Goal: Task Accomplishment & Management: Manage account settings

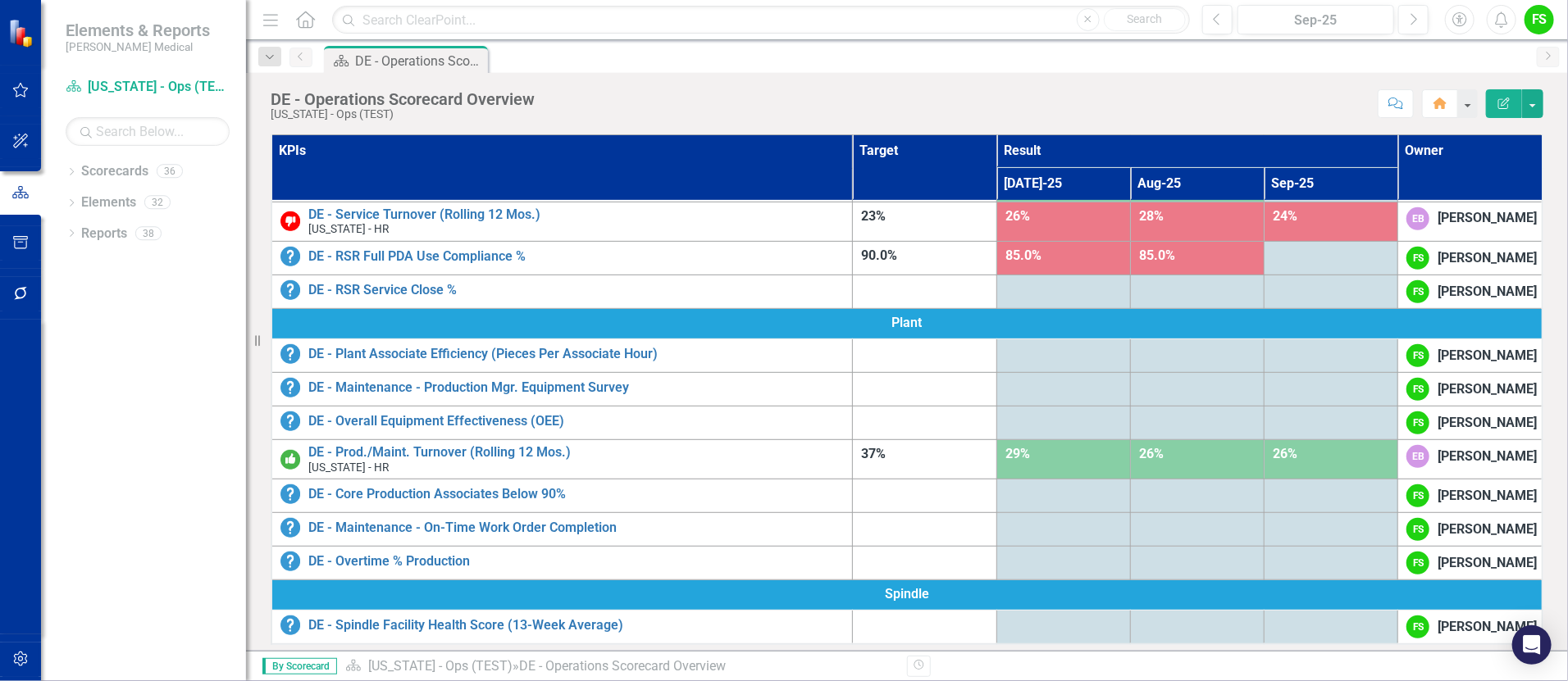
scroll to position [539, 0]
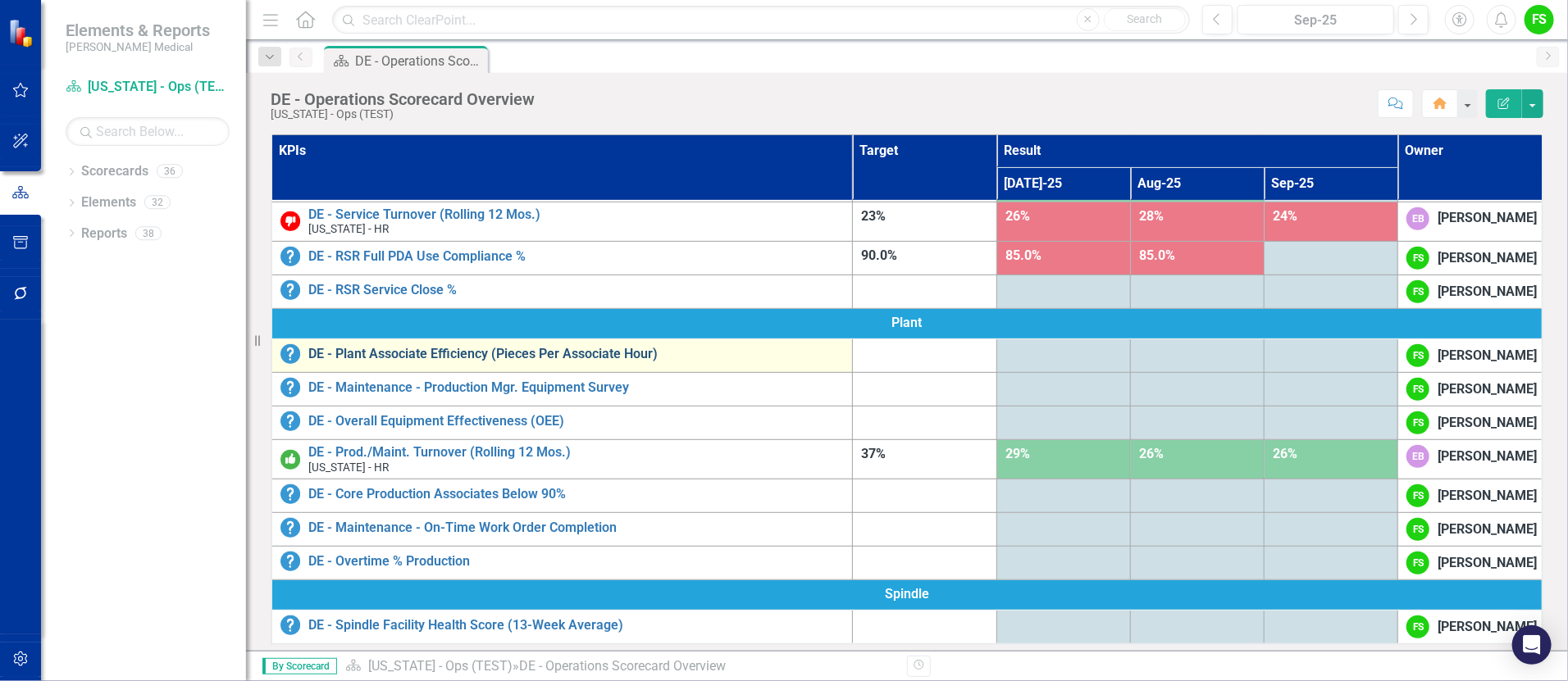
click at [540, 347] on link "DE - Plant Associate Efficiency (Pieces Per Associate Hour)" at bounding box center [576, 354] width 536 height 15
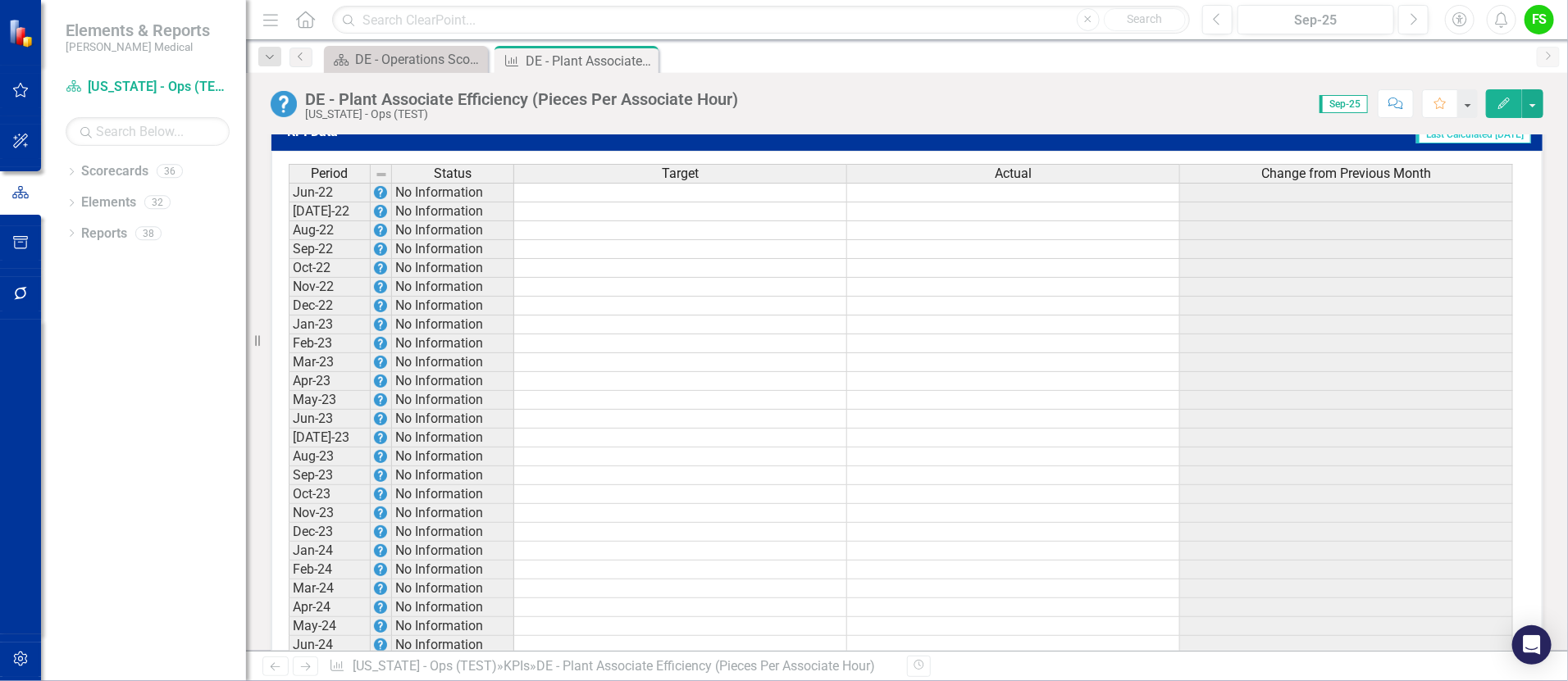
scroll to position [1610, 0]
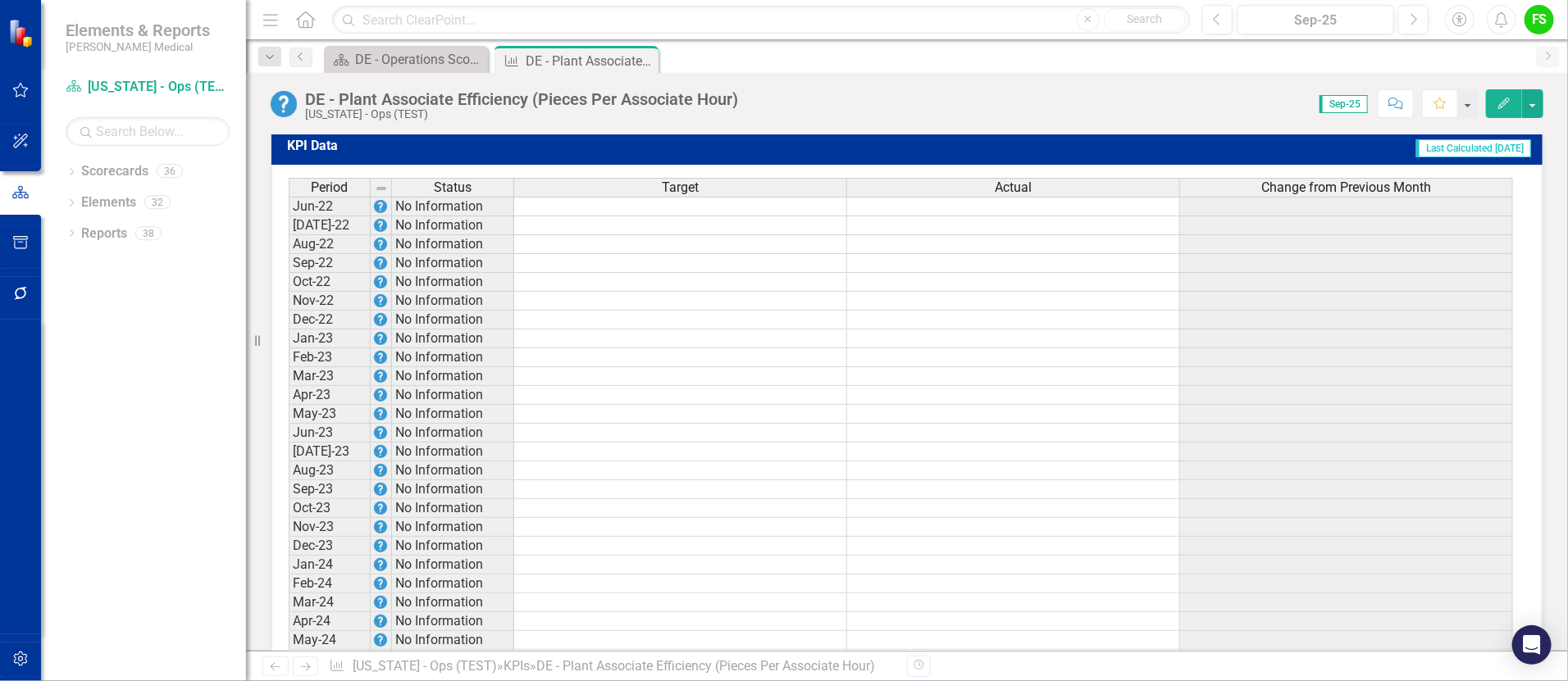
click at [1019, 215] on td at bounding box center [1014, 207] width 333 height 20
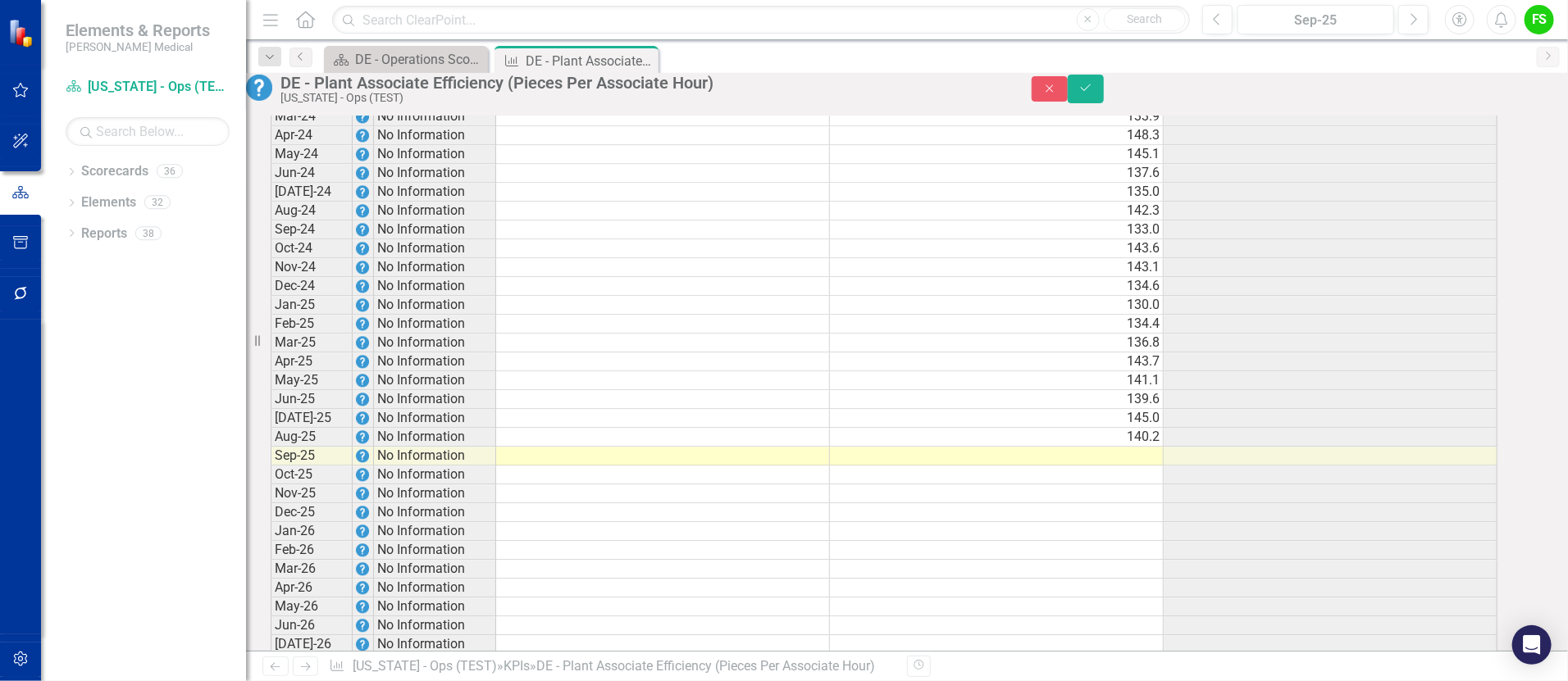
scroll to position [2051, 0]
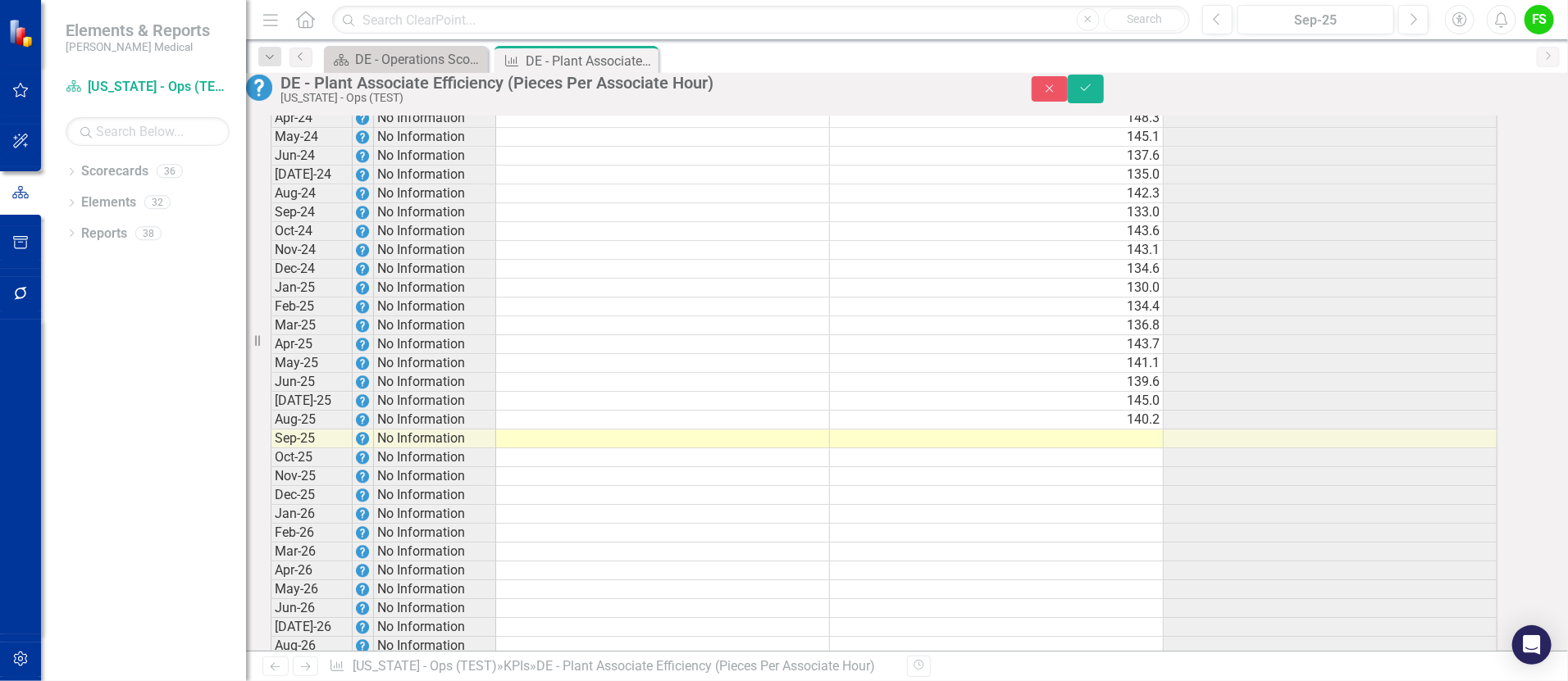
click at [788, 297] on td at bounding box center [663, 288] width 334 height 19
click at [814, 297] on td "150.4" at bounding box center [663, 288] width 334 height 19
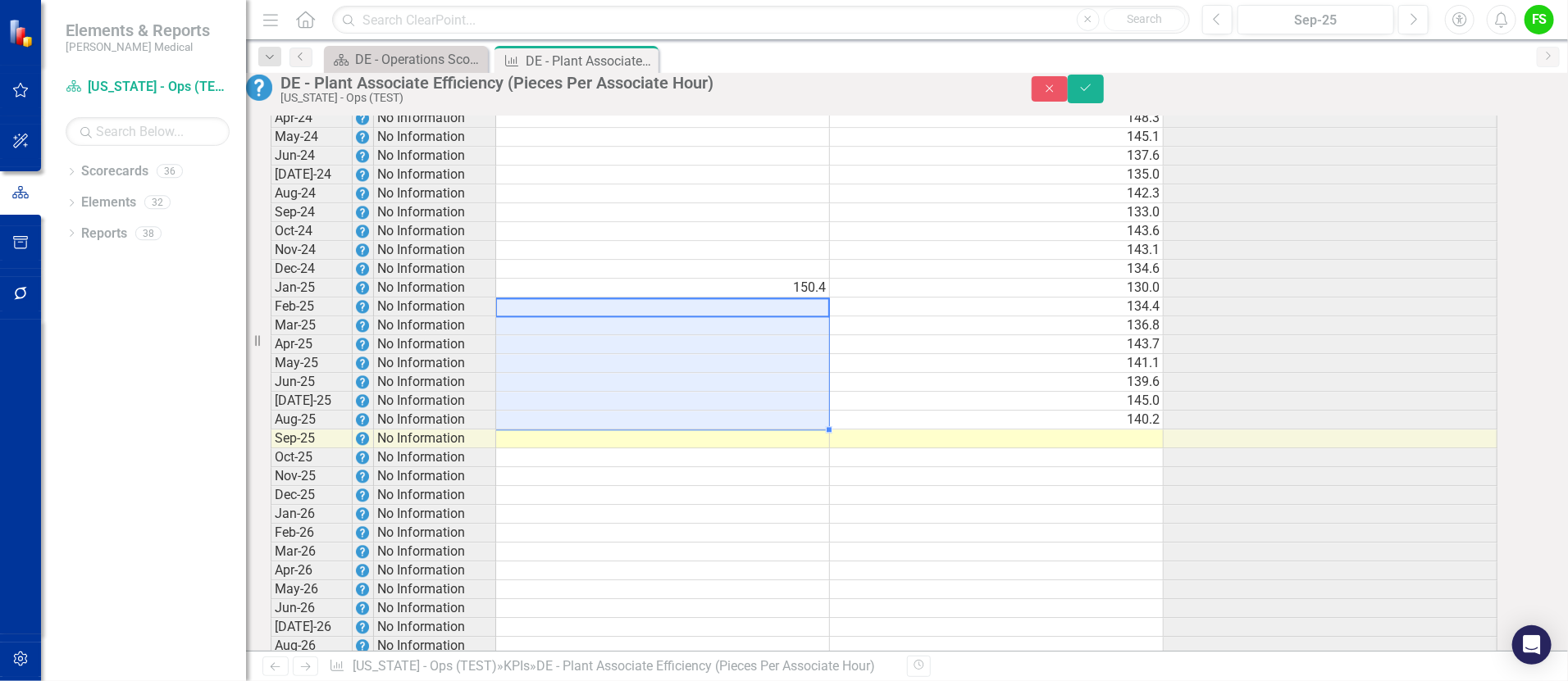
drag, startPoint x: 812, startPoint y: 378, endPoint x: 815, endPoint y: 490, distance: 112.0
click at [815, 490] on tbody "Jun-22 No Information 127.8 Jul-22 No Information 134.5 Aug-22 No Information 1…" at bounding box center [884, 212] width 1227 height 1037
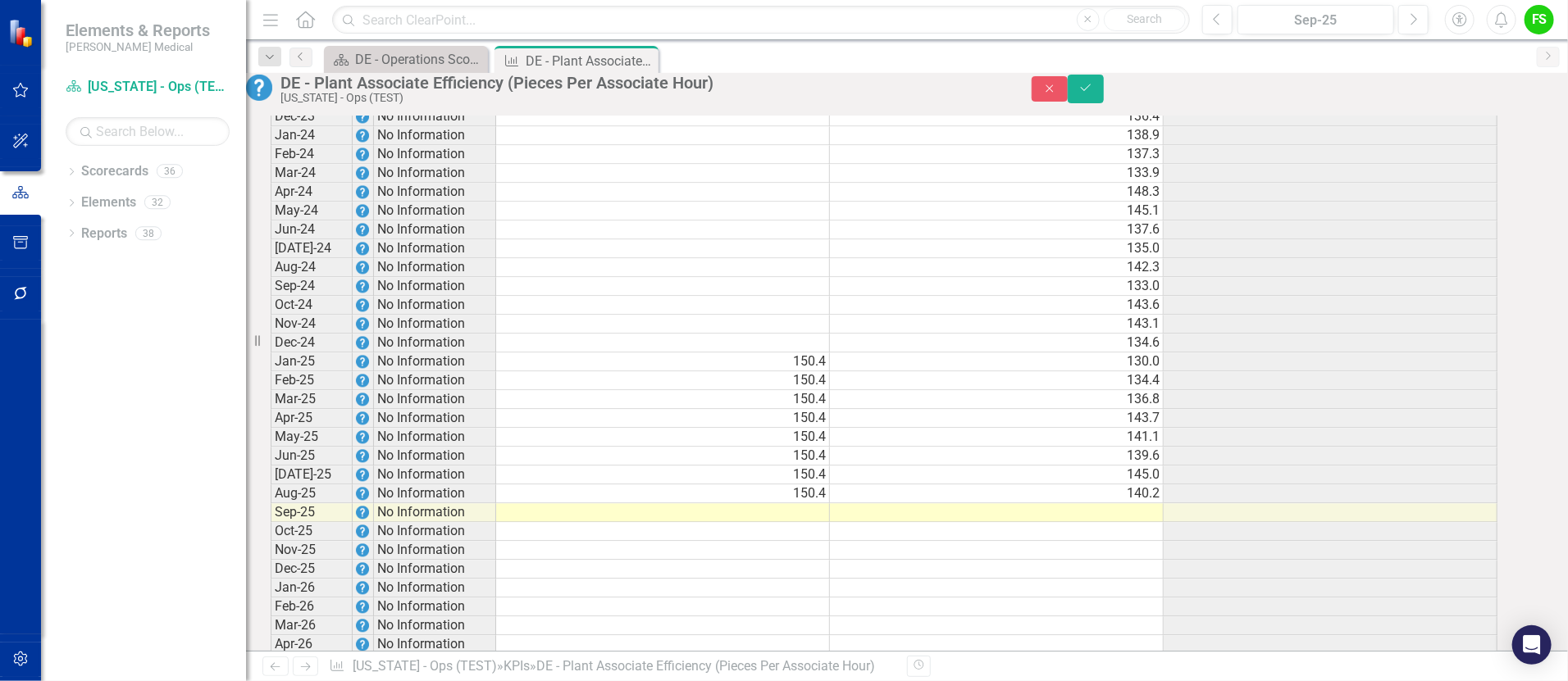
scroll to position [1999, 0]
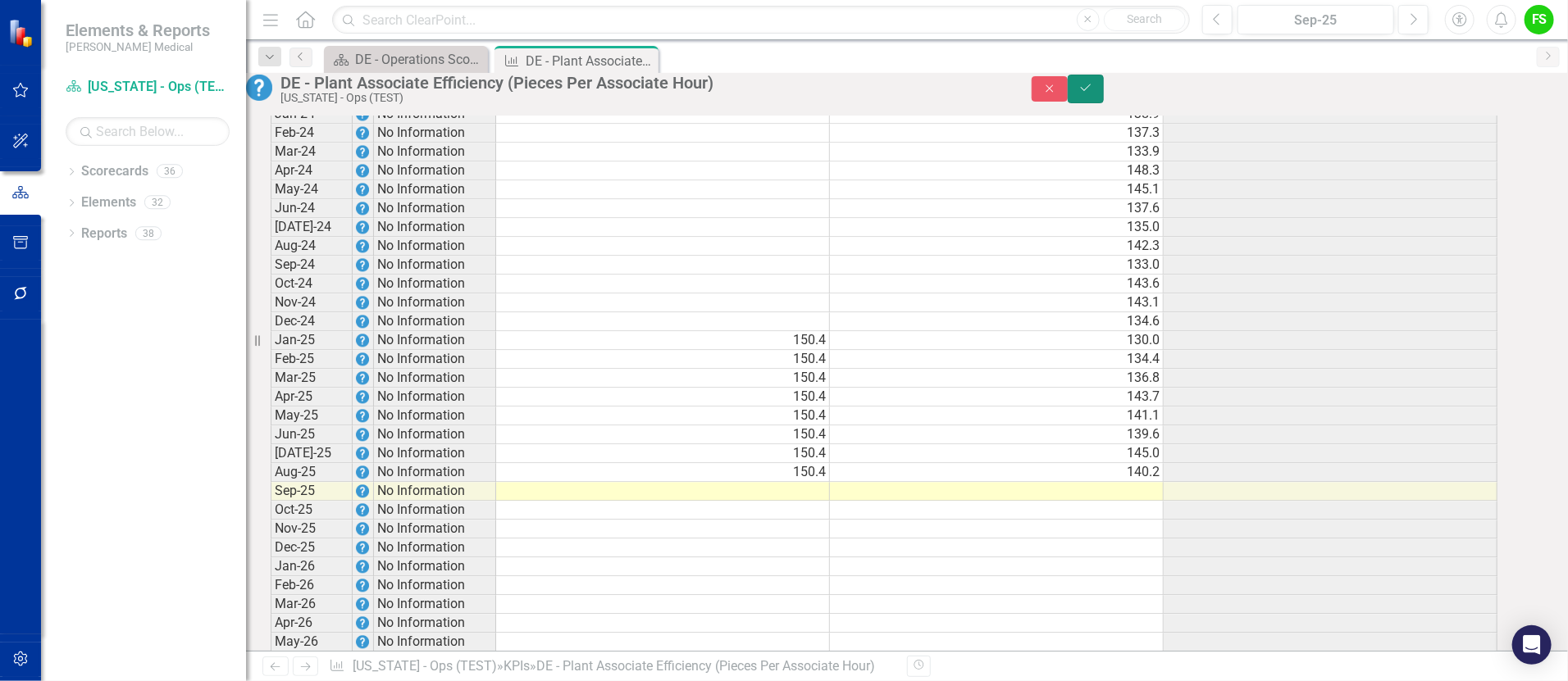
click at [1093, 93] on icon "Save" at bounding box center [1086, 88] width 15 height 11
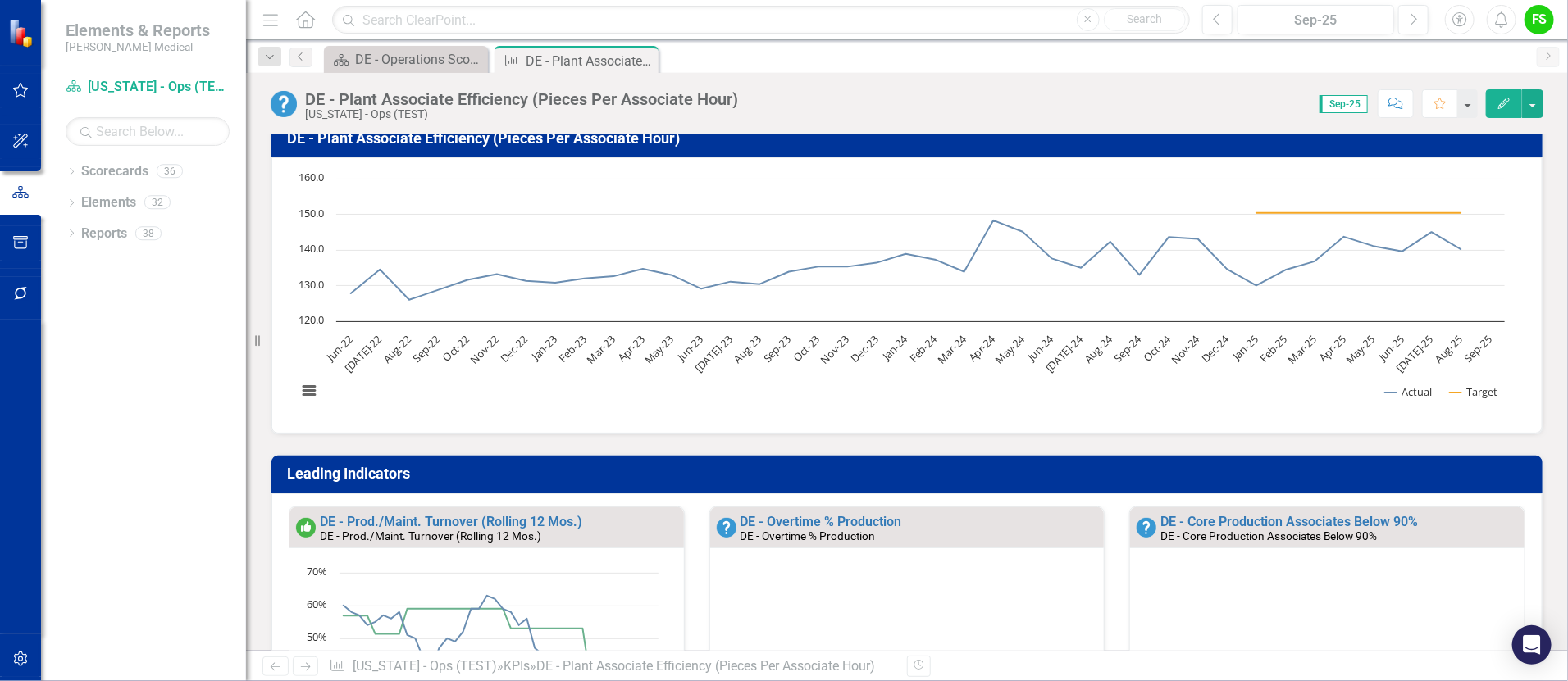
scroll to position [0, 0]
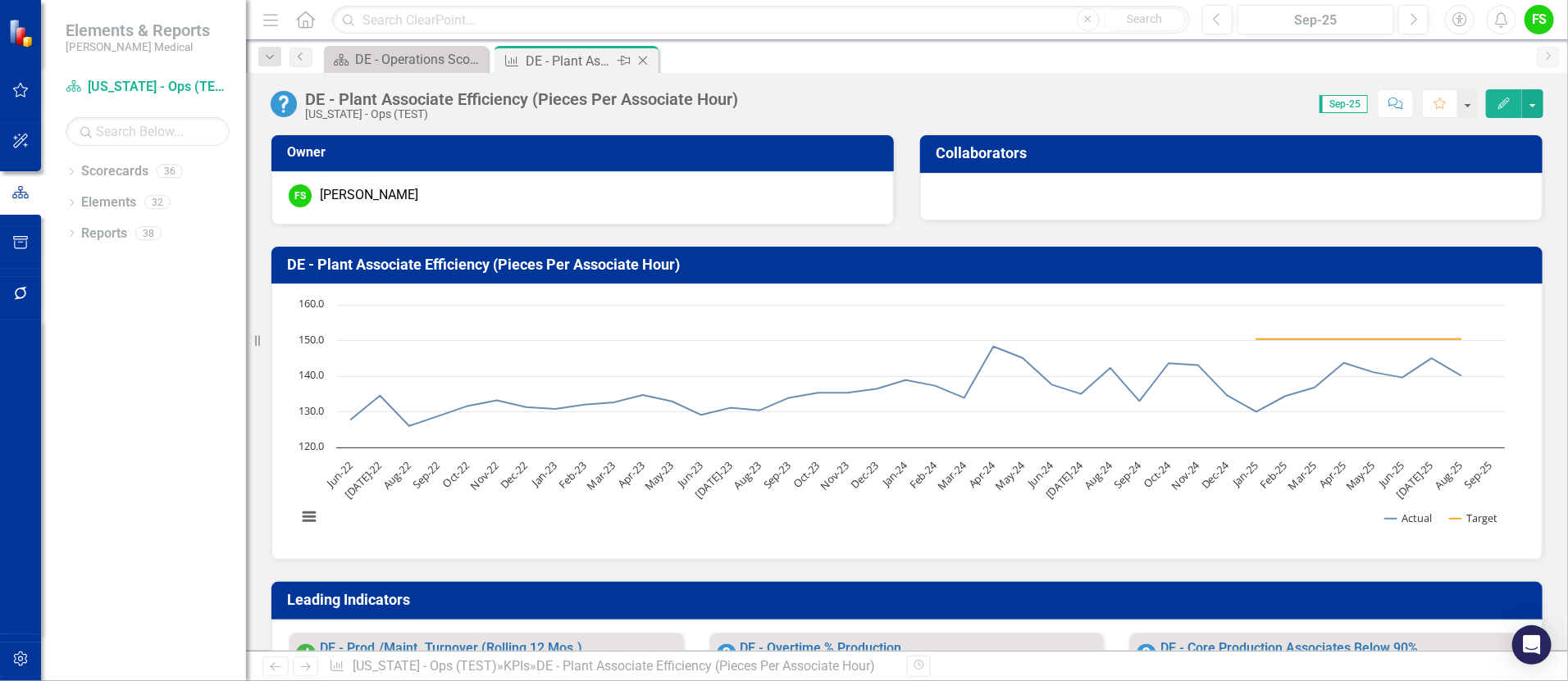
click at [640, 54] on icon "Close" at bounding box center [643, 61] width 16 height 13
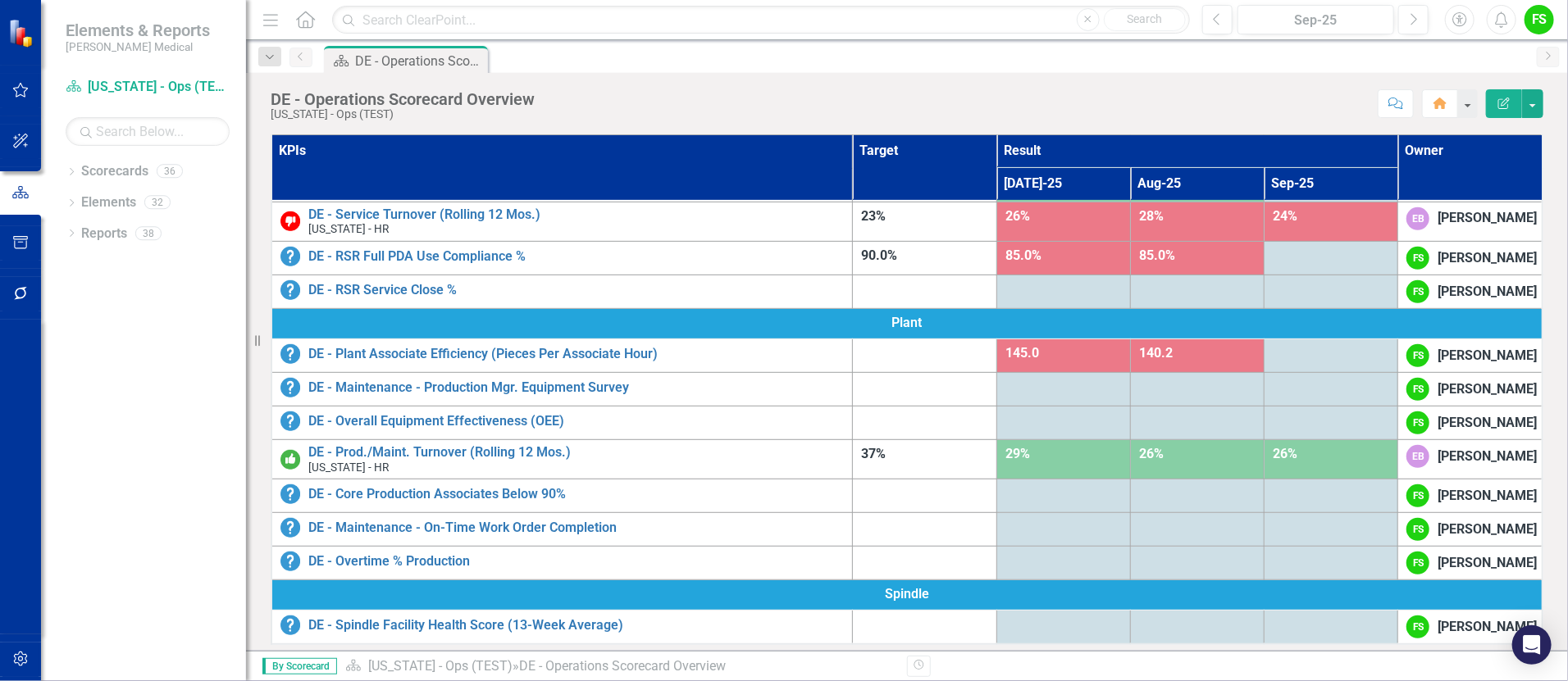
scroll to position [581, 0]
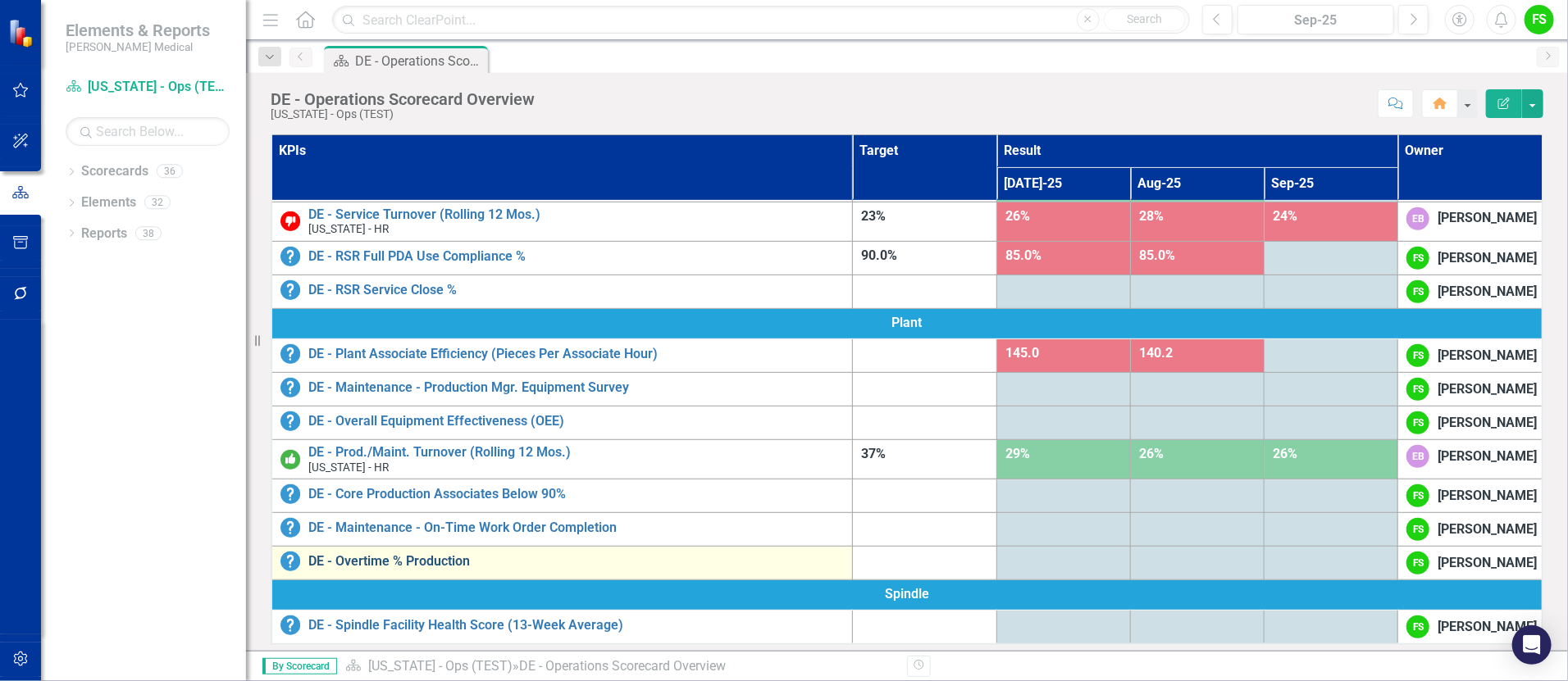
click at [463, 567] on link "DE - Overtime % Production" at bounding box center [576, 561] width 536 height 15
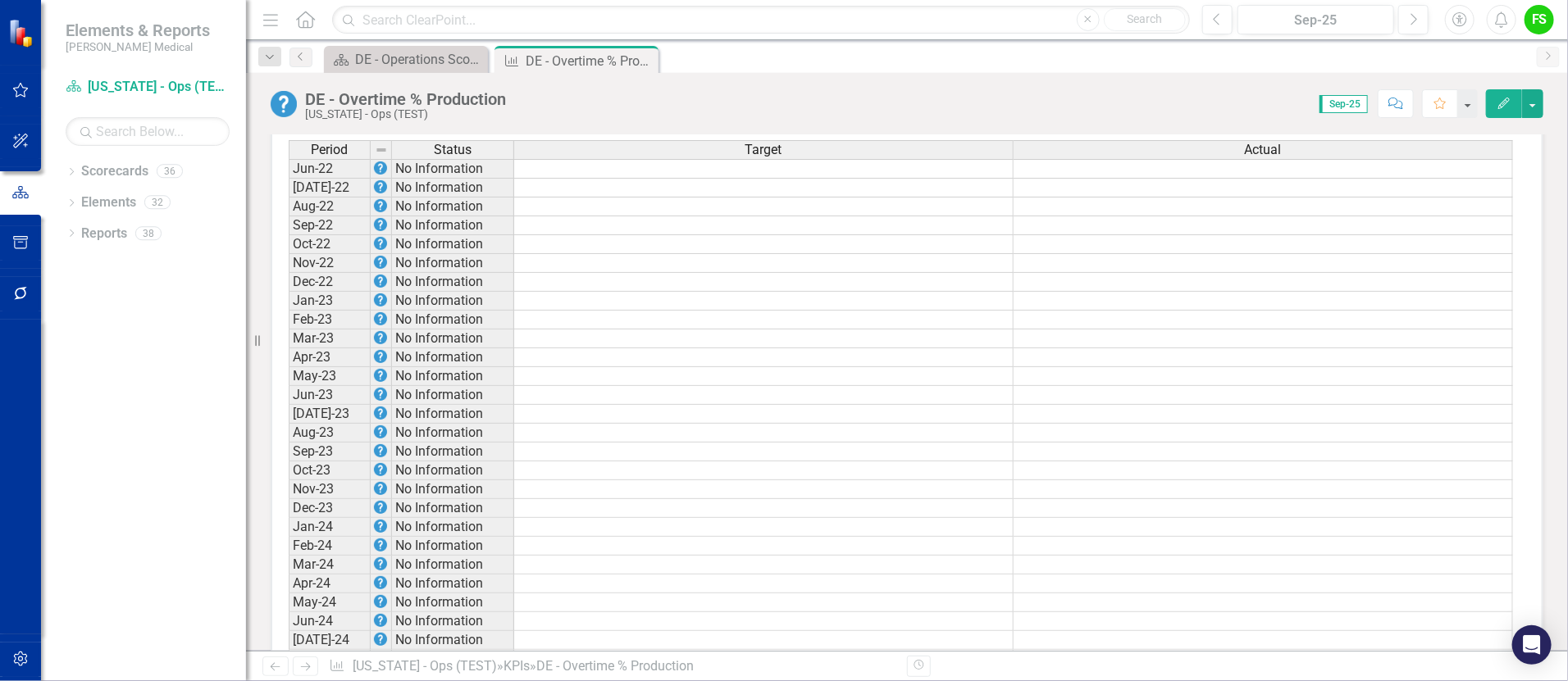
scroll to position [1144, 0]
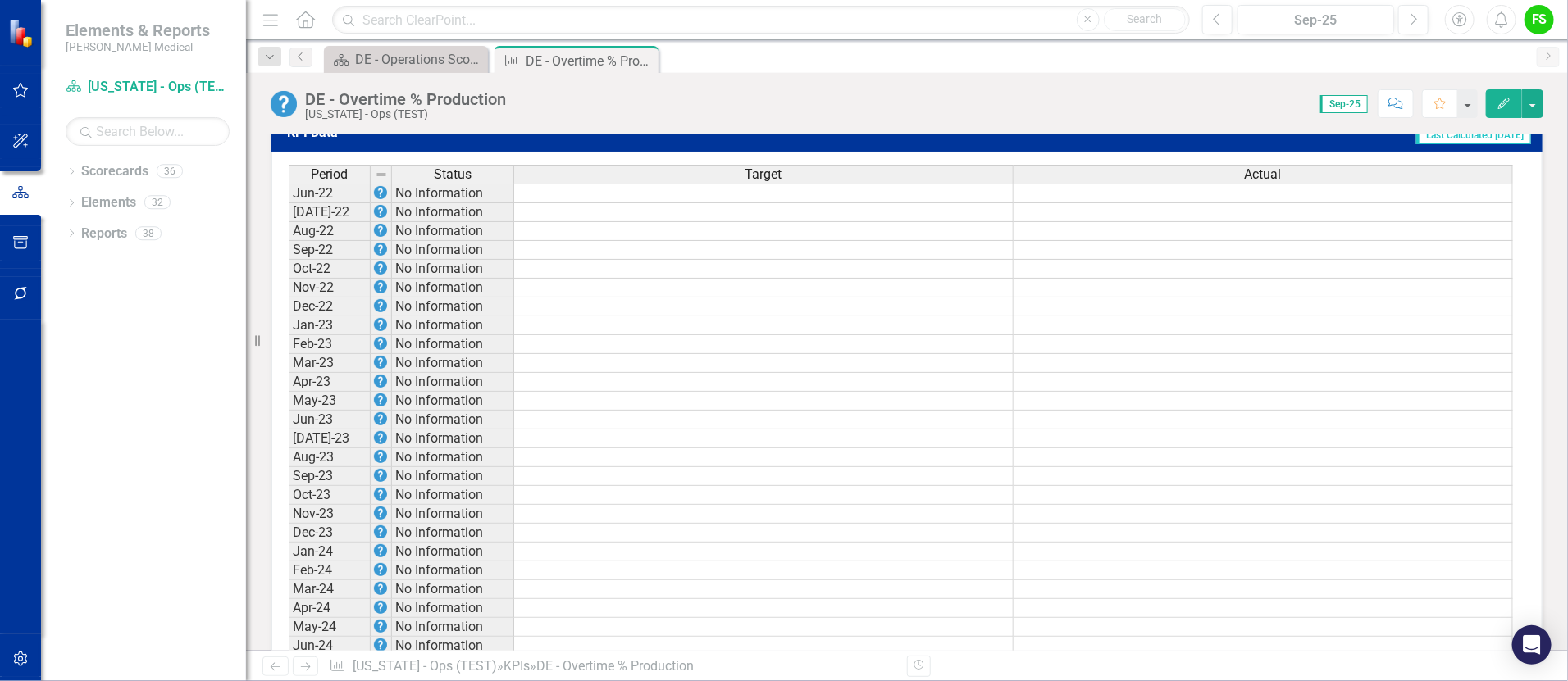
click at [1240, 199] on td at bounding box center [1263, 193] width 499 height 20
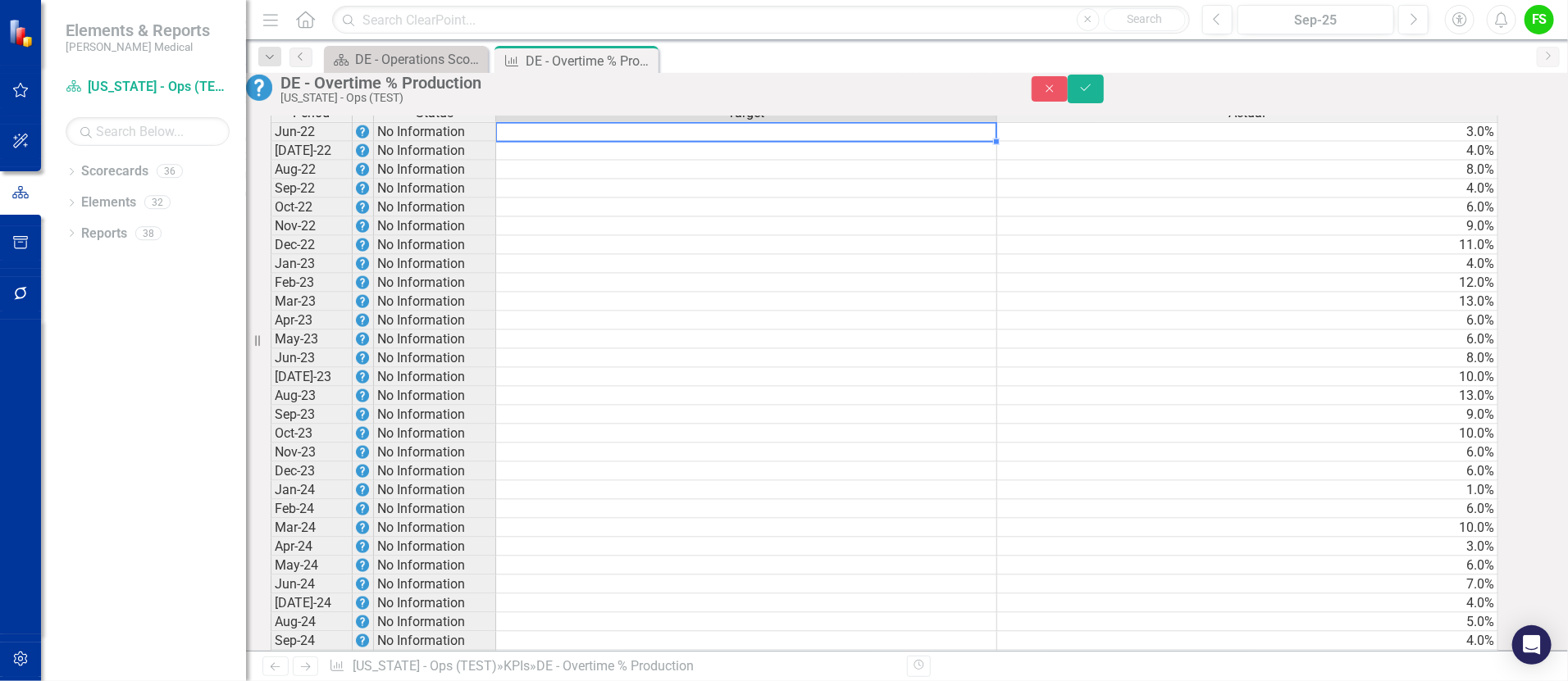
click at [774, 142] on td at bounding box center [746, 132] width 501 height 20
click at [271, 311] on div "Period Status Target Actual Jun-22 No Information 3.0% Jul-22 No Information 4.…" at bounding box center [271, 631] width 0 height 1056
click at [726, 161] on td at bounding box center [746, 151] width 501 height 19
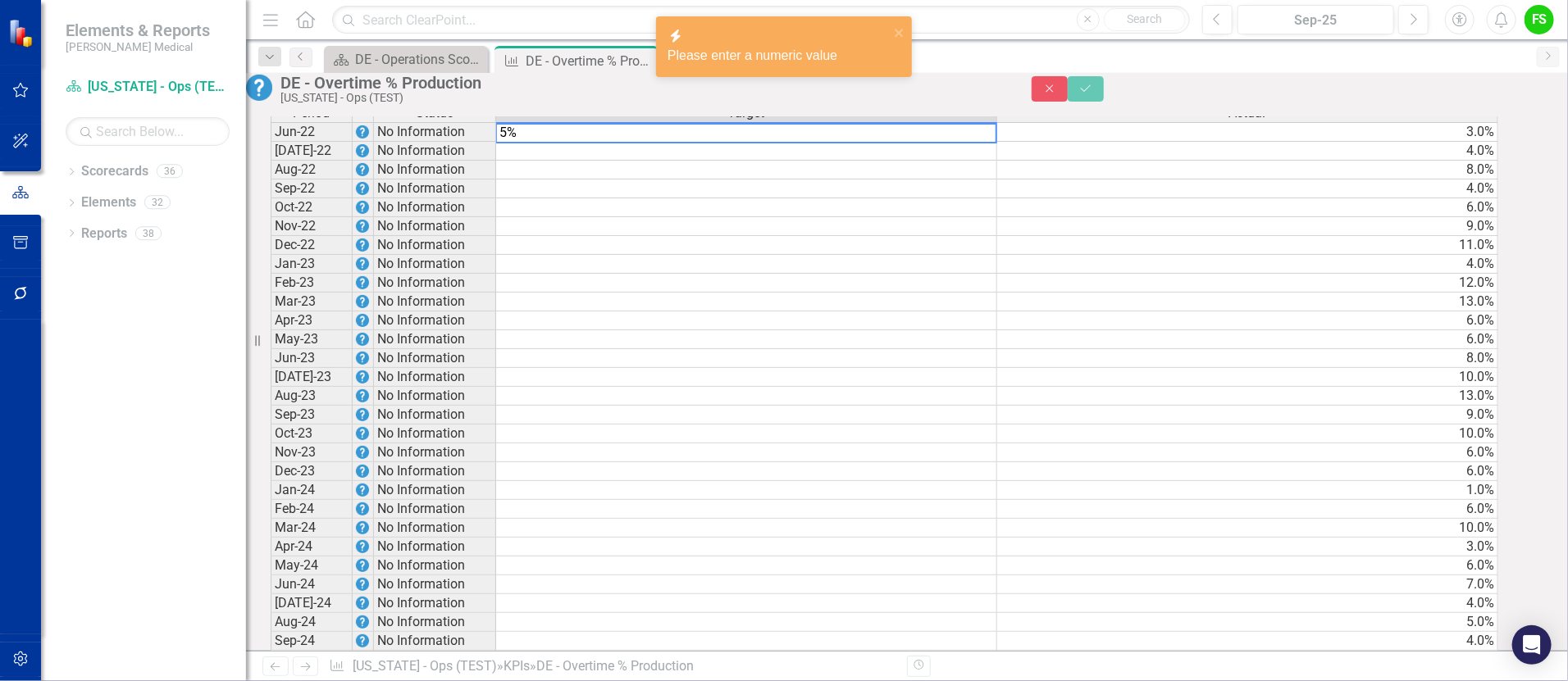
click at [736, 161] on td at bounding box center [746, 151] width 501 height 19
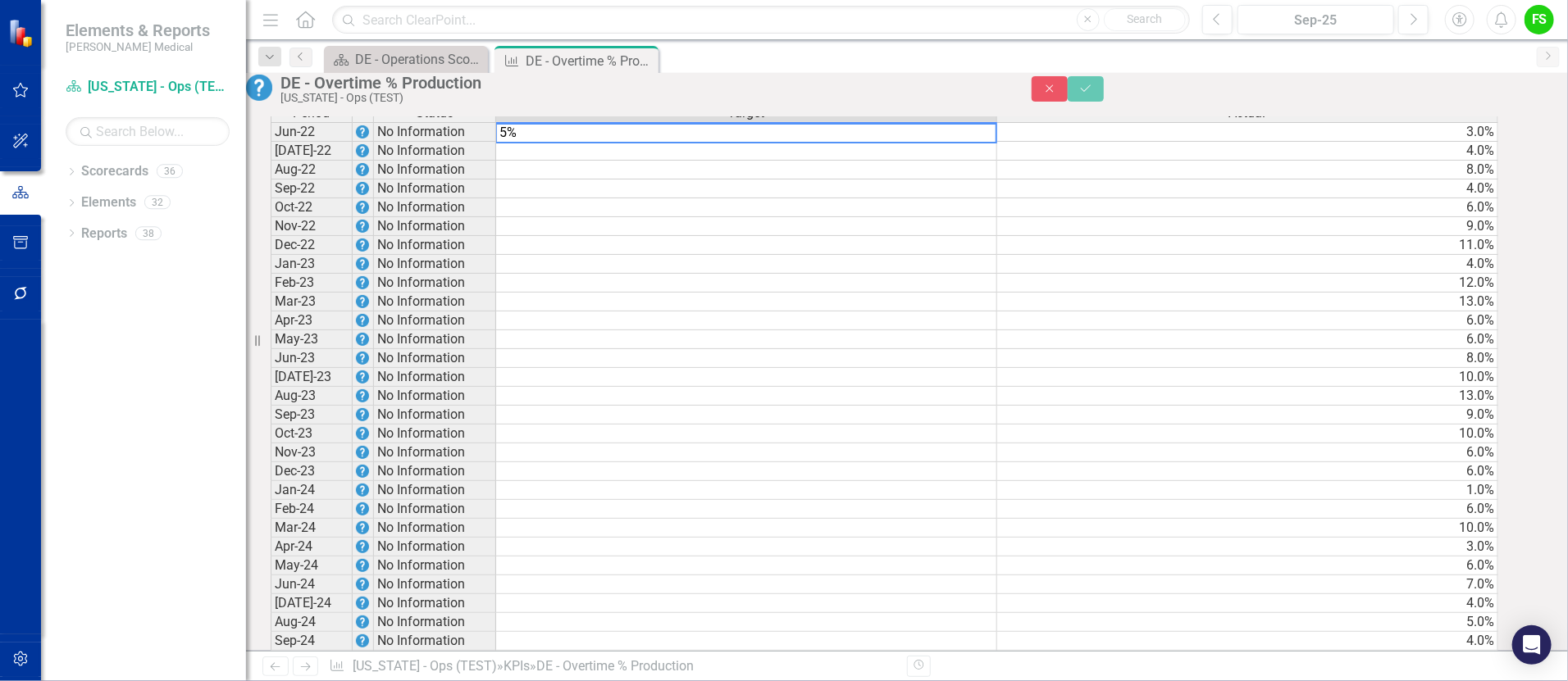
click at [523, 143] on textarea "5%" at bounding box center [746, 133] width 502 height 20
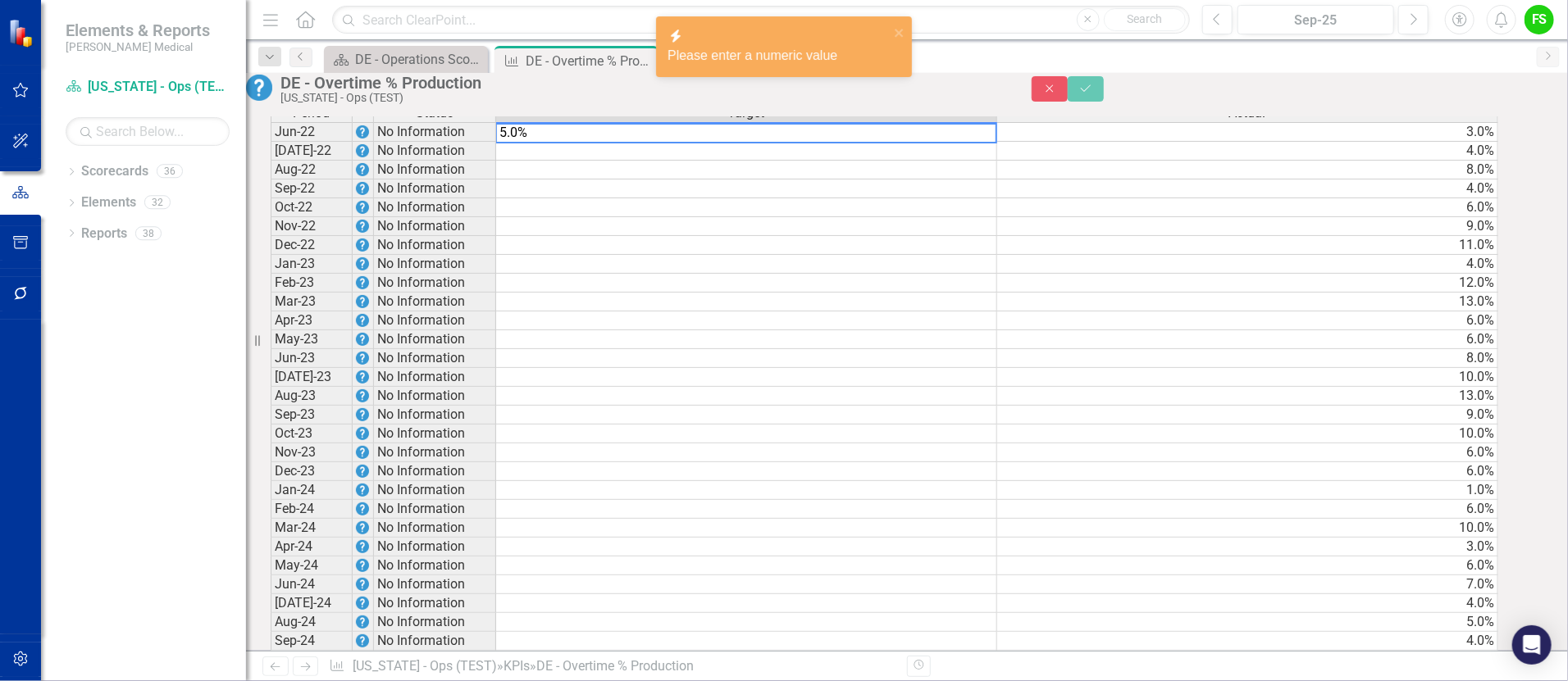
click at [668, 198] on td at bounding box center [746, 188] width 501 height 19
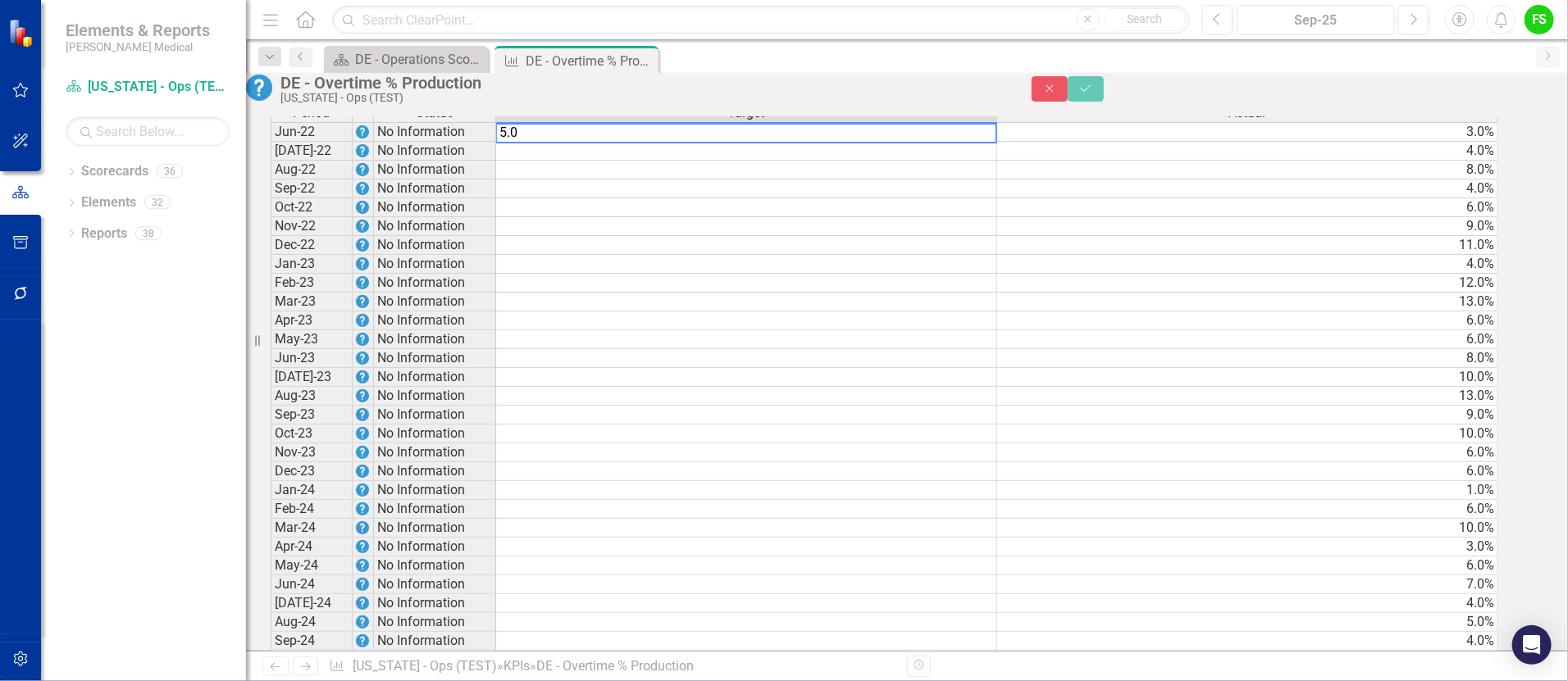
type textarea "5.0"
click at [747, 179] on td at bounding box center [746, 170] width 501 height 19
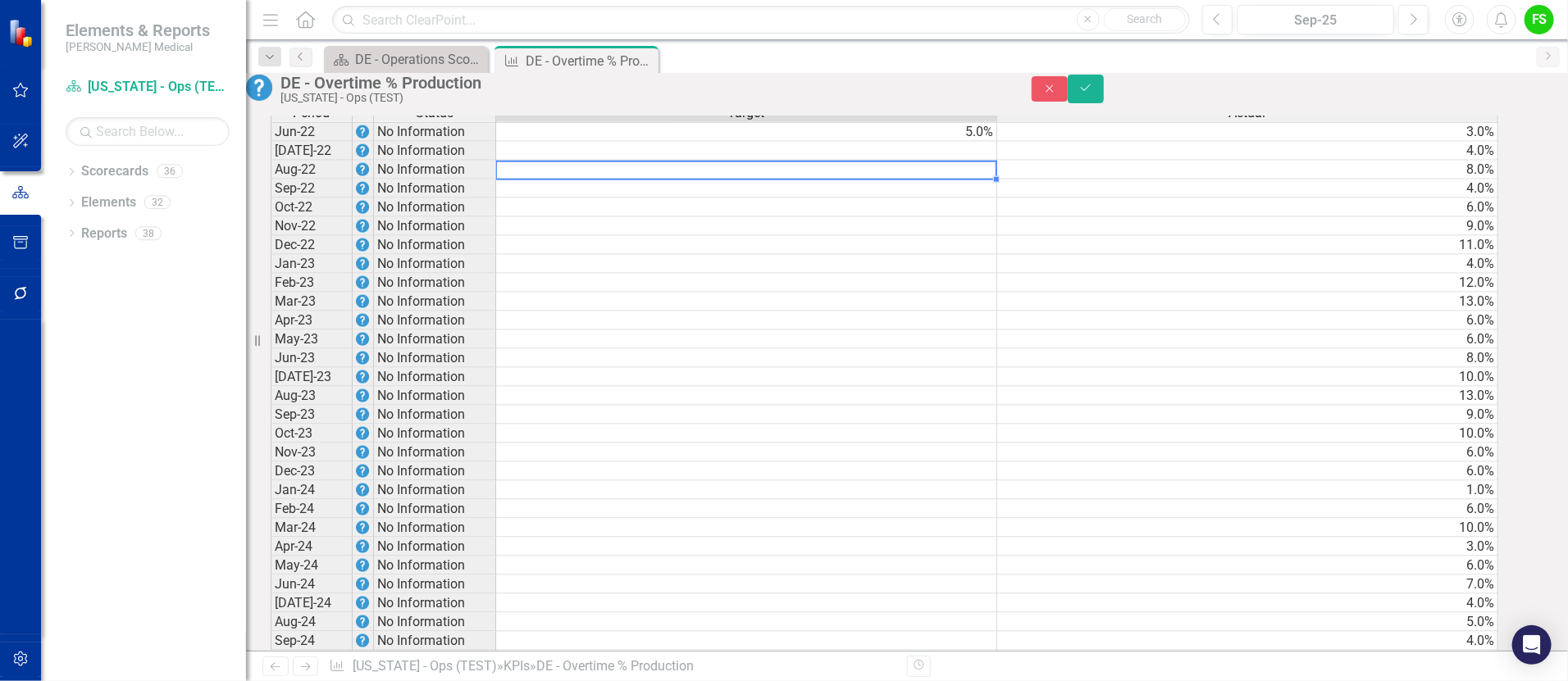
click at [950, 142] on td "5.0%" at bounding box center [746, 132] width 501 height 20
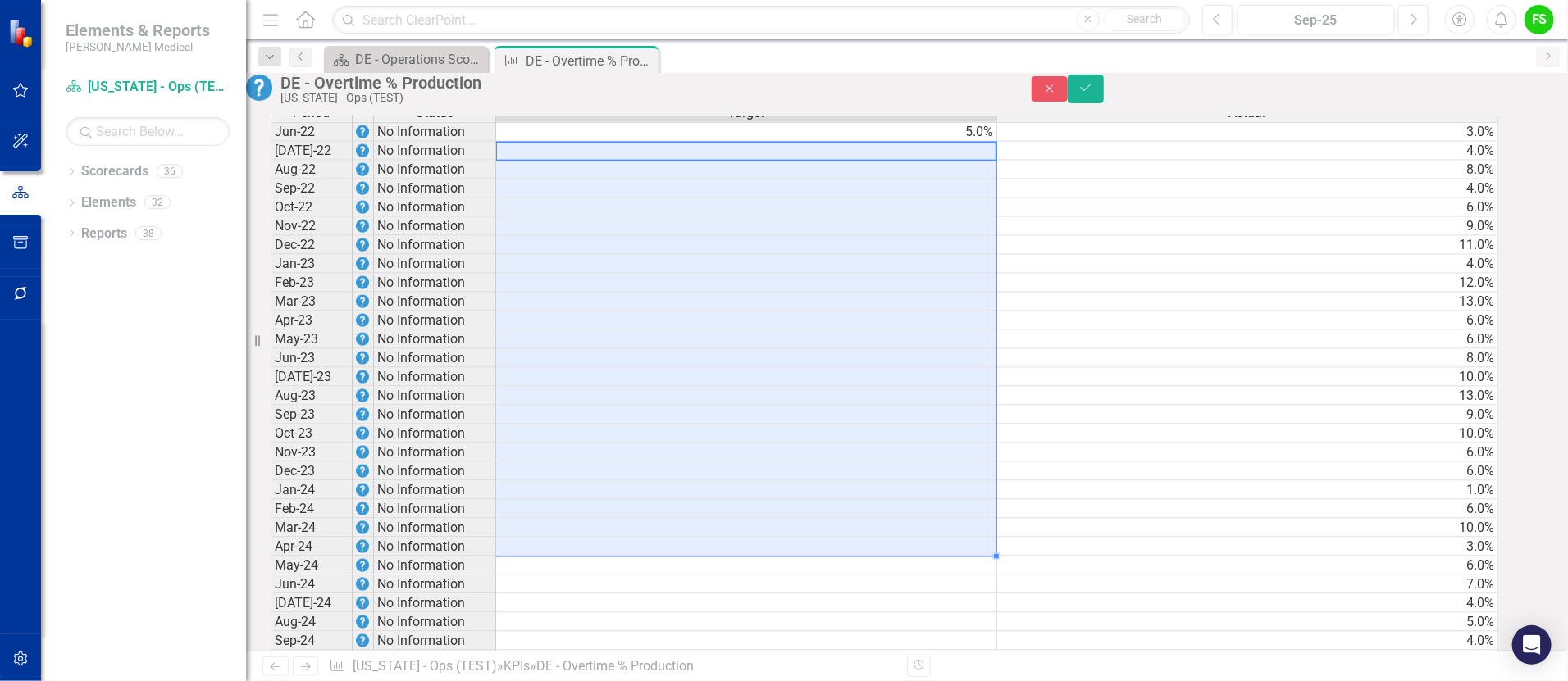
drag, startPoint x: 934, startPoint y: 227, endPoint x: 952, endPoint y: 623, distance: 396.4
click at [952, 623] on tbody "Jun-22 No Information 5.0% 3.0% Jul-22 No Information 4.0% Aug-22 No Informatio…" at bounding box center [884, 641] width 1228 height 1037
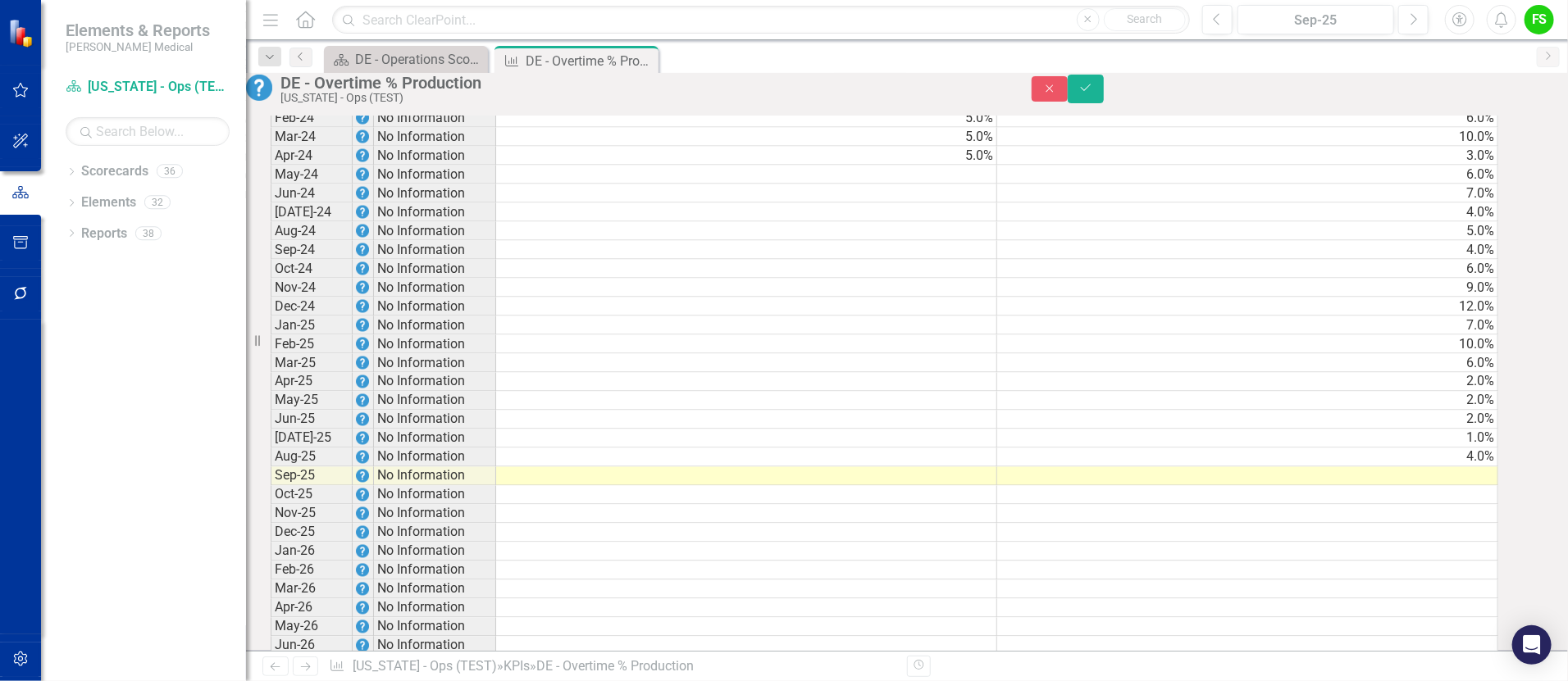
scroll to position [1553, 0]
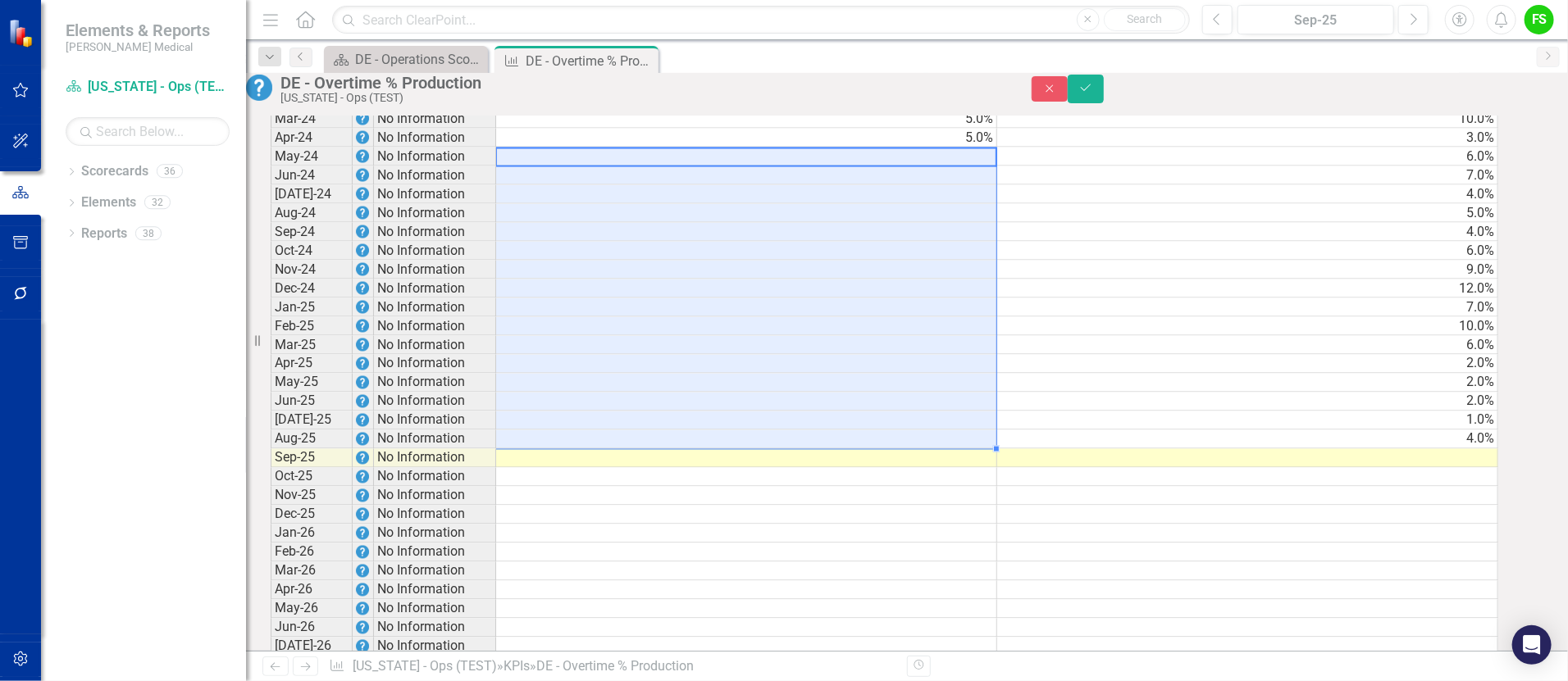
drag, startPoint x: 965, startPoint y: 234, endPoint x: 996, endPoint y: 511, distance: 278.7
click at [996, 514] on tbody "Jun-22 No Information 5.0% 3.0% Jul-22 No Information 5.0% 4.0% Aug-22 No Infor…" at bounding box center [884, 232] width 1228 height 1037
click at [1104, 87] on button "Save" at bounding box center [1086, 89] width 36 height 29
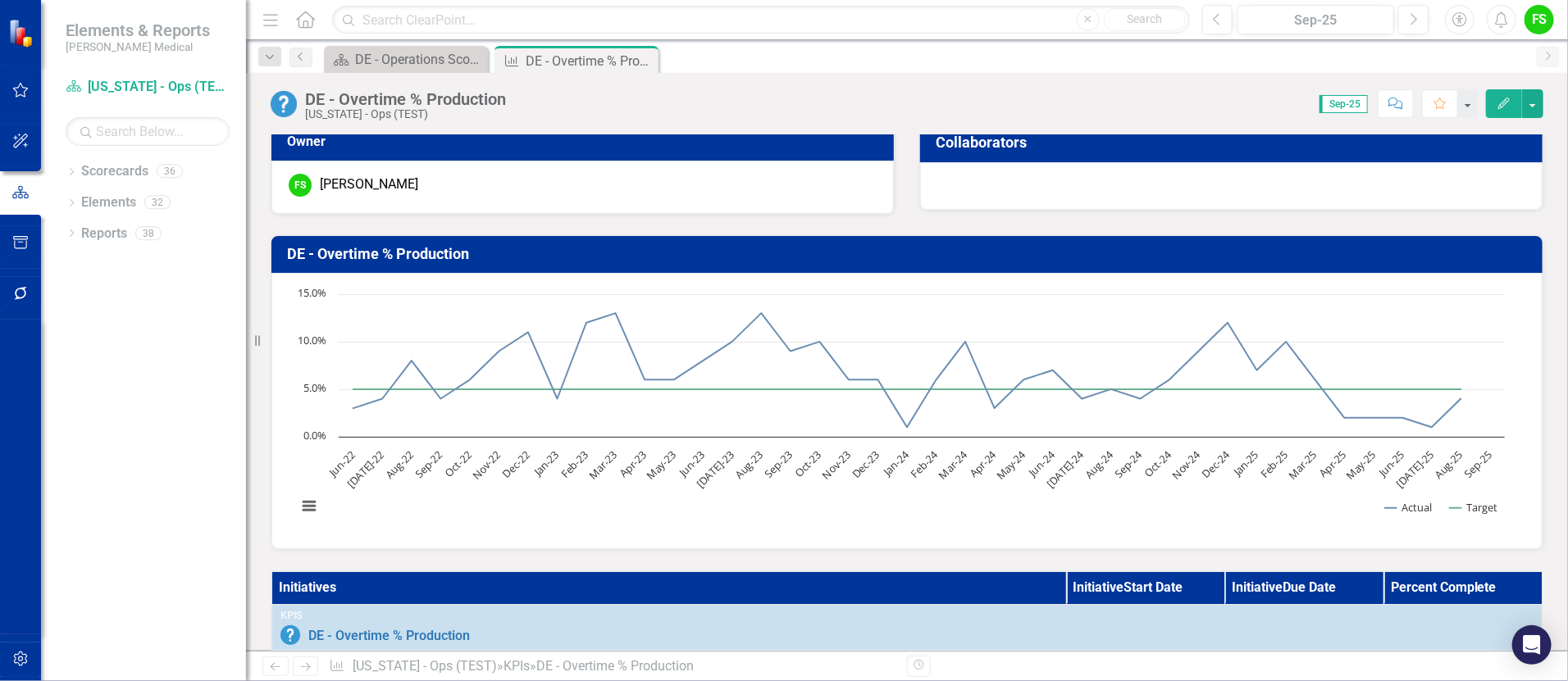
scroll to position [0, 0]
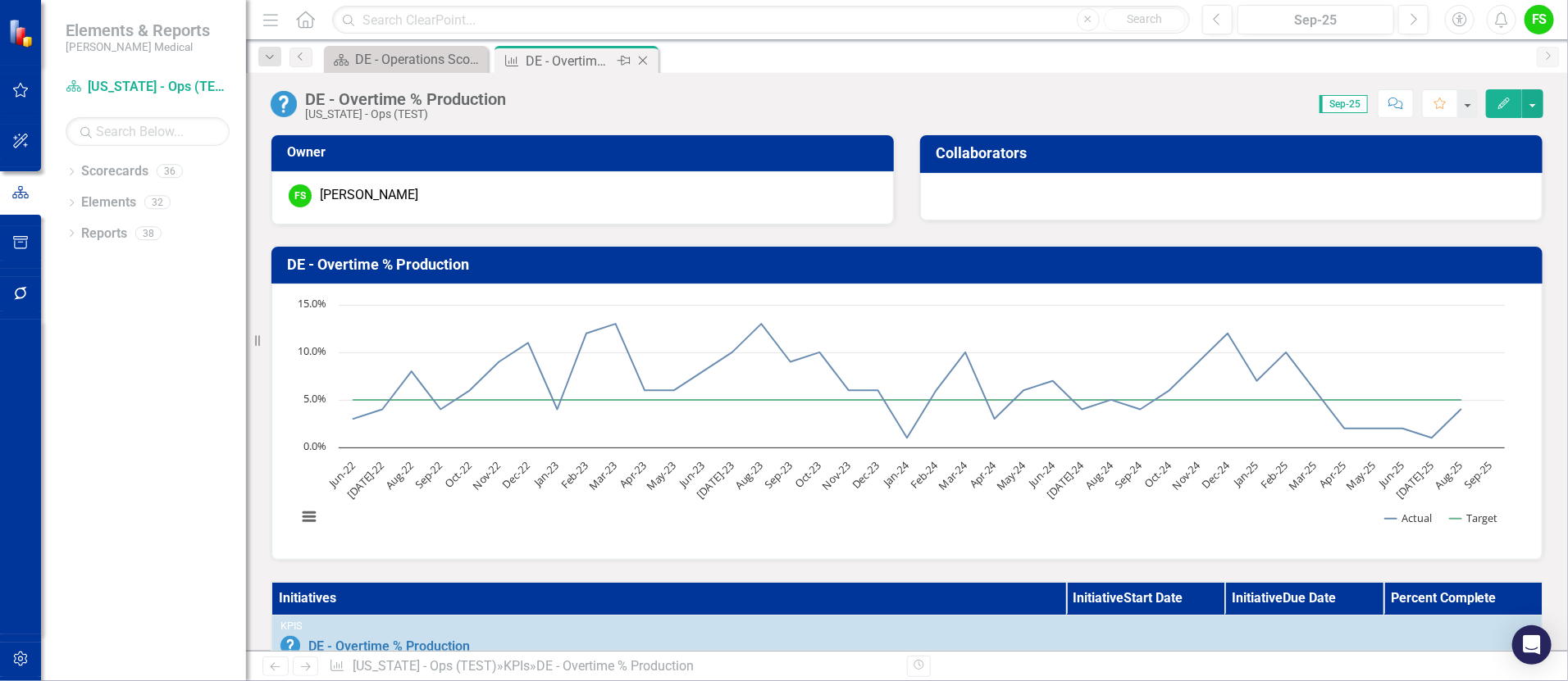
click at [648, 56] on icon "Close" at bounding box center [643, 61] width 16 height 13
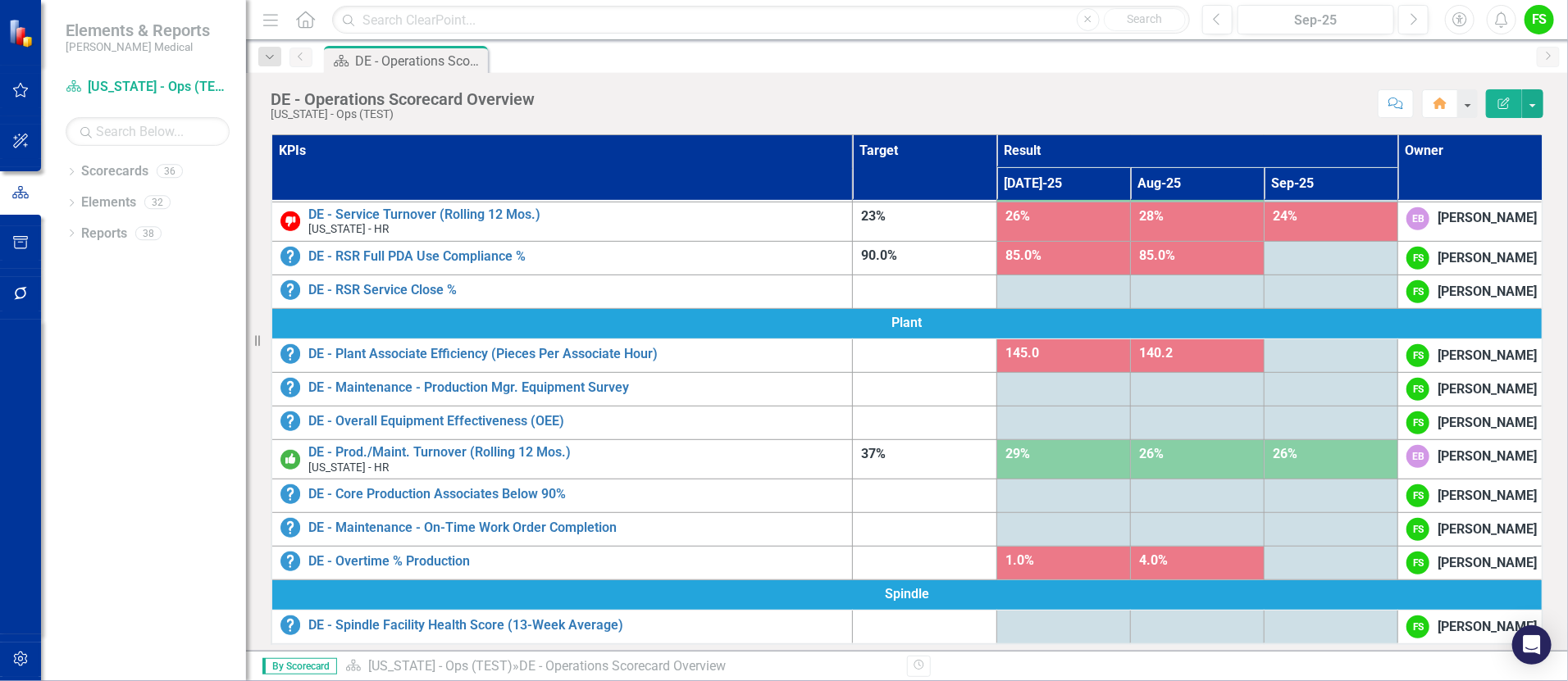
scroll to position [581, 0]
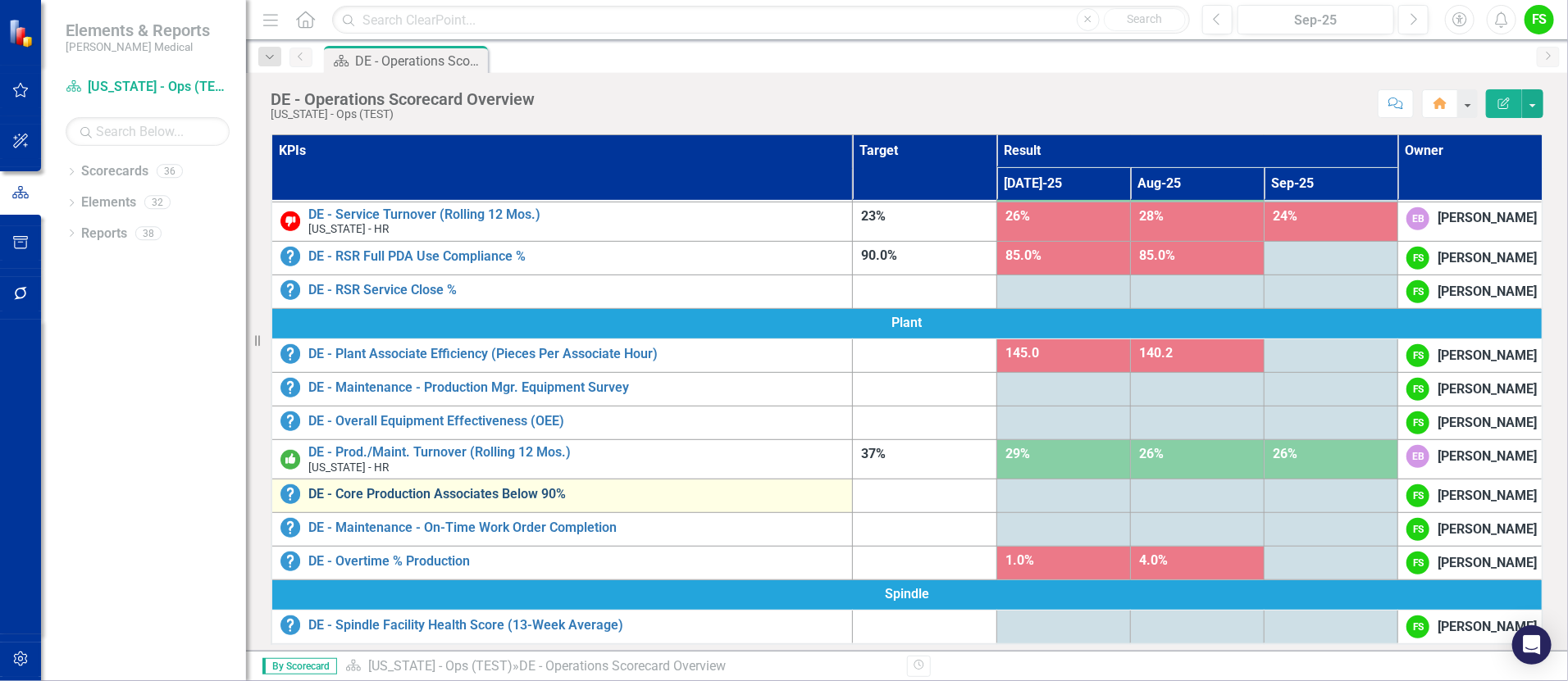
click at [490, 487] on link "DE - Core Production Associates Below 90%" at bounding box center [576, 494] width 536 height 15
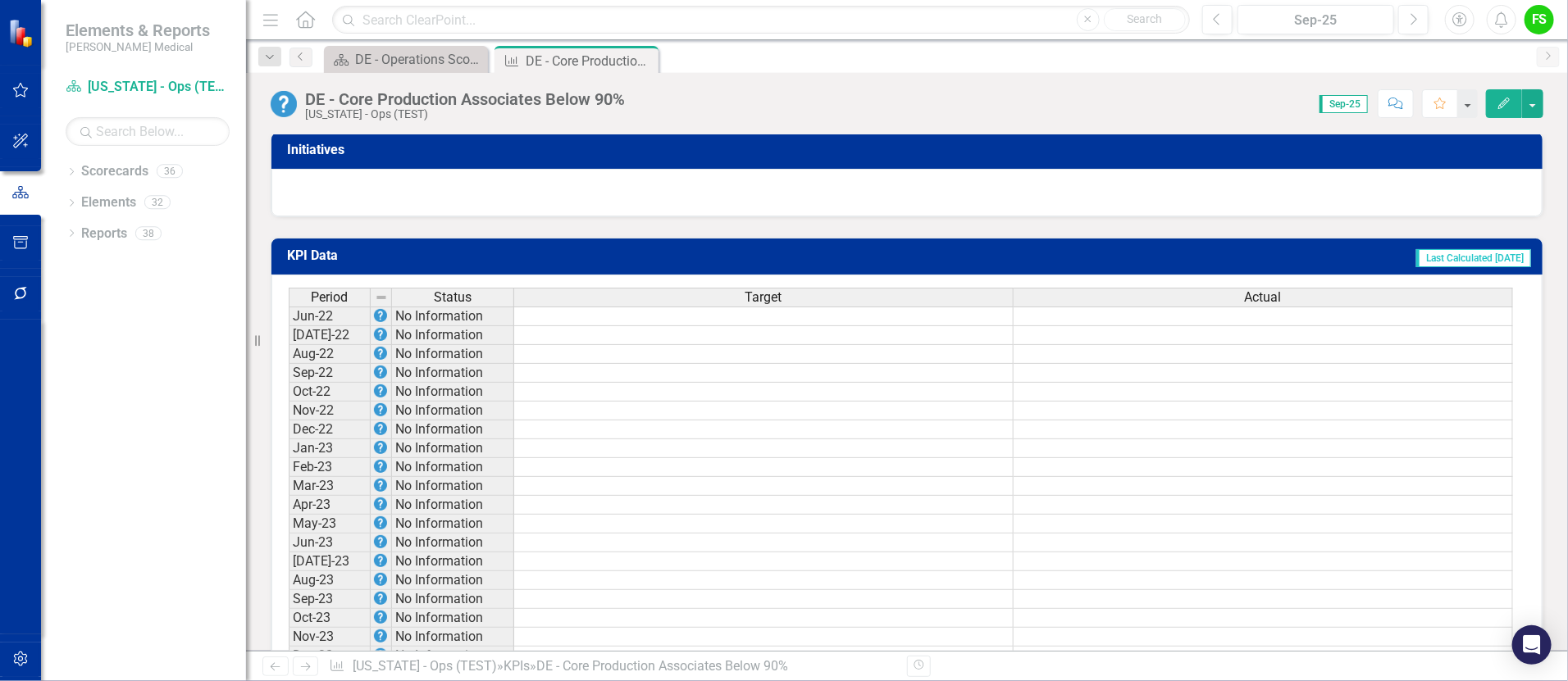
scroll to position [1032, 0]
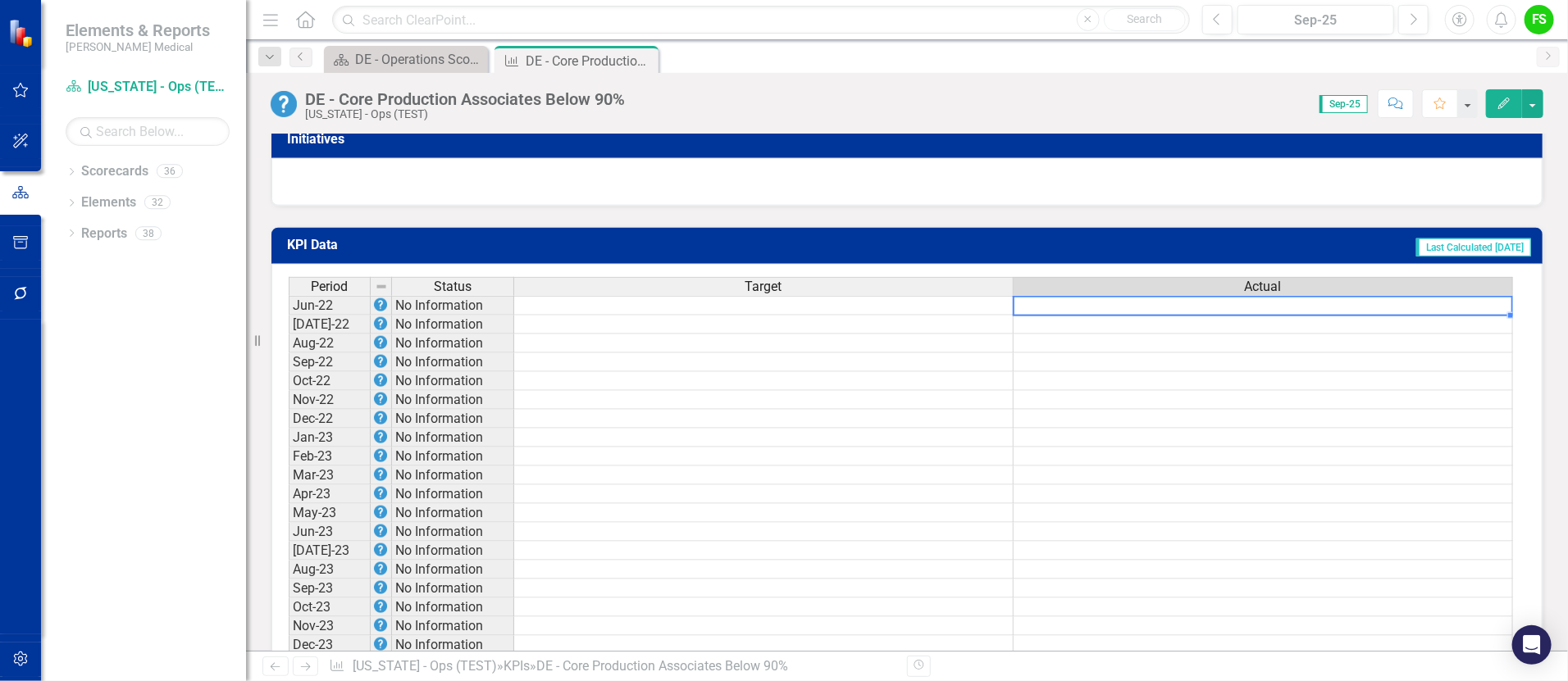
click at [1198, 310] on td at bounding box center [1263, 306] width 499 height 20
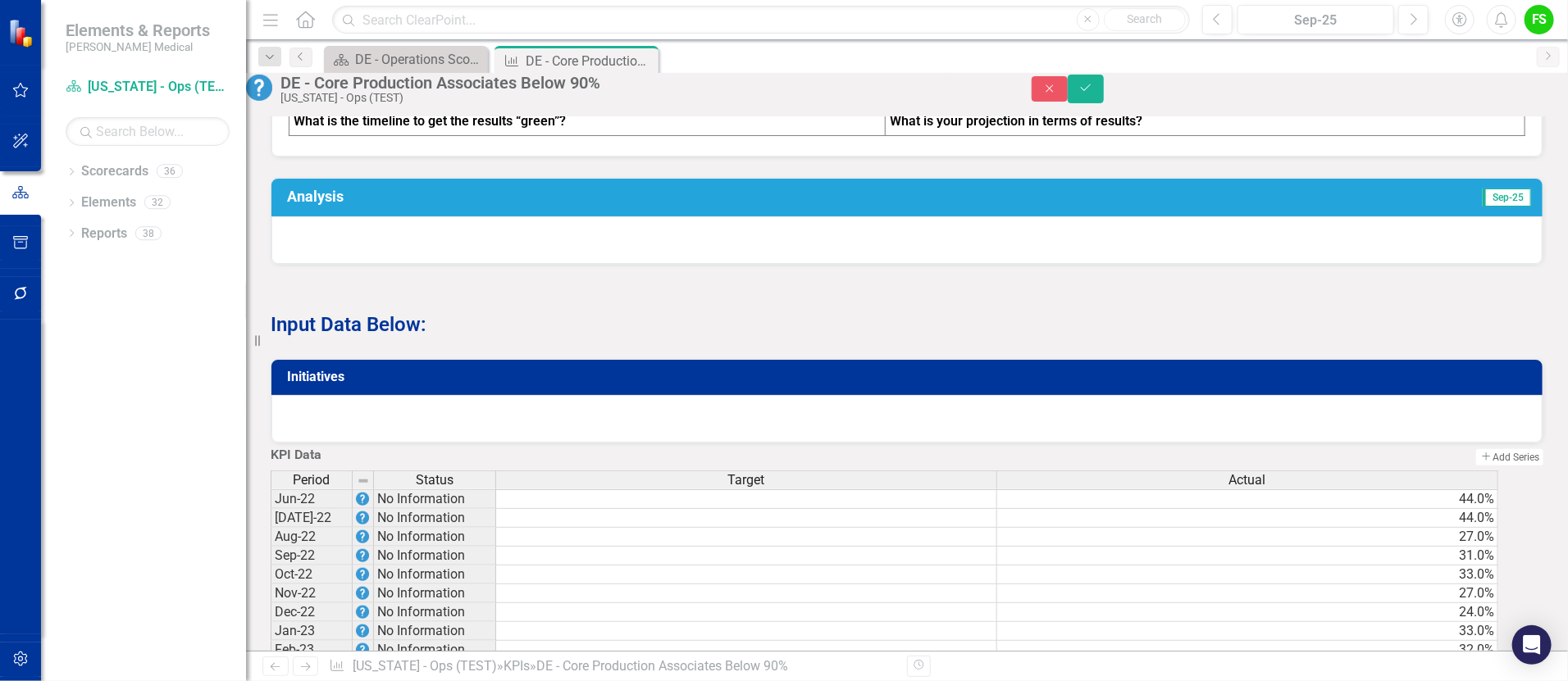
scroll to position [939, 0]
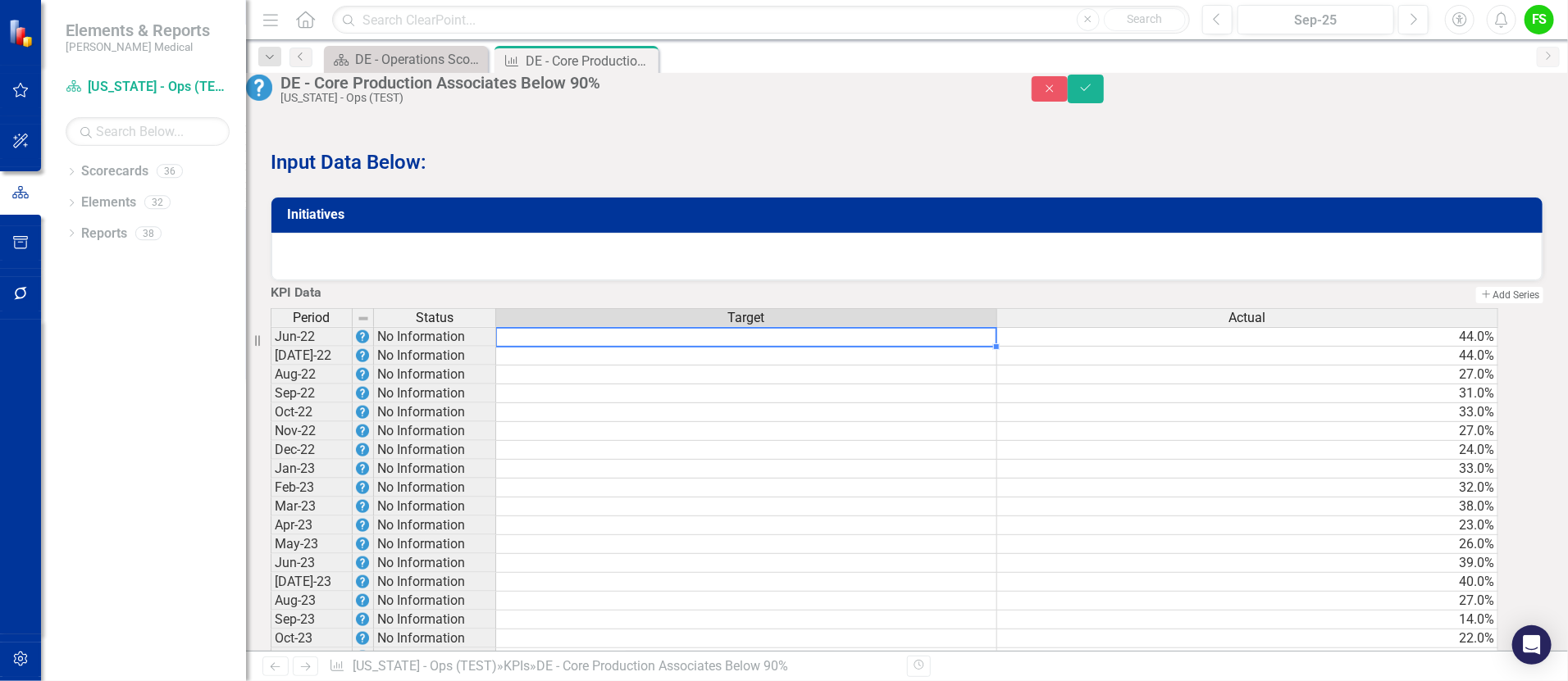
click at [927, 347] on td at bounding box center [746, 337] width 501 height 20
click at [1191, 422] on td "33.0%" at bounding box center [1247, 412] width 501 height 19
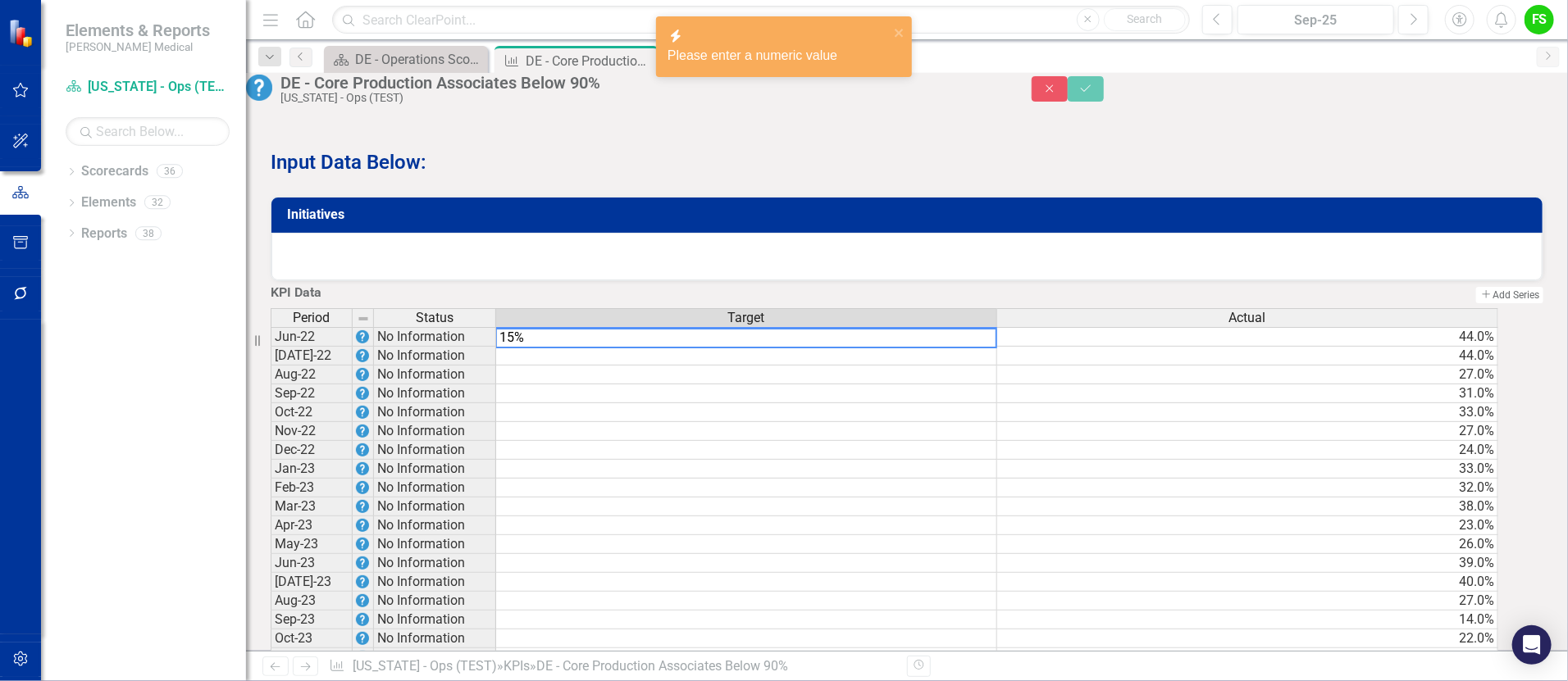
click at [1172, 441] on td "27.0%" at bounding box center [1247, 431] width 501 height 19
click at [958, 479] on td at bounding box center [746, 469] width 501 height 19
click at [914, 441] on td at bounding box center [746, 431] width 501 height 19
click at [1152, 422] on td "33.0%" at bounding box center [1247, 412] width 501 height 19
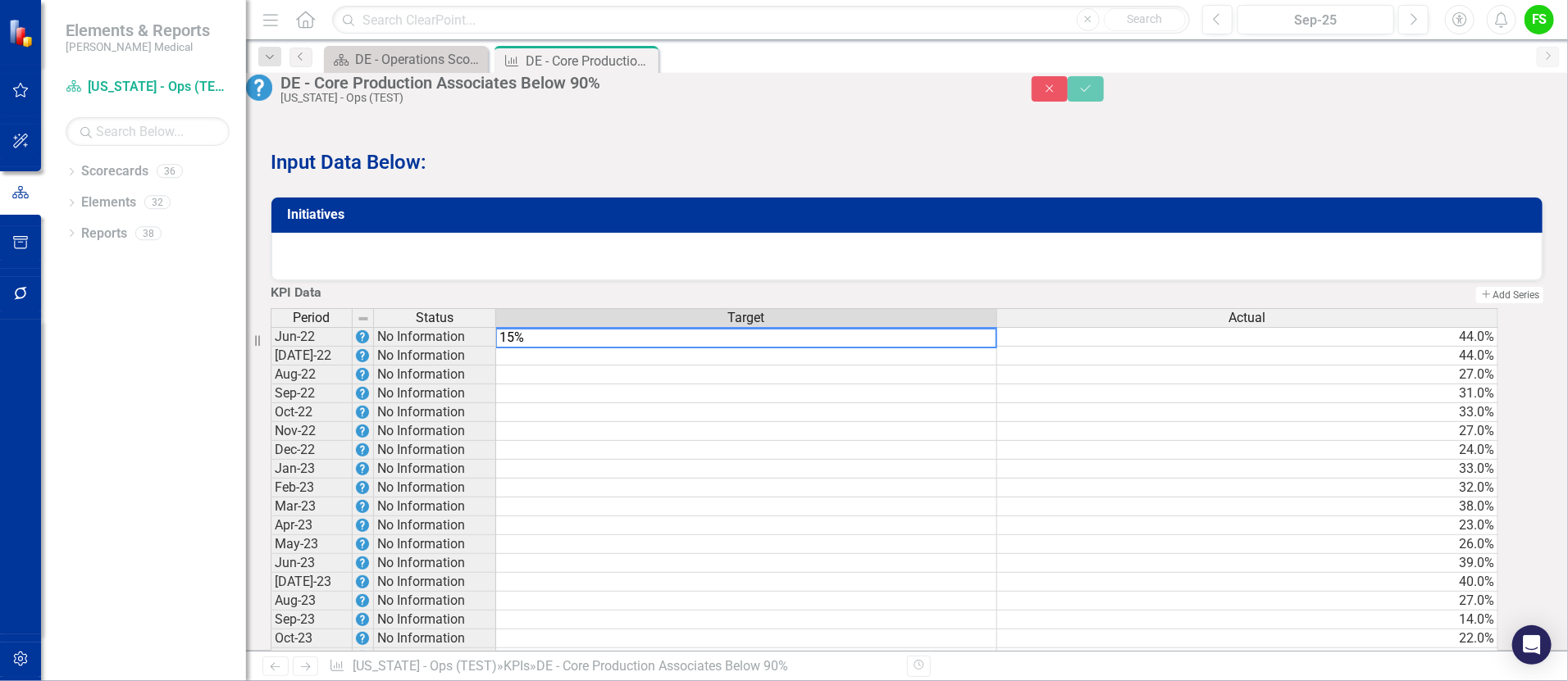
click at [1108, 441] on td "27.0%" at bounding box center [1247, 431] width 501 height 19
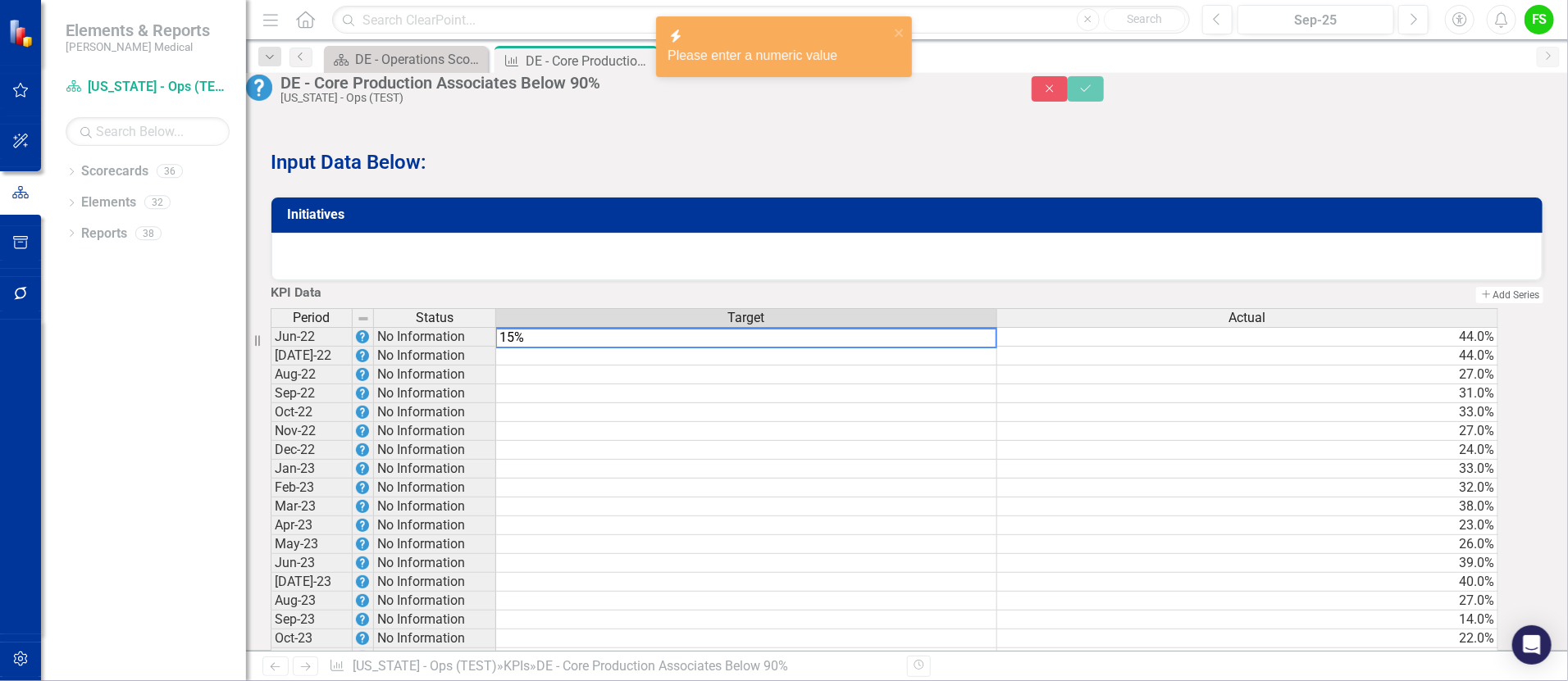
click at [857, 497] on td at bounding box center [746, 488] width 501 height 19
click at [844, 479] on td at bounding box center [746, 469] width 501 height 19
click at [868, 365] on td at bounding box center [746, 356] width 501 height 19
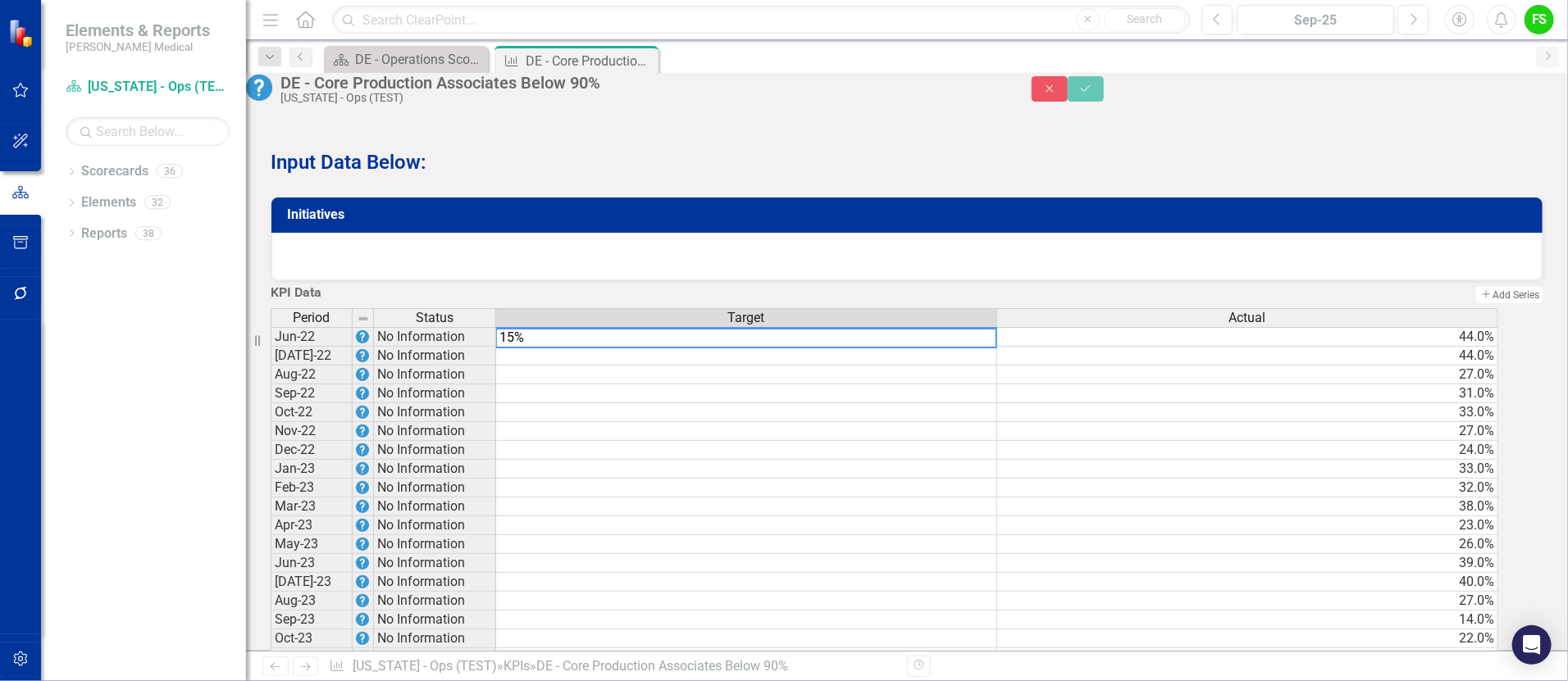
click at [1110, 403] on td "31.0%" at bounding box center [1247, 393] width 501 height 19
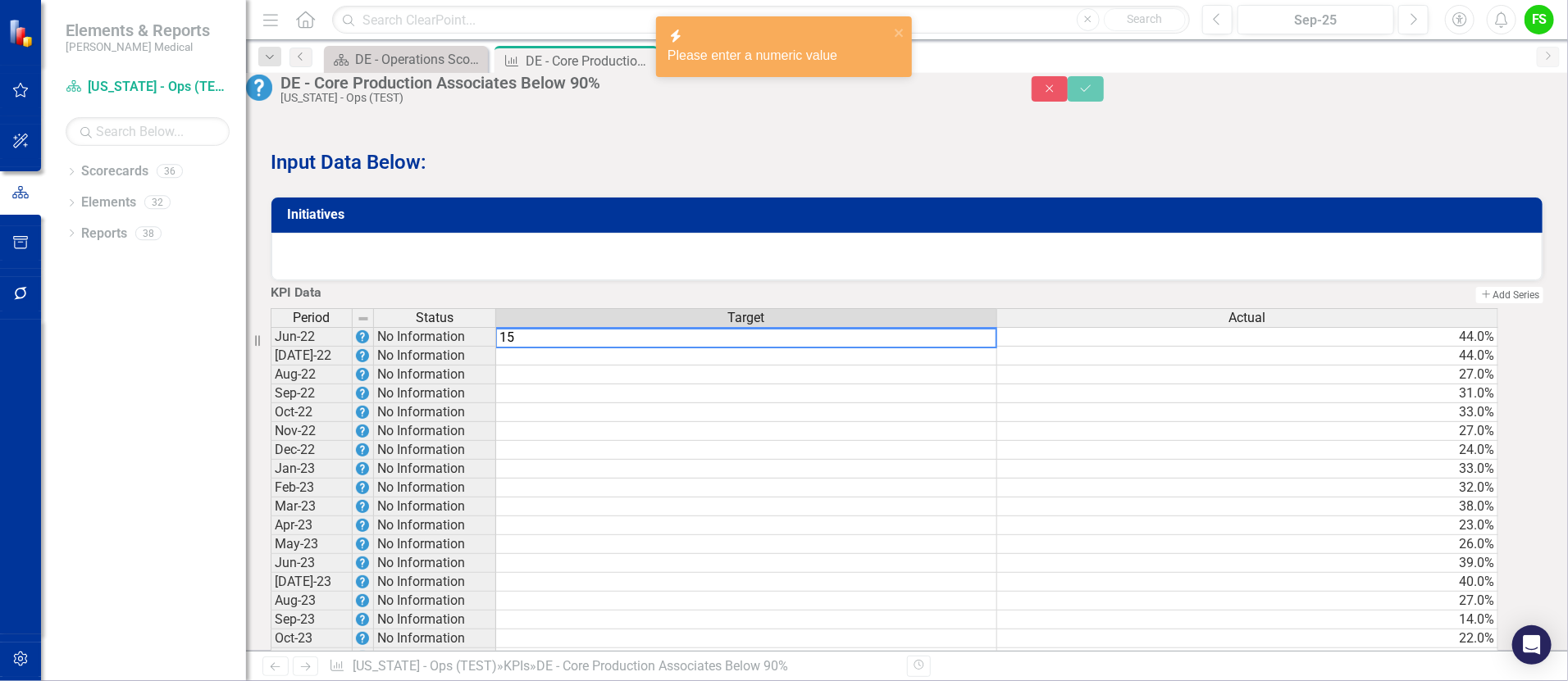
type textarea "15"
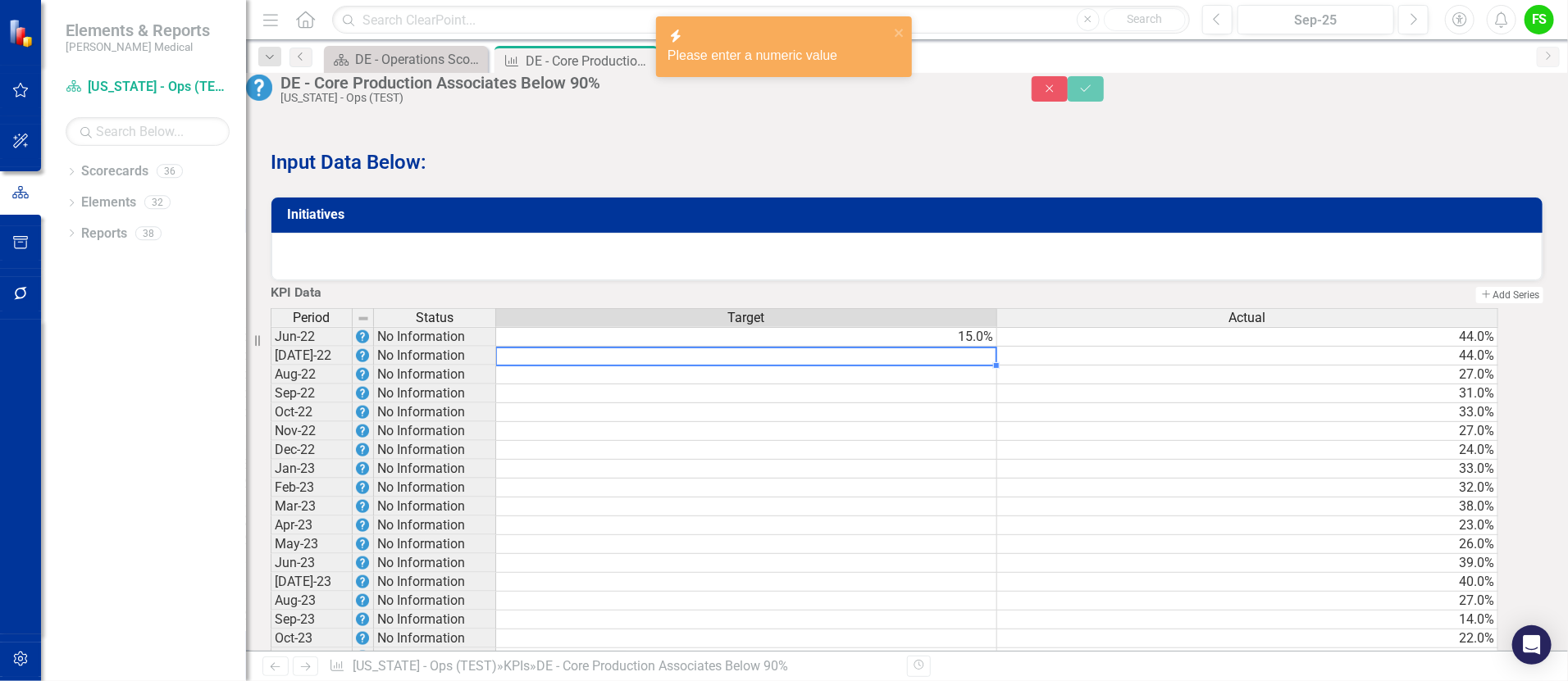
click at [632, 365] on td at bounding box center [746, 356] width 501 height 19
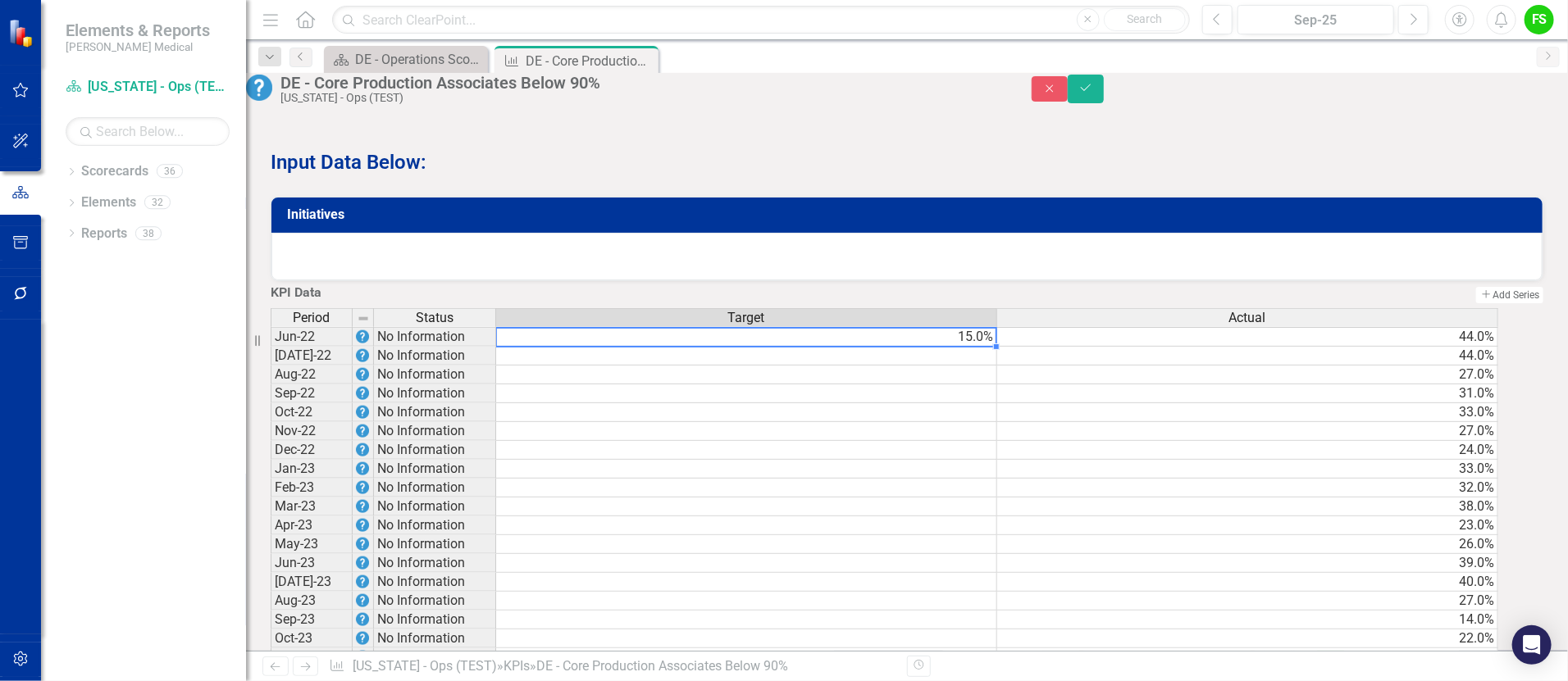
click at [952, 347] on td "15.0%" at bounding box center [746, 337] width 501 height 20
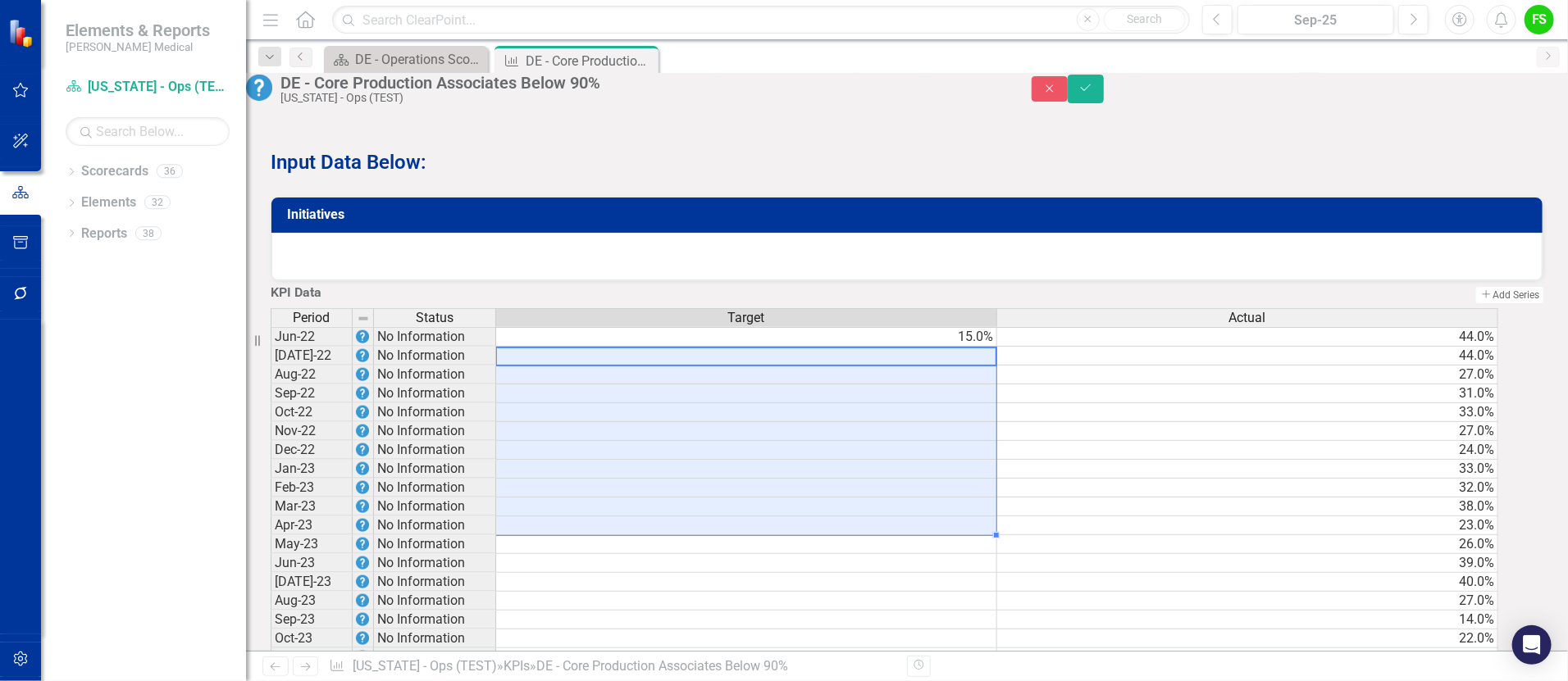
drag, startPoint x: 982, startPoint y: 435, endPoint x: 980, endPoint y: 599, distance: 164.0
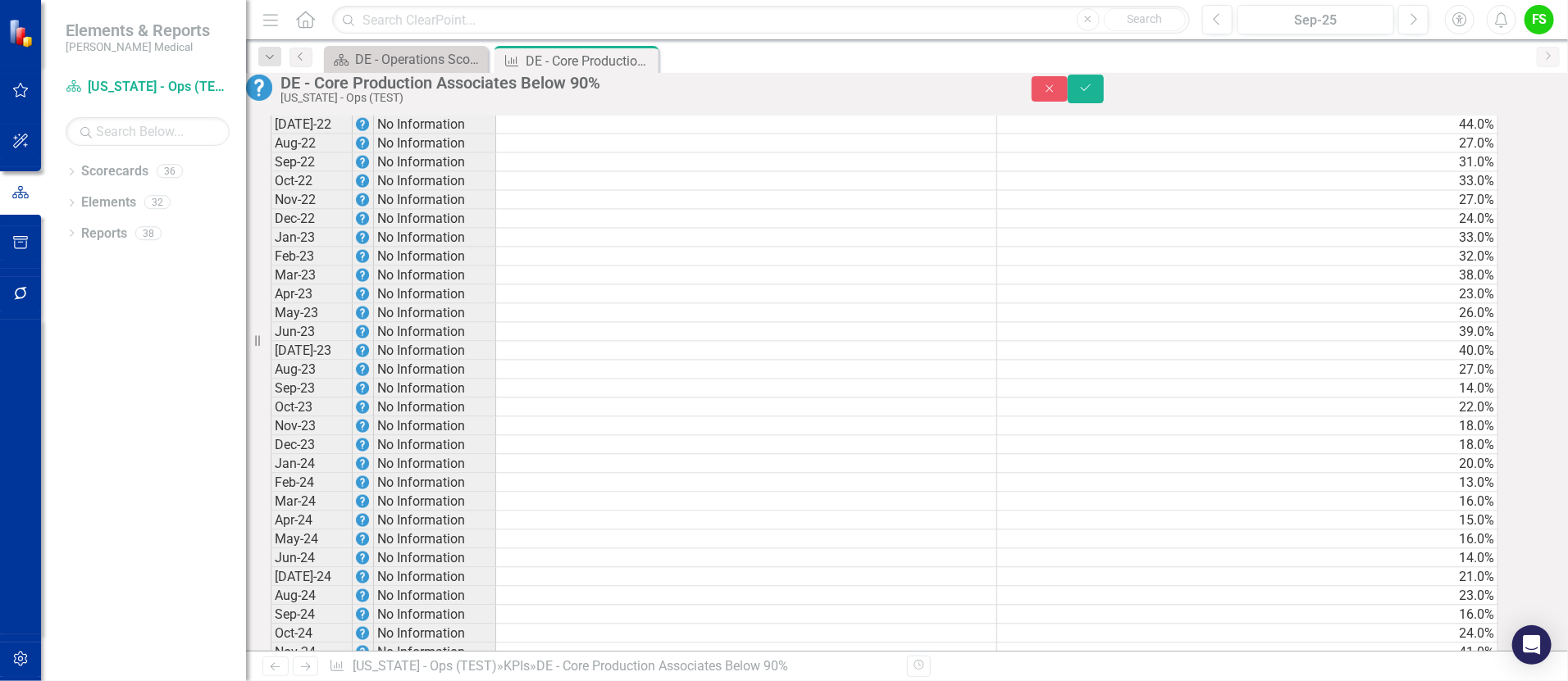
scroll to position [1181, 0]
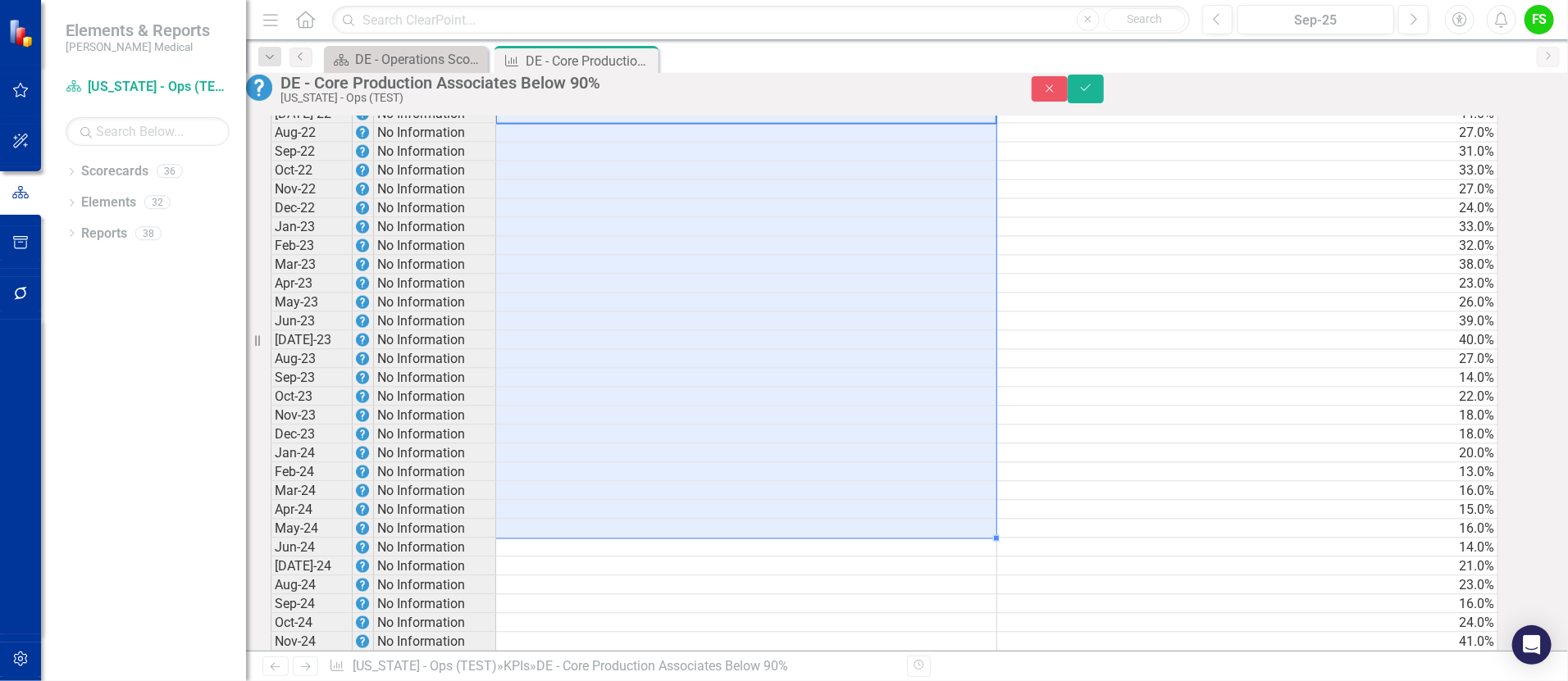
drag, startPoint x: 972, startPoint y: 189, endPoint x: 964, endPoint y: 613, distance: 424.1
click at [964, 613] on tbody "Jun-22 No Information 15.0% 44.0% Jul-22 No Information 44.0% Aug-22 No Informa…" at bounding box center [884, 604] width 1228 height 1037
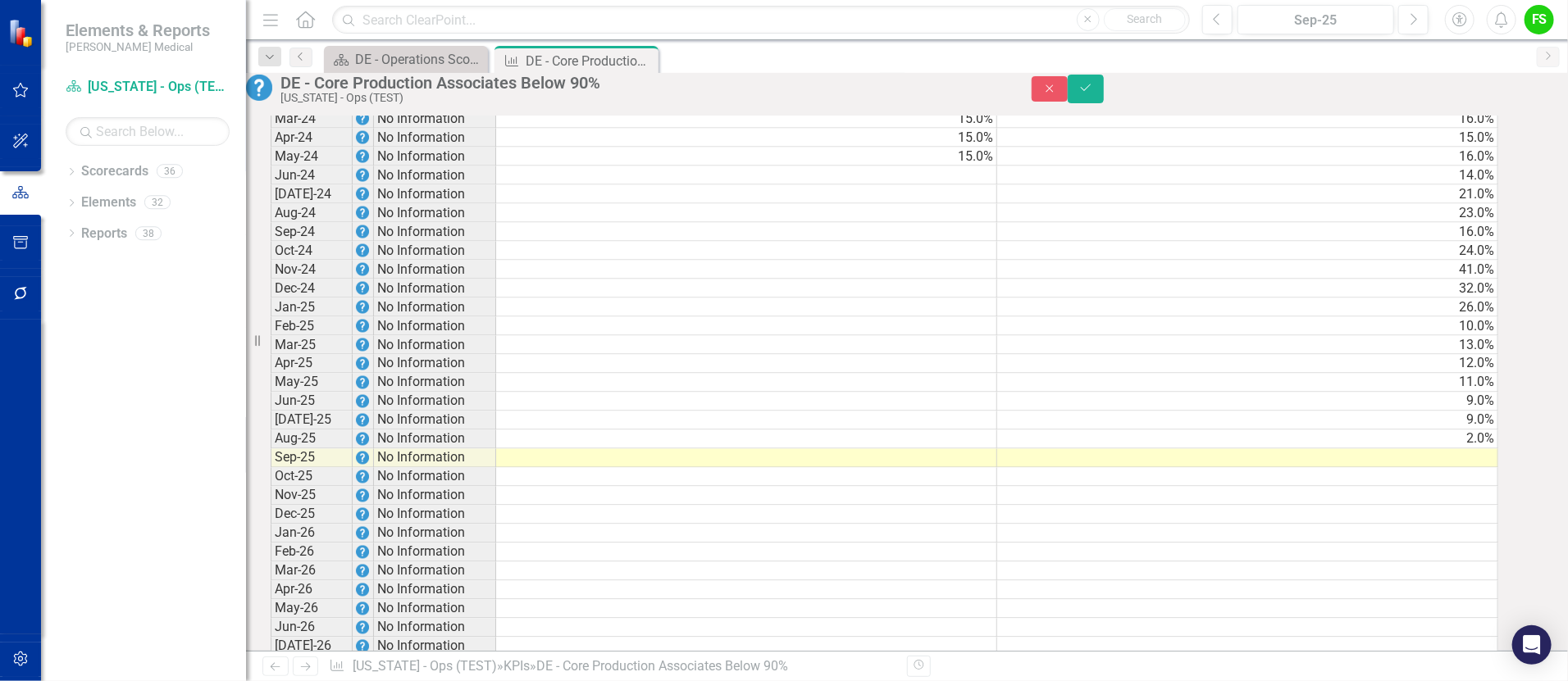
scroll to position [1572, 0]
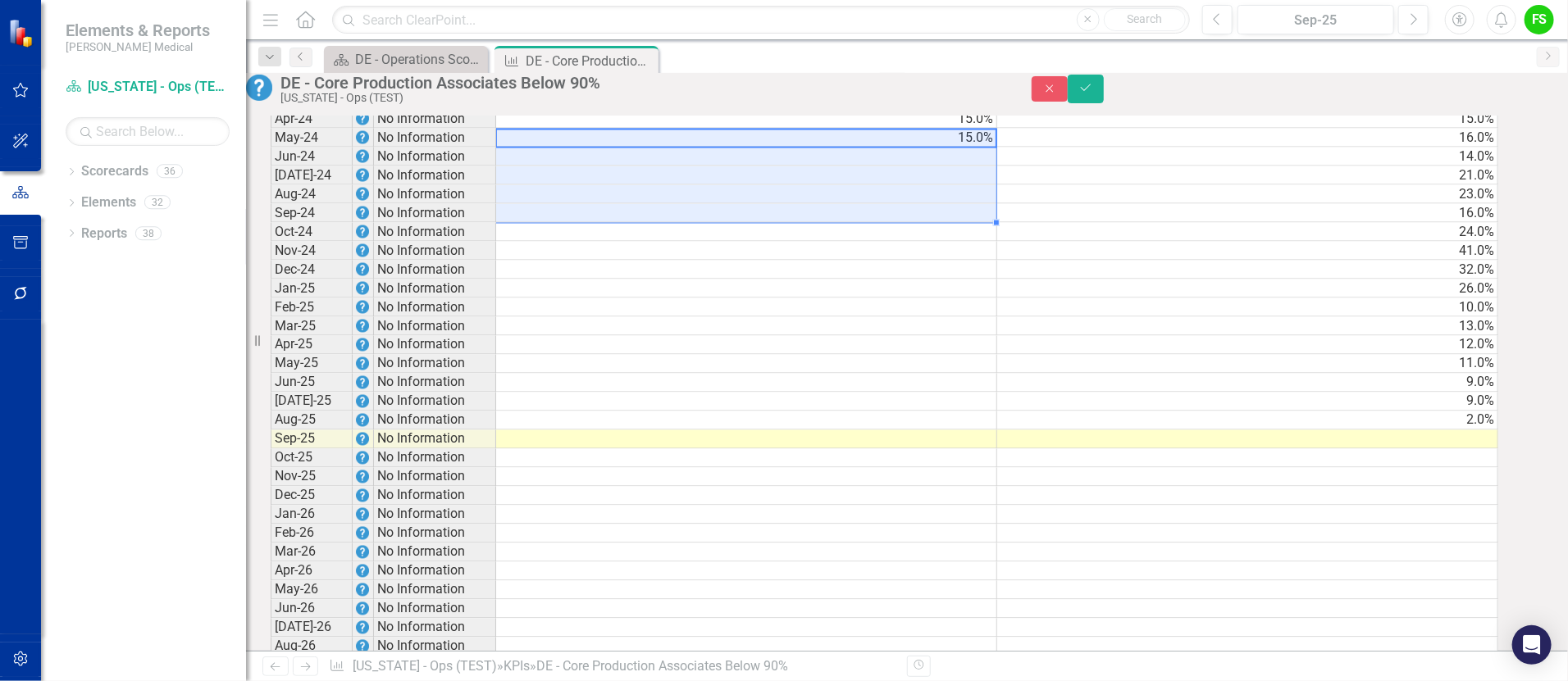
drag, startPoint x: 987, startPoint y: 220, endPoint x: 989, endPoint y: 295, distance: 75.0
click at [989, 295] on tbody "Jun-22 No Information 15.0% 44.0% Jul-22 No Information 15.0% 44.0% Aug-22 No I…" at bounding box center [884, 213] width 1228 height 1037
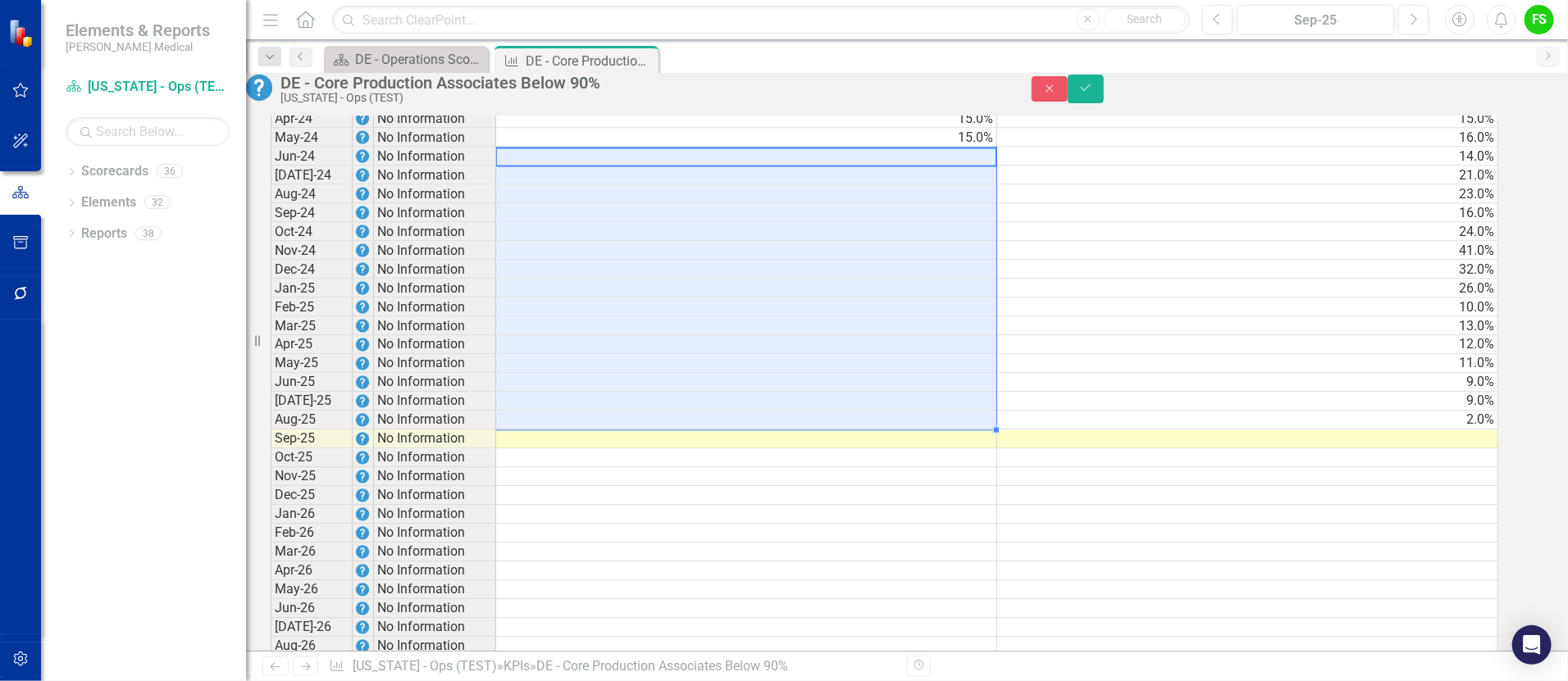
drag, startPoint x: 985, startPoint y: 234, endPoint x: 973, endPoint y: 489, distance: 255.3
click at [973, 489] on tbody "Jun-22 No Information 15.0% 44.0% Jul-22 No Information 15.0% 44.0% Aug-22 No I…" at bounding box center [884, 213] width 1228 height 1037
click at [1178, 524] on td at bounding box center [1247, 515] width 501 height 19
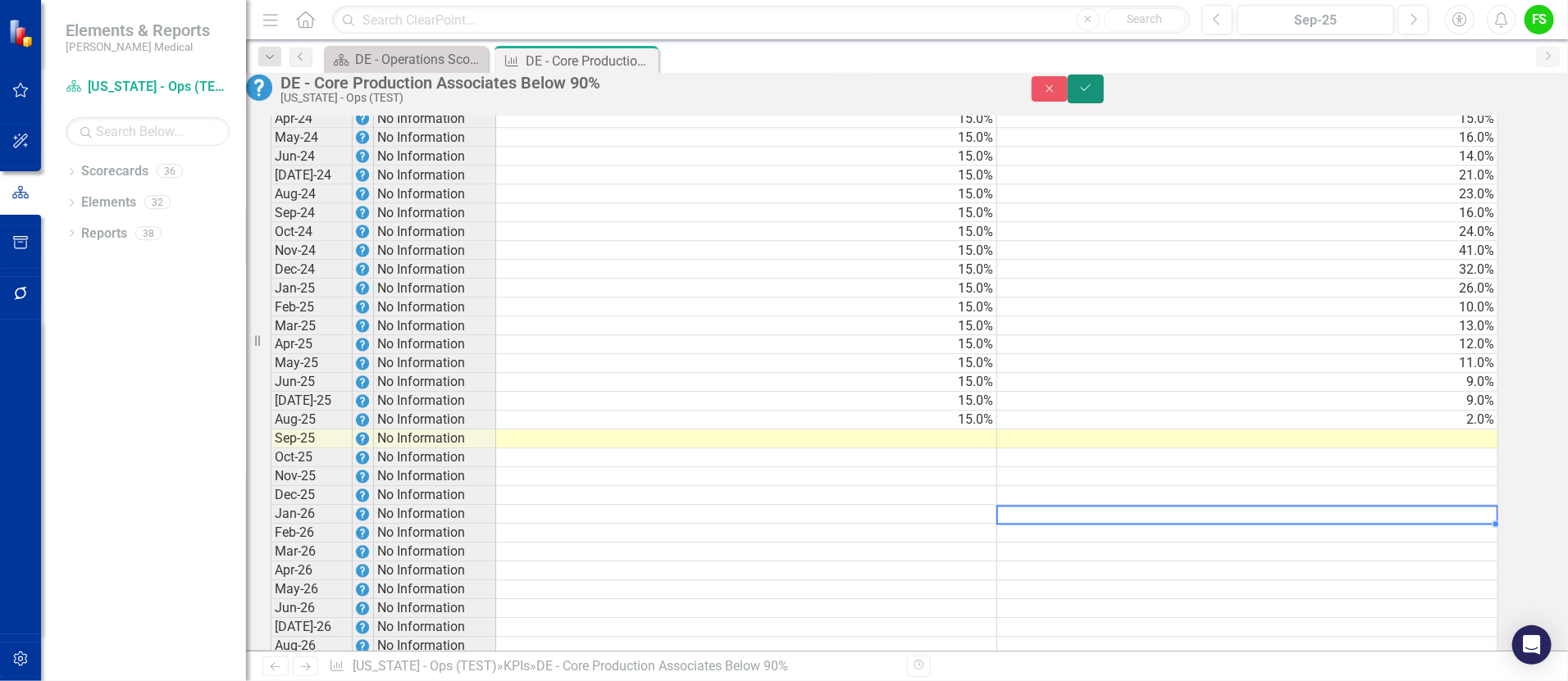
click at [1093, 93] on icon "Save" at bounding box center [1086, 88] width 15 height 11
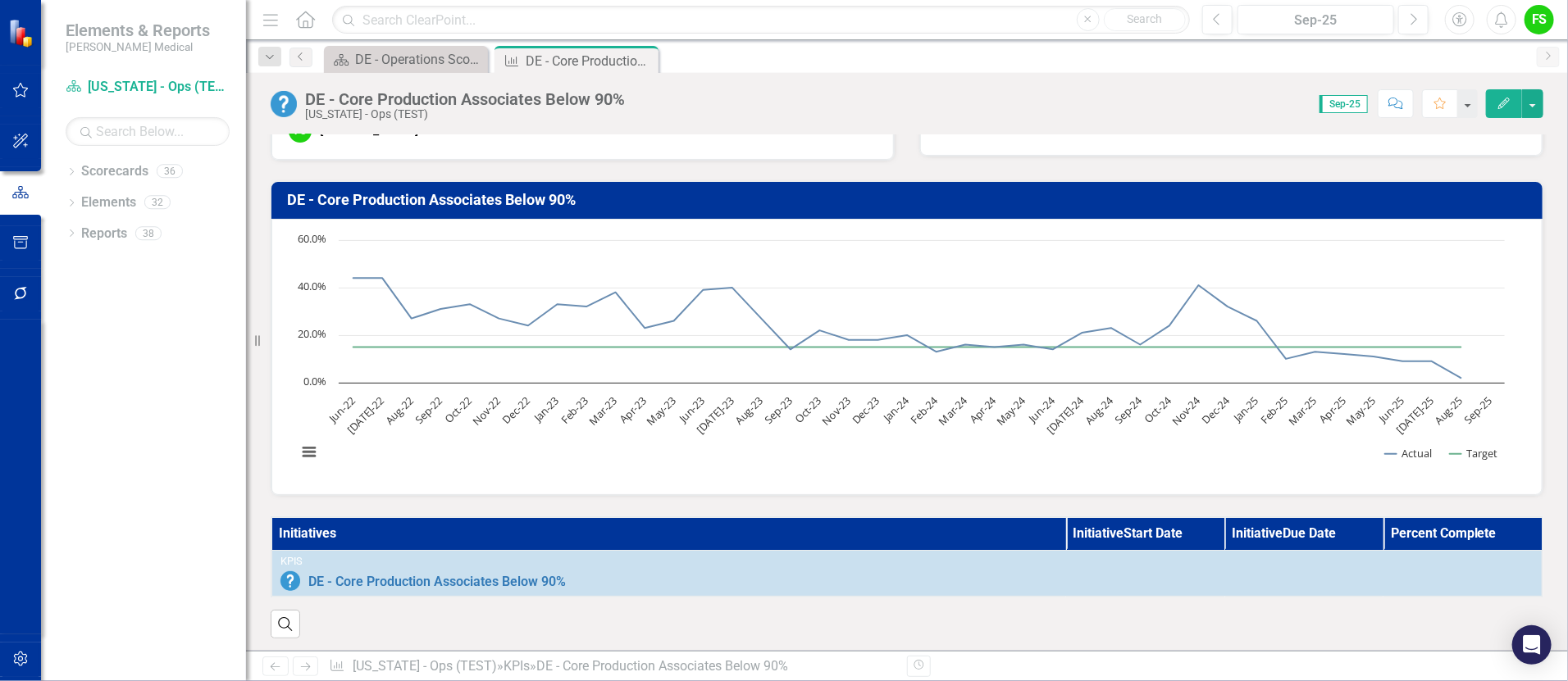
scroll to position [0, 0]
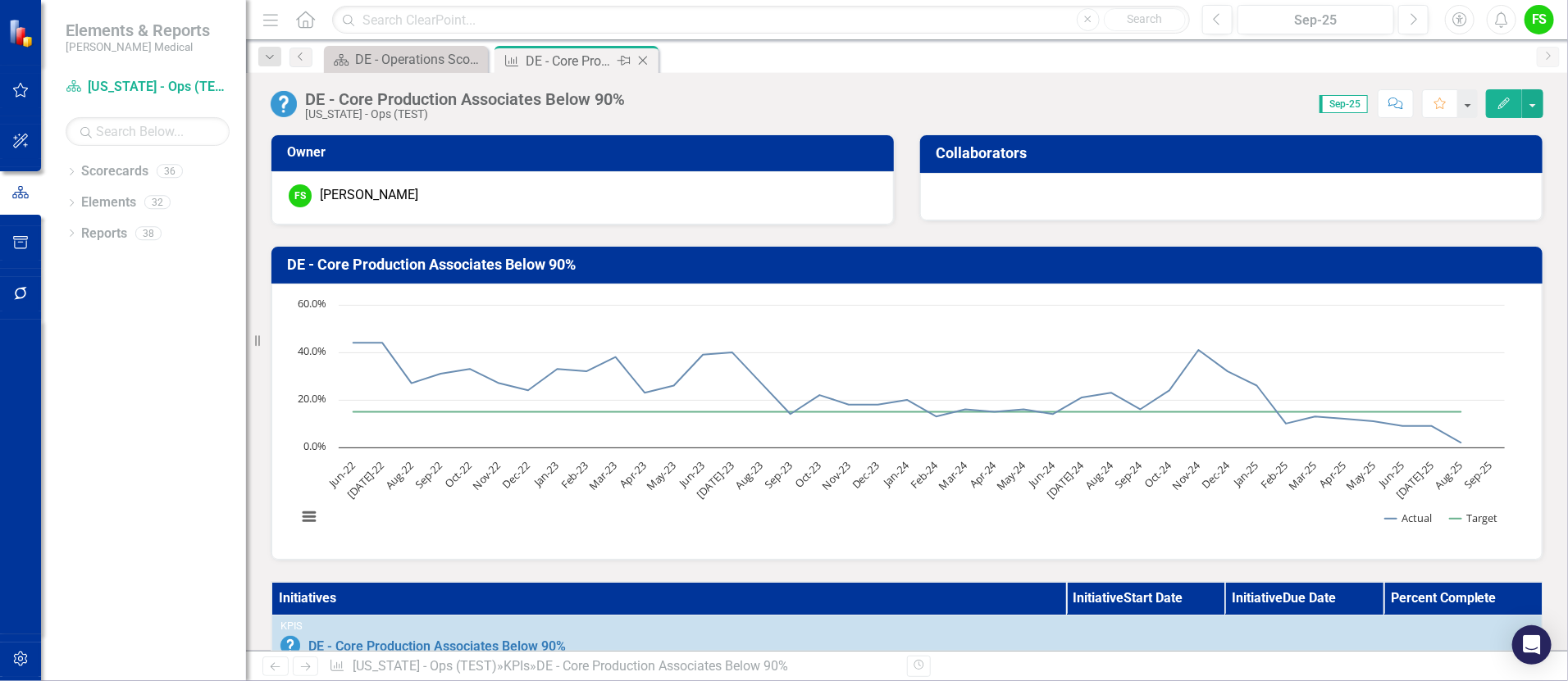
click at [646, 64] on icon at bounding box center [643, 61] width 9 height 9
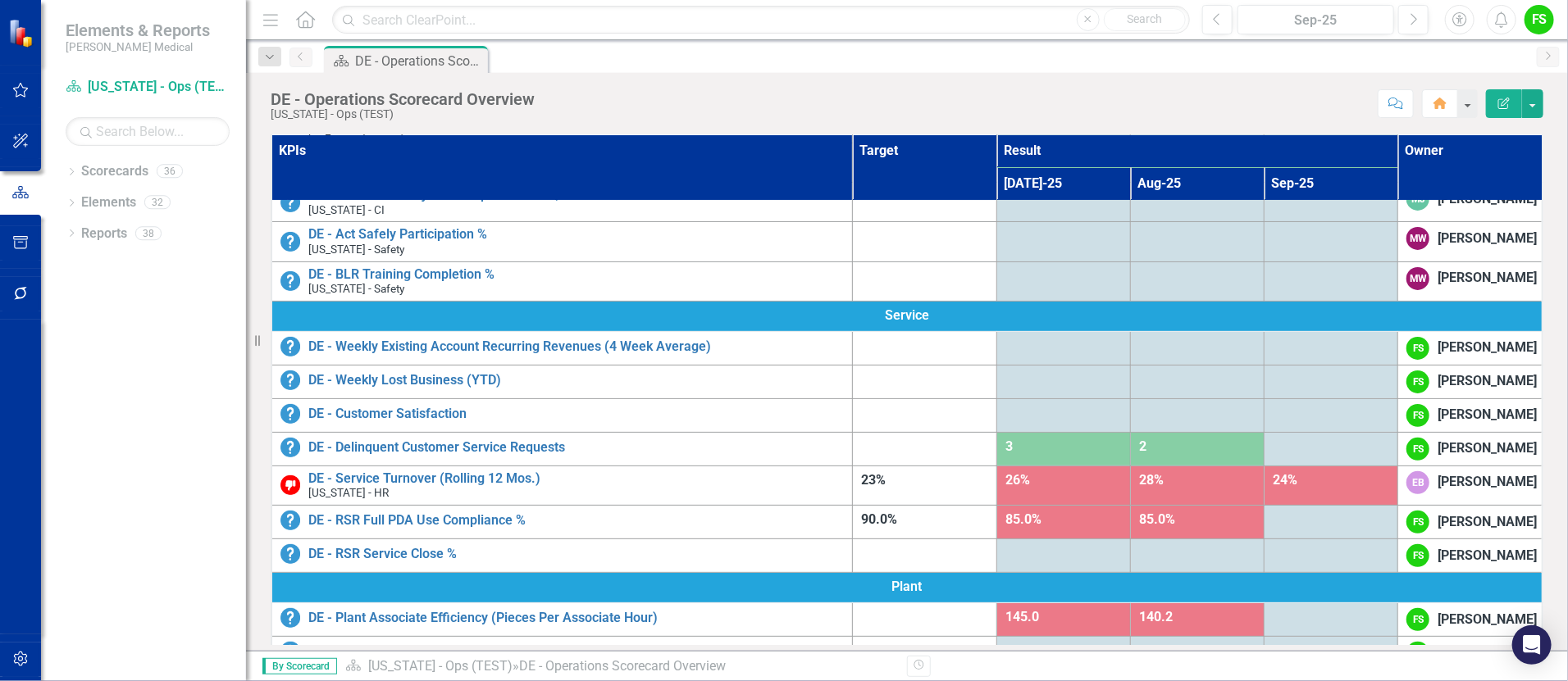
scroll to position [175, 0]
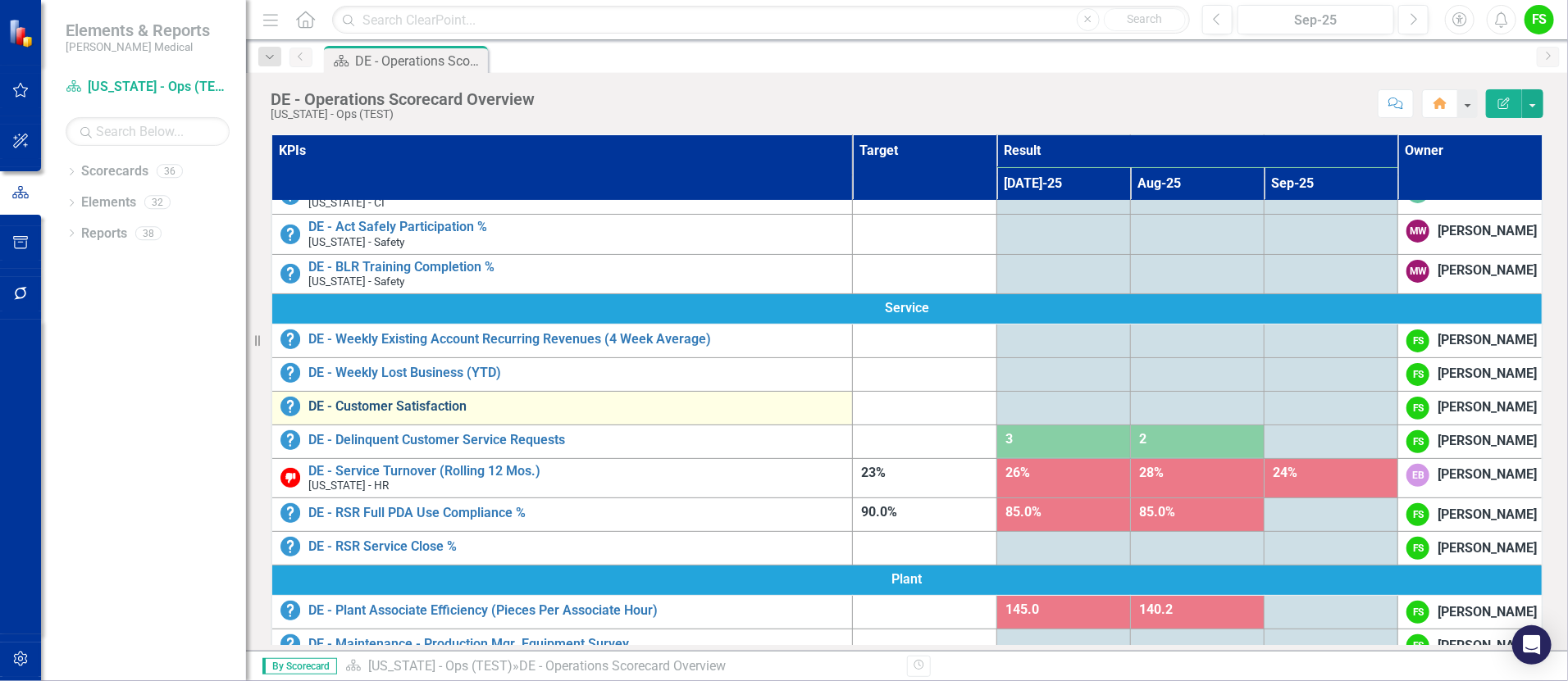
click at [416, 414] on link "DE - Customer Satisfaction" at bounding box center [576, 406] width 536 height 15
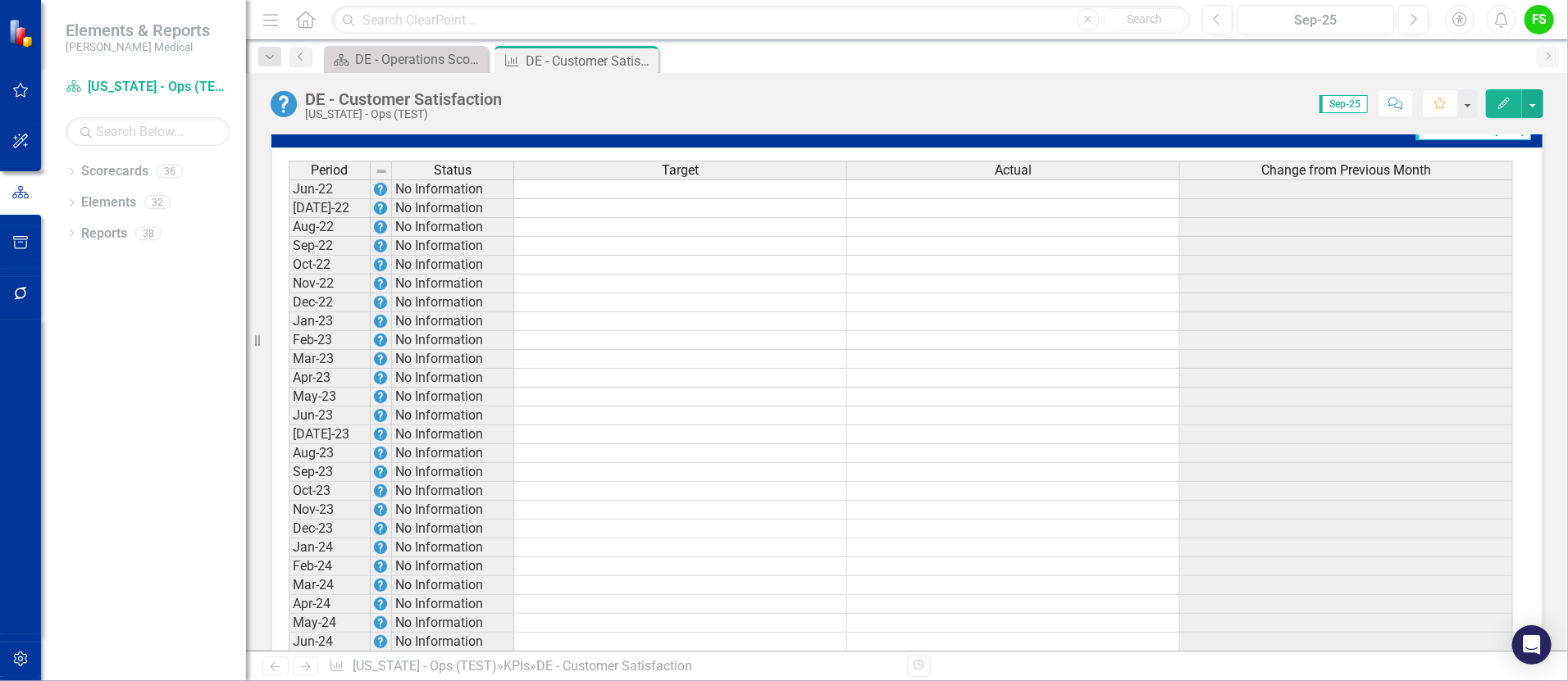
scroll to position [1567, 0]
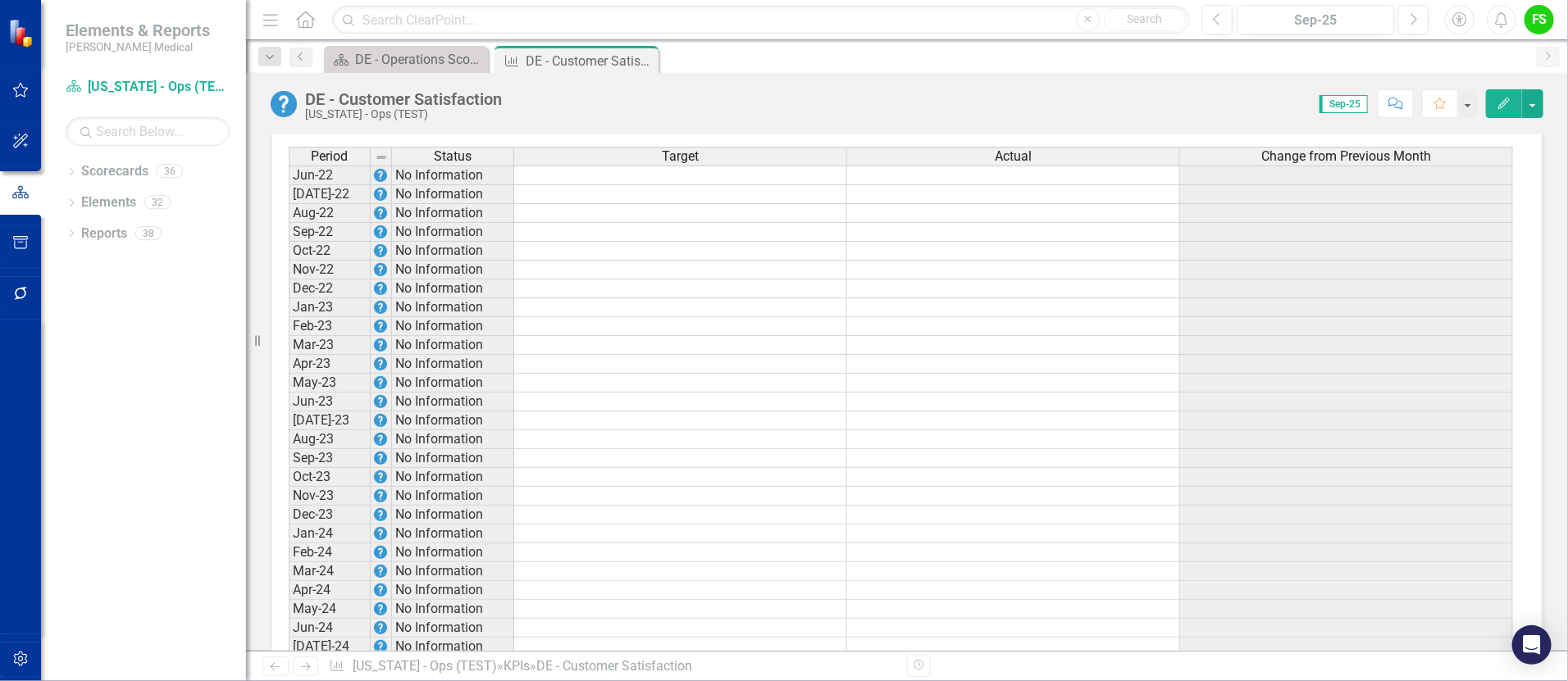
click at [1042, 184] on td at bounding box center [1014, 175] width 333 height 20
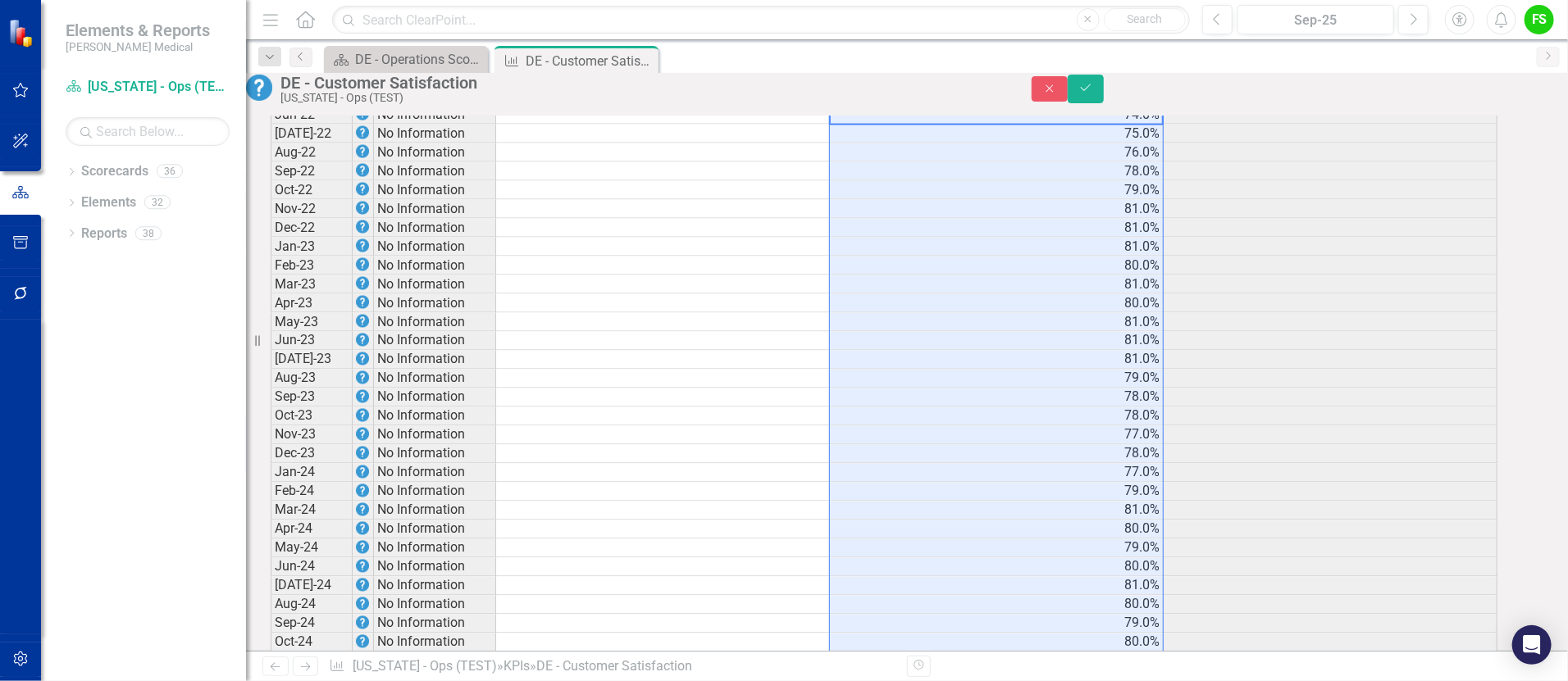
click at [751, 125] on td at bounding box center [663, 115] width 334 height 20
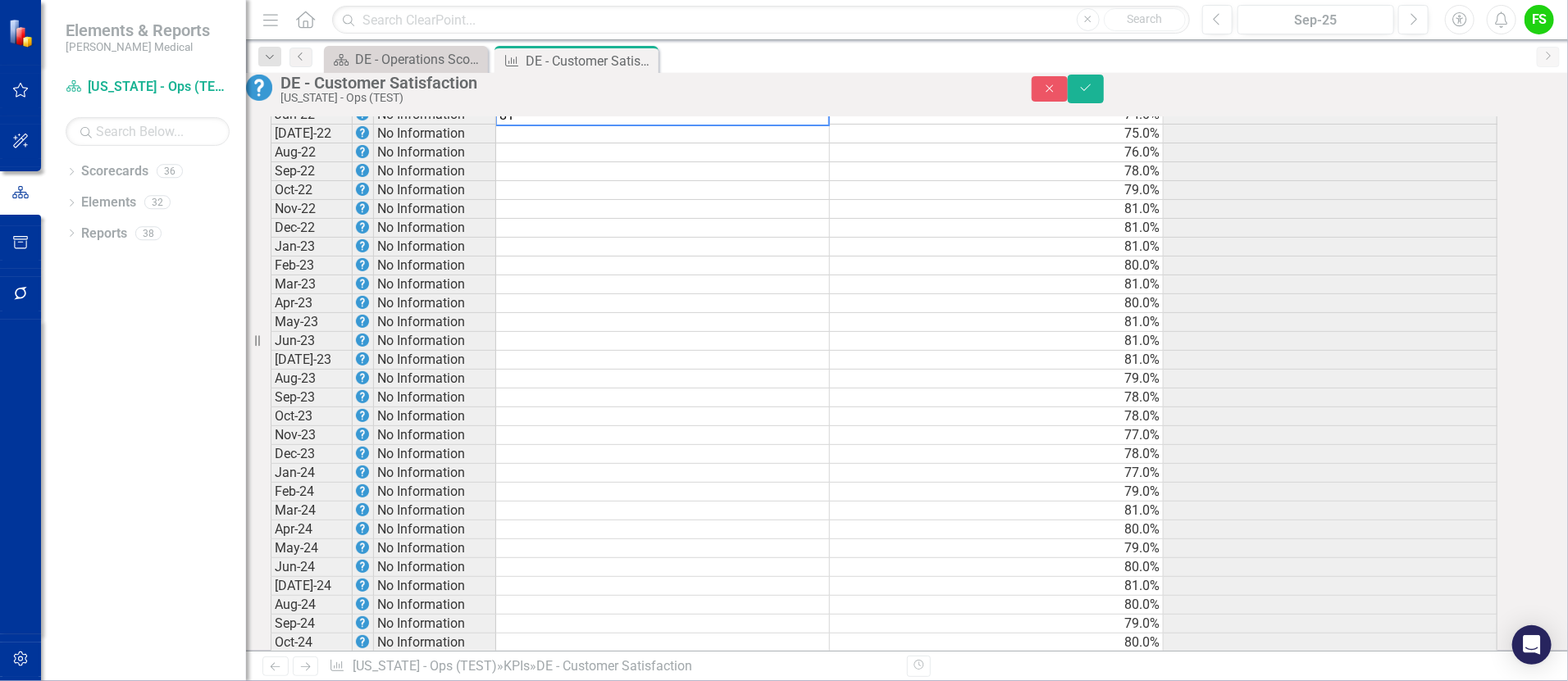
type textarea "81"
click at [804, 162] on td at bounding box center [663, 152] width 334 height 19
click at [817, 125] on td "81.0%" at bounding box center [663, 115] width 334 height 20
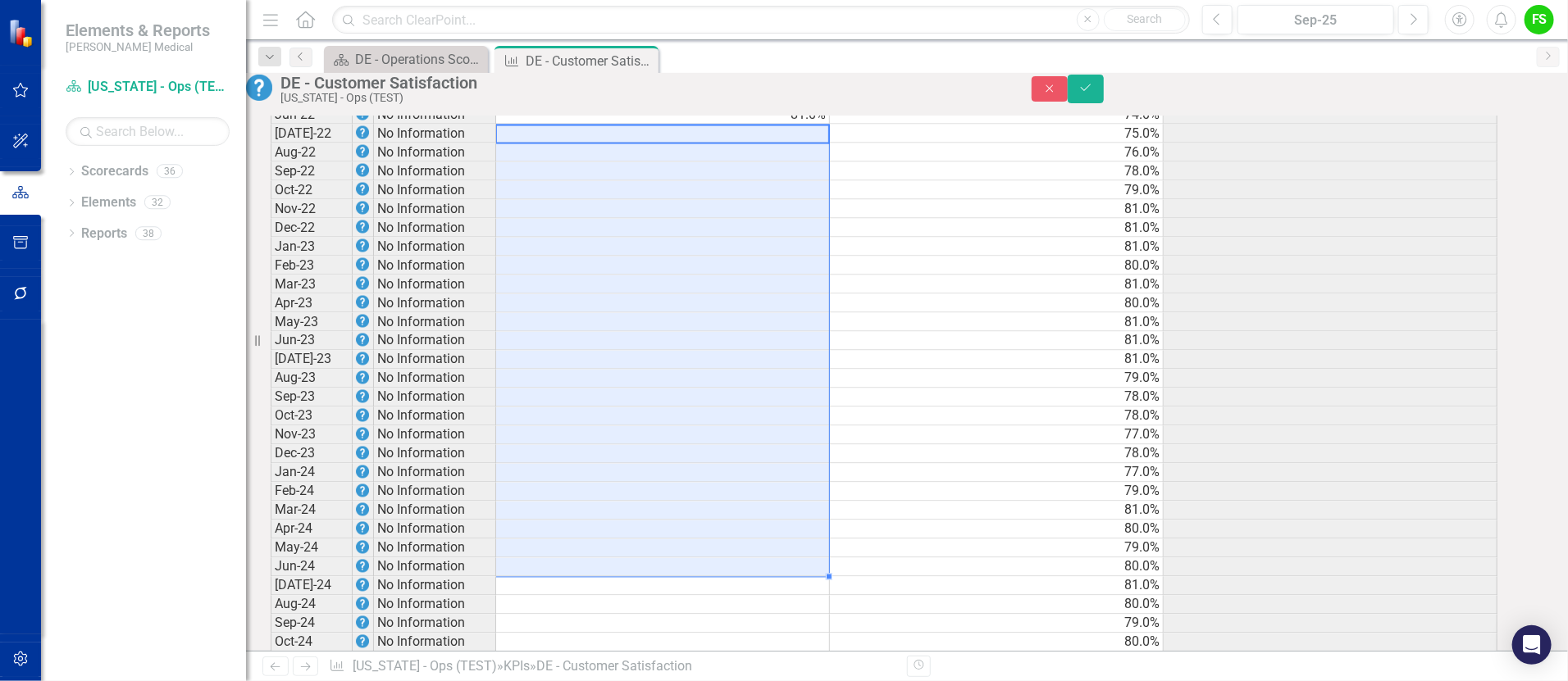
drag, startPoint x: 805, startPoint y: 203, endPoint x: 828, endPoint y: 642, distance: 439.6
click at [828, 642] on tbody "Jun-22 No Information 81.0% 74.0% Jul-22 No Information 75.0% Aug-22 No Informa…" at bounding box center [884, 624] width 1227 height 1037
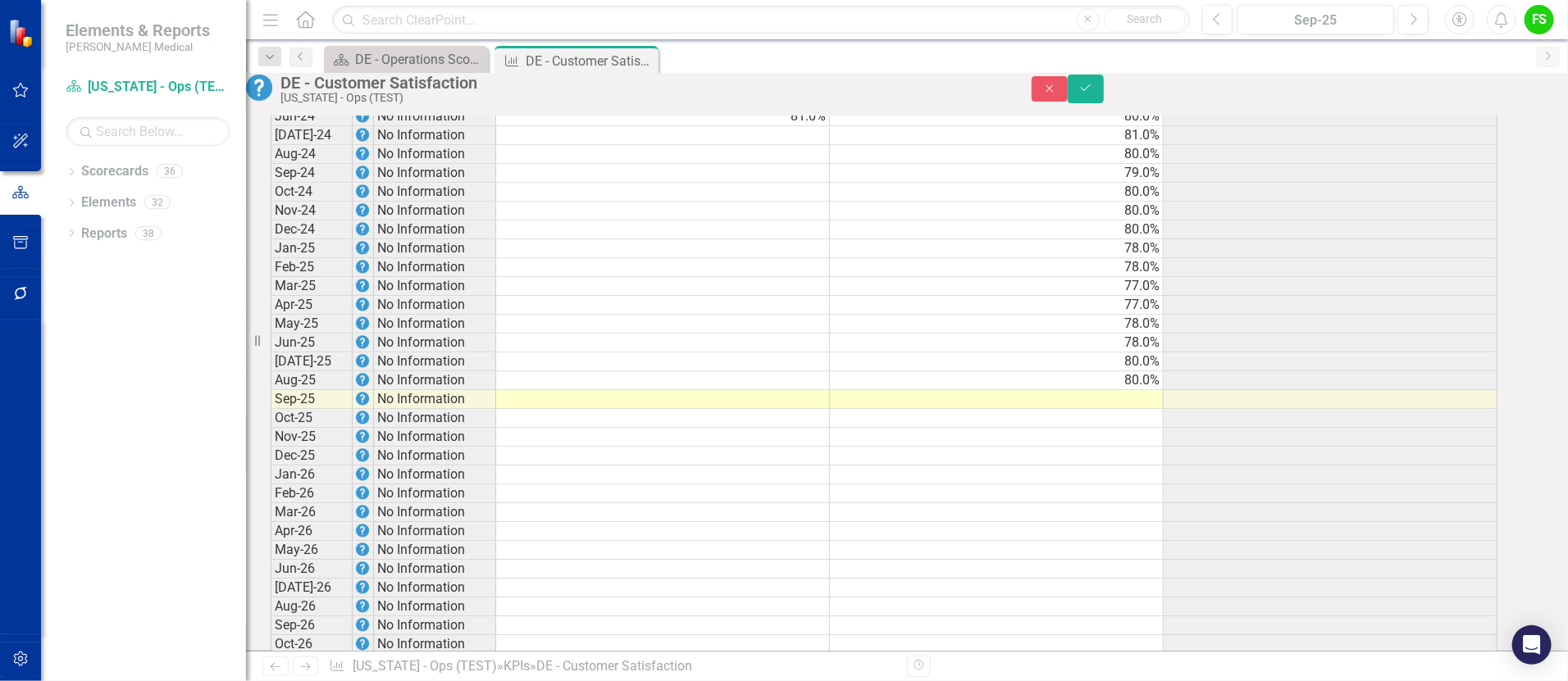
scroll to position [2033, 0]
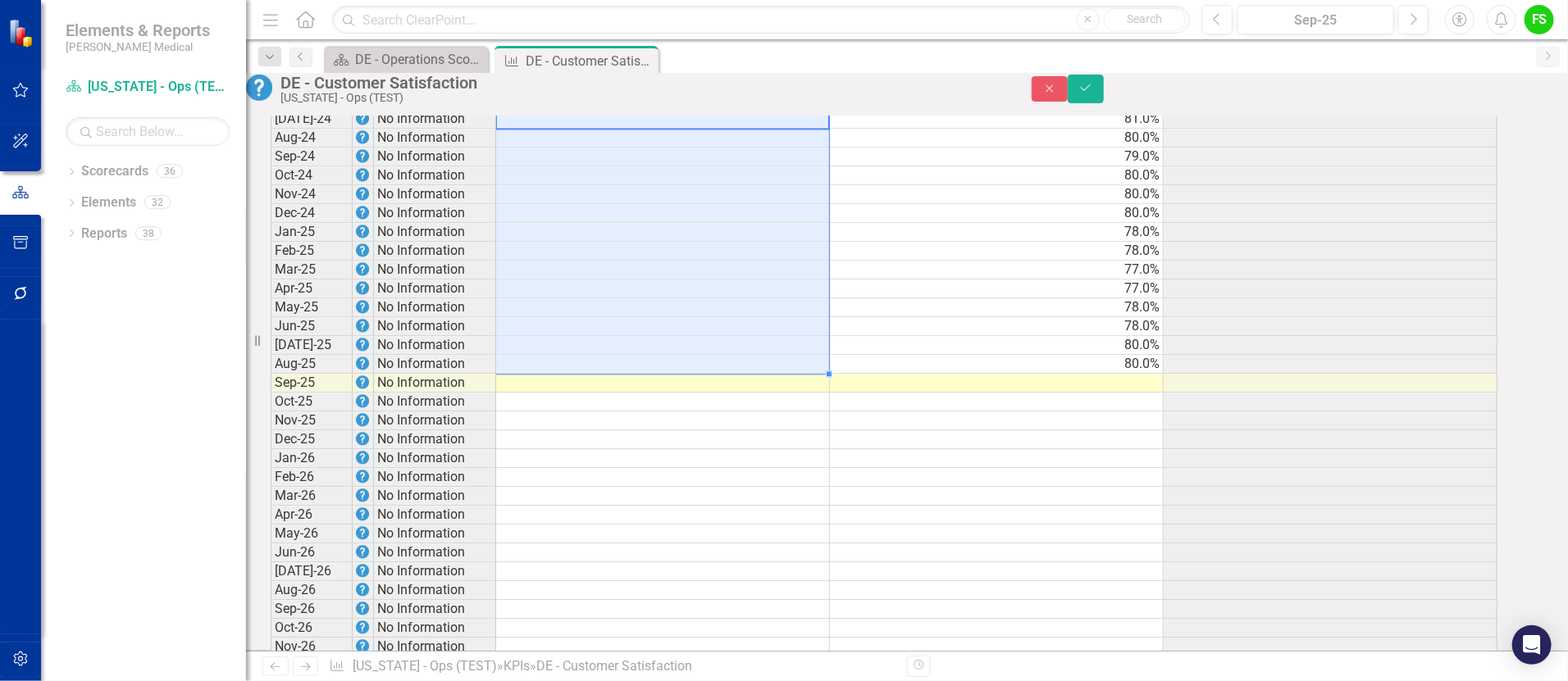
drag, startPoint x: 816, startPoint y: 196, endPoint x: 807, endPoint y: 436, distance: 240.2
click at [807, 436] on tbody "Jun-22 No Information 81.0% 74.0% Jul-22 No Information 81.0% 75.0% Aug-22 No I…" at bounding box center [884, 157] width 1227 height 1037
click at [1391, 487] on td at bounding box center [1330, 477] width 334 height 19
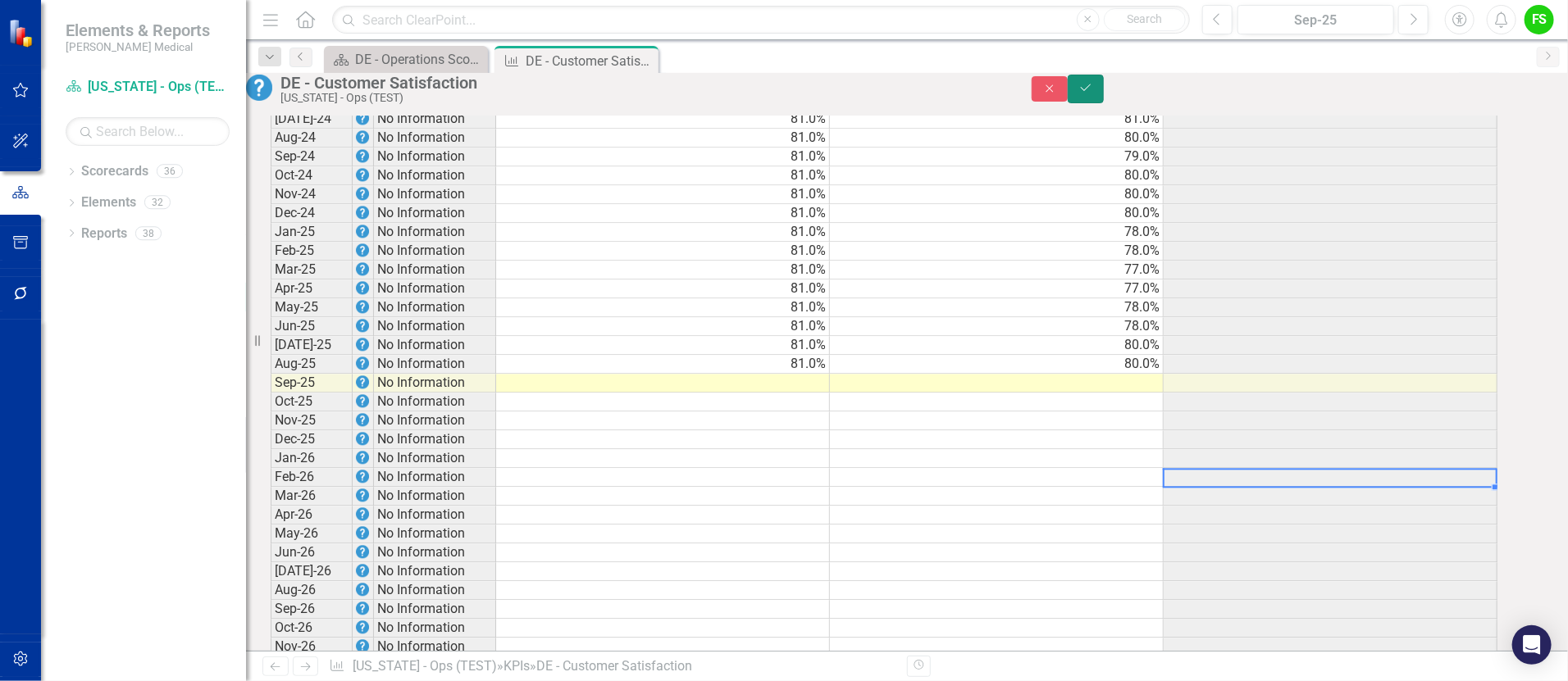
click at [1104, 83] on button "Save" at bounding box center [1086, 89] width 36 height 29
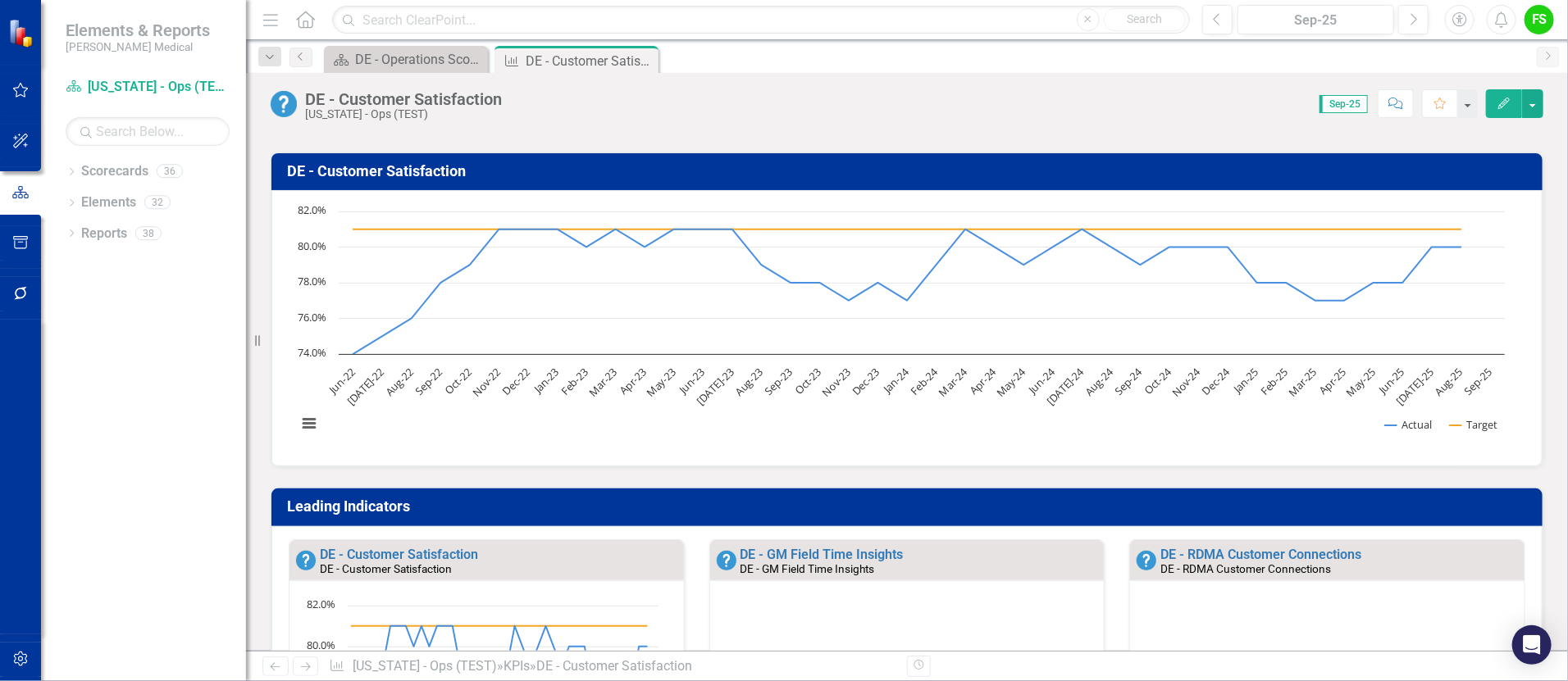
scroll to position [0, 0]
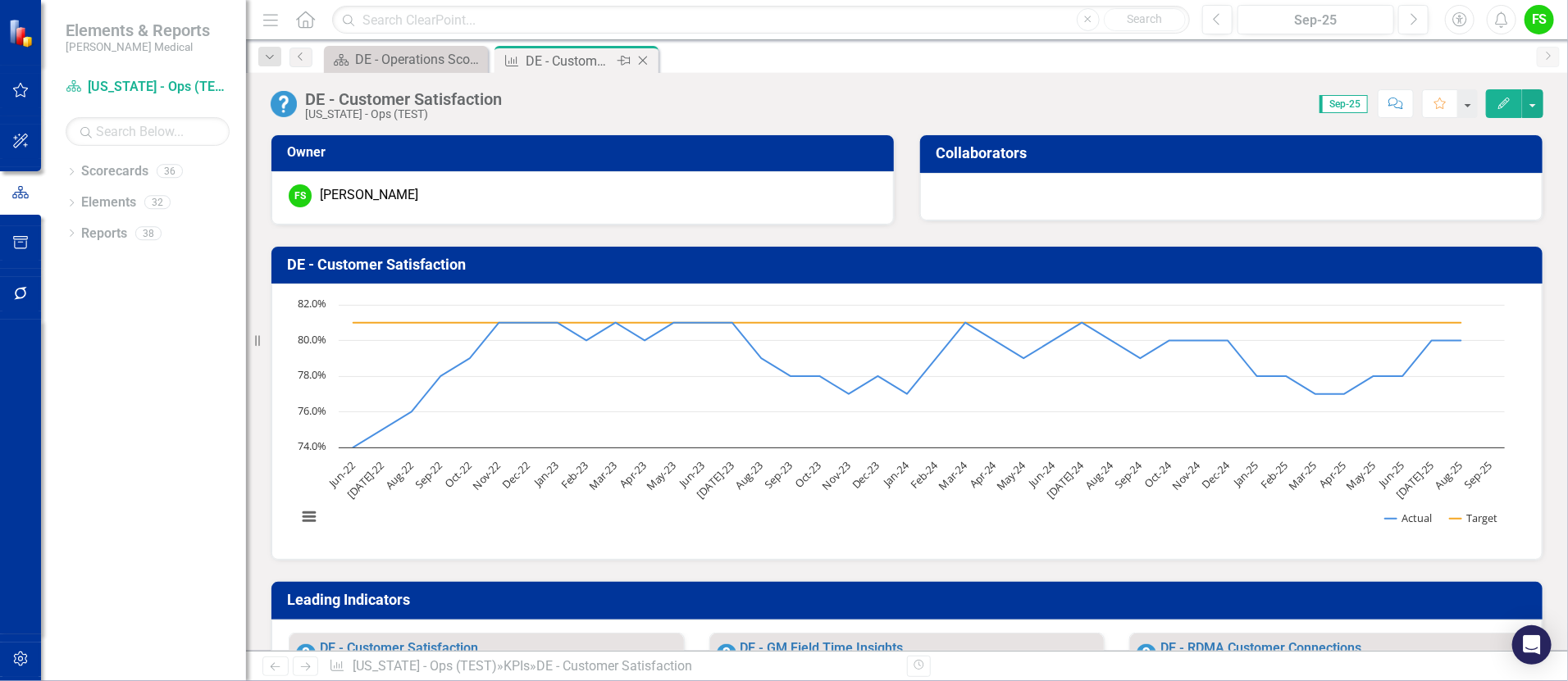
click at [651, 55] on icon "Close" at bounding box center [643, 61] width 16 height 13
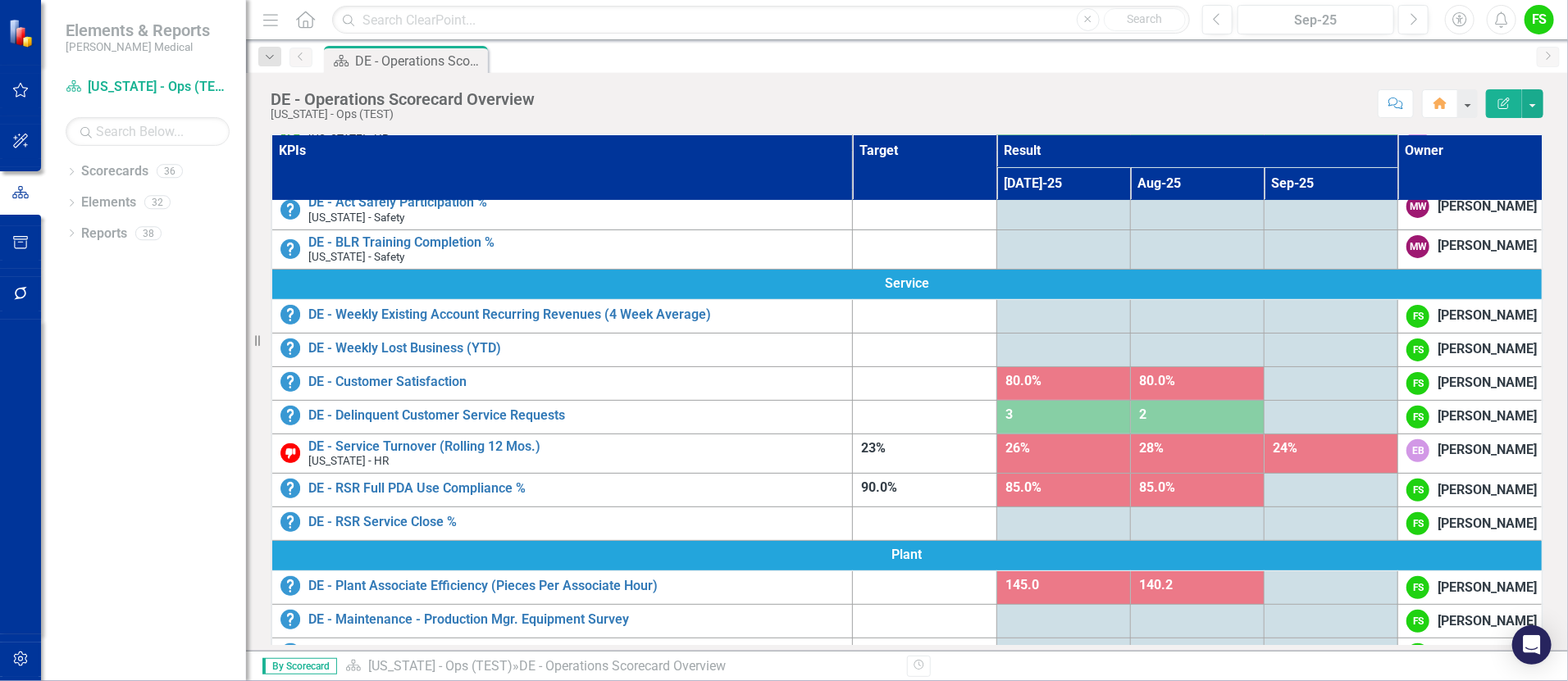
scroll to position [193, 0]
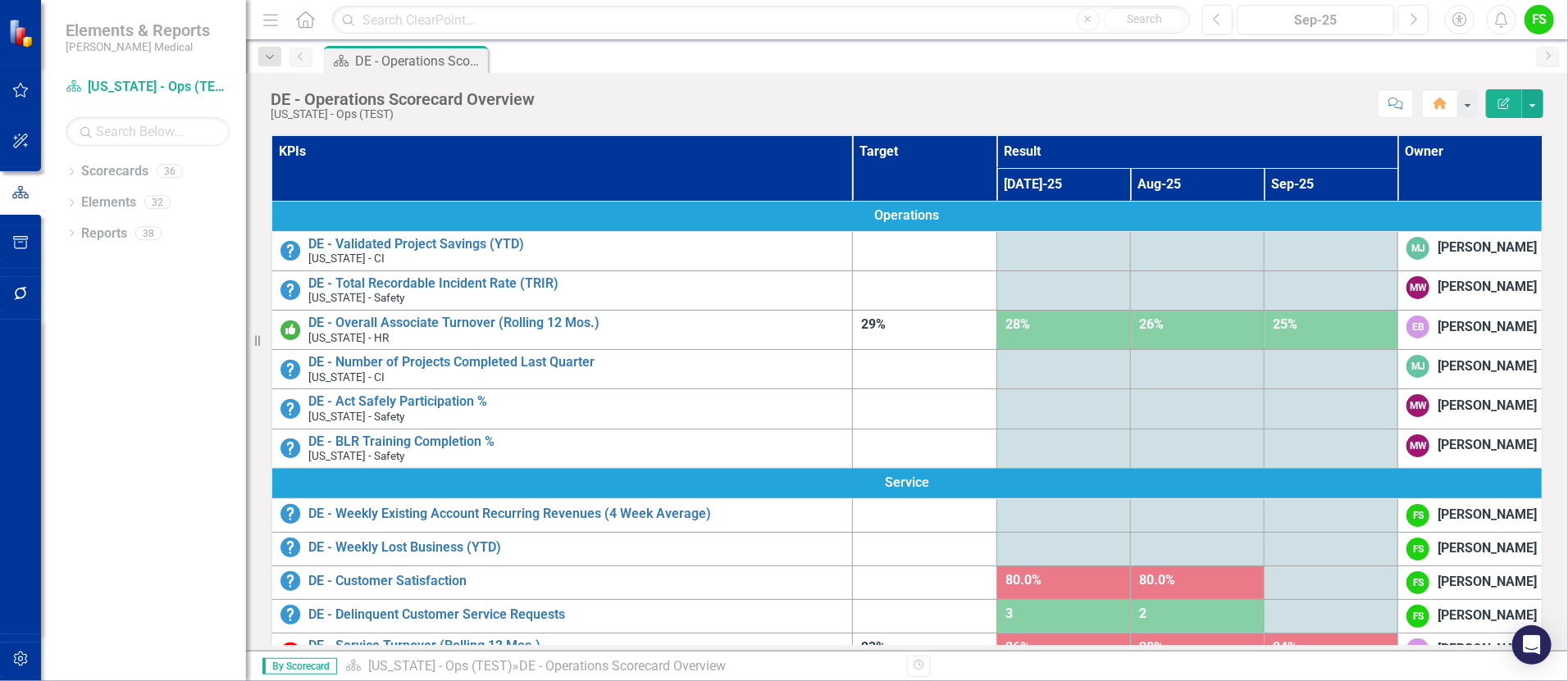
scroll to position [193, 0]
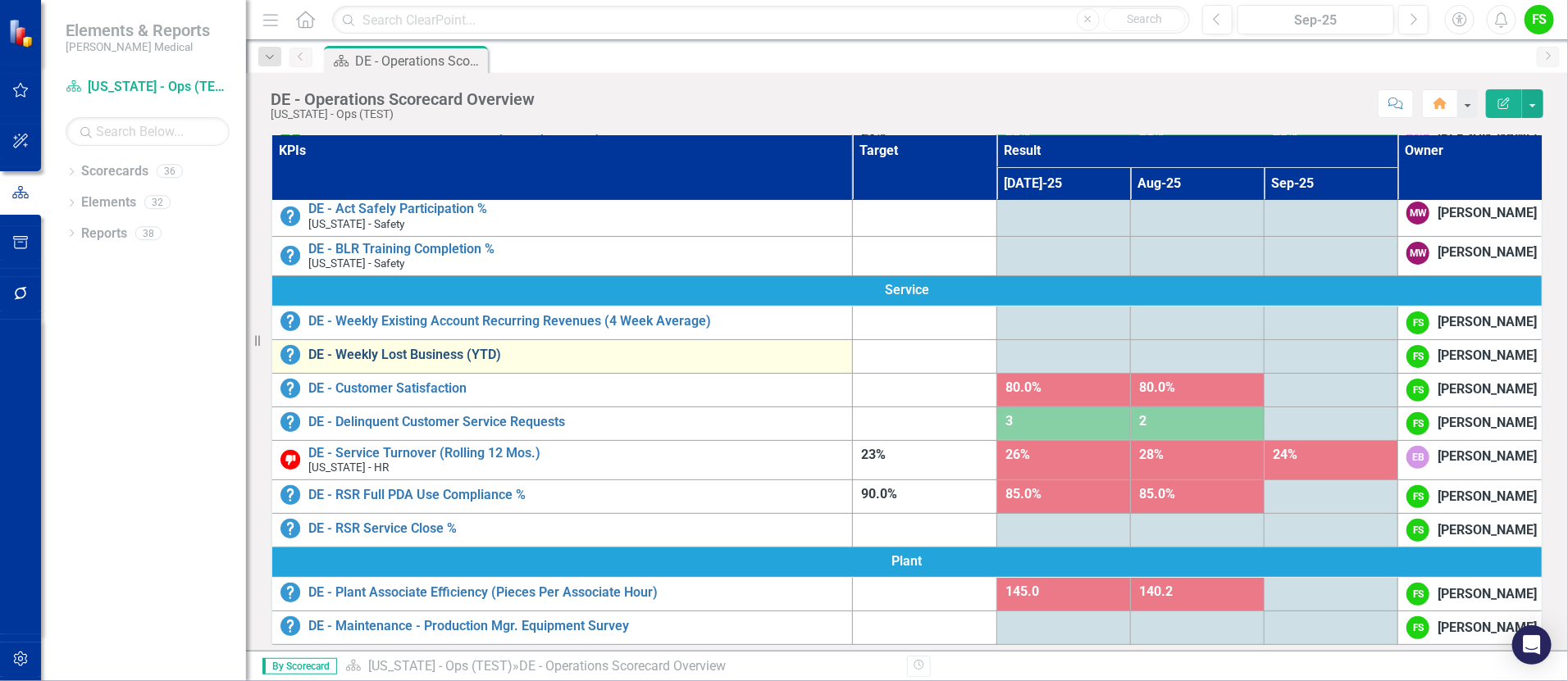
click at [413, 360] on link "DE - Weekly Lost Business (YTD)" at bounding box center [576, 355] width 536 height 15
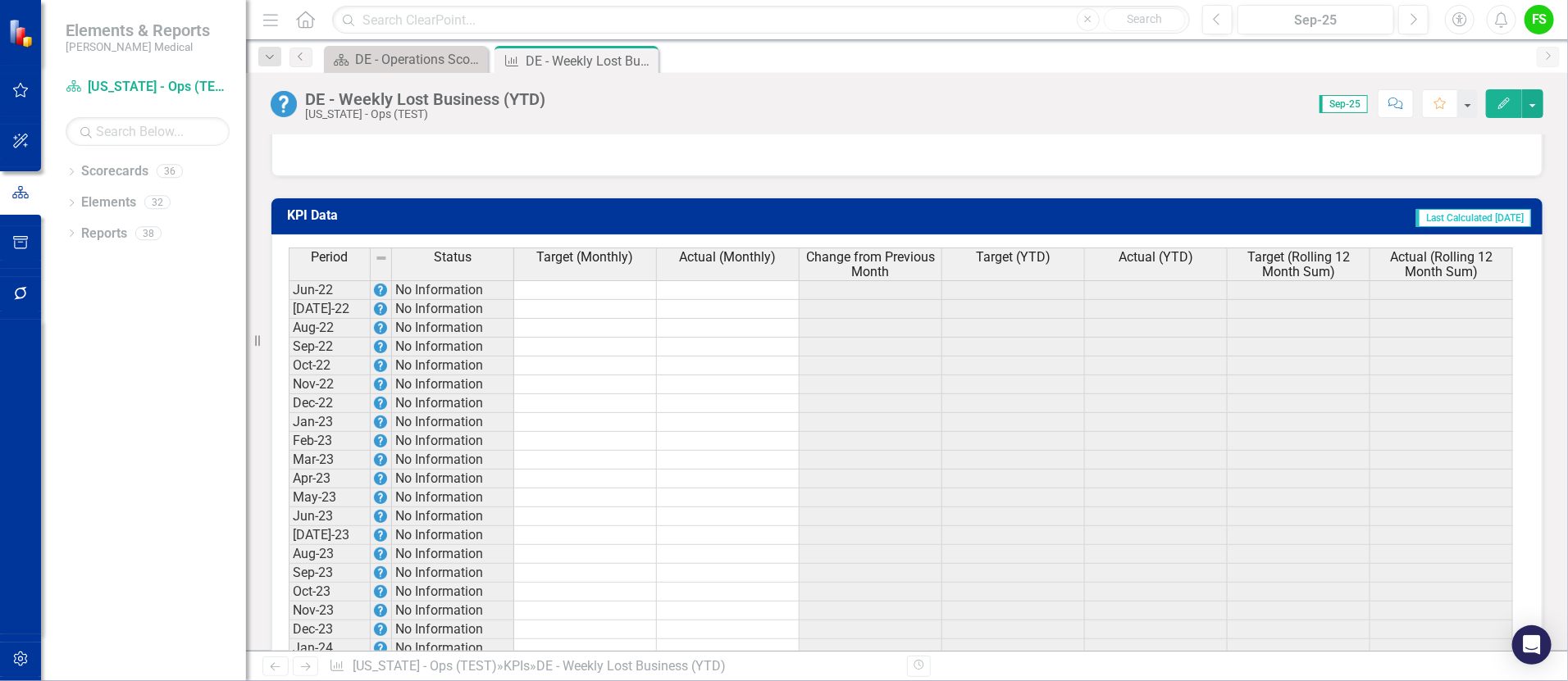
scroll to position [1563, 0]
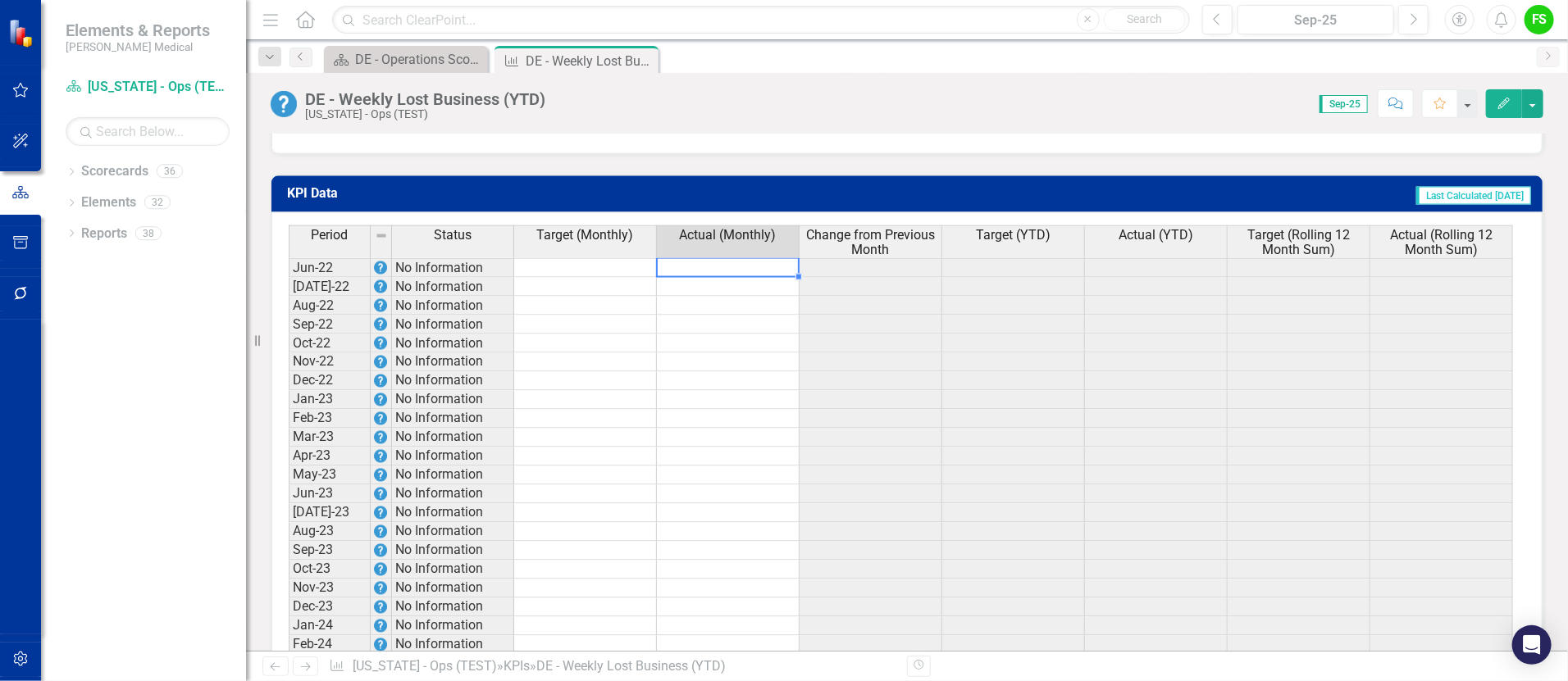
click at [689, 276] on td at bounding box center [728, 268] width 143 height 20
type textarea "55"
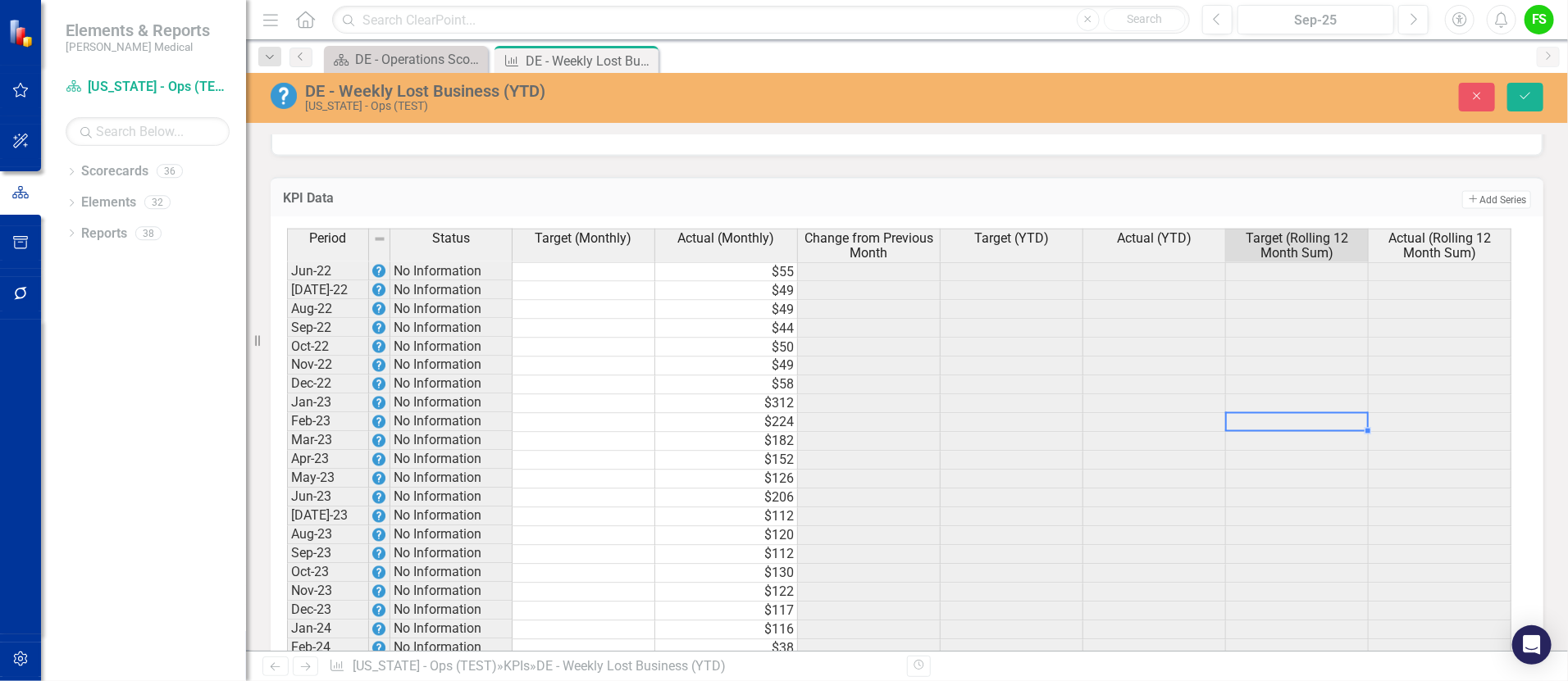
click at [1253, 433] on td at bounding box center [1297, 423] width 143 height 19
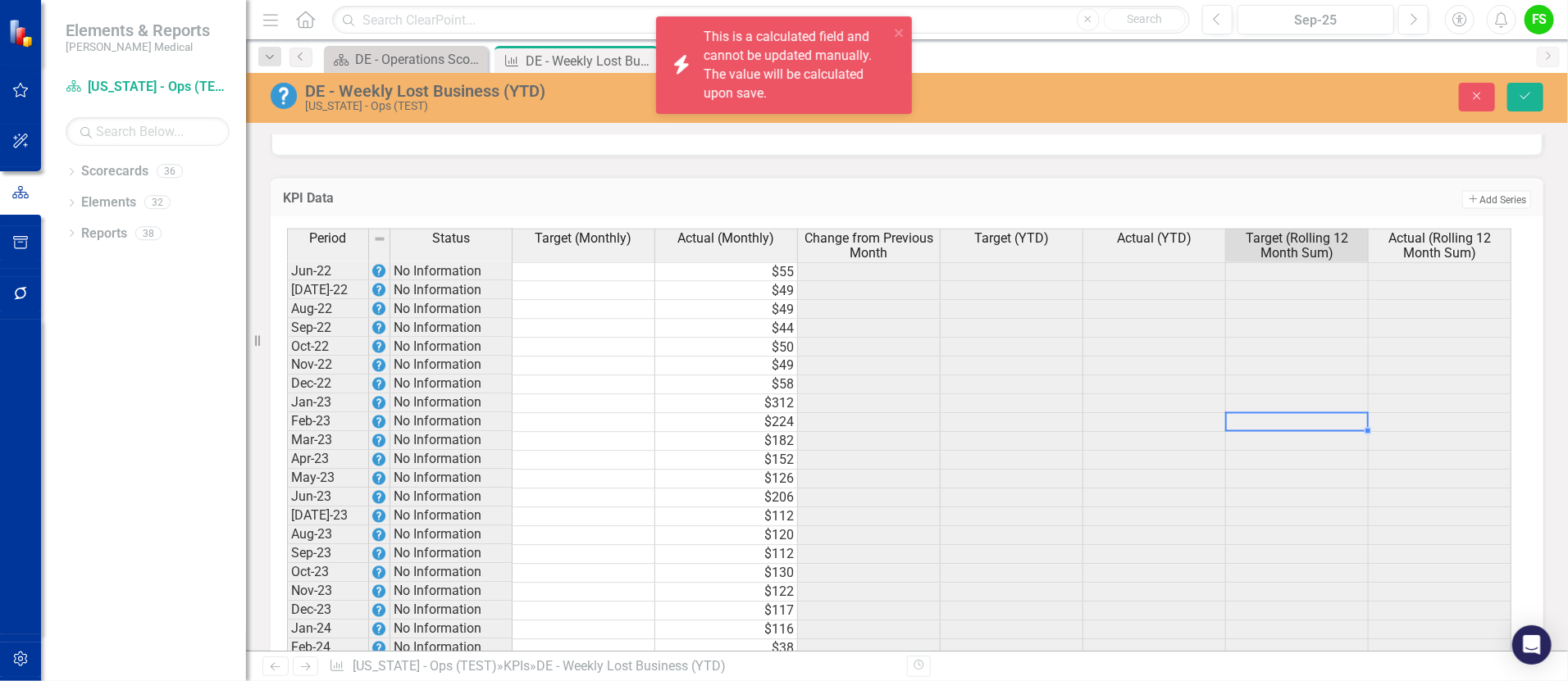
click at [1010, 470] on td at bounding box center [1012, 461] width 143 height 19
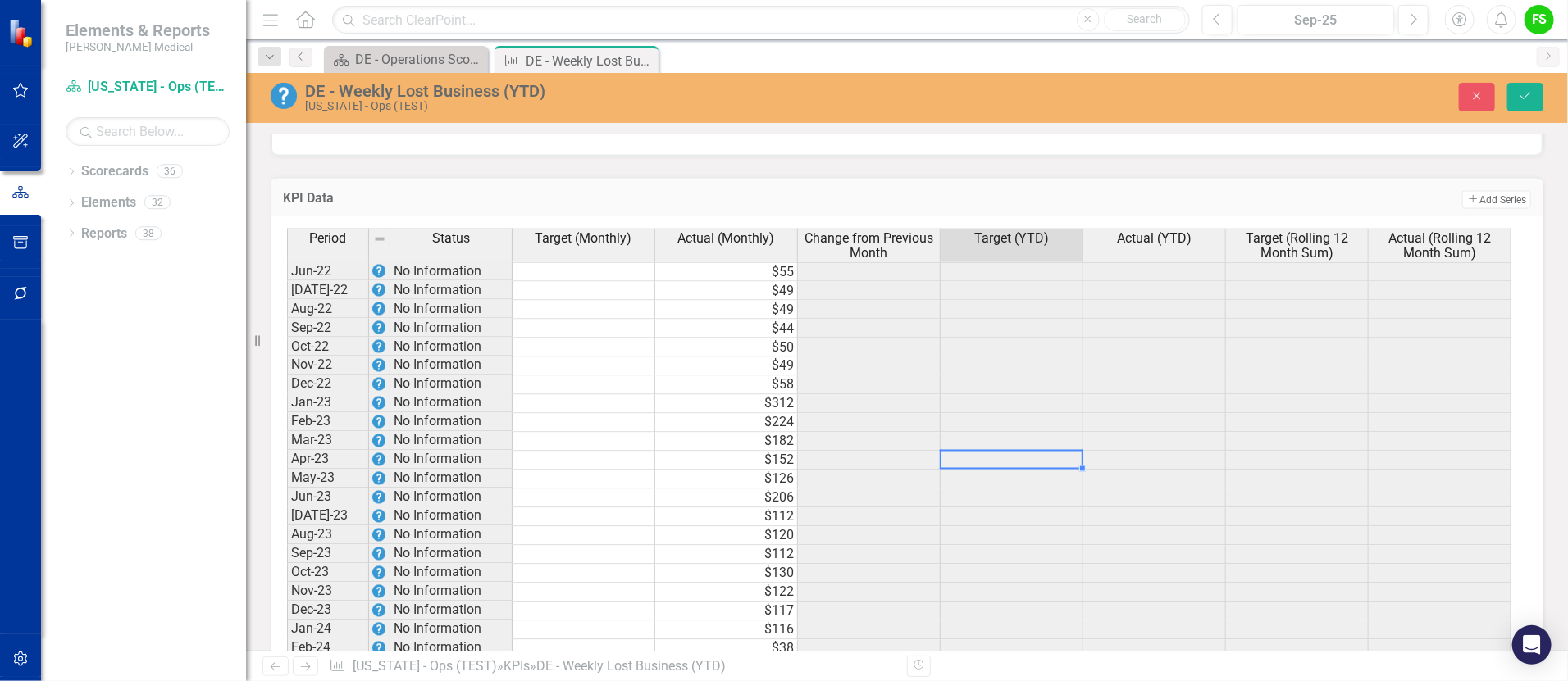
click at [782, 338] on td "$44" at bounding box center [727, 329] width 143 height 19
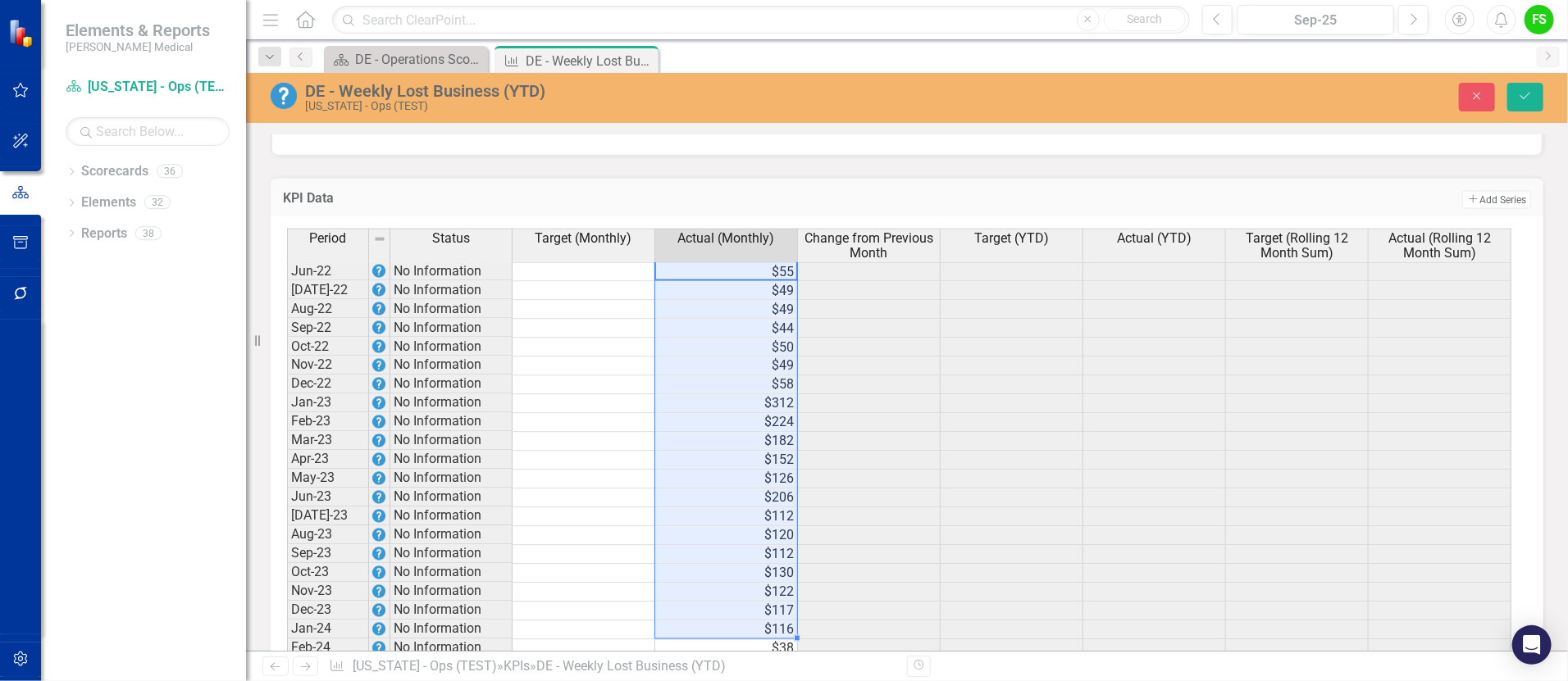
drag, startPoint x: 737, startPoint y: 281, endPoint x: 773, endPoint y: 722, distance: 442.5
click at [773, 680] on html "Accessibility Screen-Reader Guide, Feedback, and Issue Reporting | New window E…" at bounding box center [784, 340] width 1568 height 681
click at [1135, 502] on td at bounding box center [1155, 498] width 143 height 19
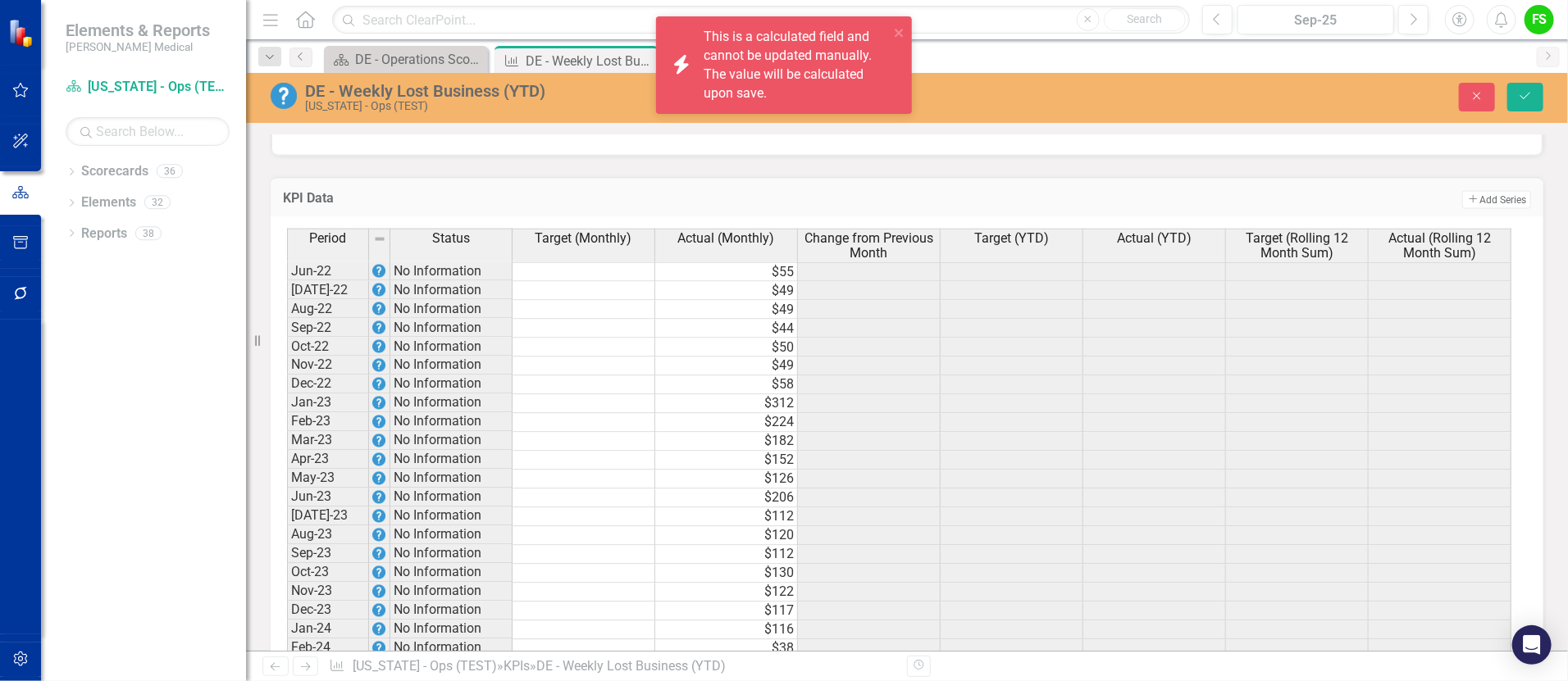
scroll to position [1361, 0]
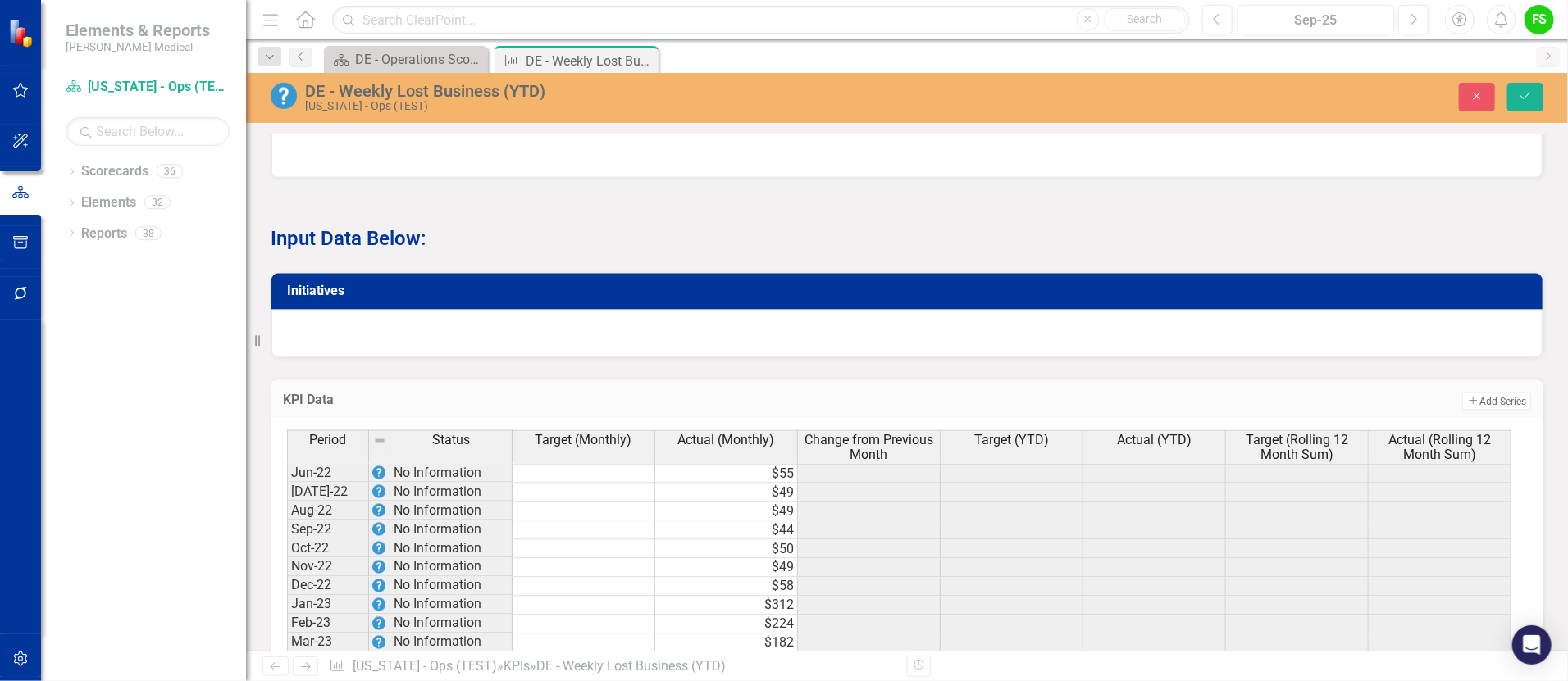
click at [782, 482] on td "$55" at bounding box center [727, 474] width 143 height 20
drag, startPoint x: 796, startPoint y: 493, endPoint x: 788, endPoint y: 541, distance: 48.7
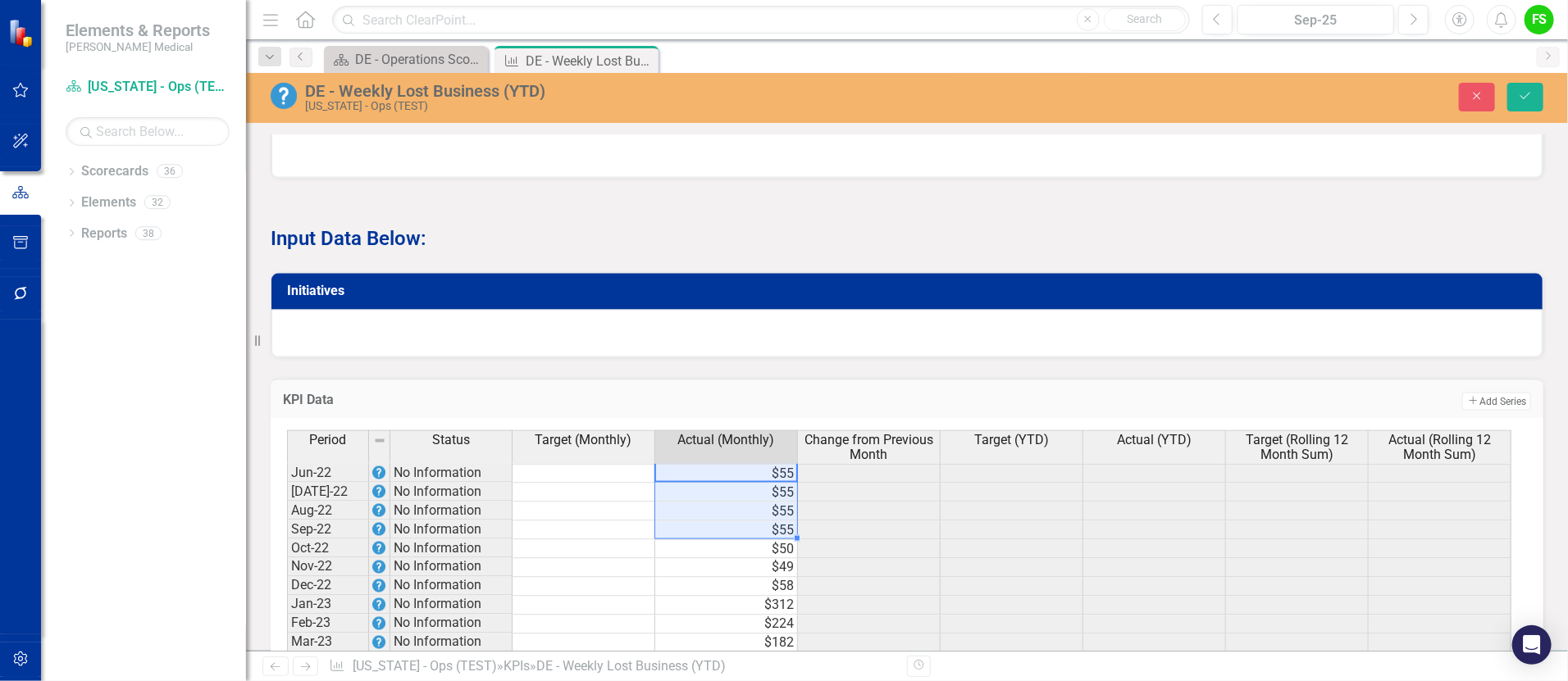
click at [776, 484] on td "$55" at bounding box center [727, 474] width 143 height 20
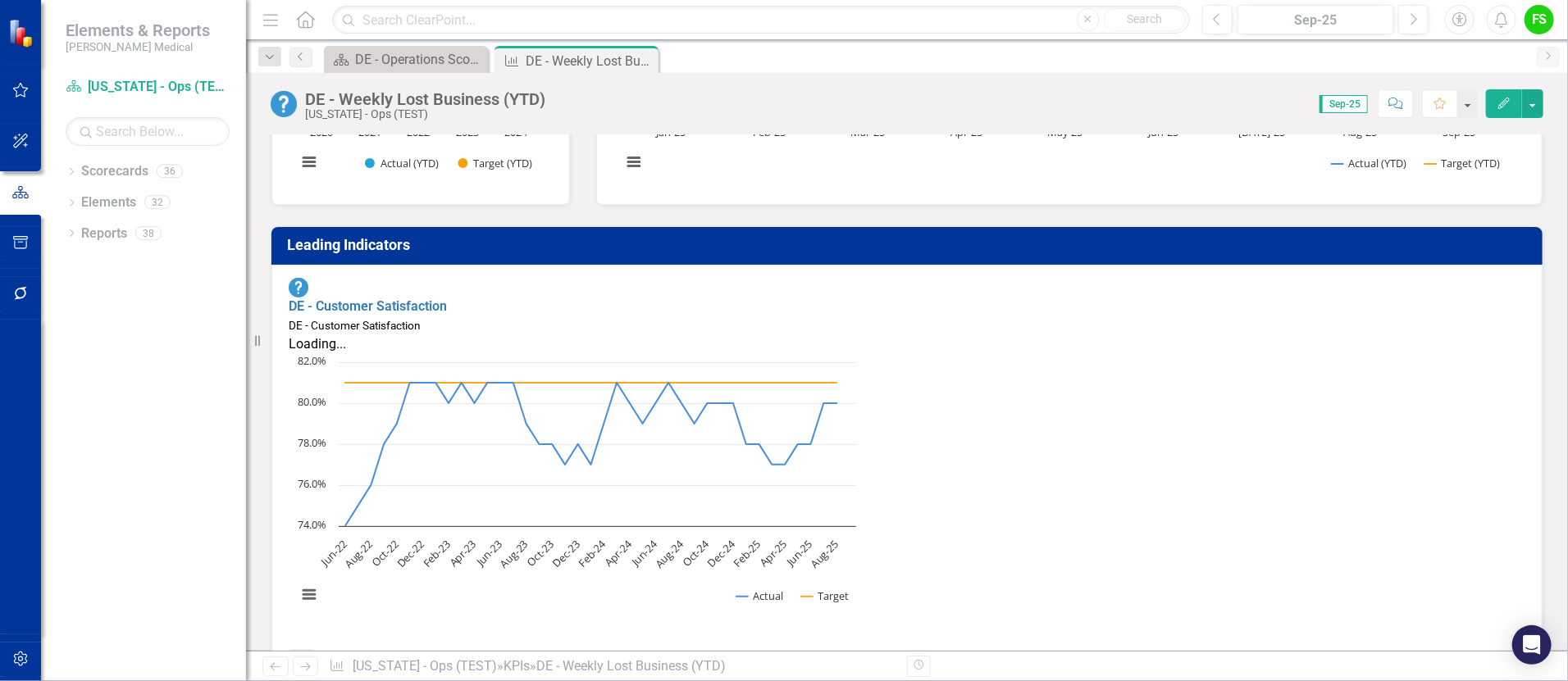
scroll to position [88, 0]
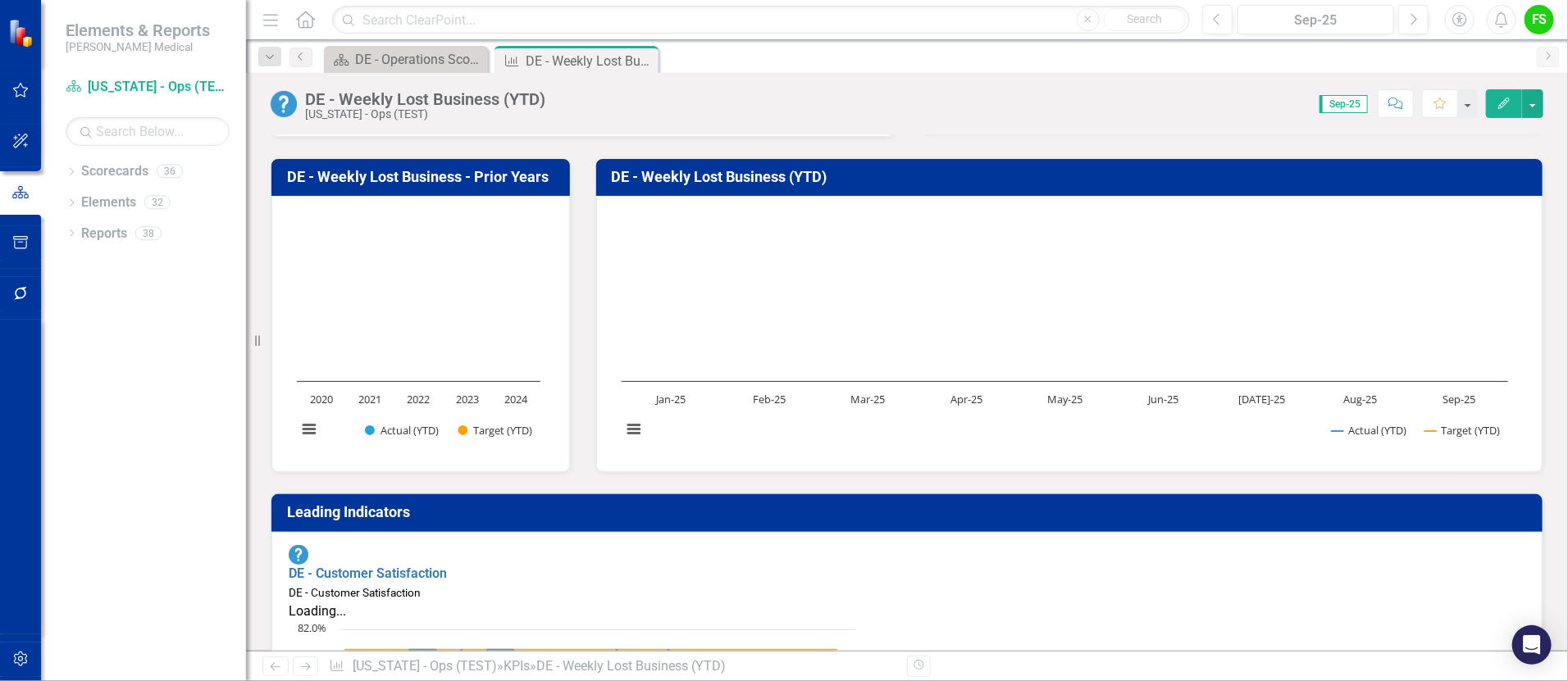
click at [0, 0] on div "Close" at bounding box center [0, 0] width 0 height 0
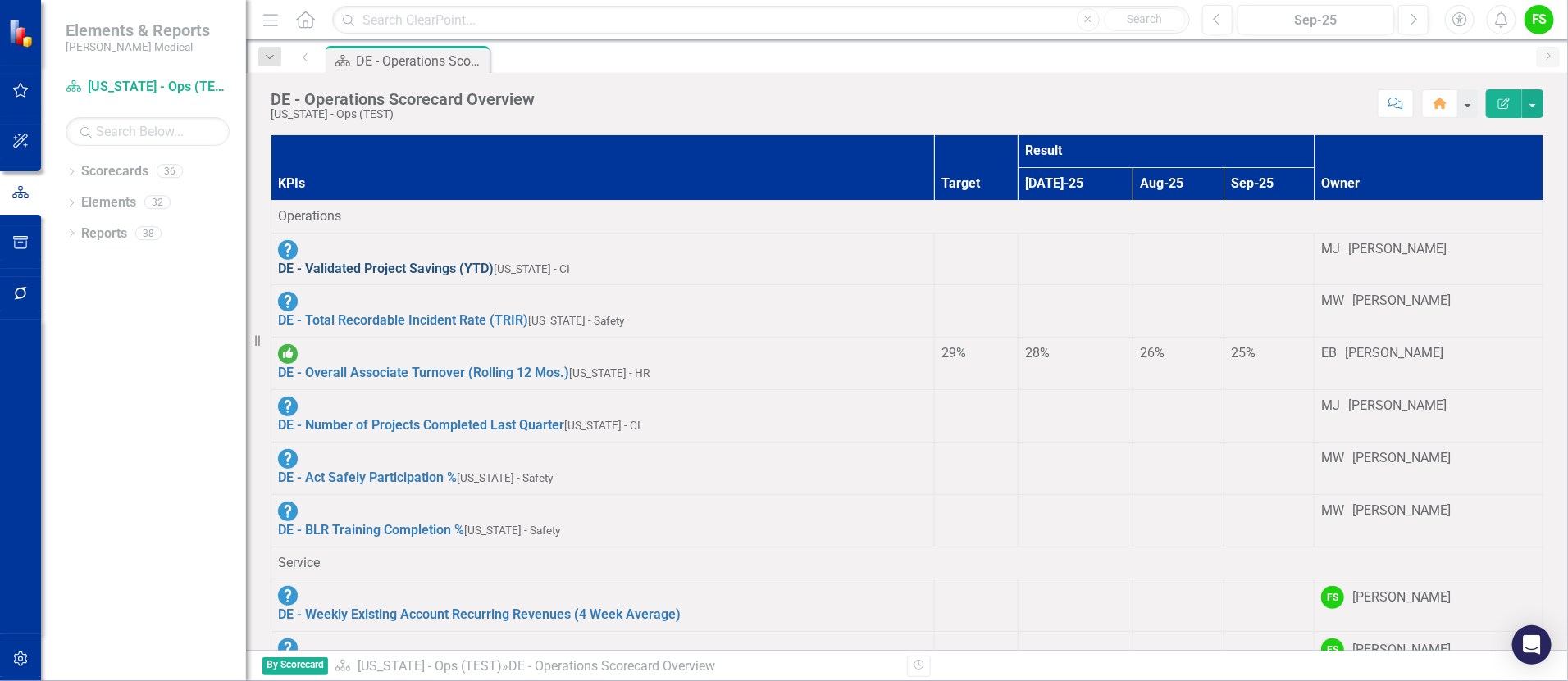
click at [455, 261] on link "DE - Validated Project Savings (YTD)" at bounding box center [385, 268] width 216 height 16
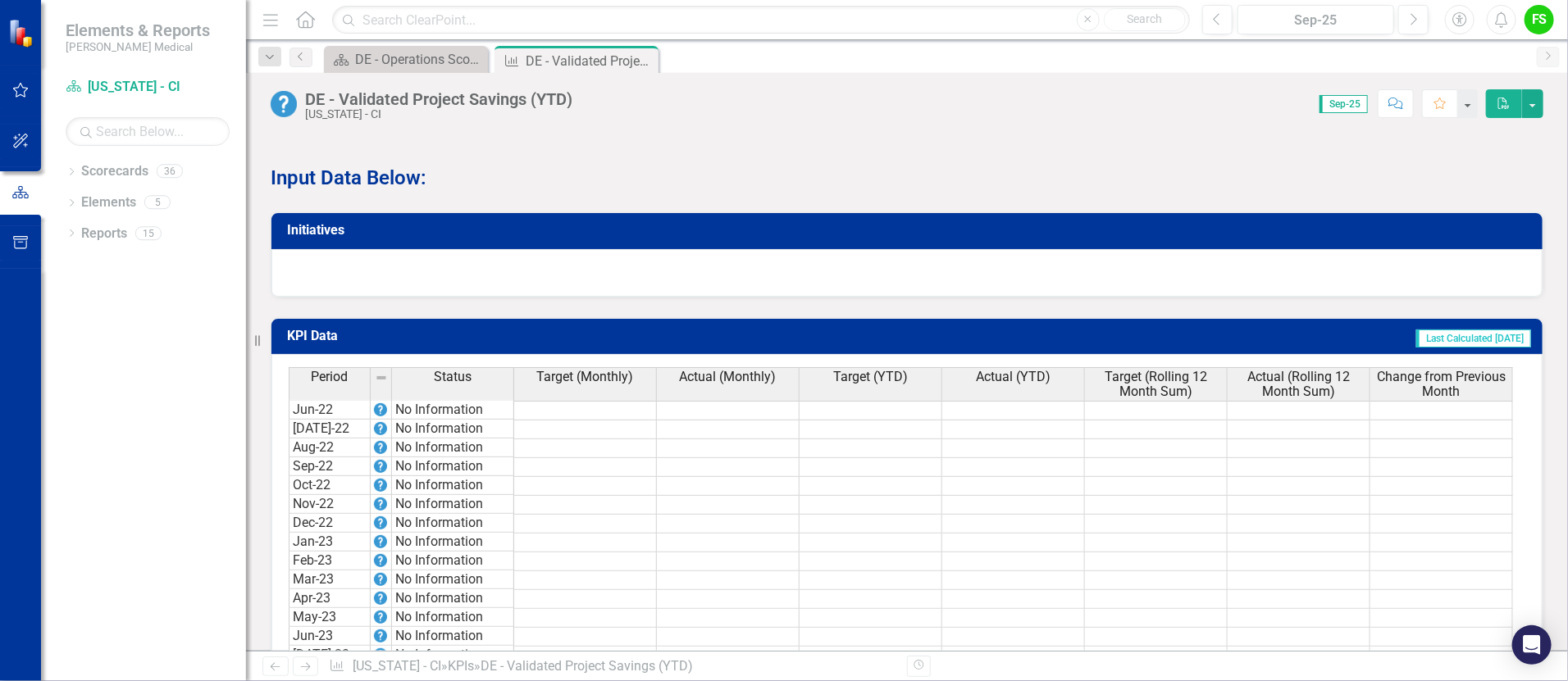
scroll to position [1492, 0]
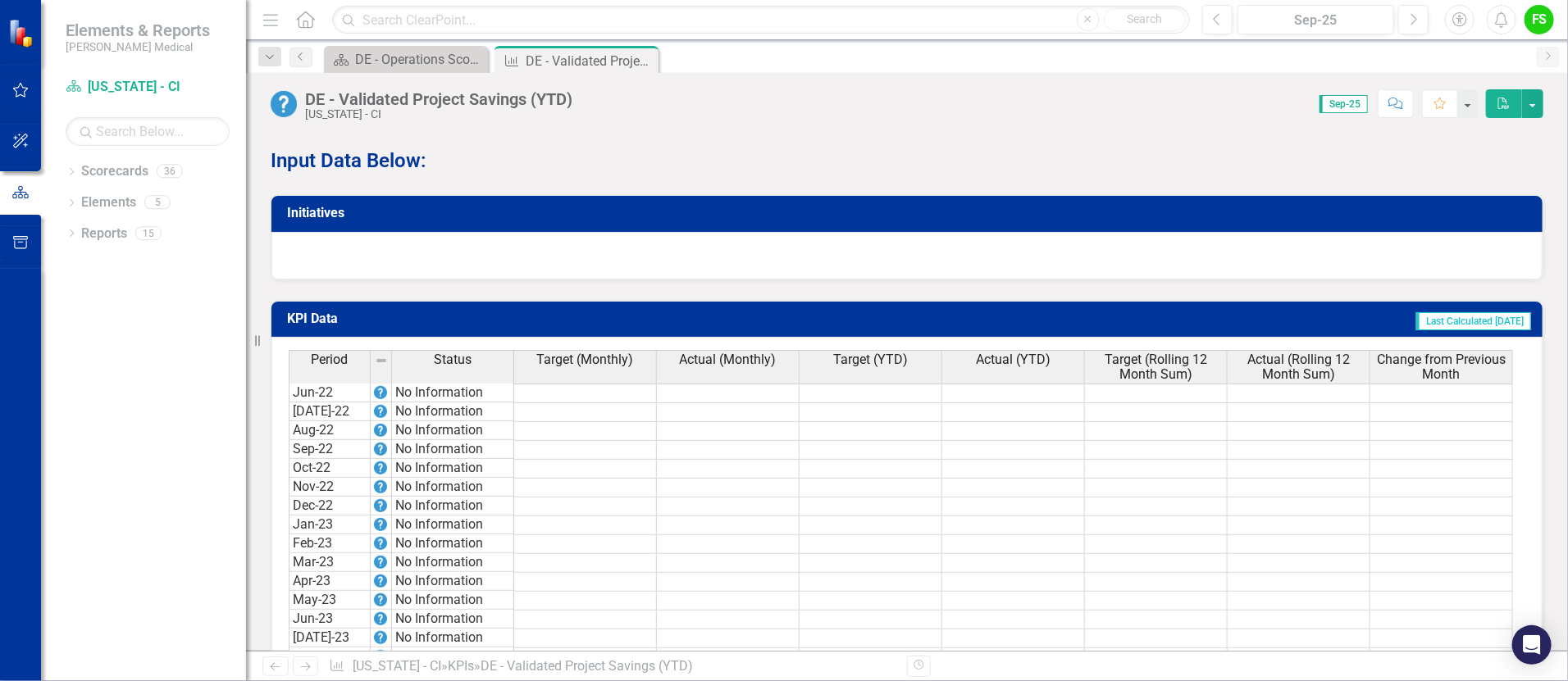
click at [727, 384] on td at bounding box center [728, 393] width 143 height 20
click at [904, 441] on td at bounding box center [871, 450] width 143 height 19
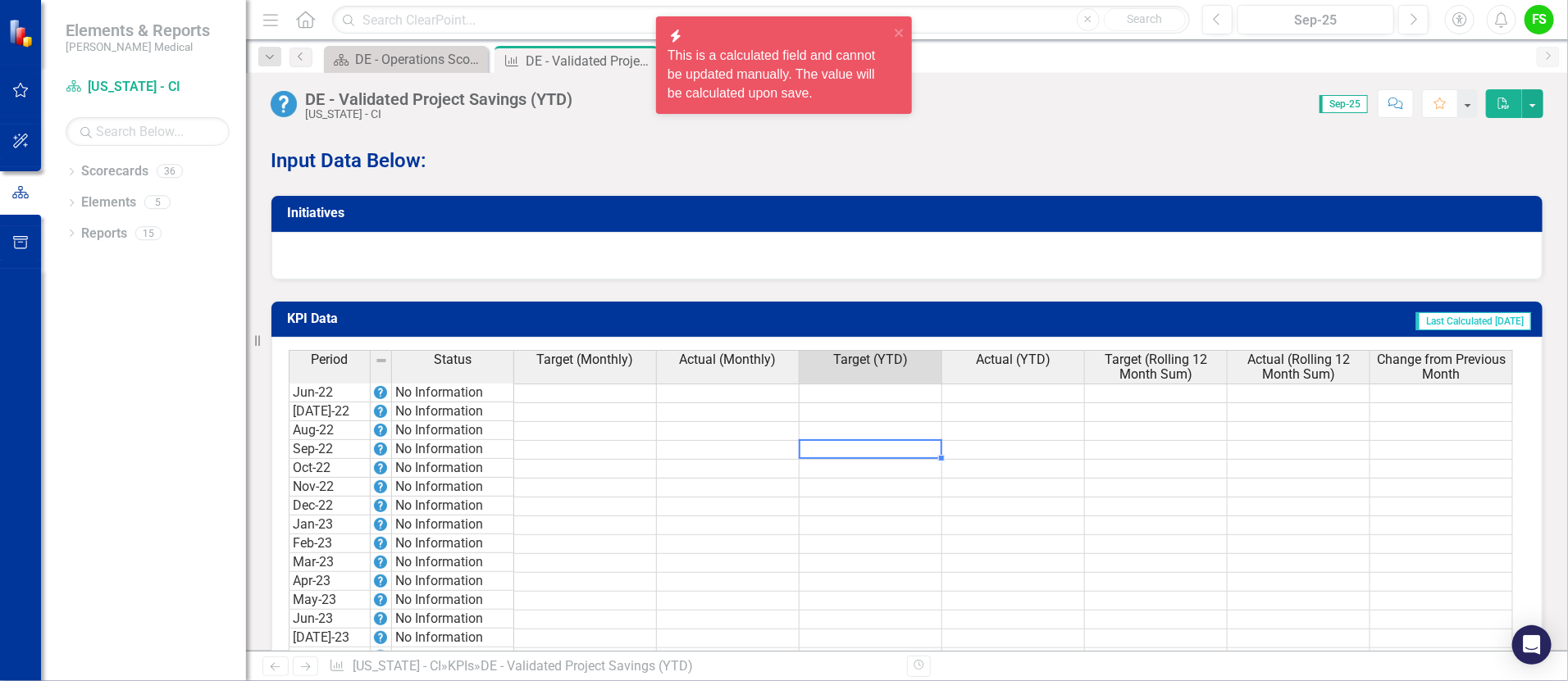
click at [773, 384] on td at bounding box center [728, 393] width 143 height 20
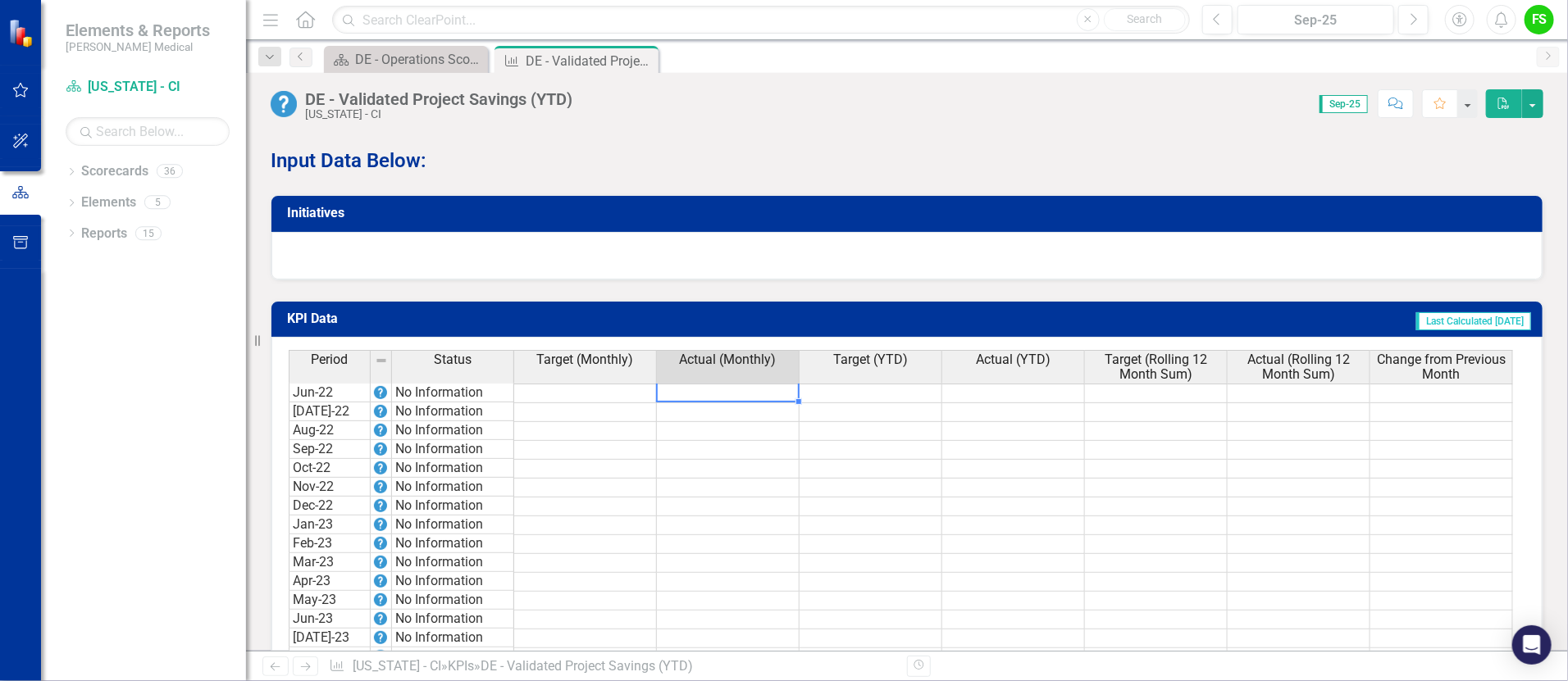
click at [889, 403] on td at bounding box center [871, 412] width 143 height 19
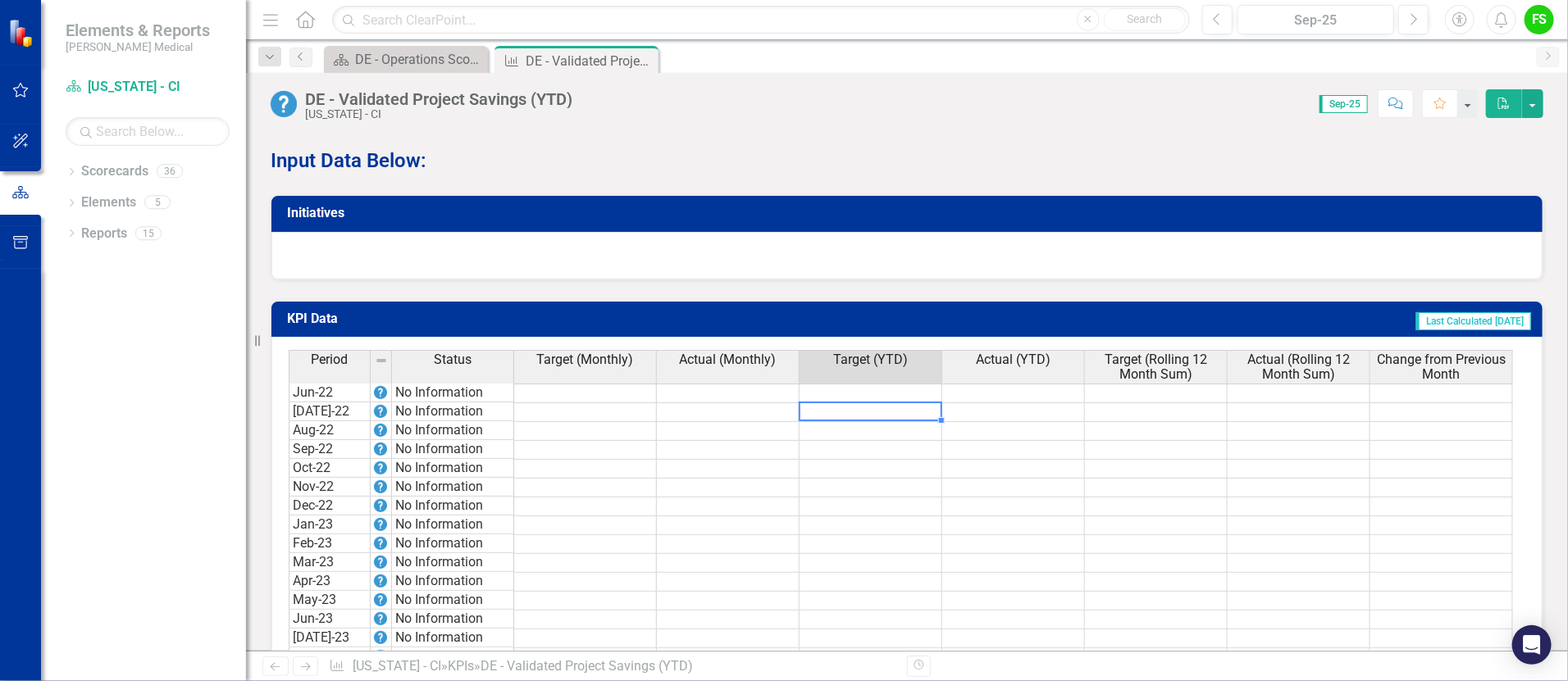
click at [718, 384] on td at bounding box center [728, 393] width 143 height 20
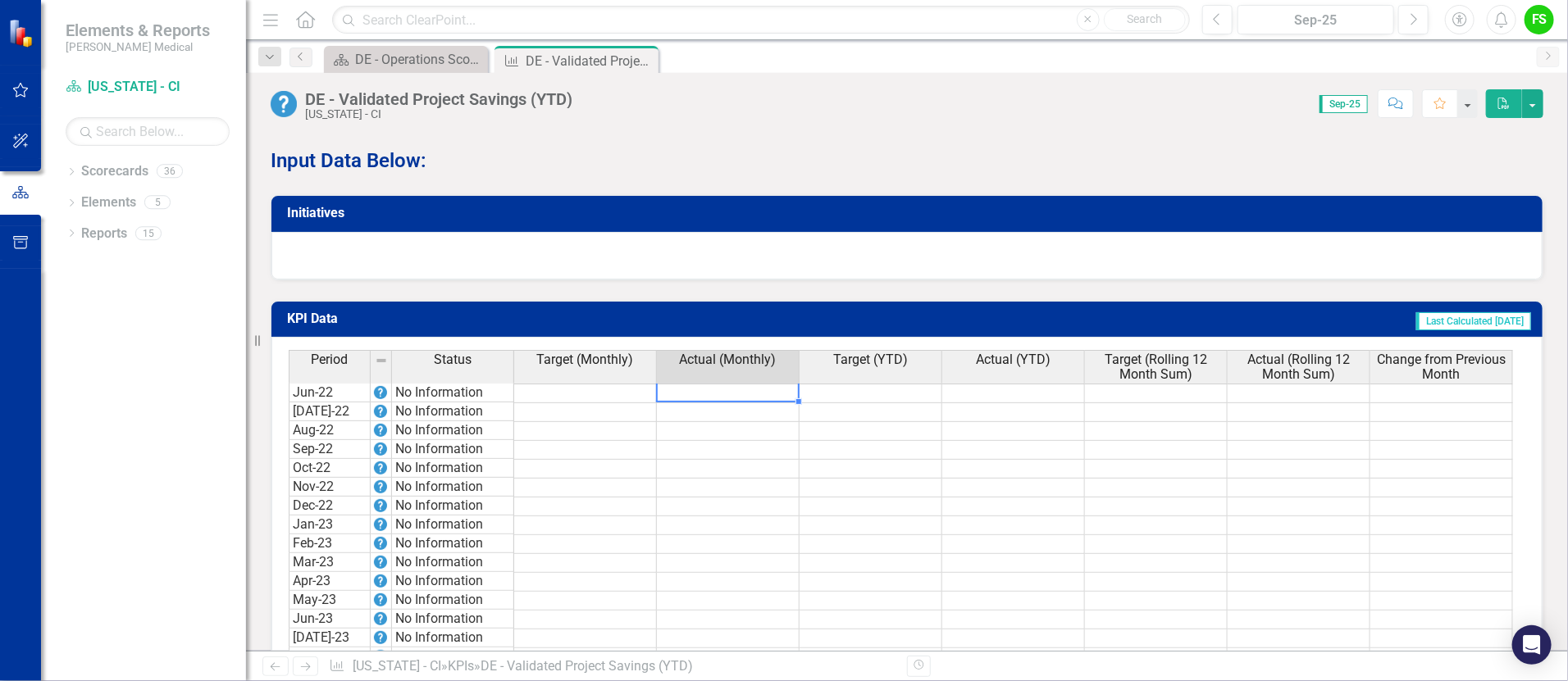
click at [718, 384] on td at bounding box center [728, 393] width 143 height 20
click at [643, 57] on icon "Close" at bounding box center [643, 61] width 16 height 13
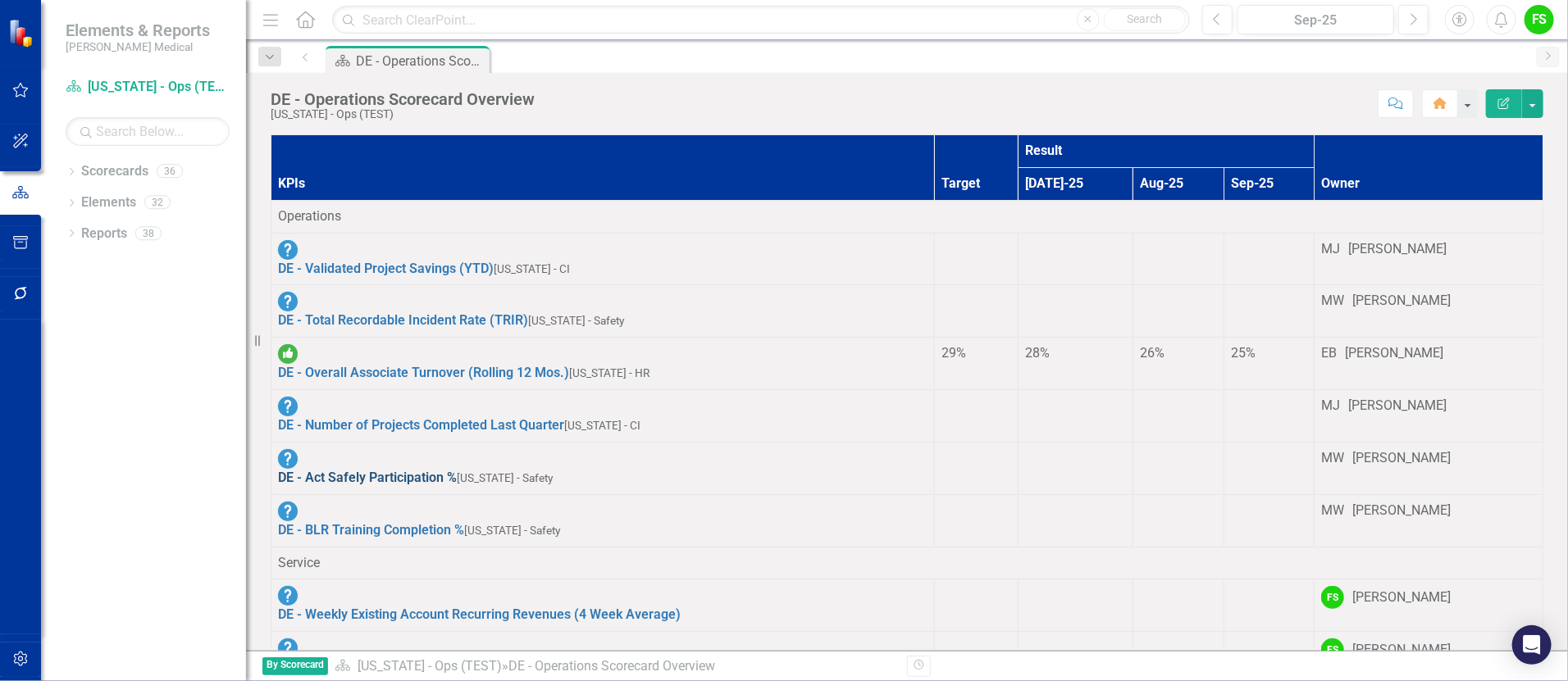
click at [421, 470] on link "DE - Act Safely Participation %" at bounding box center [367, 477] width 179 height 16
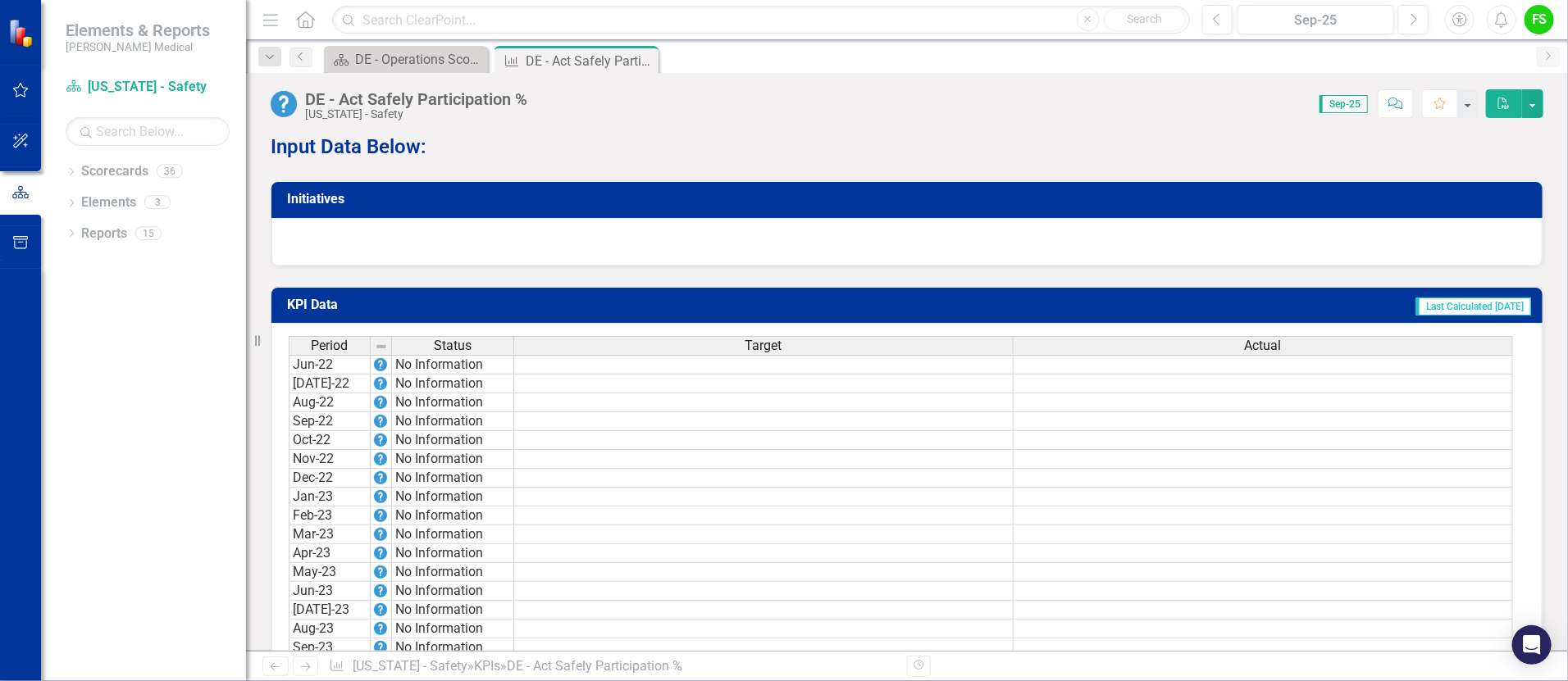
scroll to position [1091, 0]
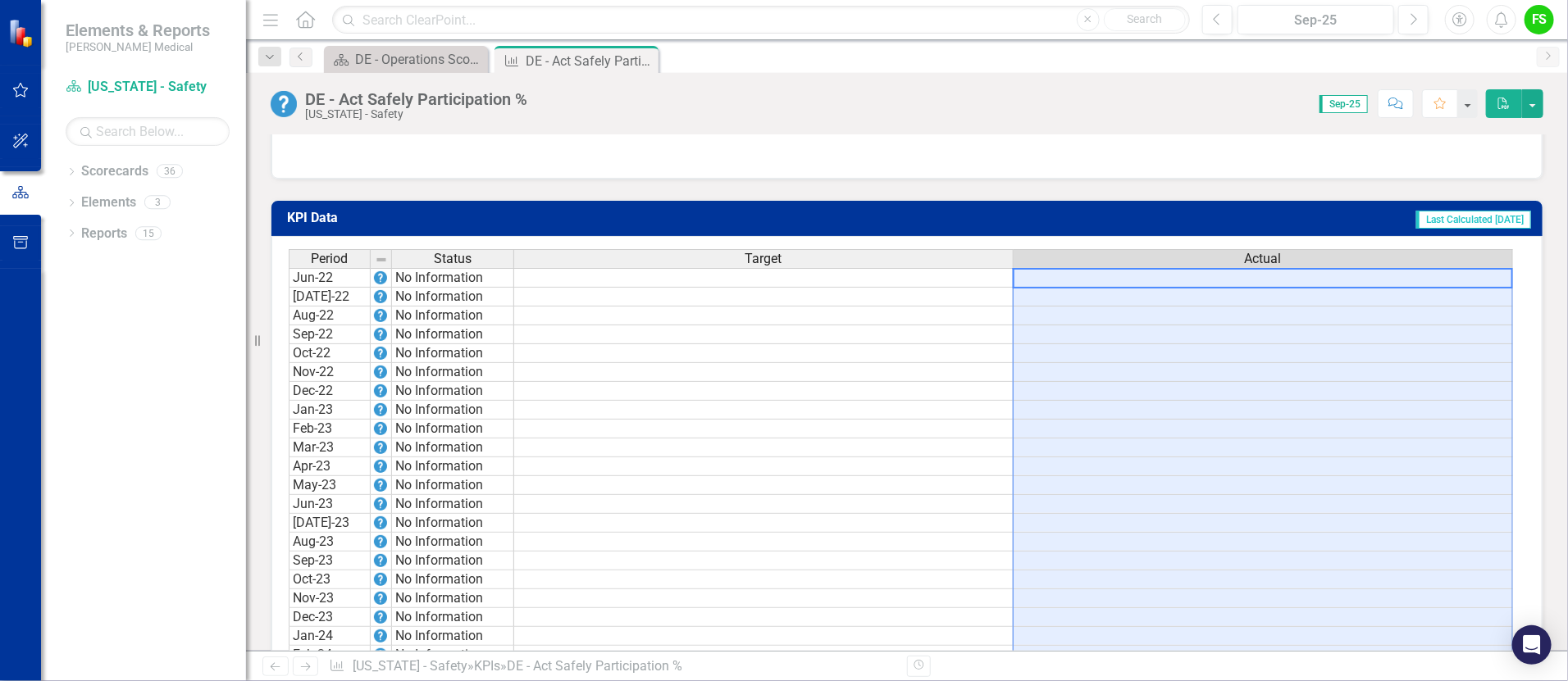
click at [1341, 268] on td at bounding box center [1263, 278] width 499 height 20
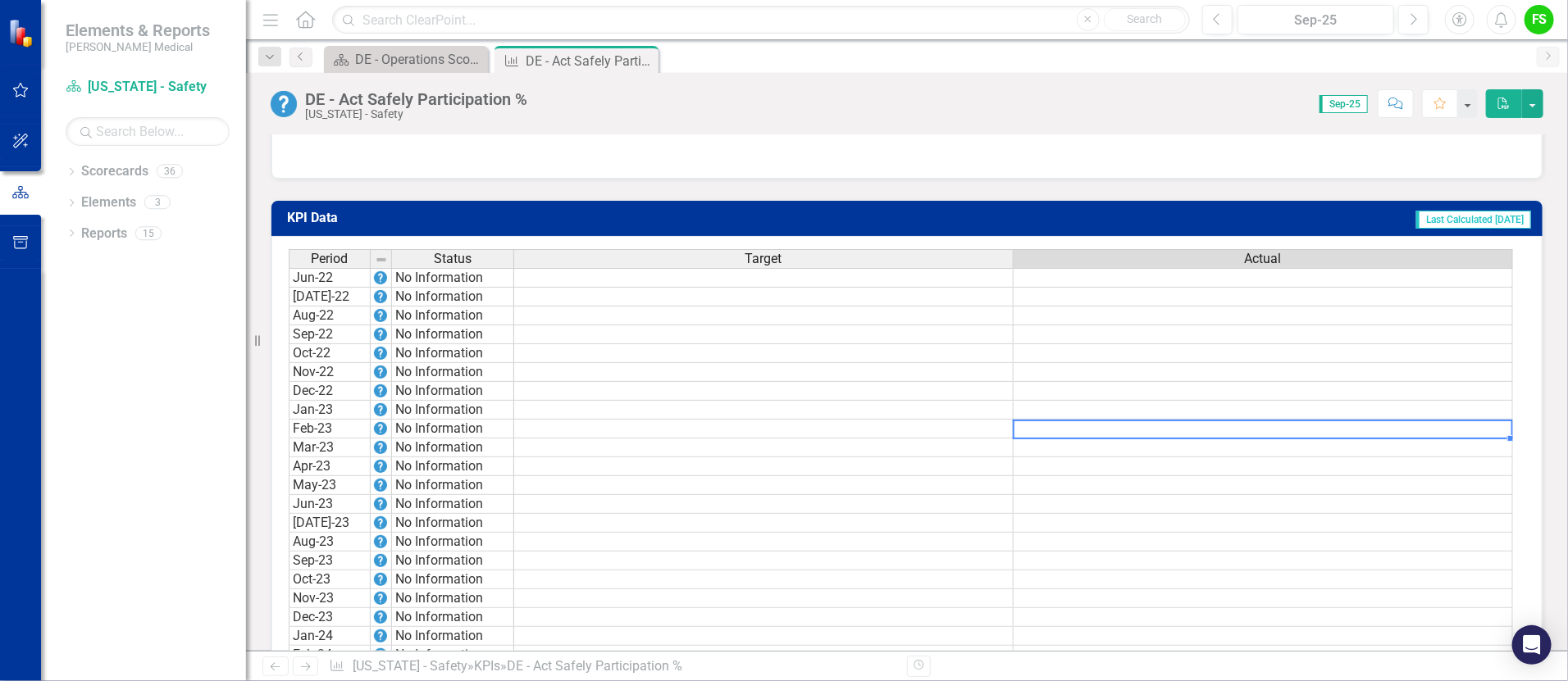
click at [1117, 363] on td at bounding box center [1263, 372] width 499 height 19
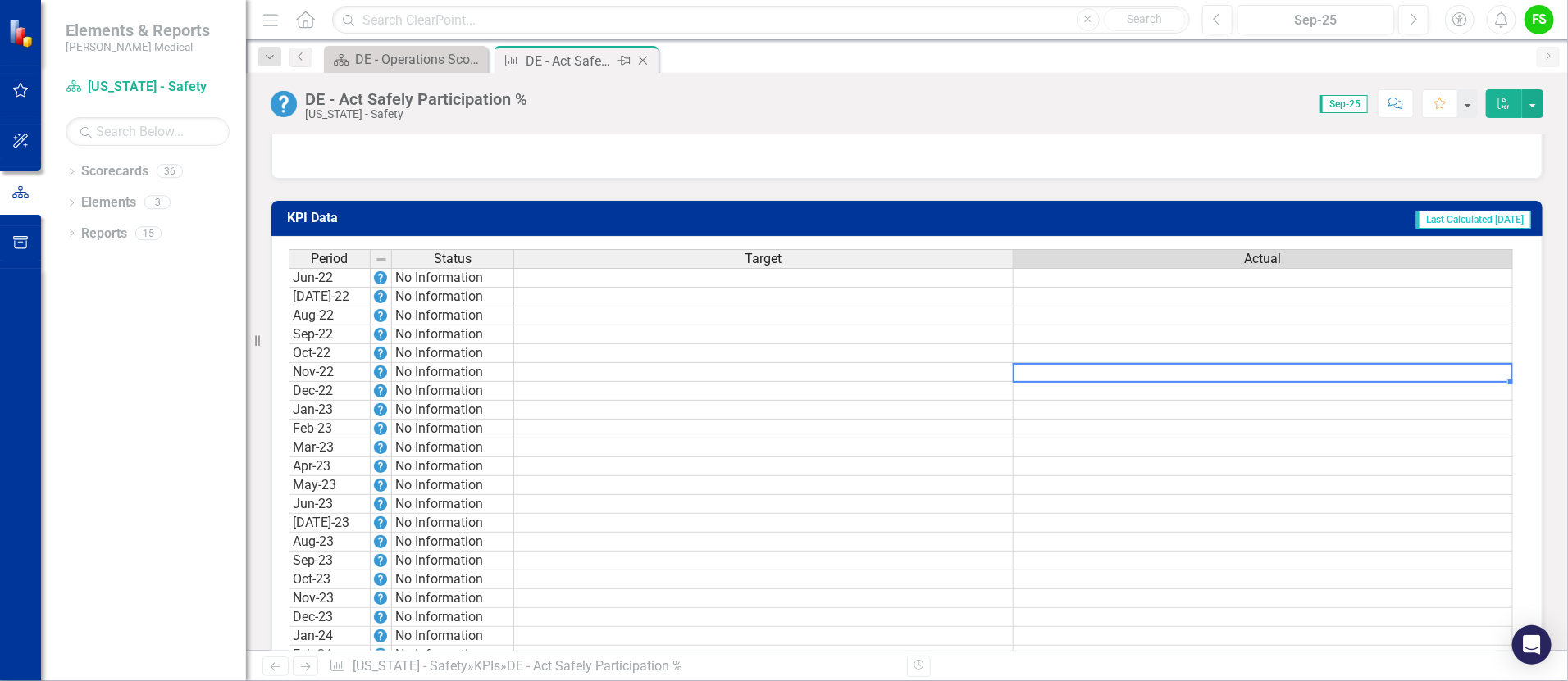
click at [641, 57] on icon "Close" at bounding box center [643, 61] width 16 height 13
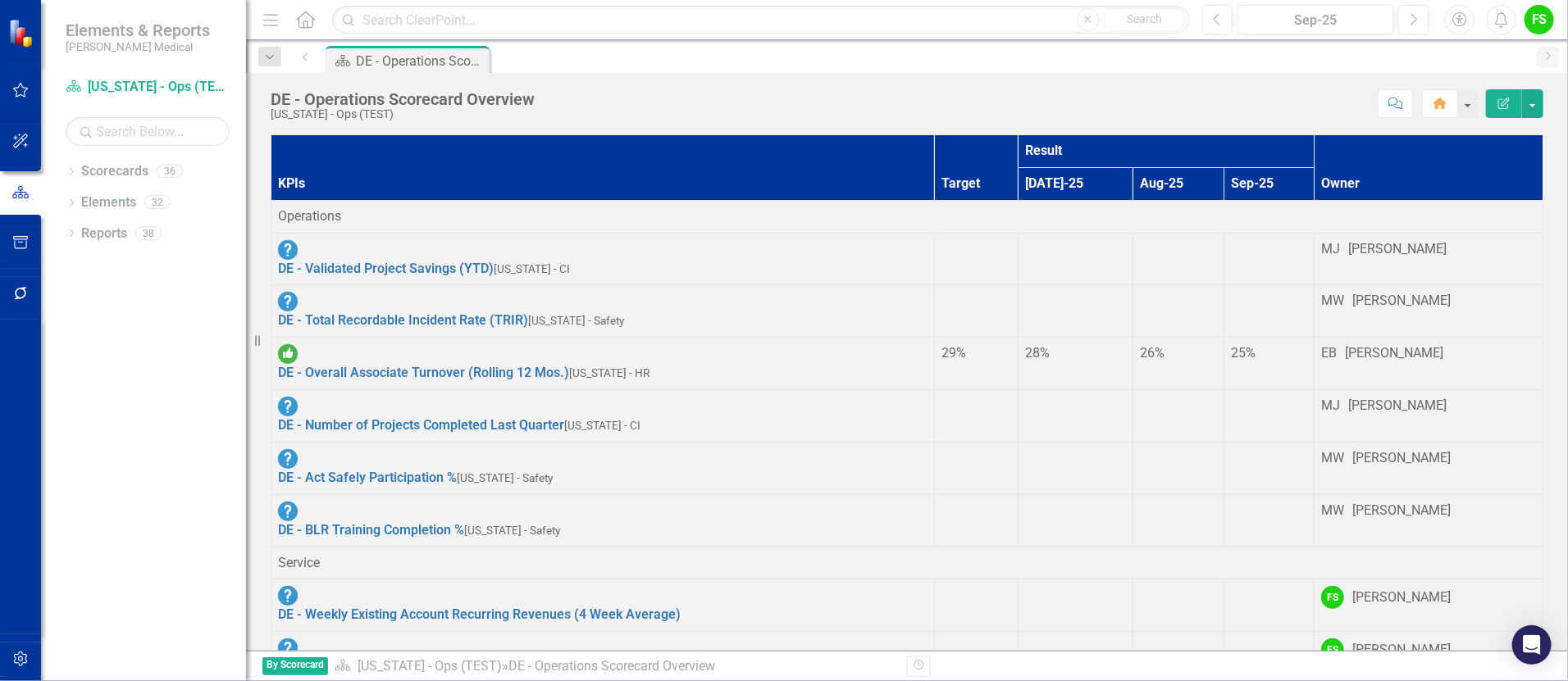
scroll to position [554, 0]
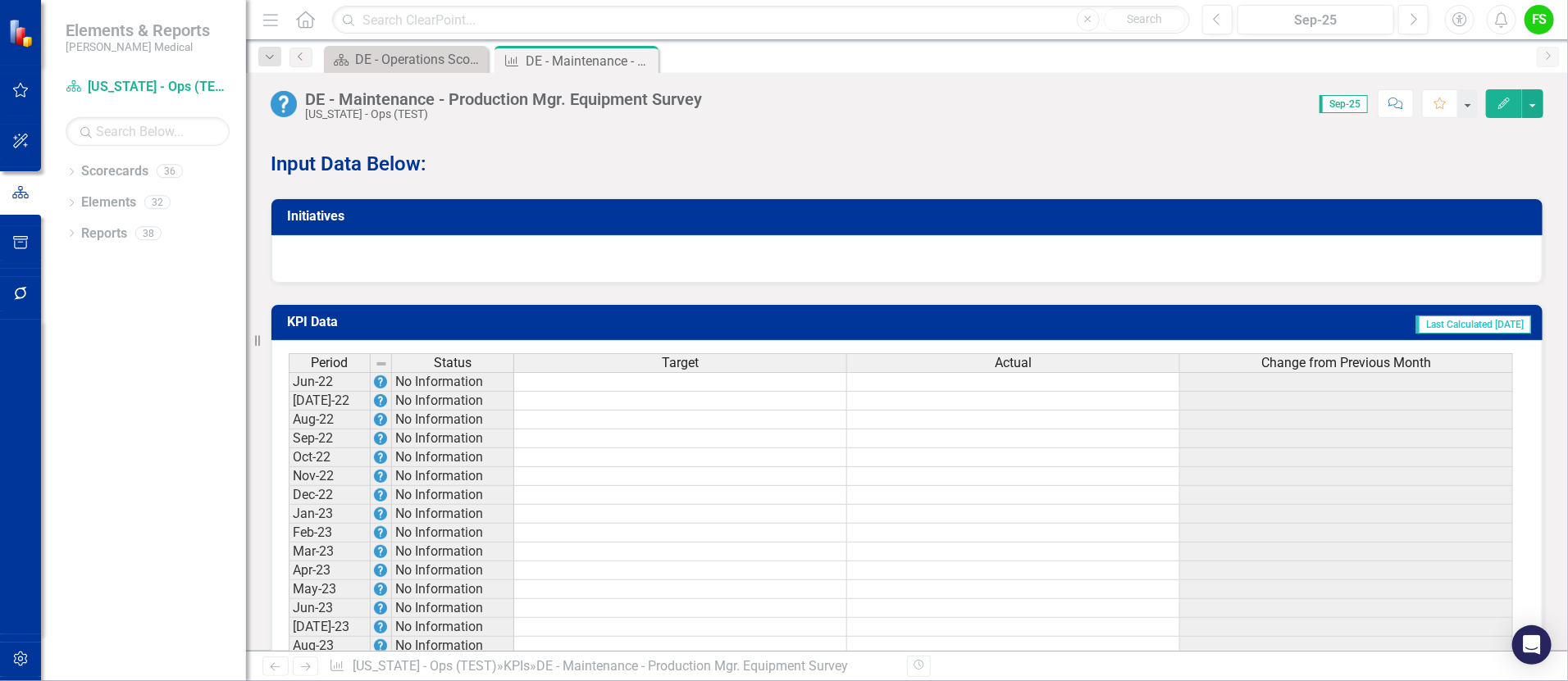
scroll to position [1514, 0]
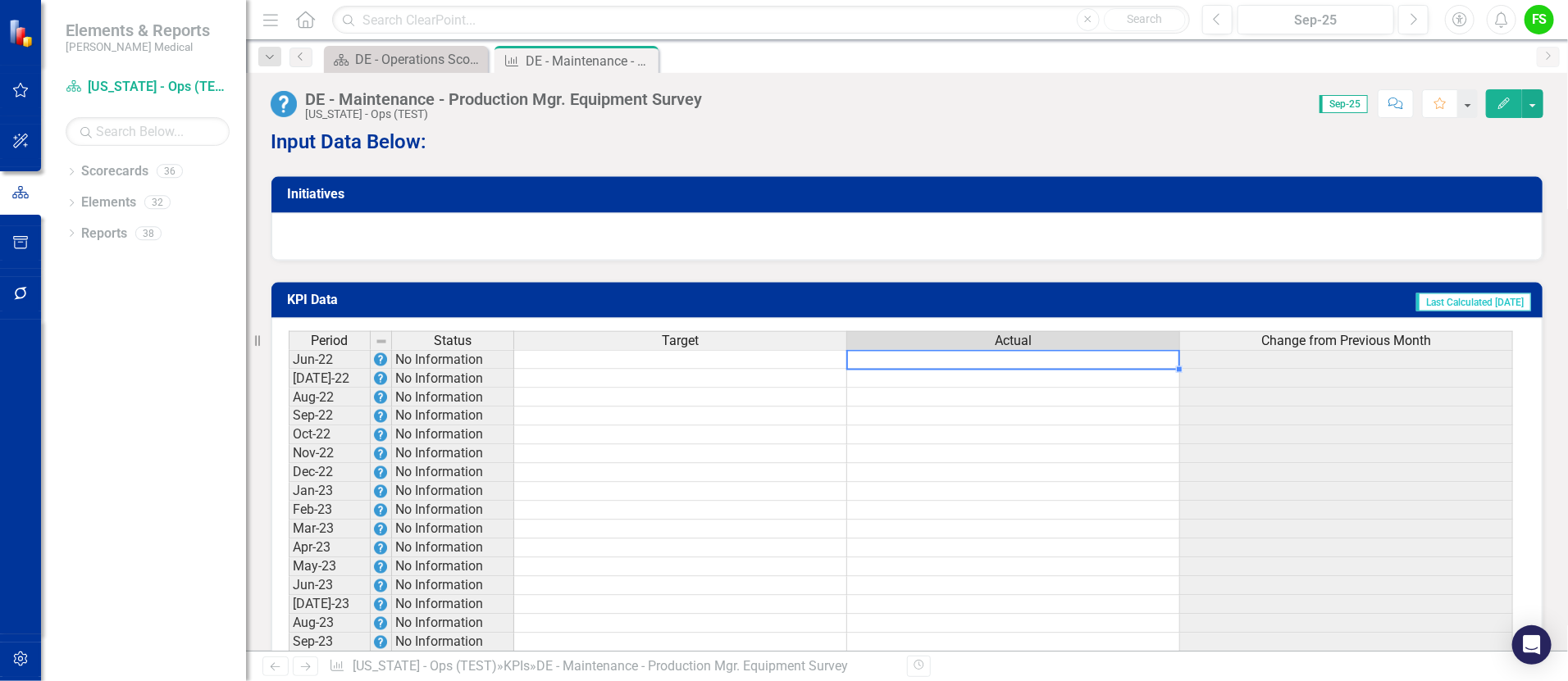
click at [991, 350] on td at bounding box center [1014, 360] width 333 height 20
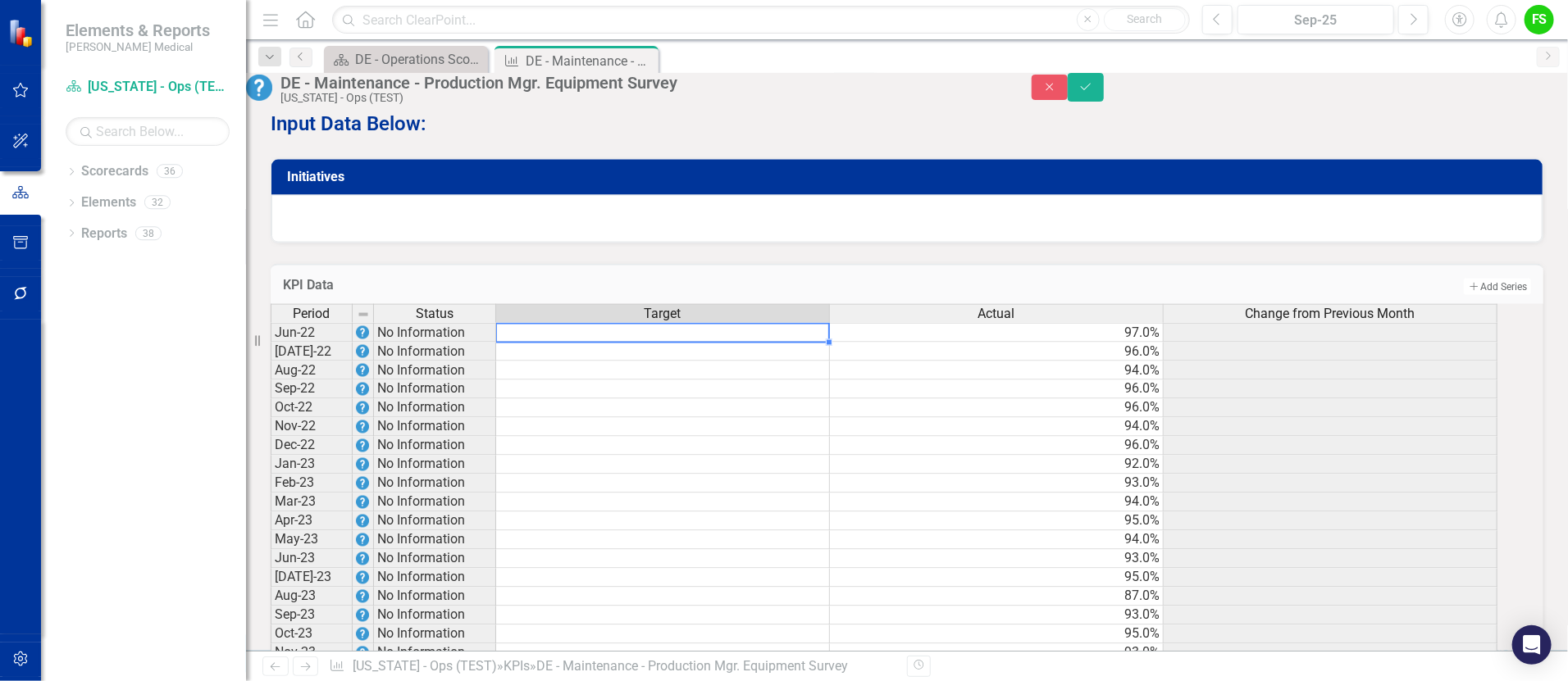
click at [703, 323] on td at bounding box center [663, 333] width 334 height 20
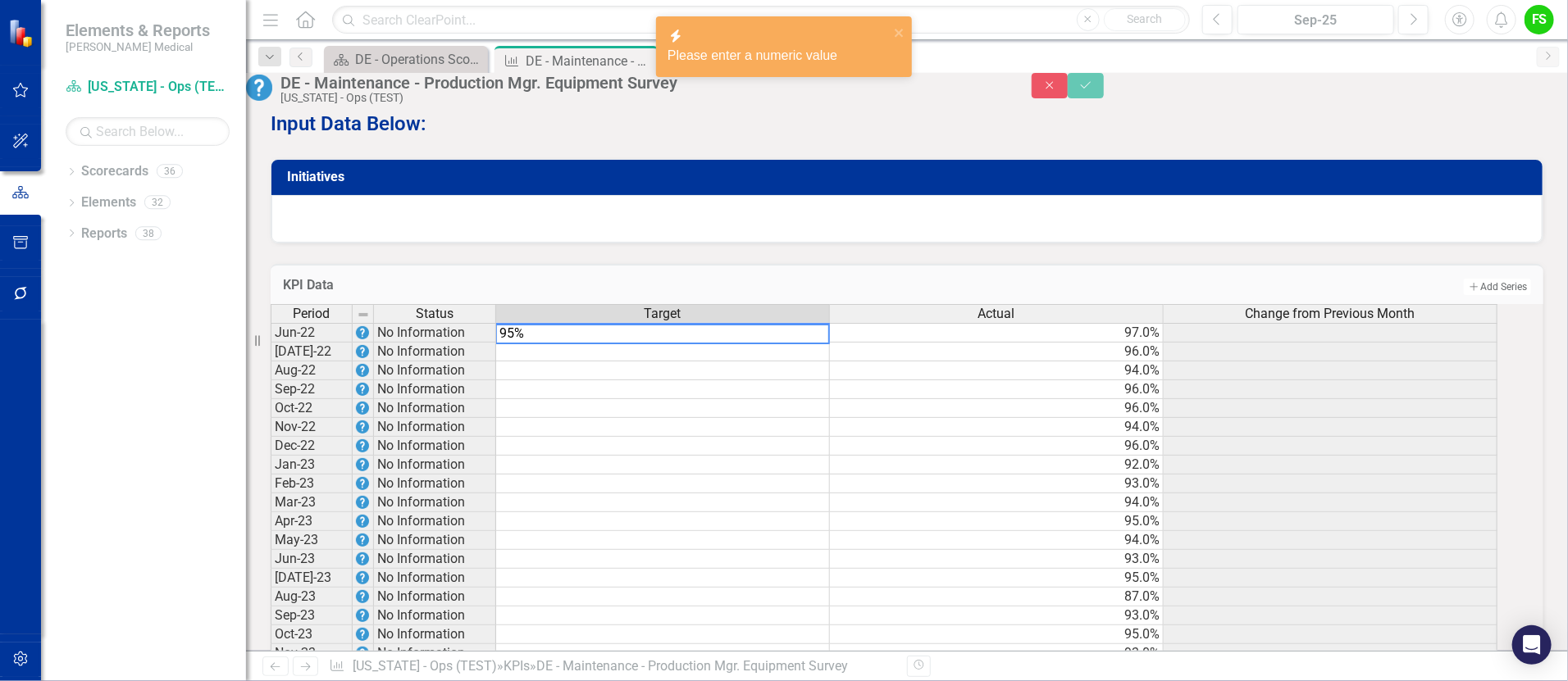
click at [790, 418] on td at bounding box center [663, 427] width 334 height 19
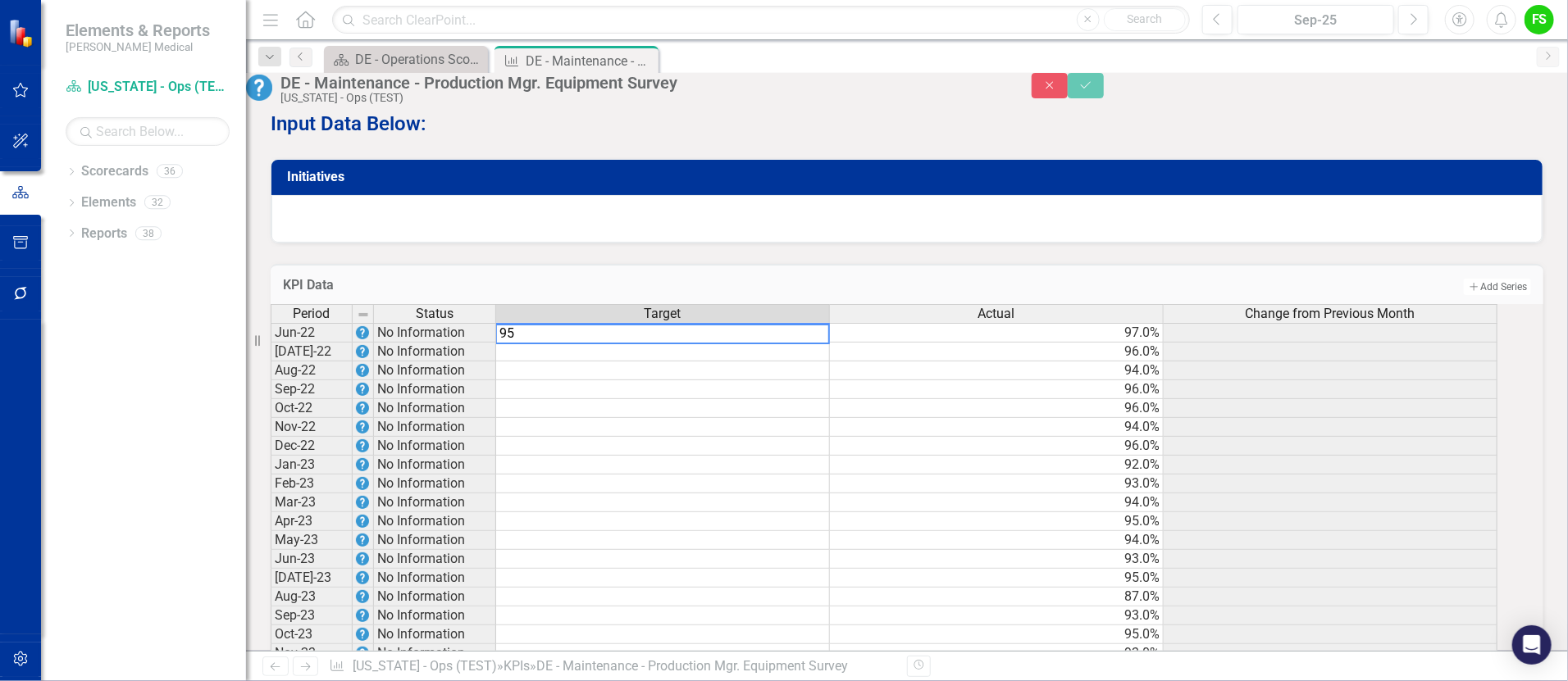
type textarea "95"
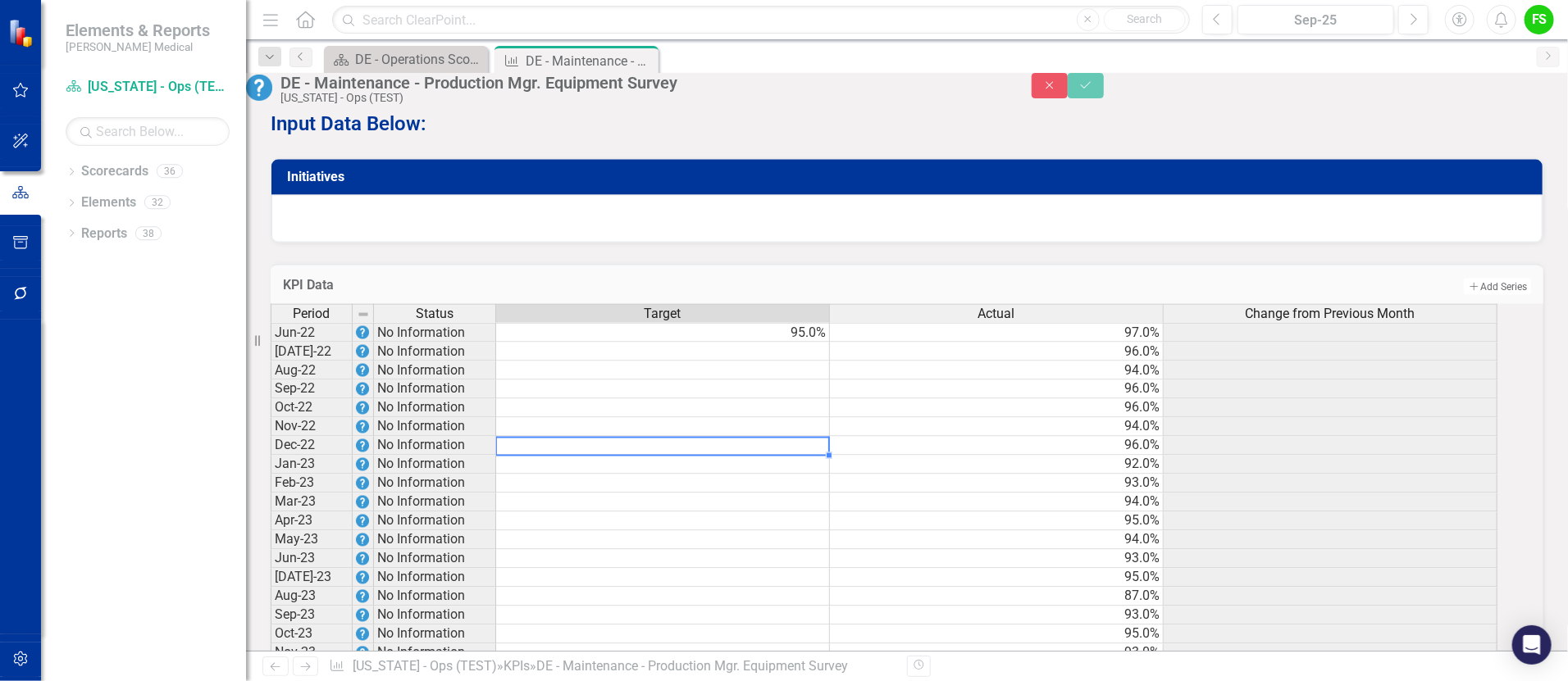
click at [687, 437] on td at bounding box center [663, 446] width 334 height 19
click at [820, 310] on div "Period Status Target Actual Change from Previous Month" at bounding box center [884, 315] width 1228 height 22
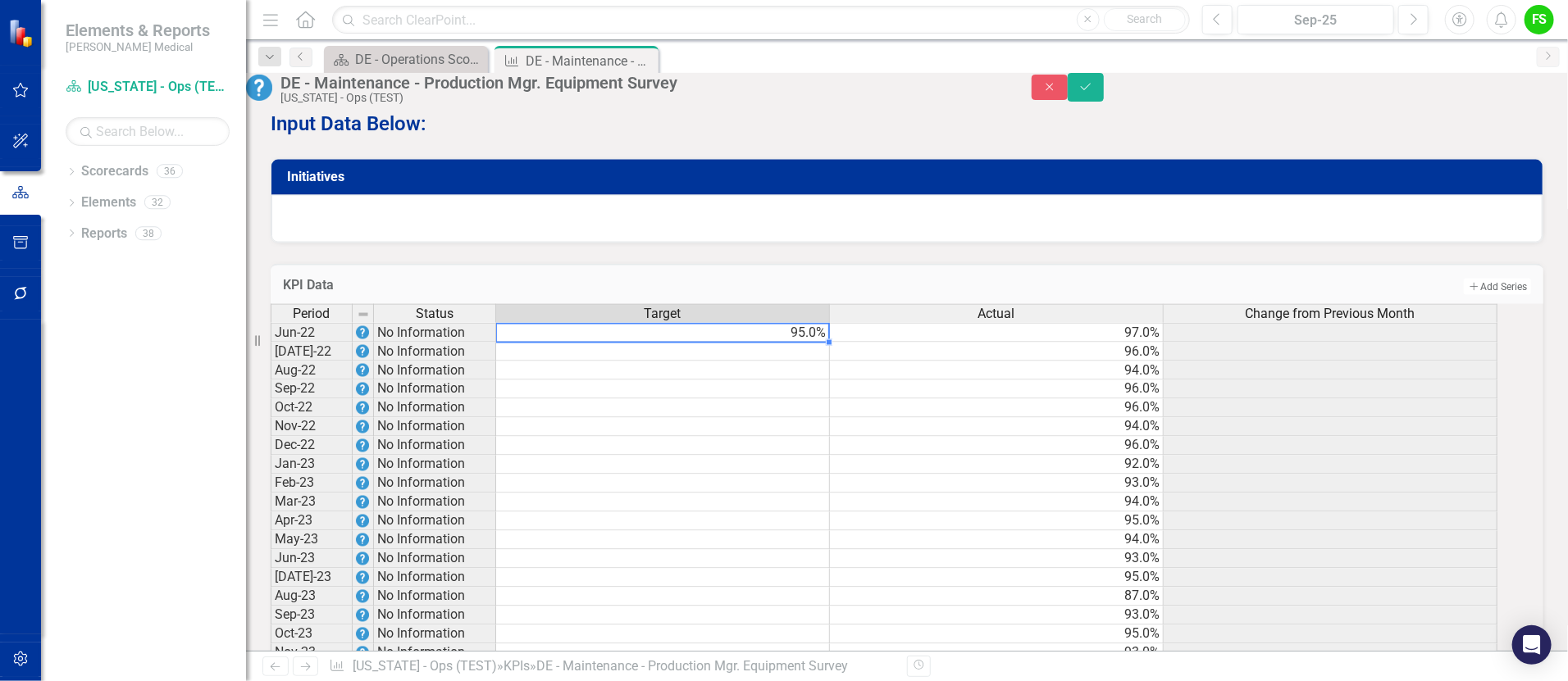
drag, startPoint x: 820, startPoint y: 310, endPoint x: 774, endPoint y: 312, distance: 46.0
click at [774, 323] on td "95.0%" at bounding box center [663, 333] width 334 height 20
drag, startPoint x: 789, startPoint y: 311, endPoint x: 698, endPoint y: 402, distance: 128.7
click at [695, 418] on td at bounding box center [663, 427] width 334 height 19
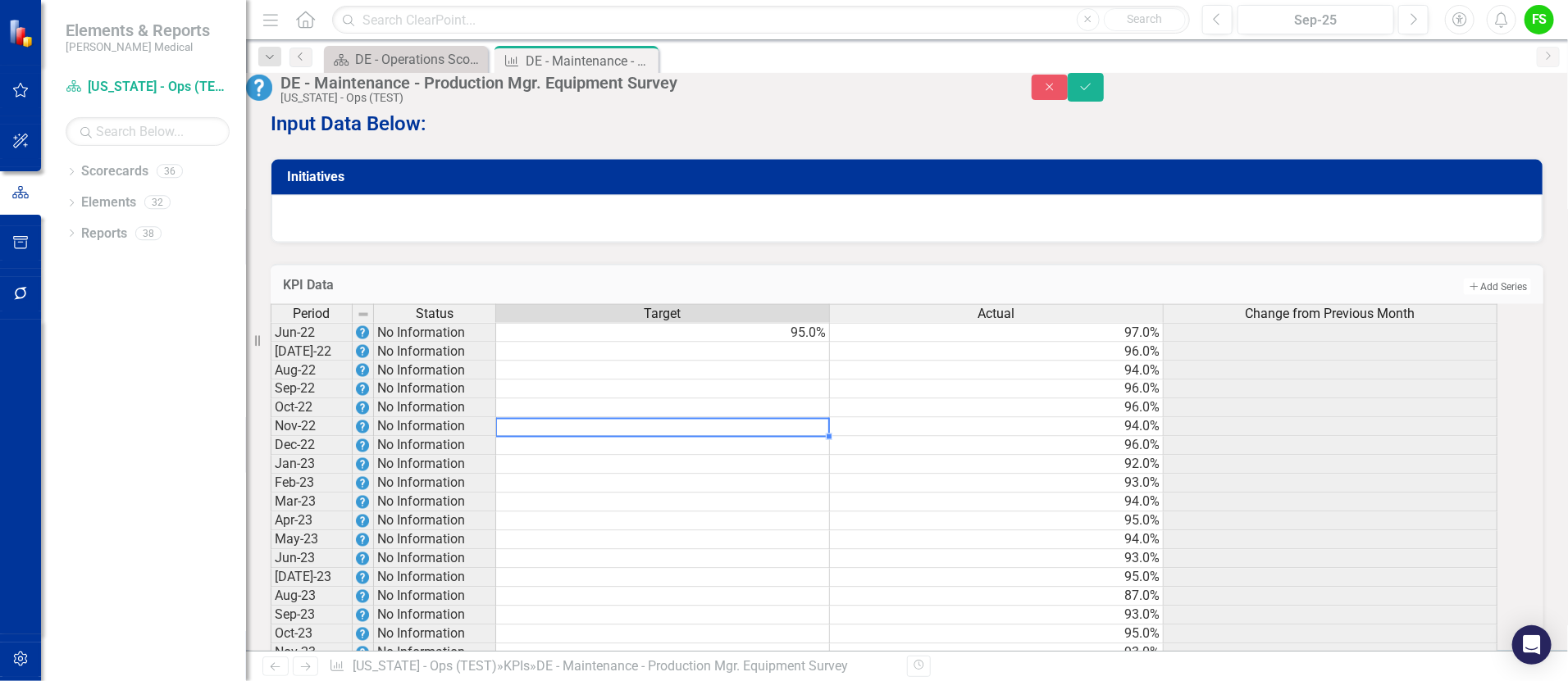
click at [830, 323] on td "95.0%" at bounding box center [663, 333] width 334 height 20
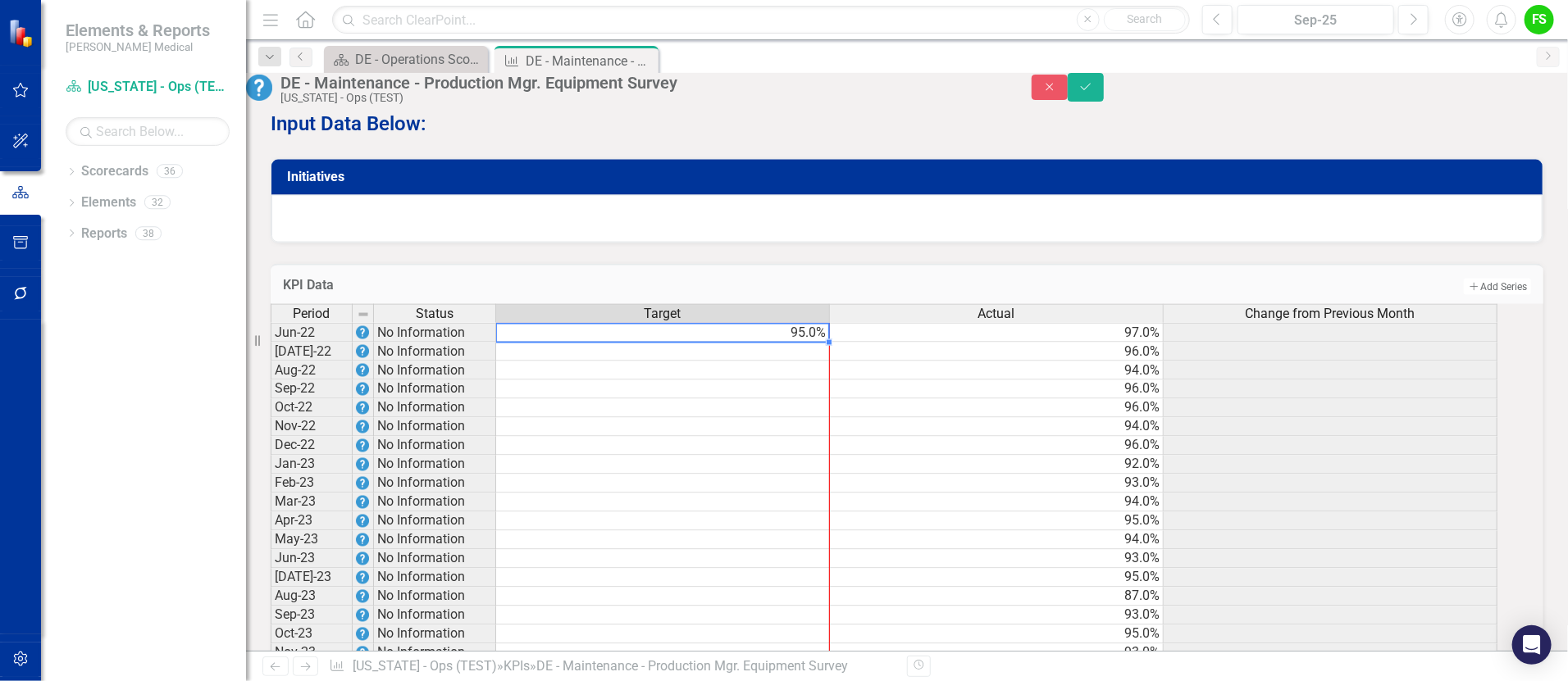
drag, startPoint x: 846, startPoint y: 328, endPoint x: 833, endPoint y: 637, distance: 309.3
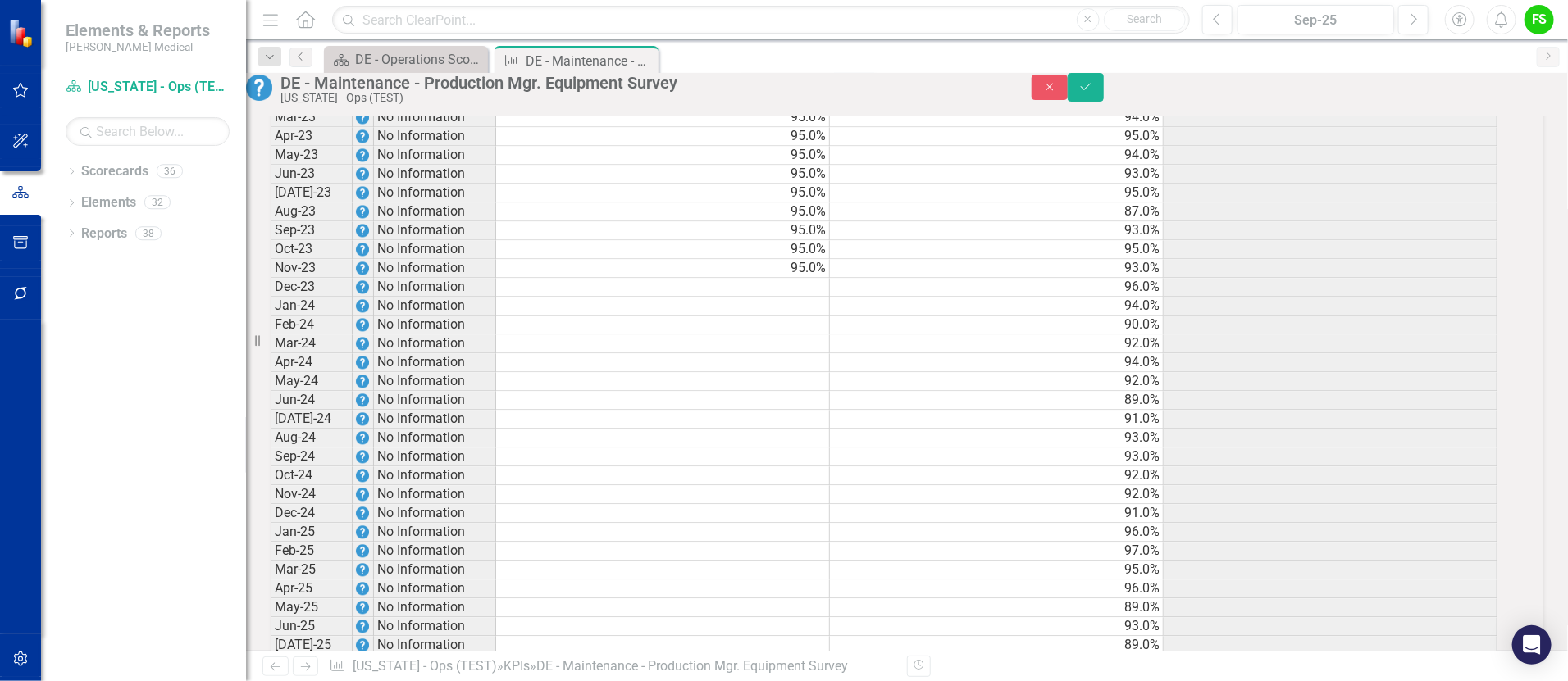
scroll to position [1942, 0]
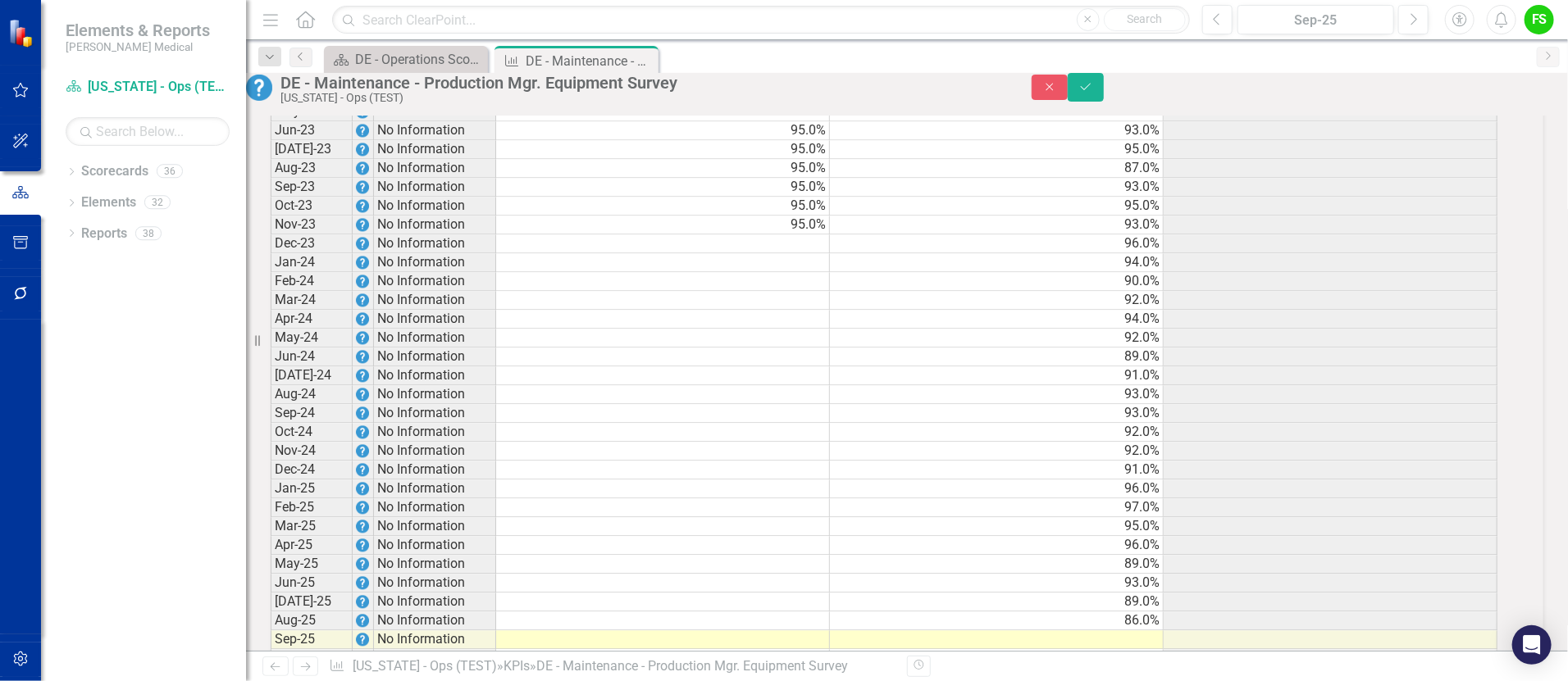
click at [825, 216] on td "95.0%" at bounding box center [663, 225] width 334 height 19
drag, startPoint x: 843, startPoint y: 221, endPoint x: 839, endPoint y: 597, distance: 376.0
click at [271, 597] on div "Period Status Target Actual Change from Previous Month Jun-22 No Information 95…" at bounding box center [271, 403] width 0 height 1056
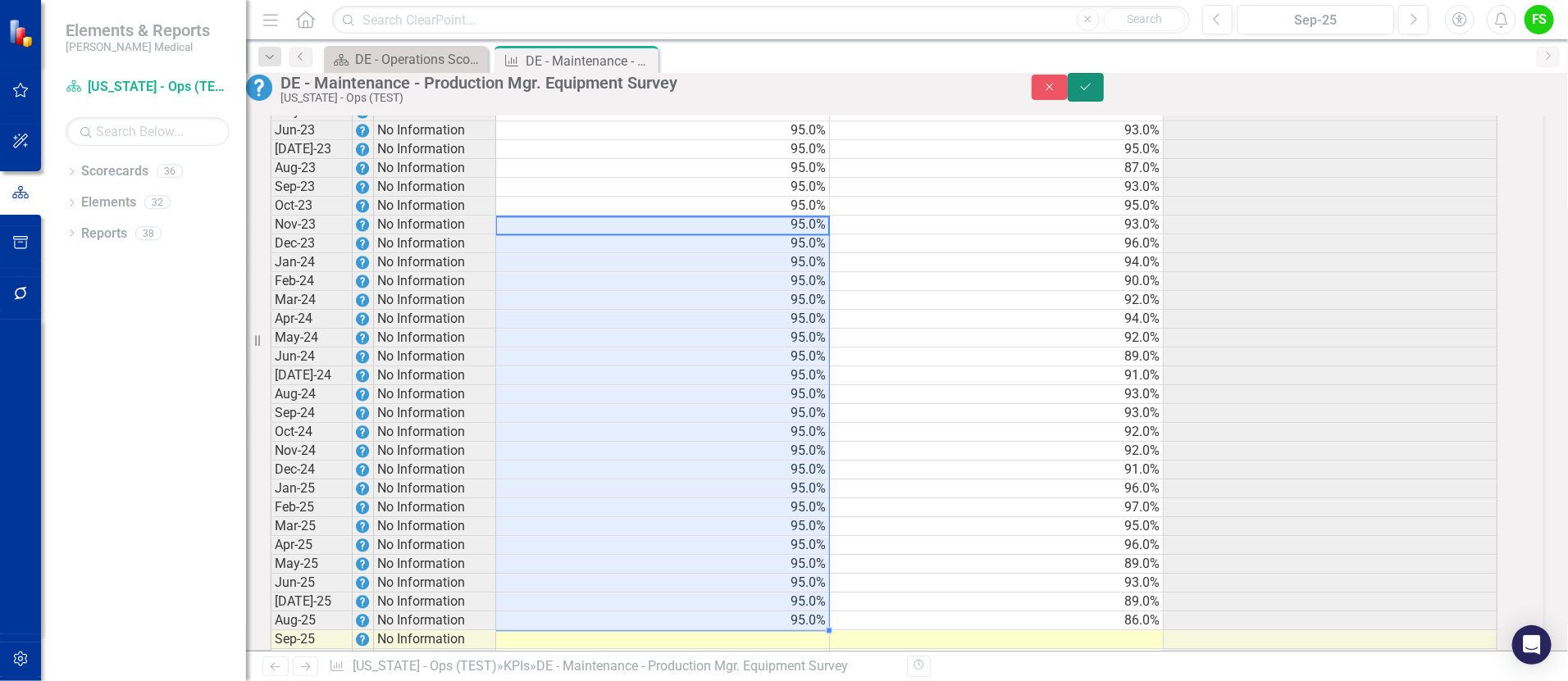
drag, startPoint x: 1524, startPoint y: 84, endPoint x: 1525, endPoint y: 93, distance: 9.1
click at [1104, 88] on button "Save" at bounding box center [1086, 87] width 36 height 29
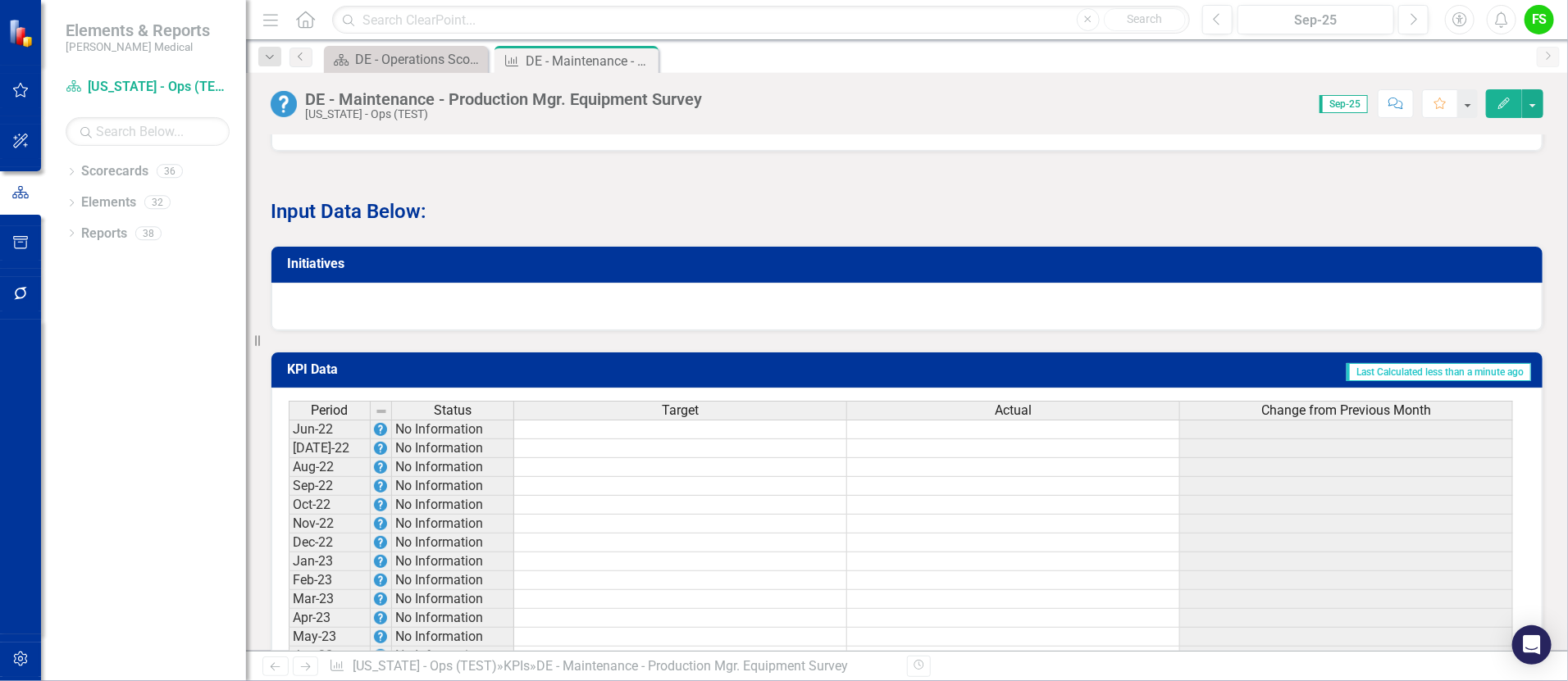
scroll to position [1532, 0]
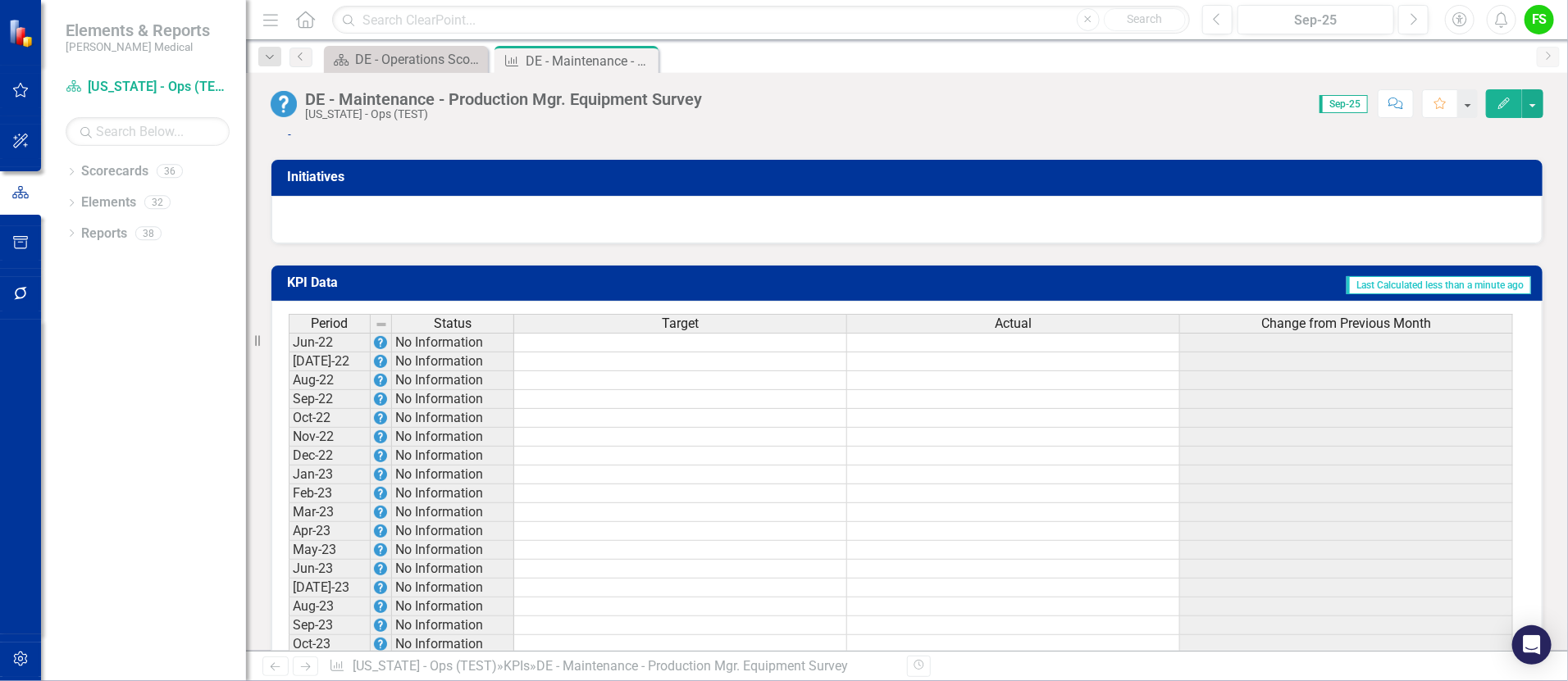
click at [1057, 333] on td at bounding box center [1014, 343] width 333 height 20
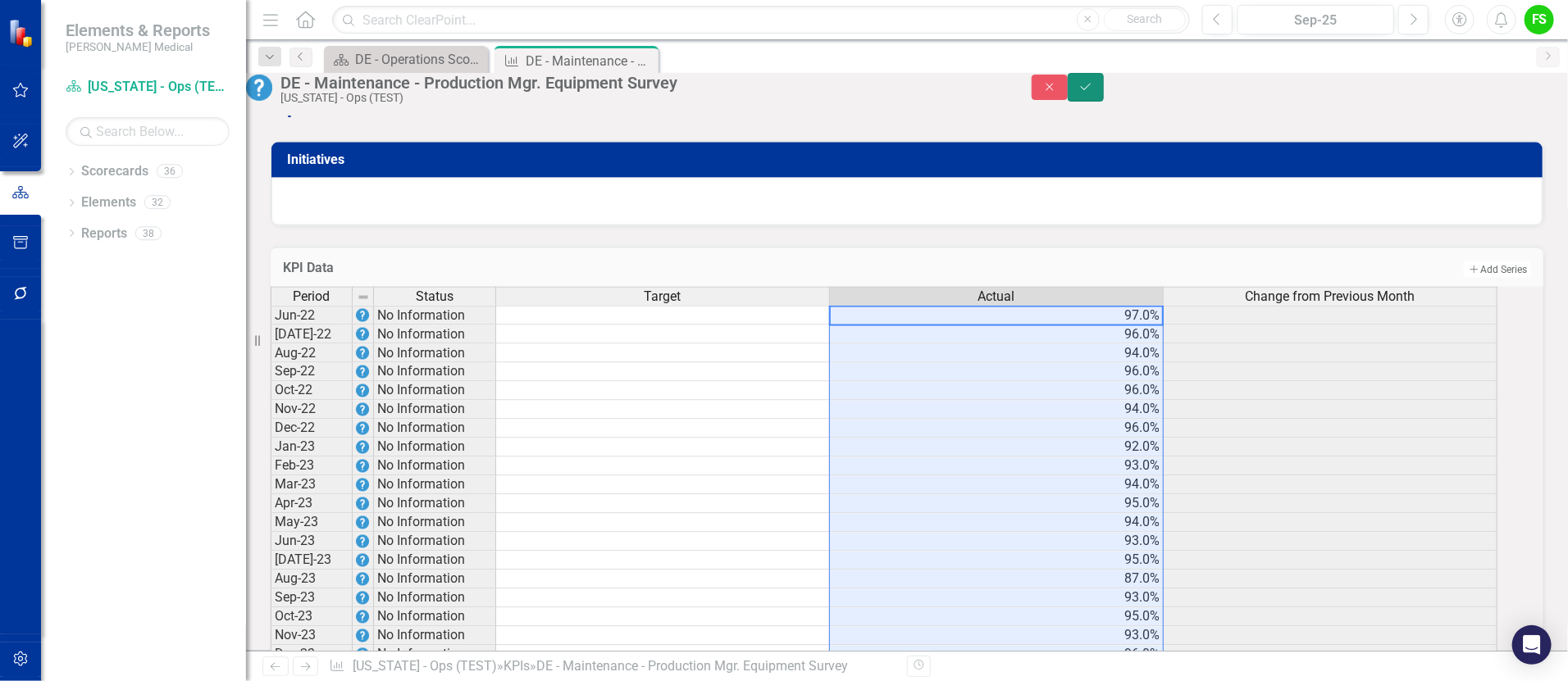
click at [1093, 93] on icon "Save" at bounding box center [1086, 87] width 15 height 11
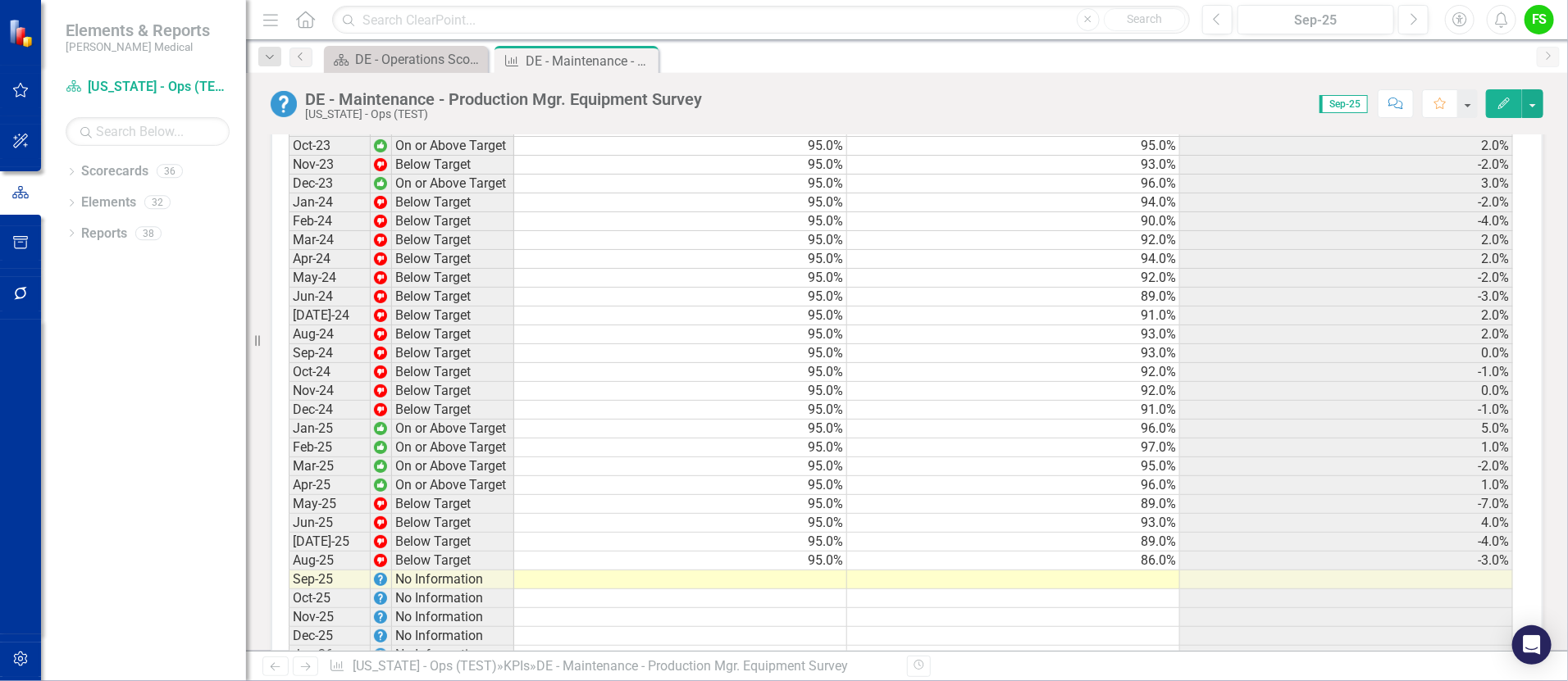
scroll to position [2099, 0]
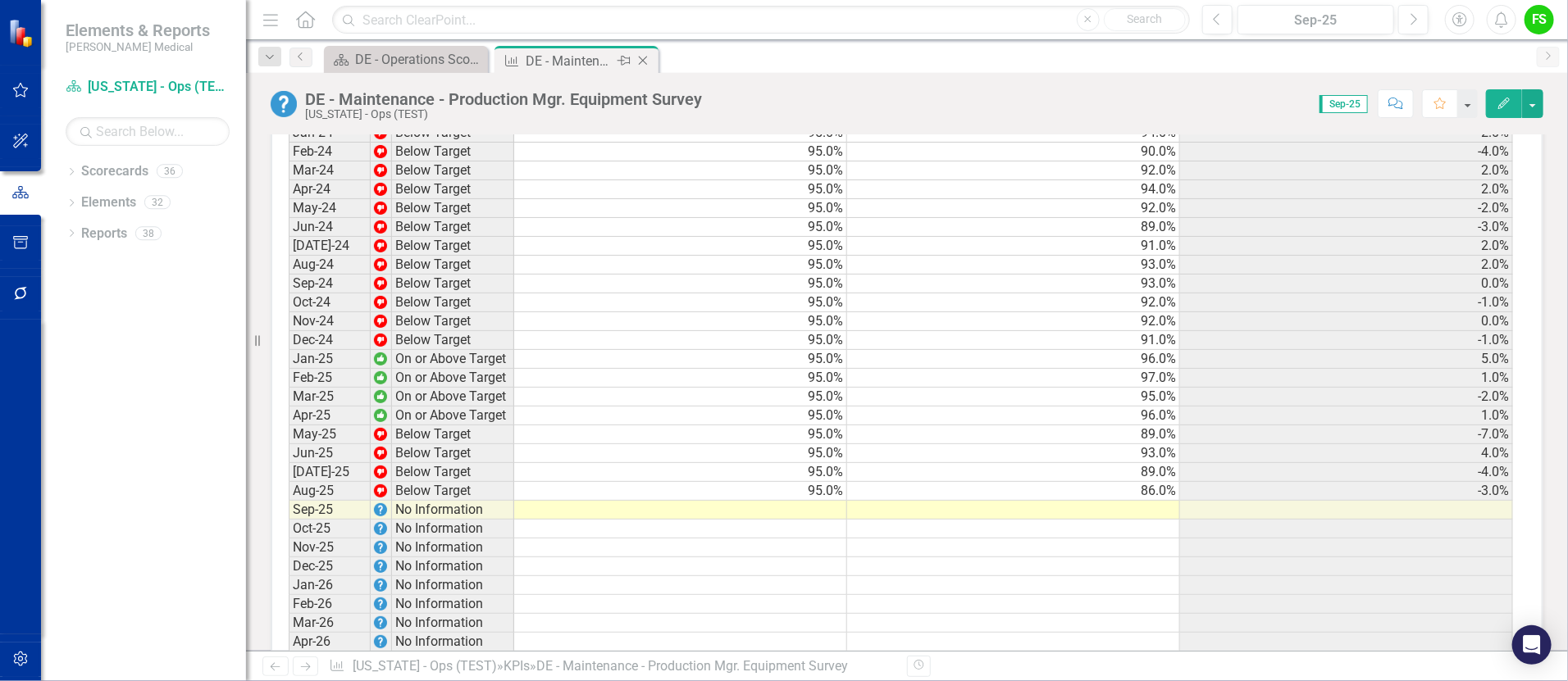
click at [642, 57] on icon "Close" at bounding box center [643, 61] width 16 height 13
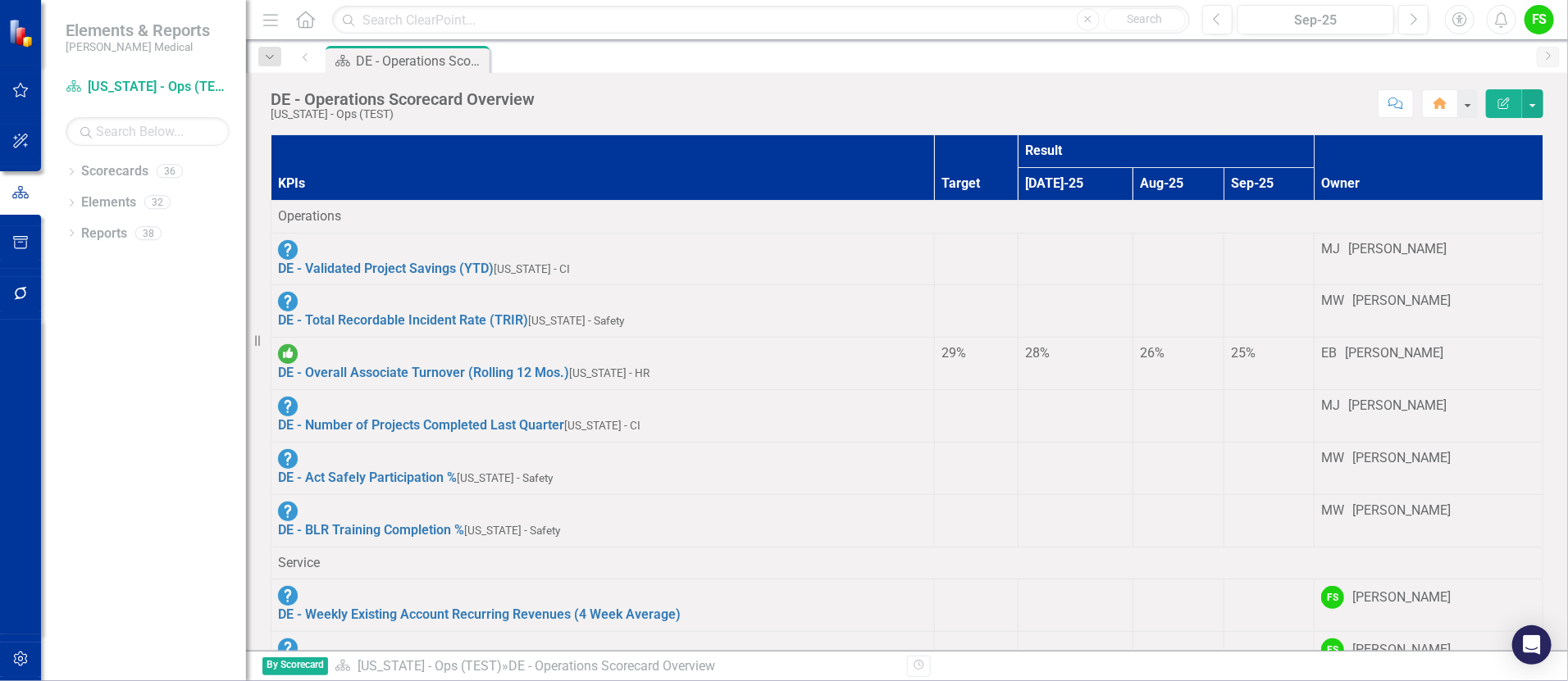
scroll to position [588, 0]
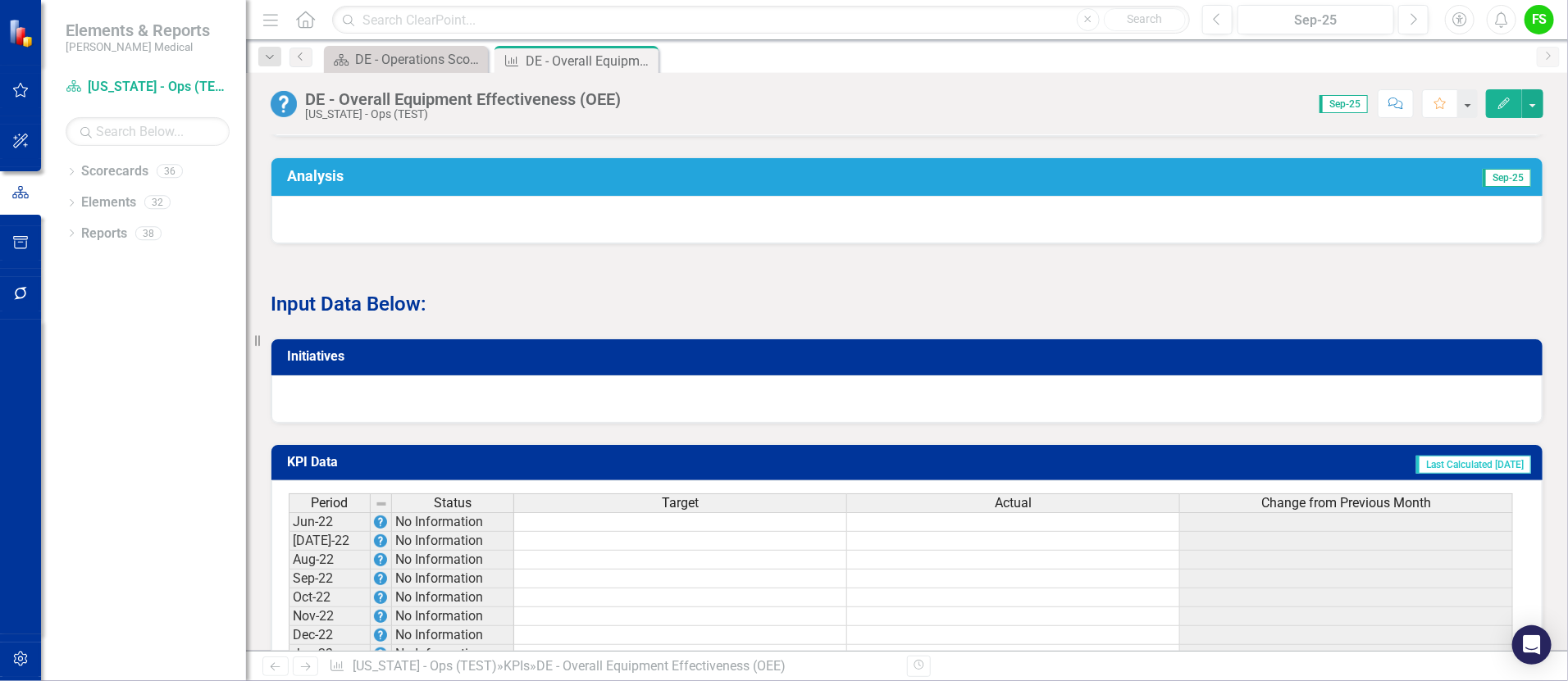
scroll to position [1357, 0]
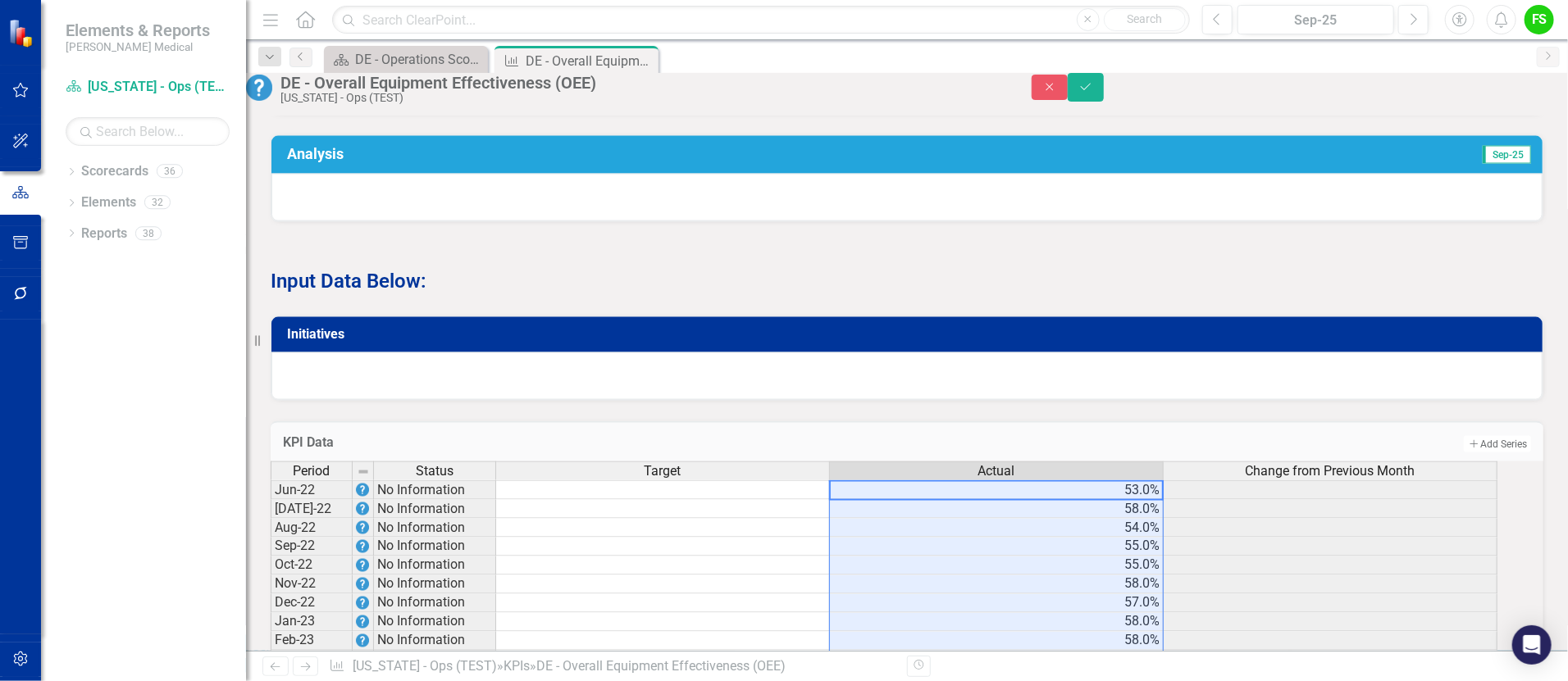
click at [765, 480] on td at bounding box center [663, 490] width 334 height 20
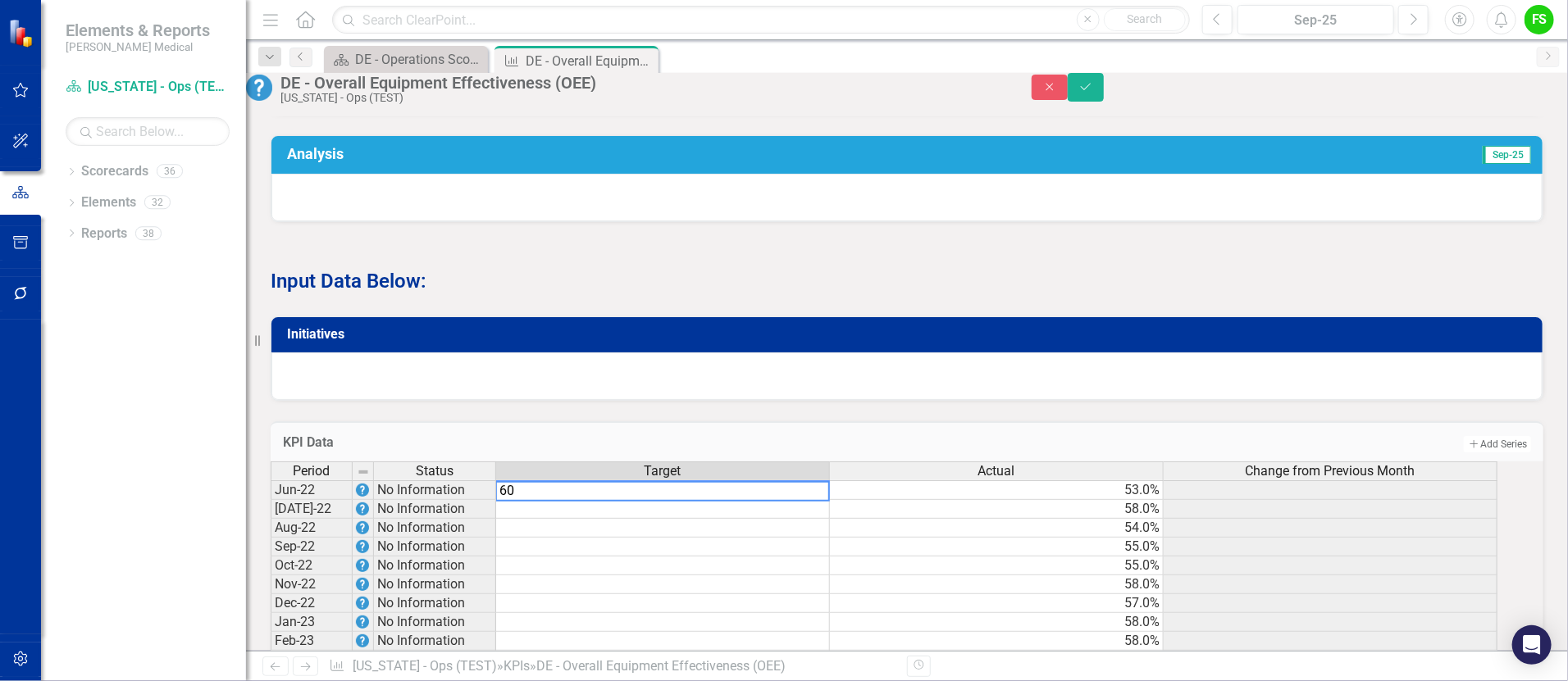
type textarea "60"
click at [779, 519] on td at bounding box center [663, 528] width 334 height 19
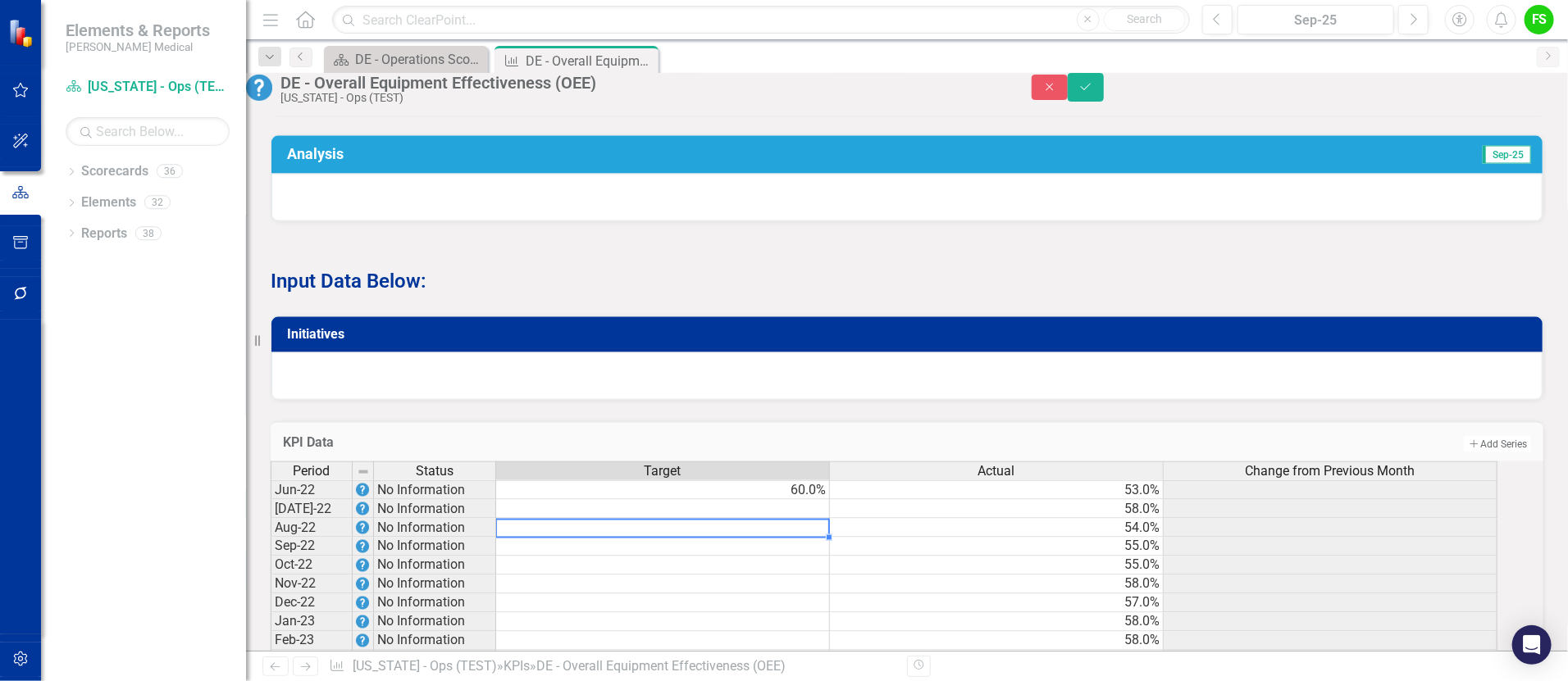
click at [803, 480] on td "60.0%" at bounding box center [663, 490] width 334 height 20
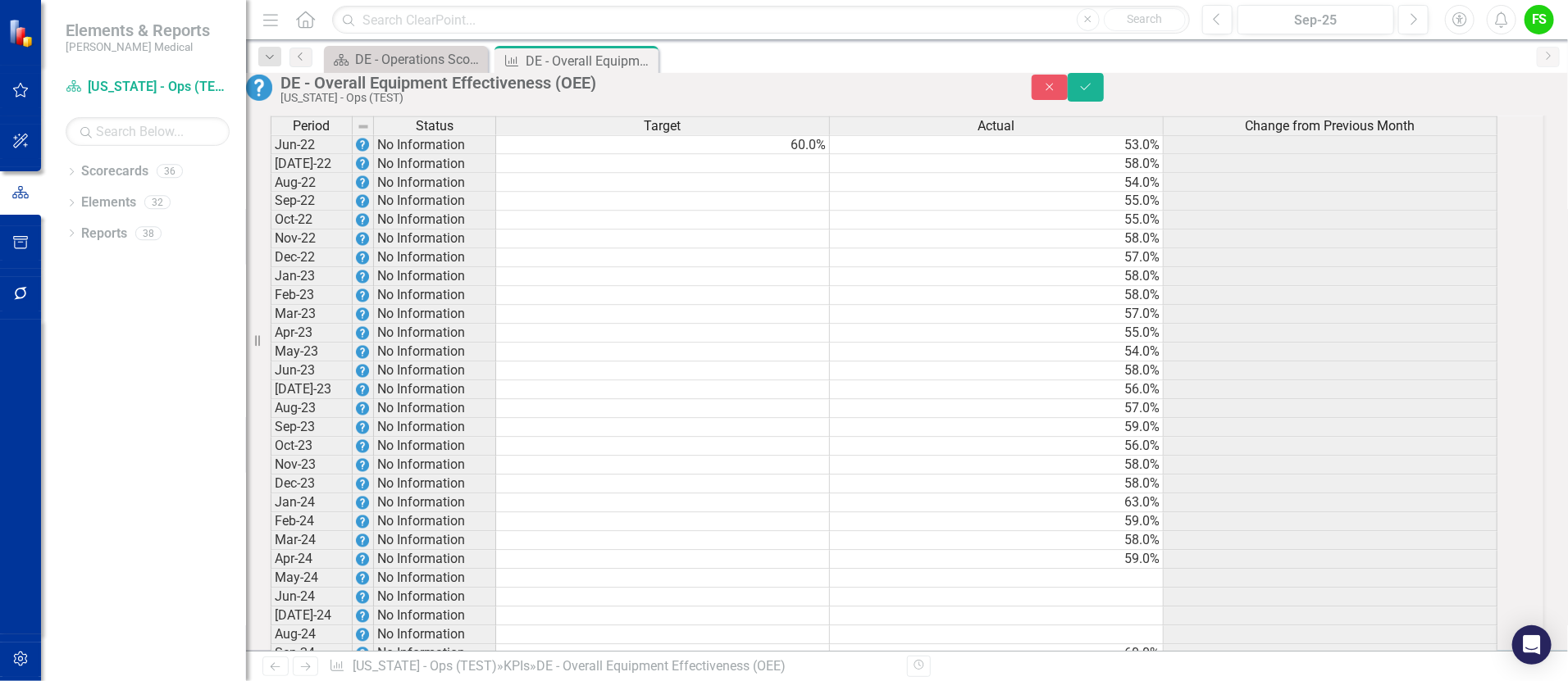
scroll to position [1654, 0]
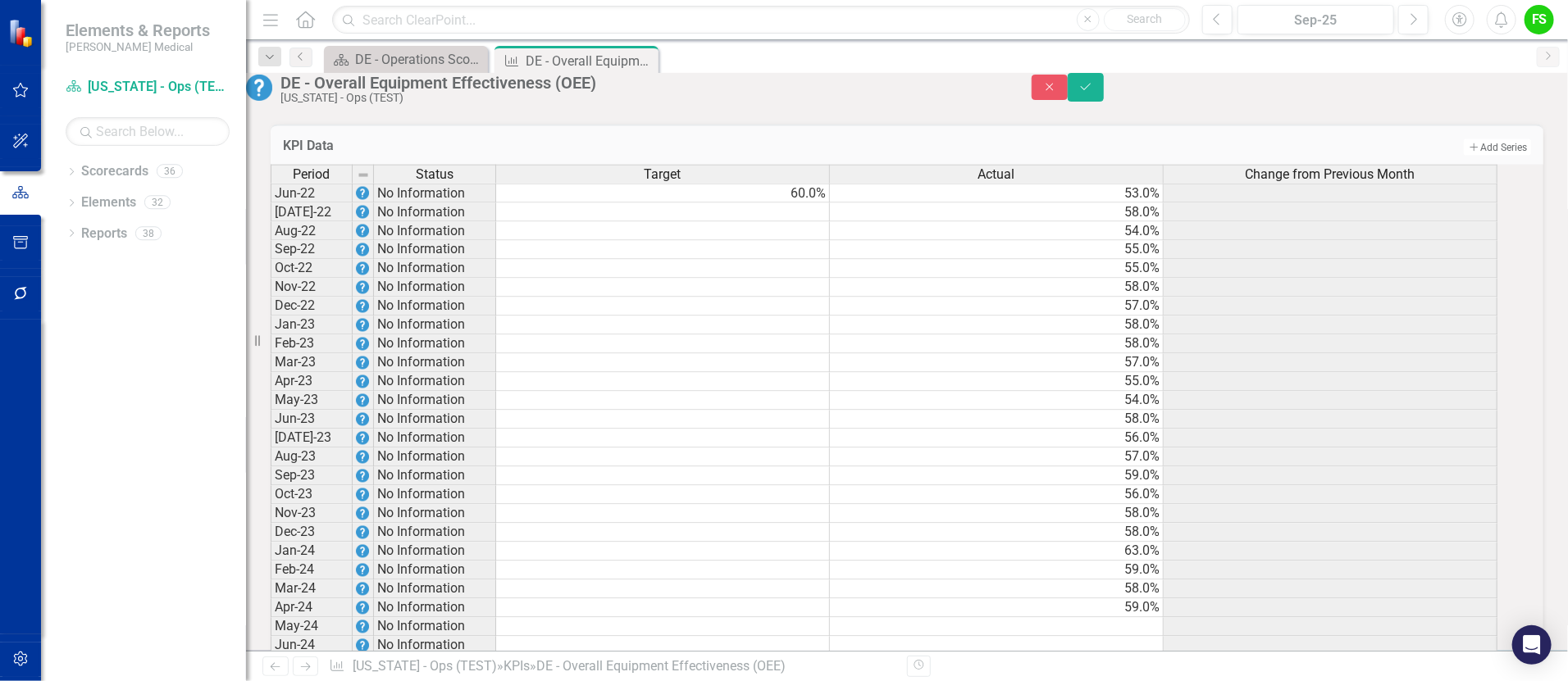
click at [830, 184] on td "60.0%" at bounding box center [663, 193] width 334 height 20
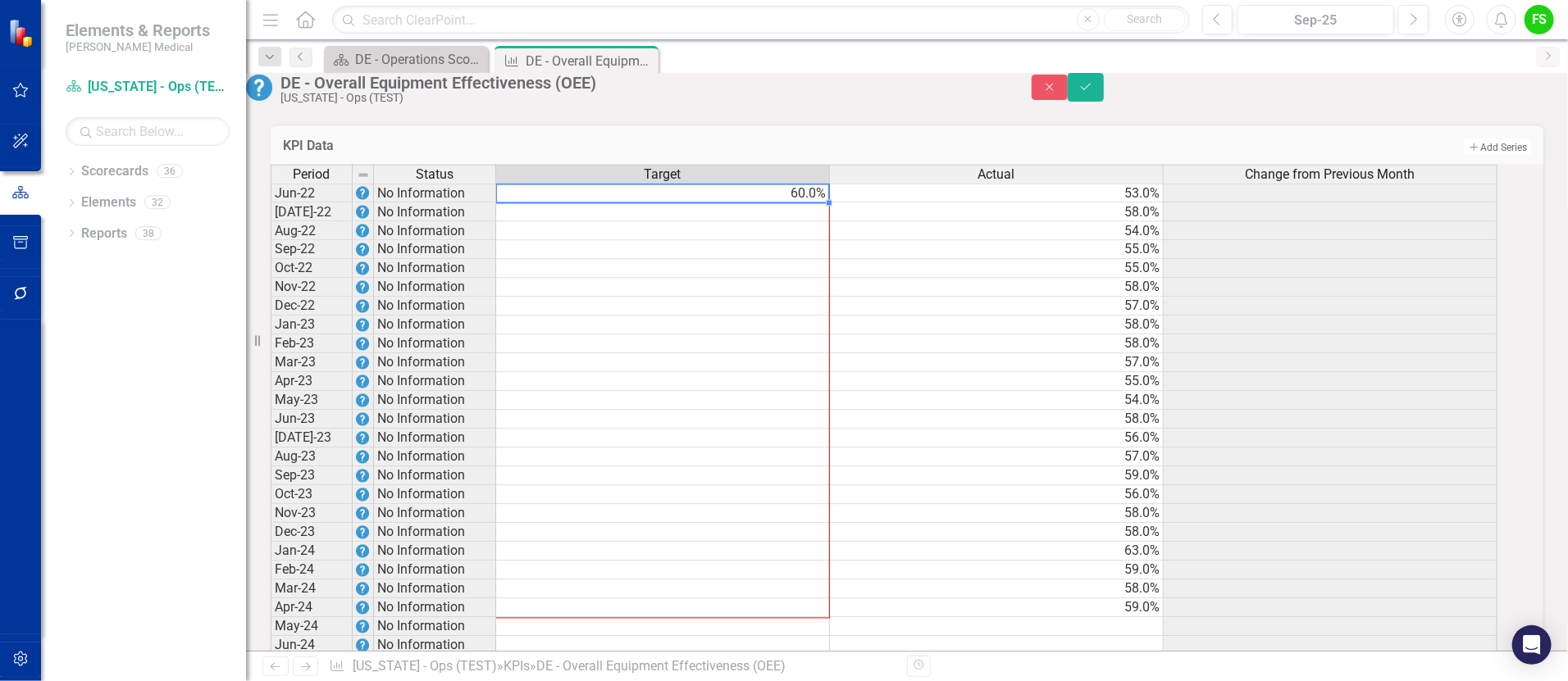
drag, startPoint x: 842, startPoint y: 186, endPoint x: 820, endPoint y: 585, distance: 399.6
click at [271, 585] on div "Period Status Target Actual Change from Previous Month Jun-22 No Information 60…" at bounding box center [271, 692] width 0 height 1056
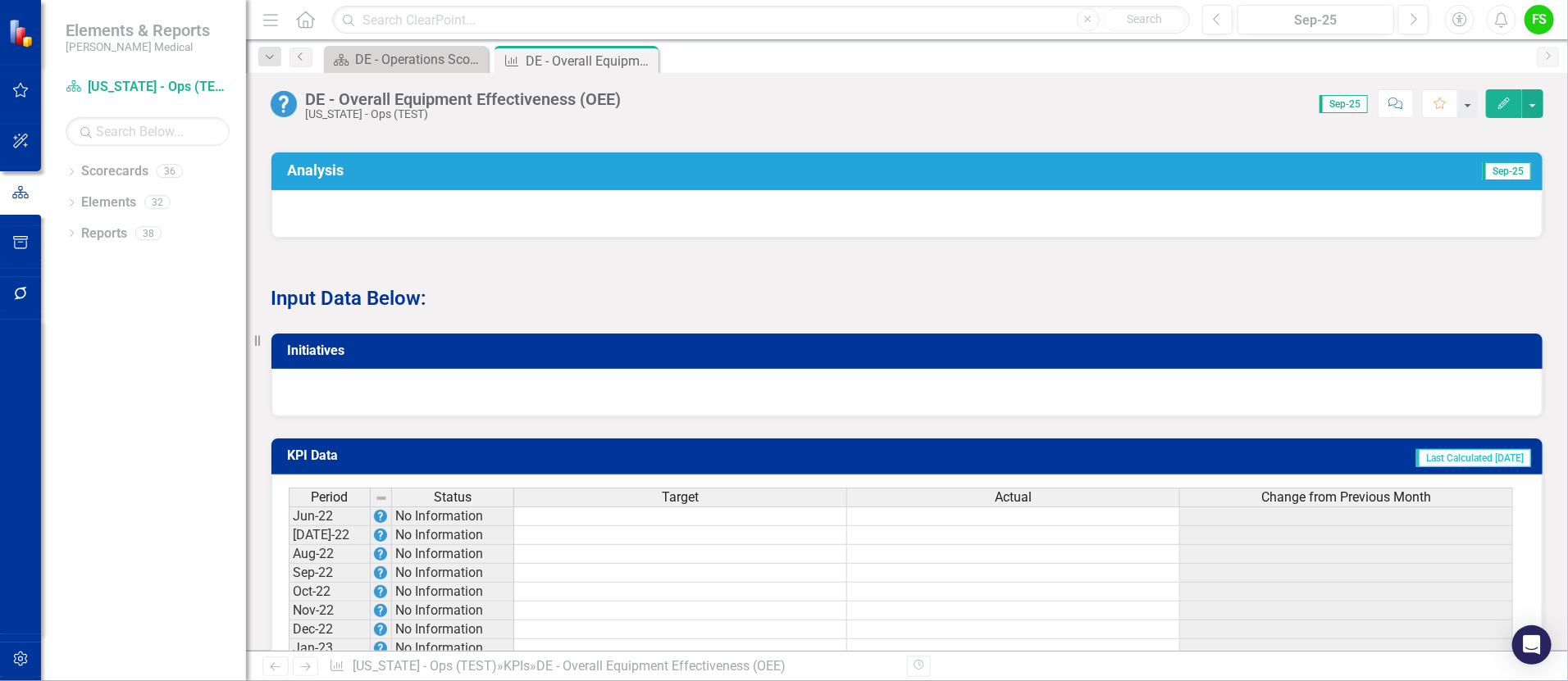
scroll to position [1414, 0]
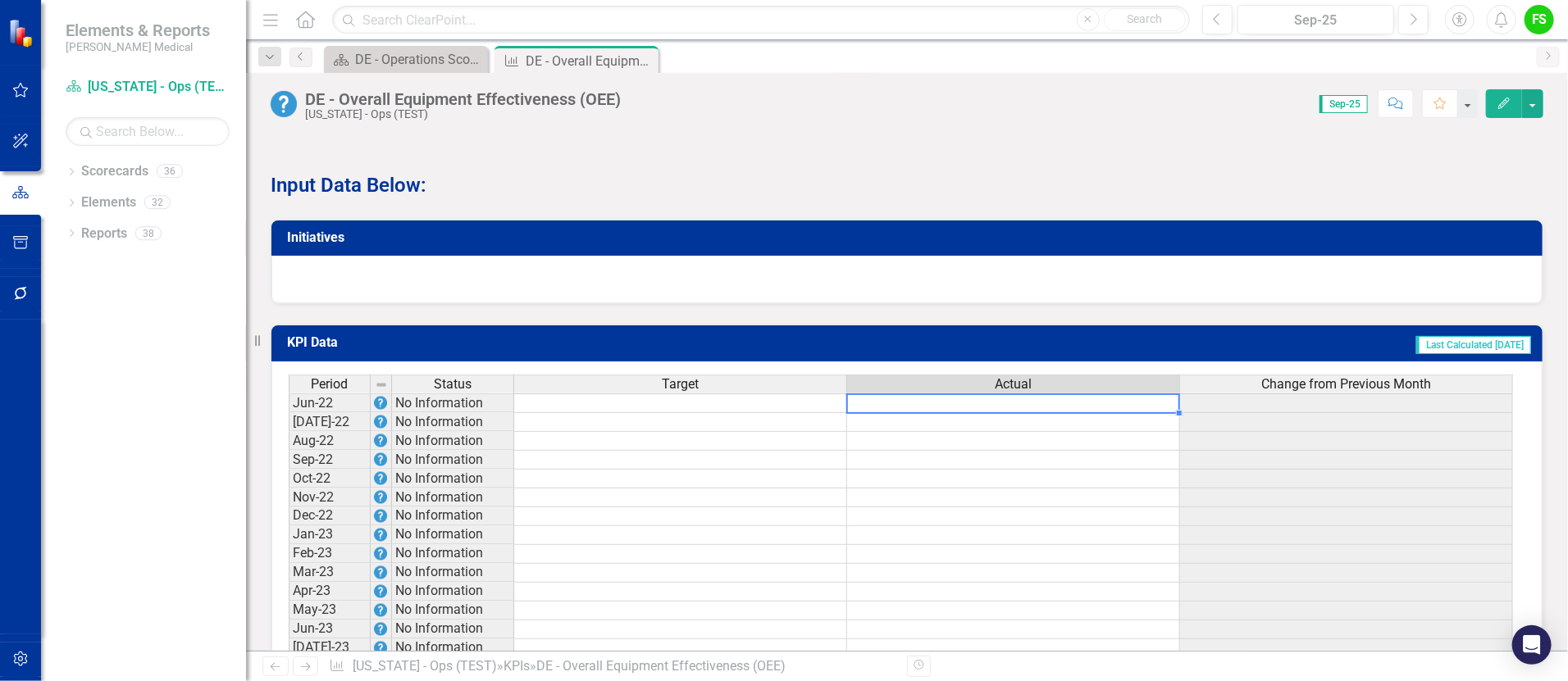
click at [1061, 413] on td at bounding box center [1014, 403] width 333 height 20
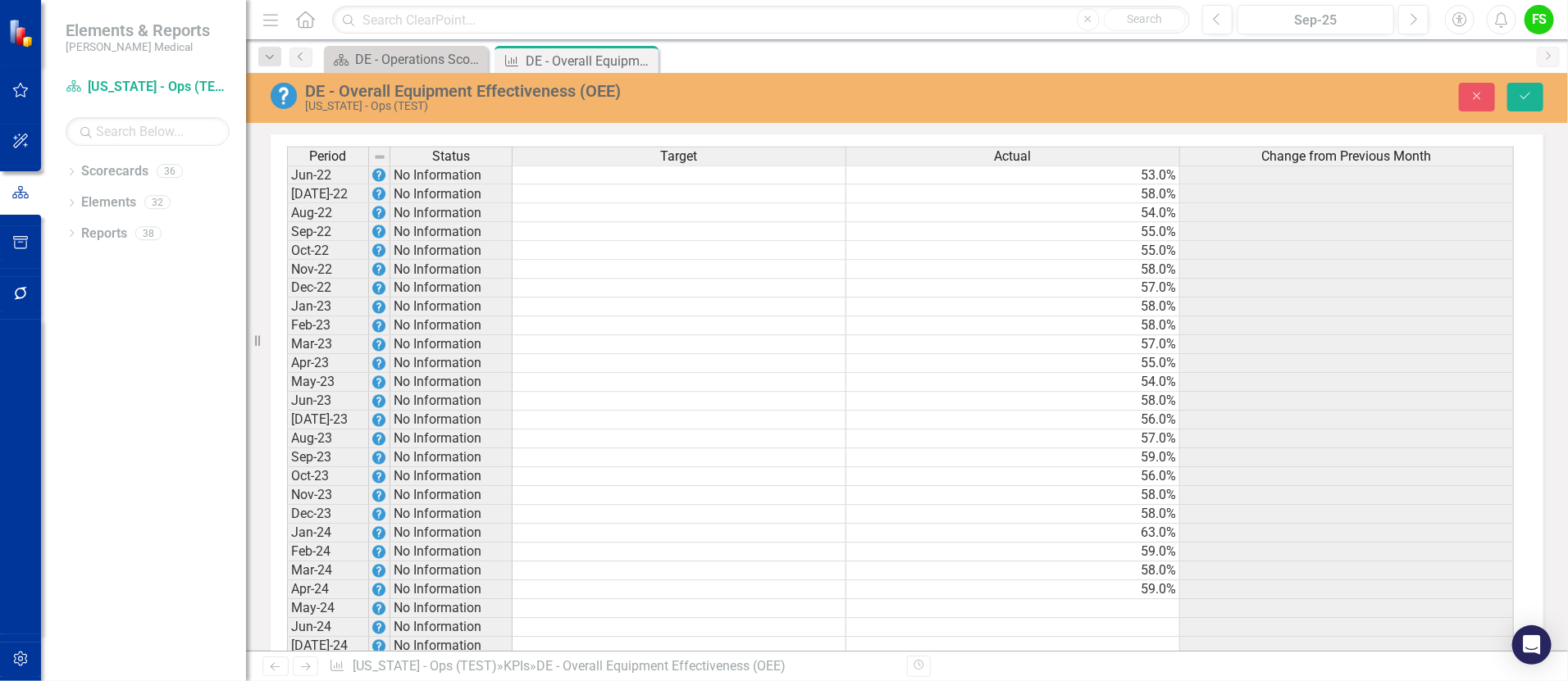
scroll to position [1466, 0]
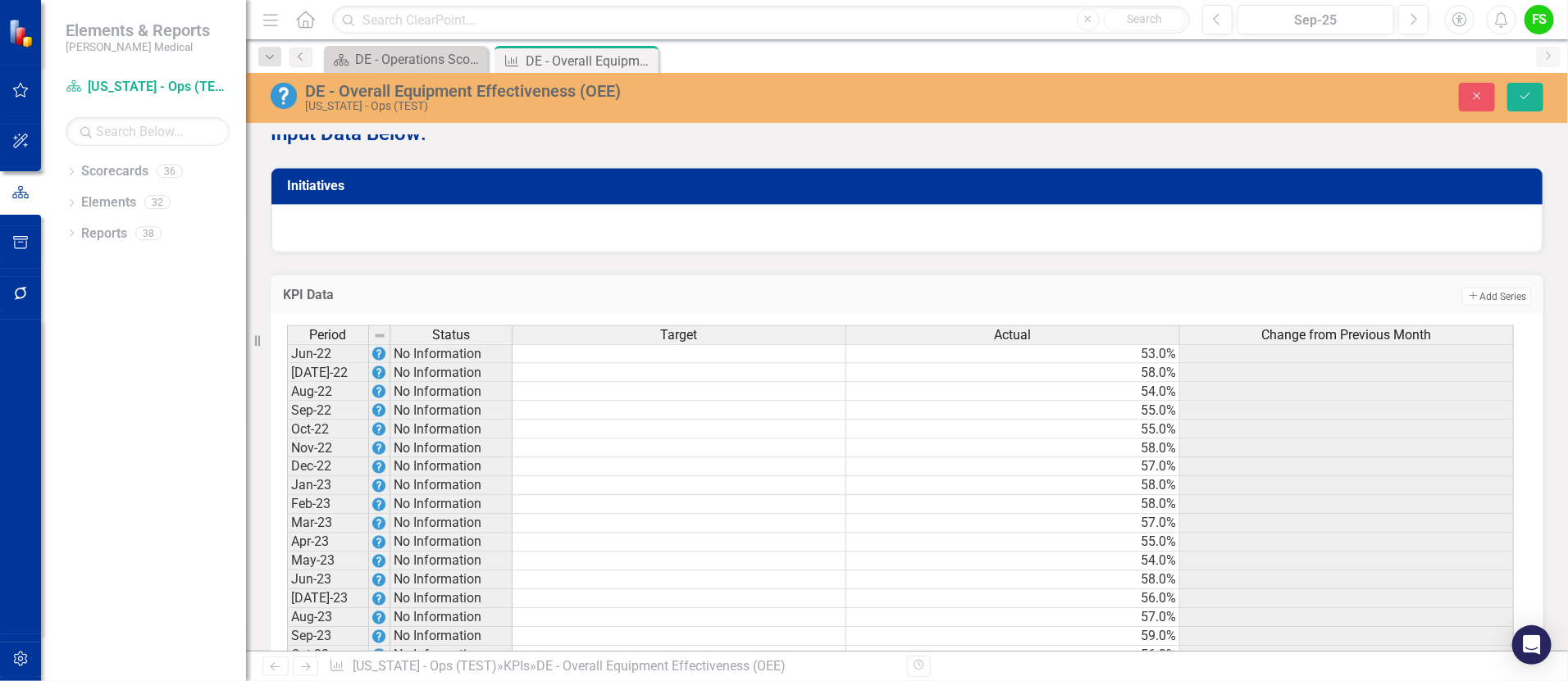
click at [772, 364] on td at bounding box center [679, 354] width 334 height 20
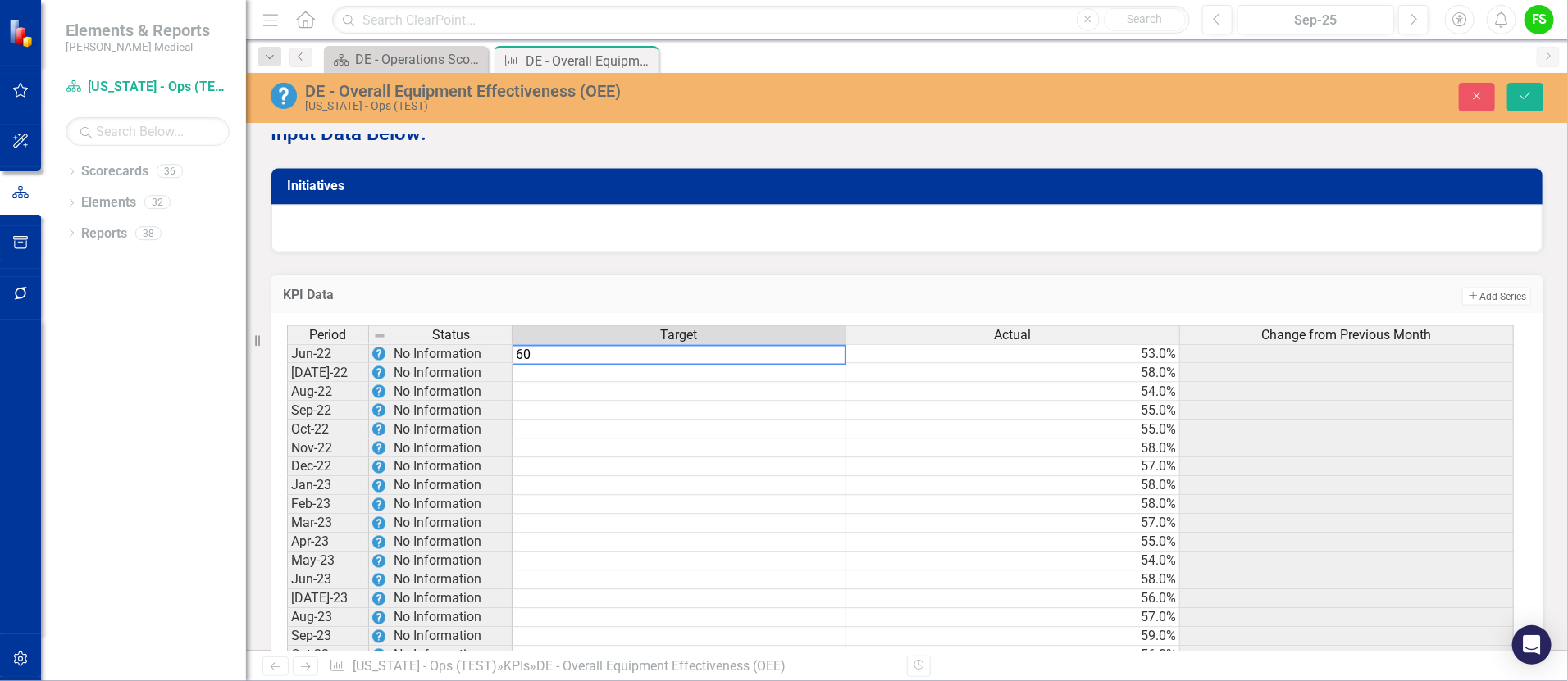
type textarea "60"
click at [1393, 420] on td at bounding box center [1347, 411] width 334 height 19
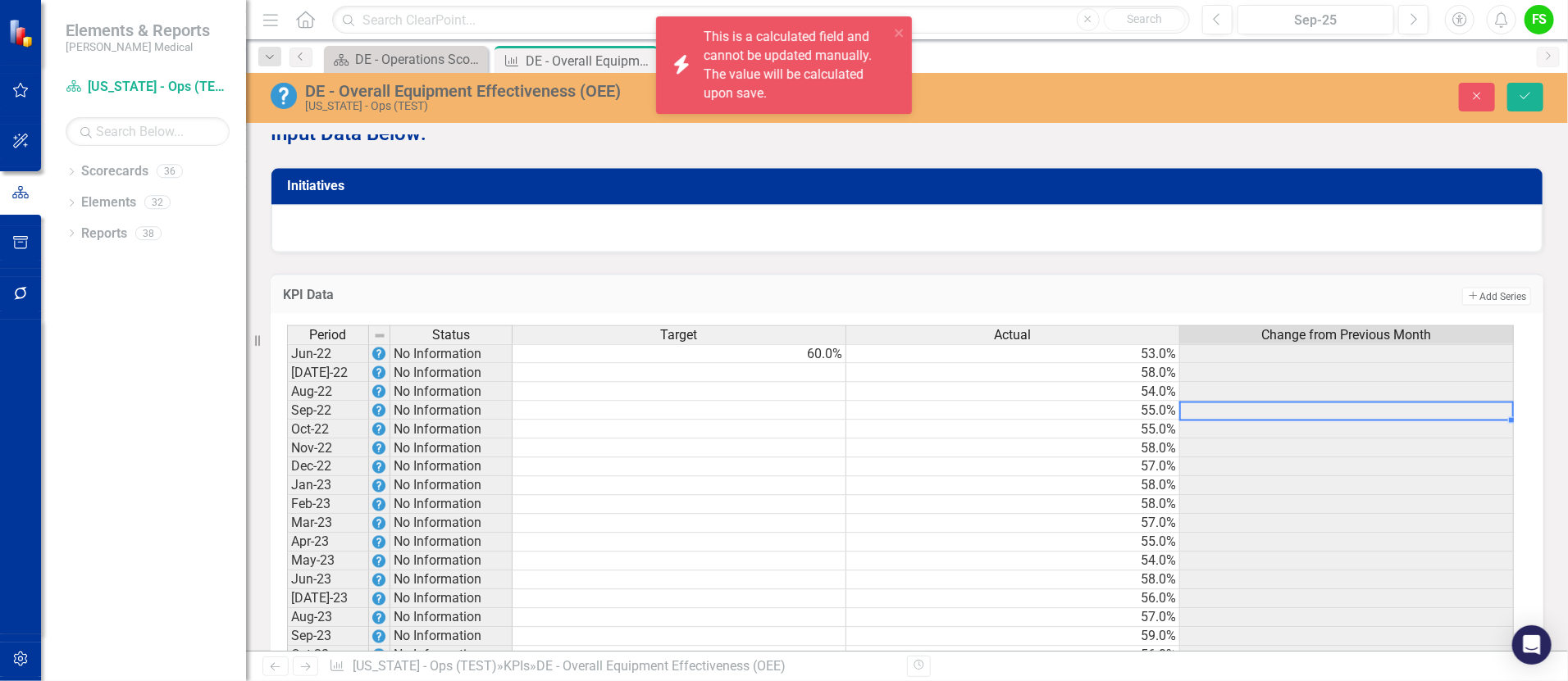
click at [806, 344] on th "Target" at bounding box center [679, 334] width 334 height 19
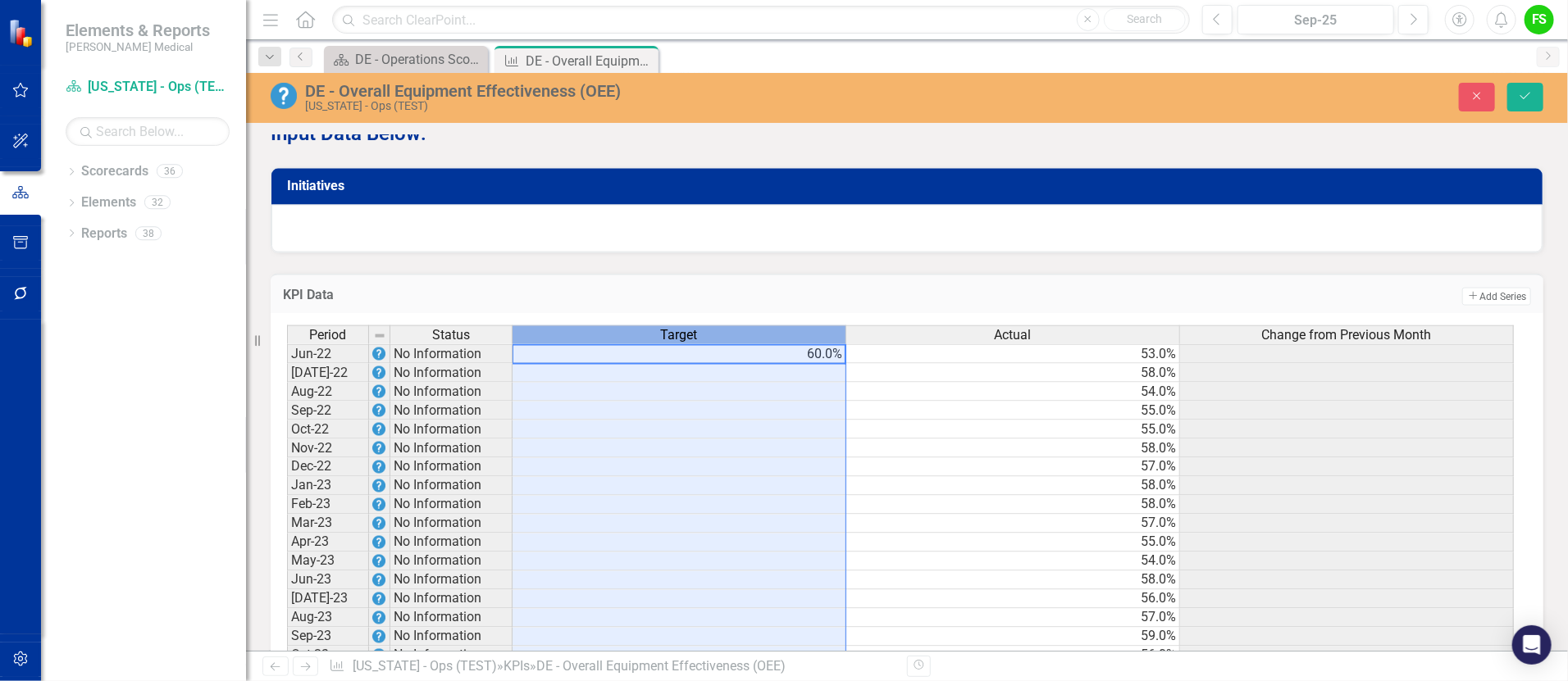
click at [820, 402] on td at bounding box center [679, 392] width 334 height 19
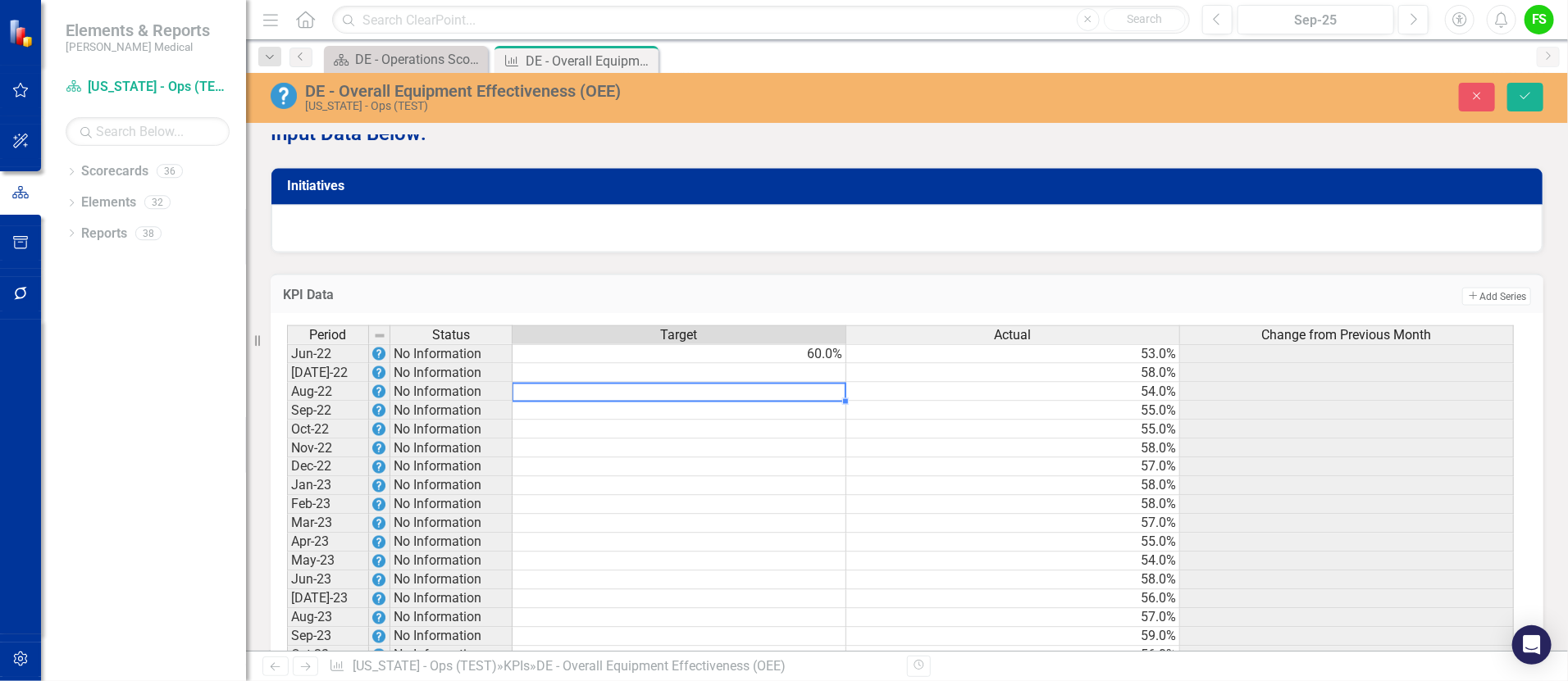
click at [823, 363] on td "60.0%" at bounding box center [679, 354] width 334 height 20
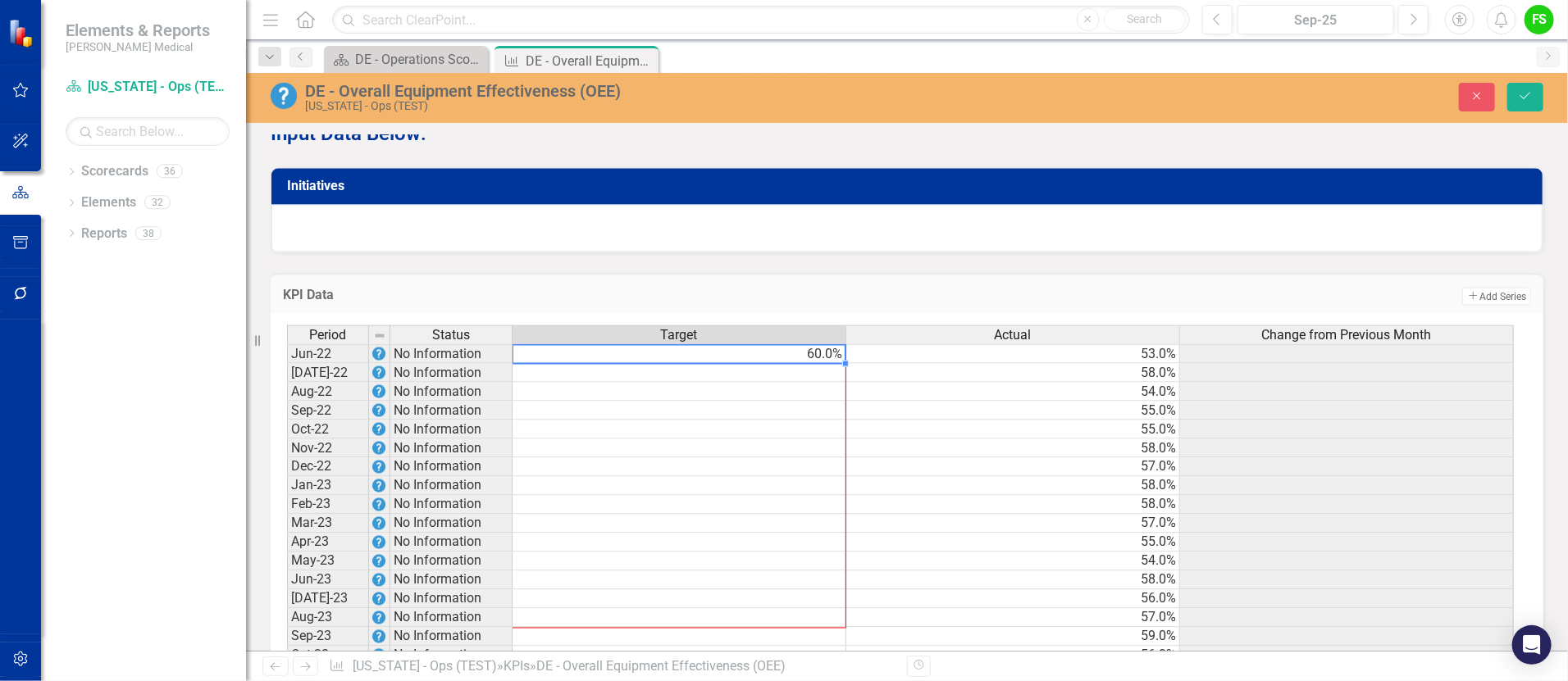
drag, startPoint x: 844, startPoint y: 373, endPoint x: 833, endPoint y: 628, distance: 255.2
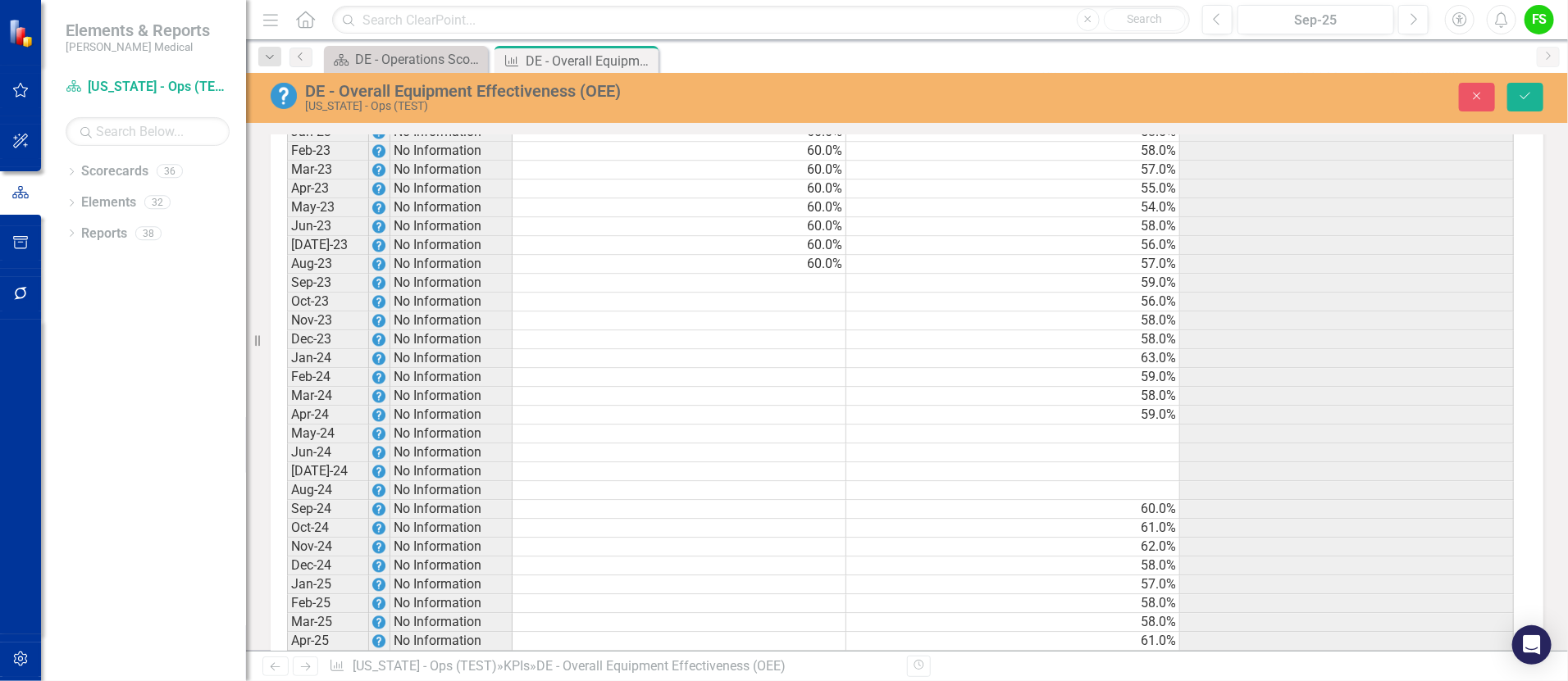
scroll to position [1868, 0]
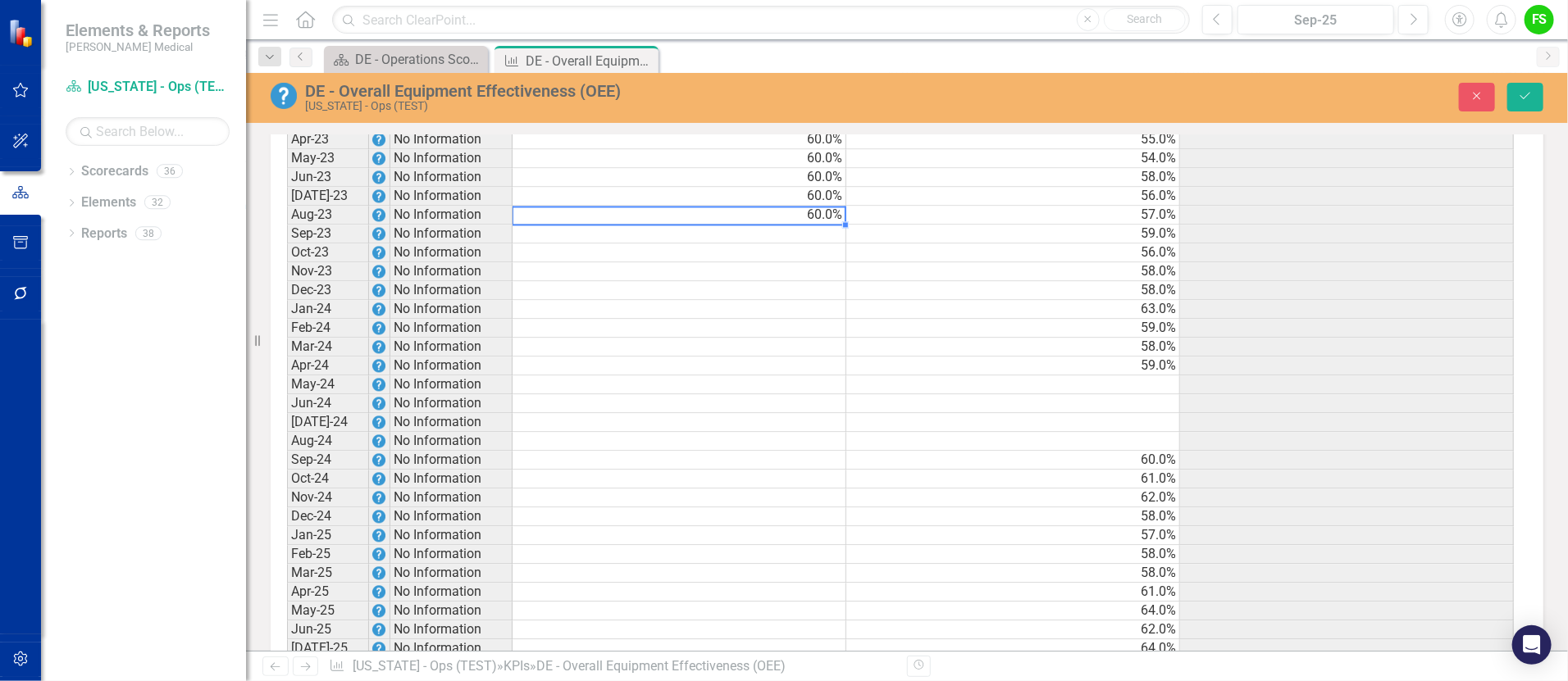
click at [820, 225] on td "60.0%" at bounding box center [679, 216] width 334 height 19
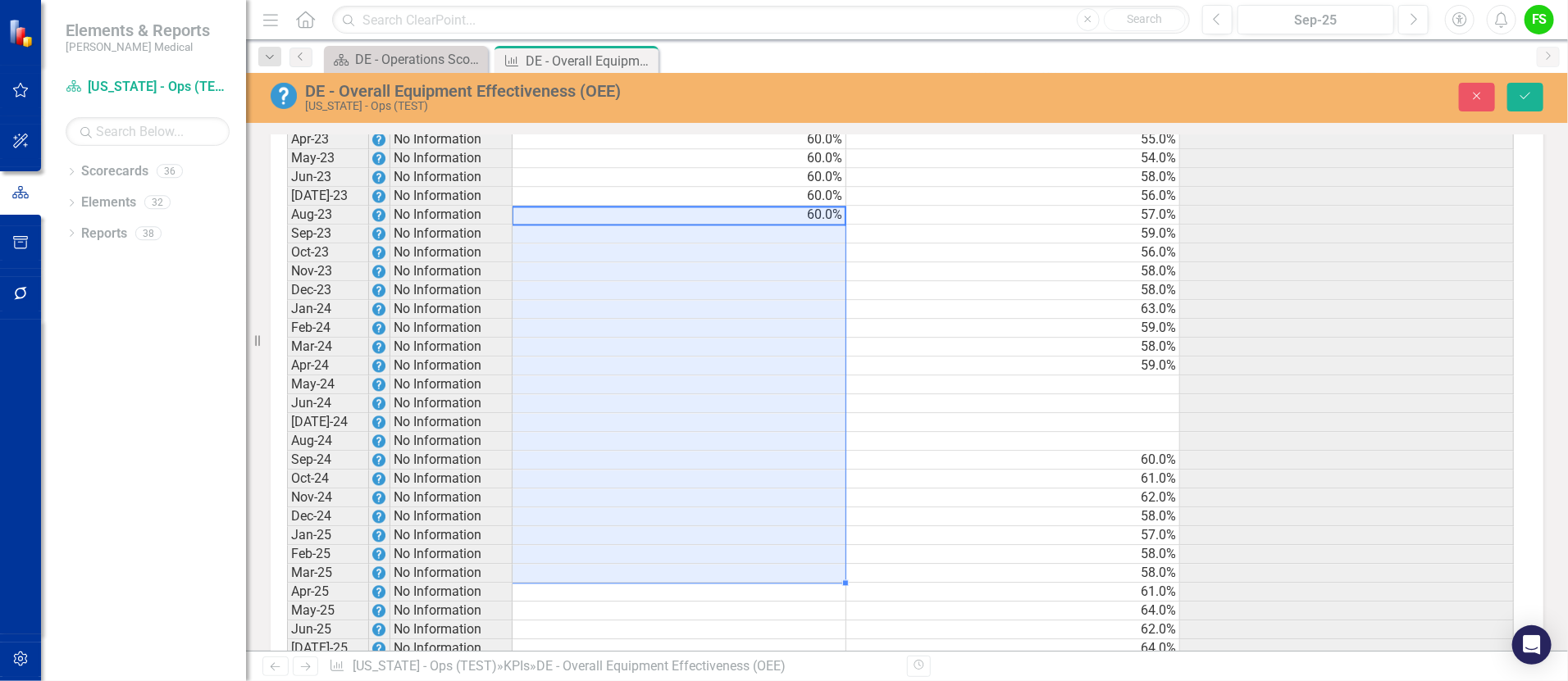
drag, startPoint x: 841, startPoint y: 231, endPoint x: 824, endPoint y: 587, distance: 356.4
click at [824, 587] on tbody "Jun-22 No Information 60.0% 53.0% Jul-22 No Information 60.0% 58.0% Aug-22 No I…" at bounding box center [900, 461] width 1227 height 1037
click at [810, 226] on div at bounding box center [678, 225] width 334 height 2
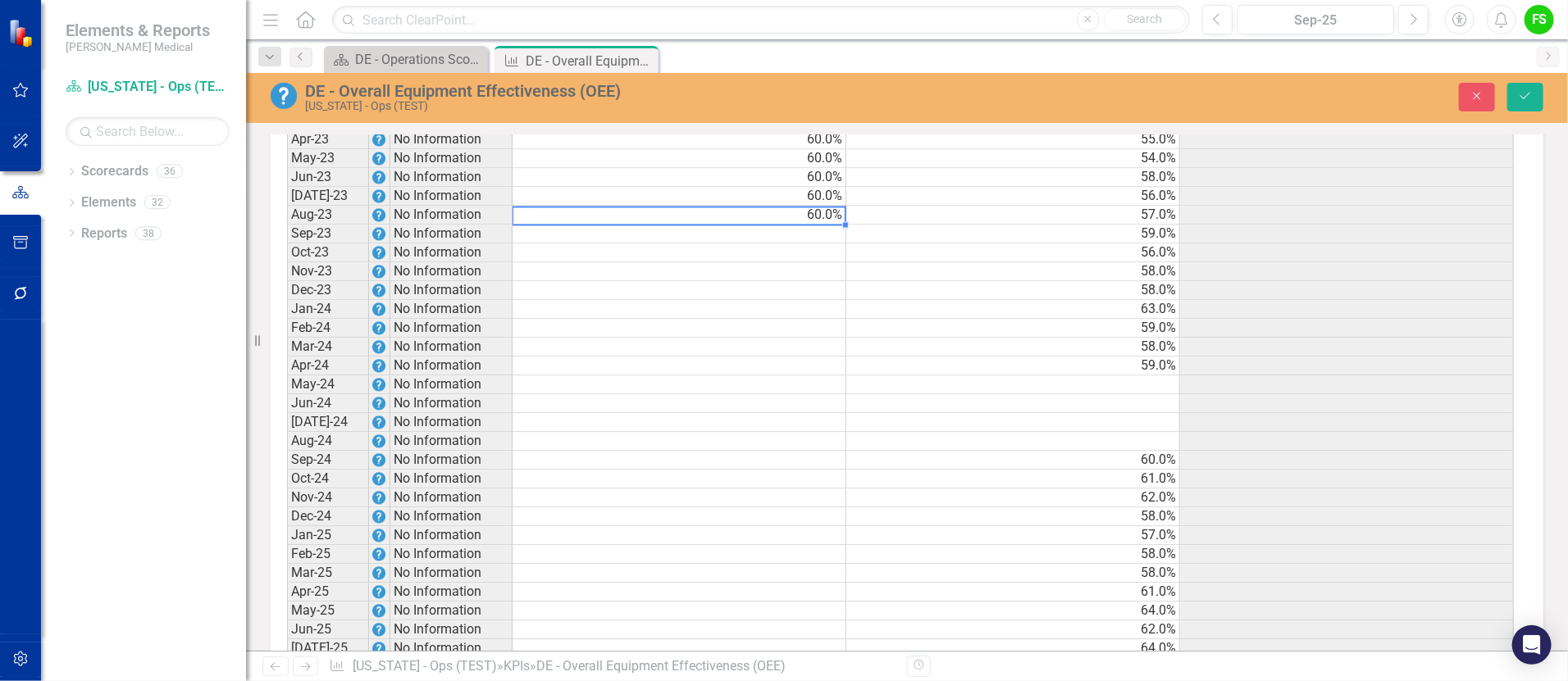
click at [820, 221] on td "60.0%" at bounding box center [679, 216] width 334 height 19
drag, startPoint x: 845, startPoint y: 234, endPoint x: 833, endPoint y: 616, distance: 382.2
click at [287, 616] on div "Period Status Target Actual Change from Previous Month Jun-22 No Information 60…" at bounding box center [287, 451] width 0 height 1056
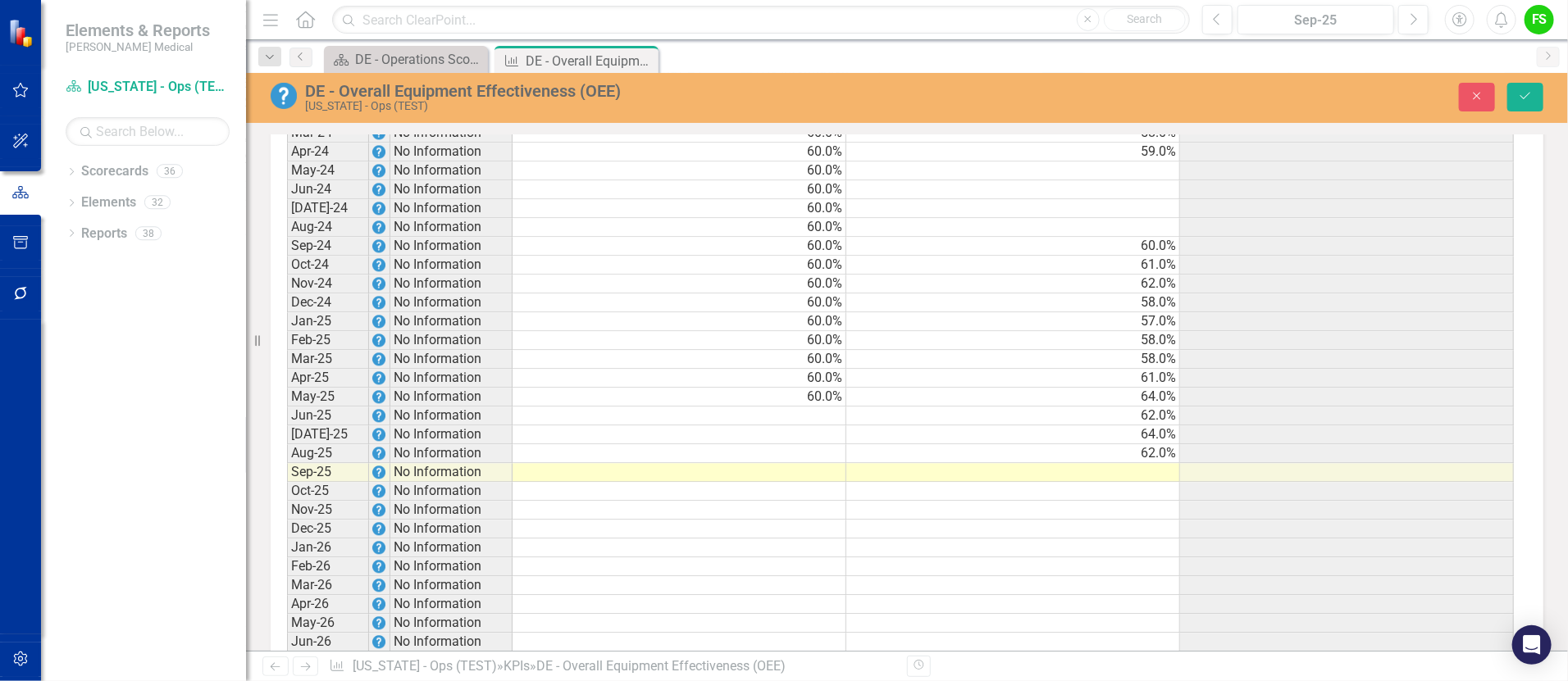
scroll to position [2095, 0]
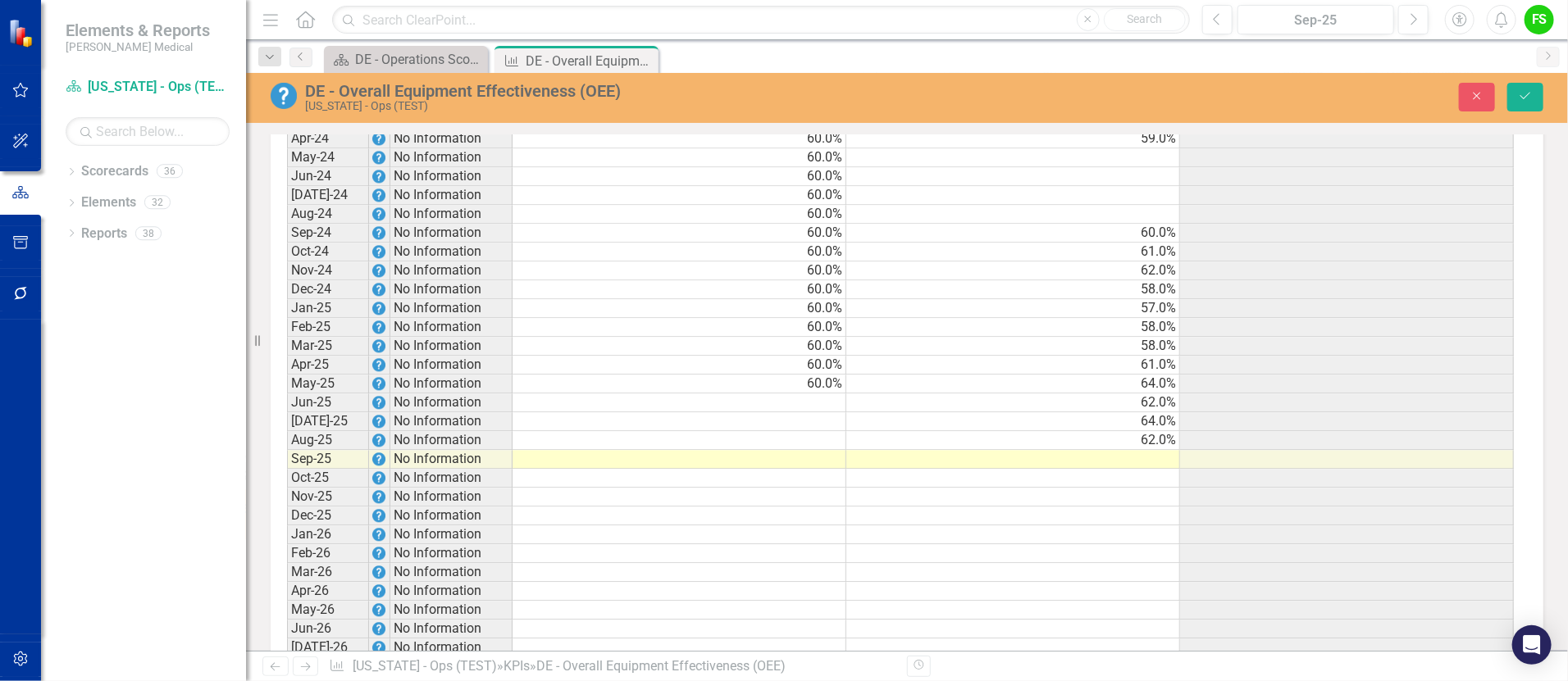
click at [832, 393] on td "60.0%" at bounding box center [679, 384] width 334 height 19
drag, startPoint x: 846, startPoint y: 402, endPoint x: 846, endPoint y: 450, distance: 48.0
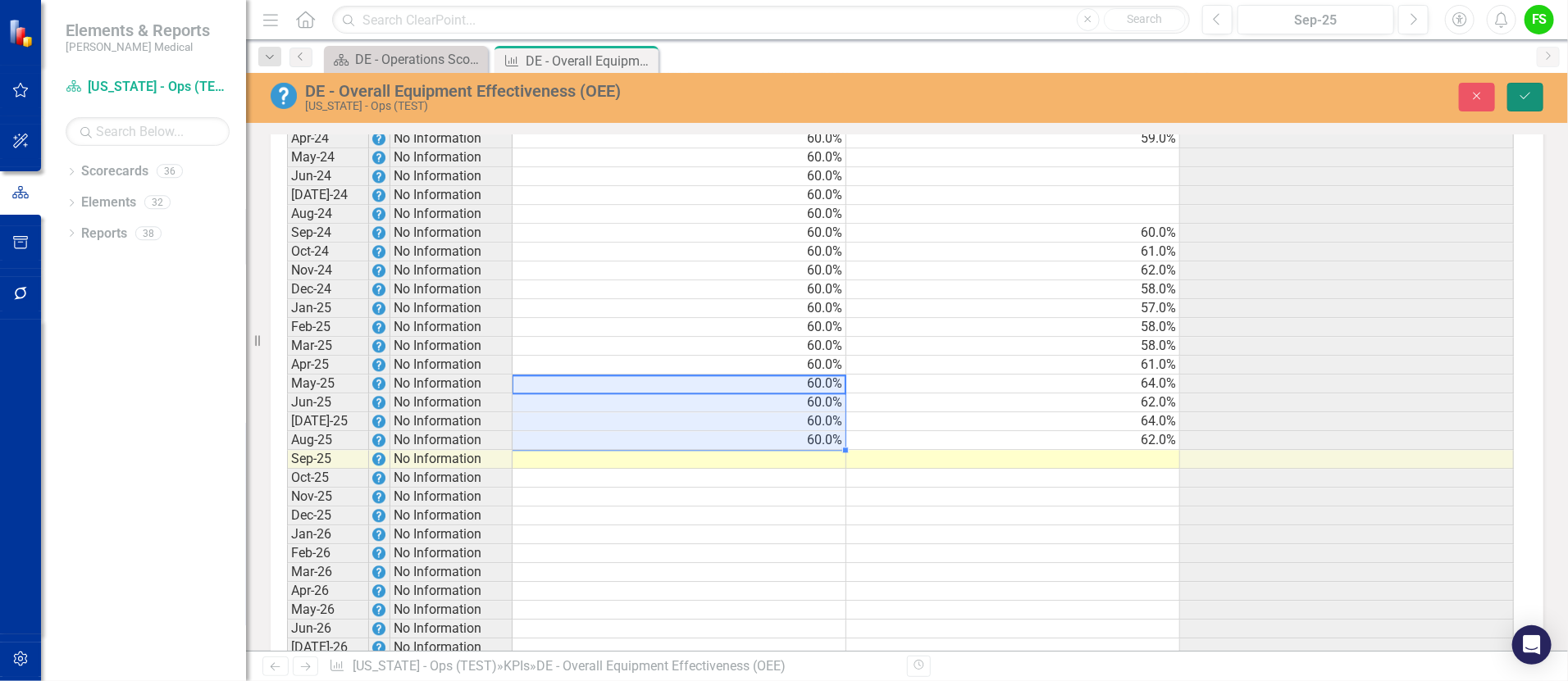
click at [1526, 93] on icon "Save" at bounding box center [1525, 96] width 15 height 11
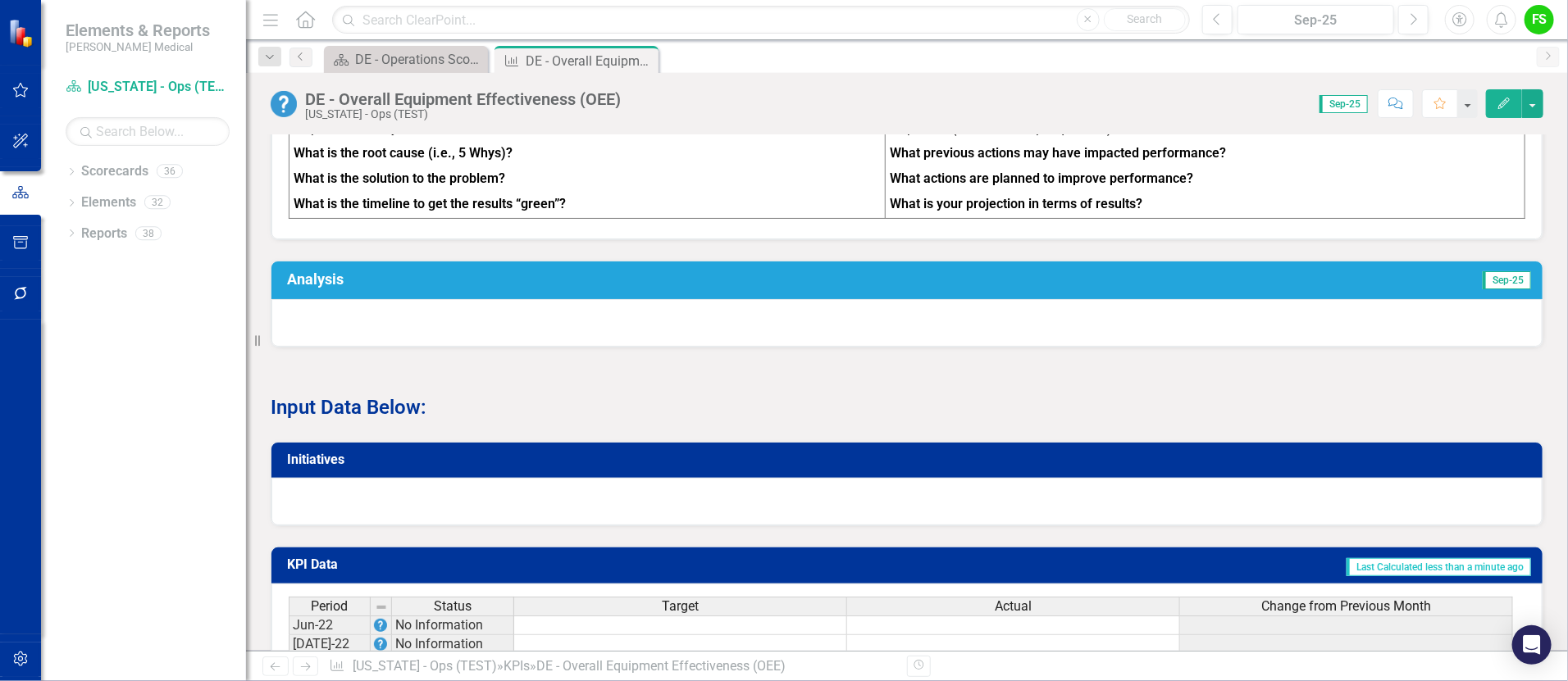
scroll to position [1492, 0]
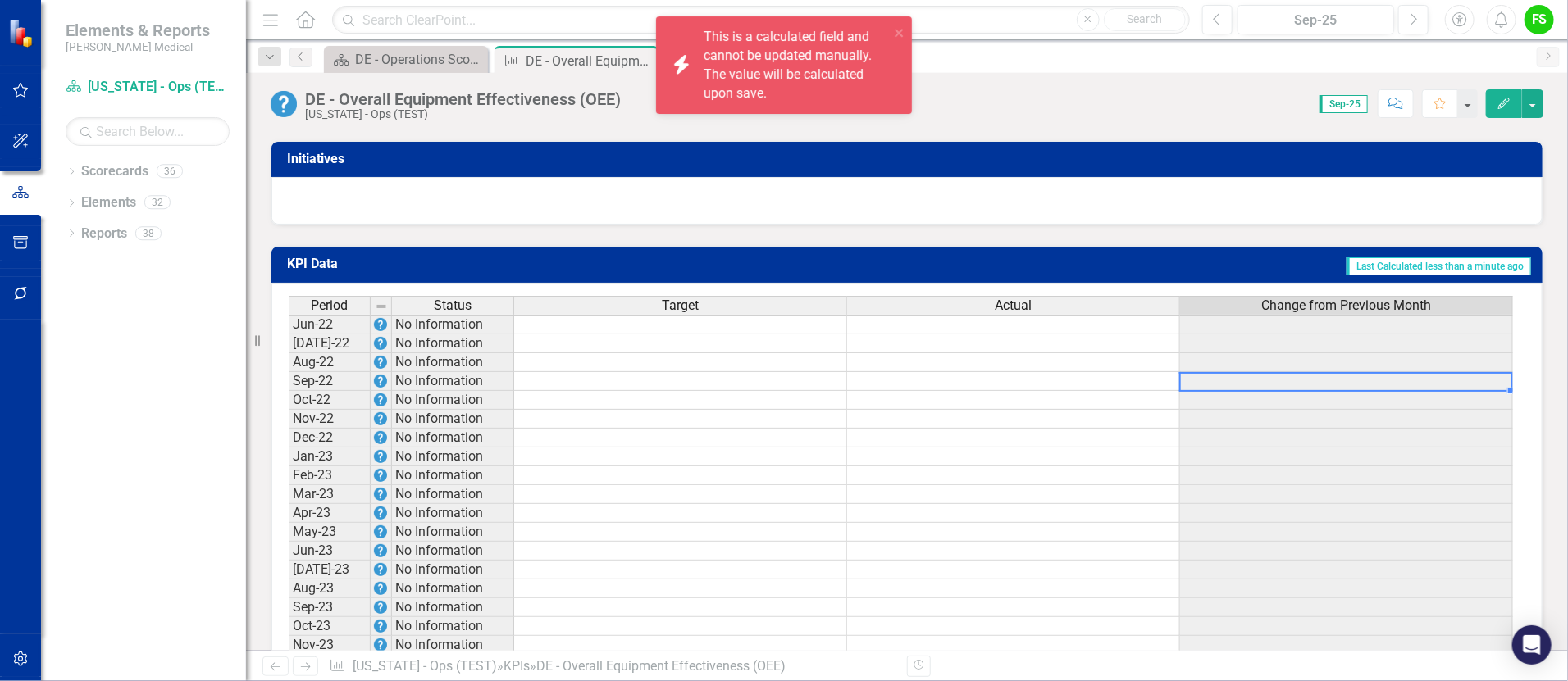
click at [1069, 405] on td at bounding box center [1014, 400] width 333 height 19
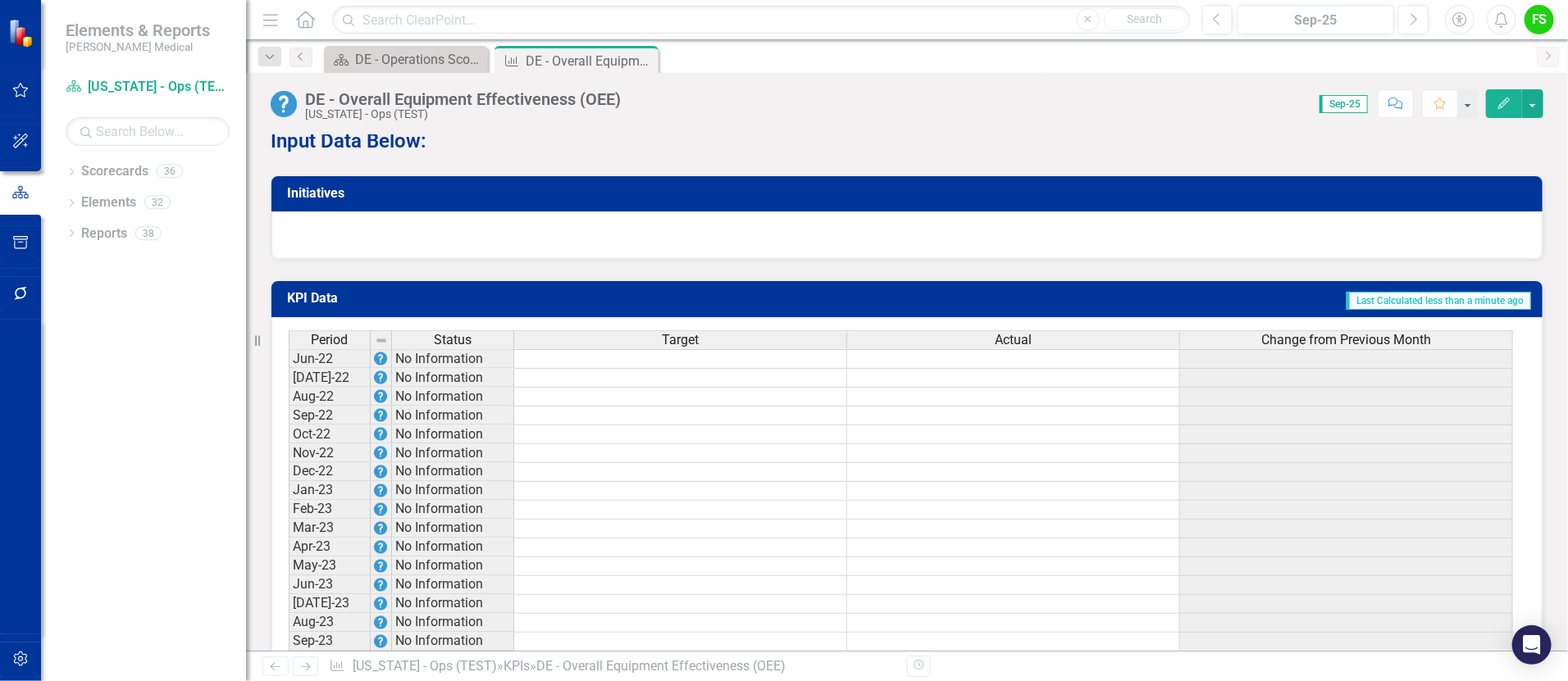
scroll to position [1471, 0]
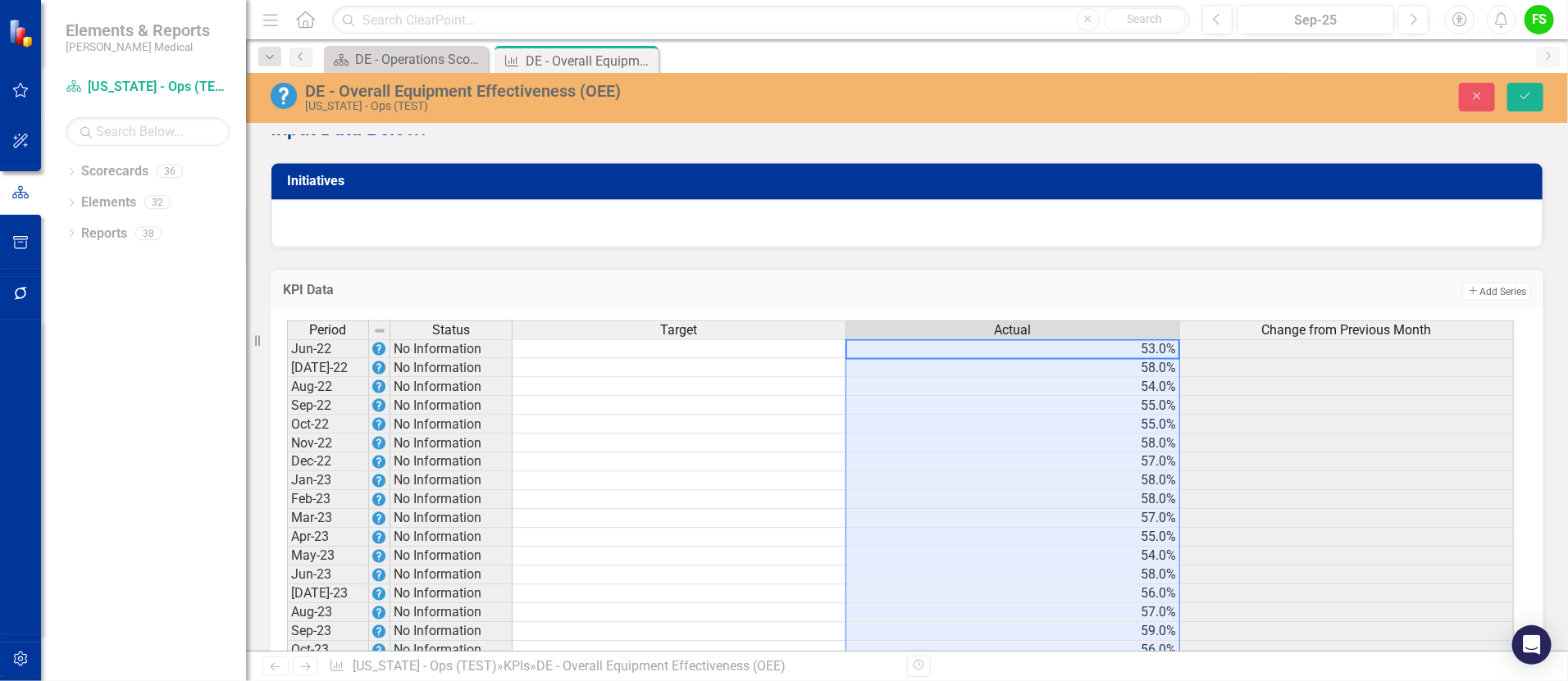
click at [715, 359] on td at bounding box center [679, 349] width 334 height 20
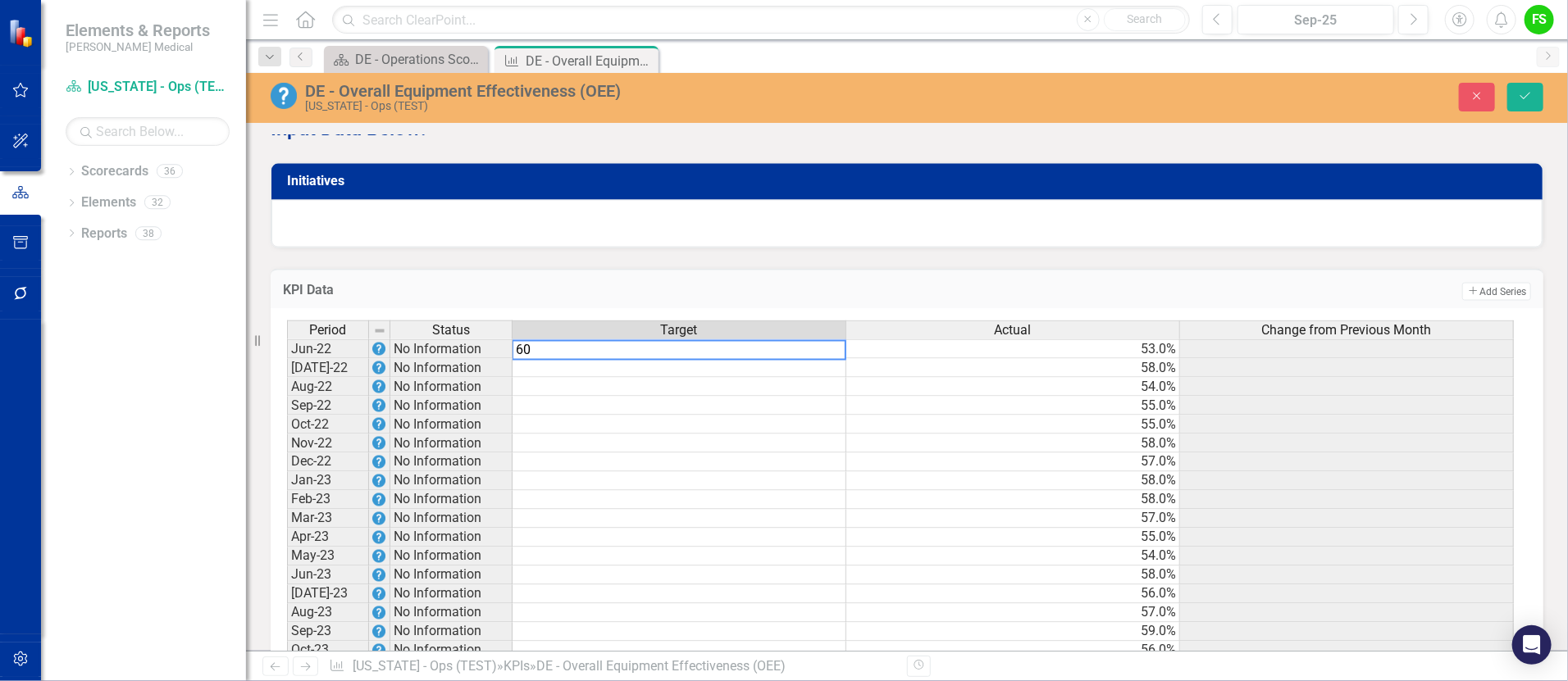
type textarea "60"
click at [722, 395] on td at bounding box center [679, 387] width 334 height 19
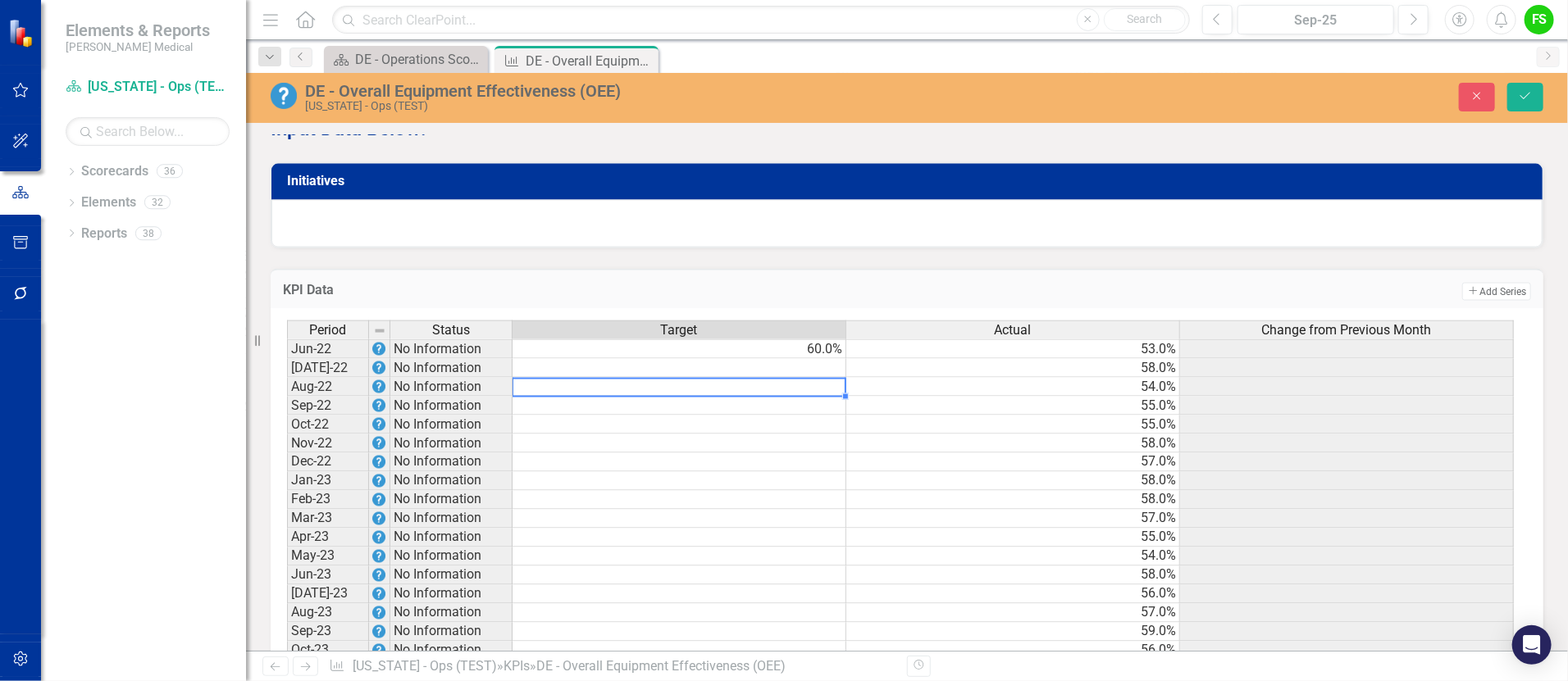
click at [818, 359] on td "60.0%" at bounding box center [679, 349] width 334 height 20
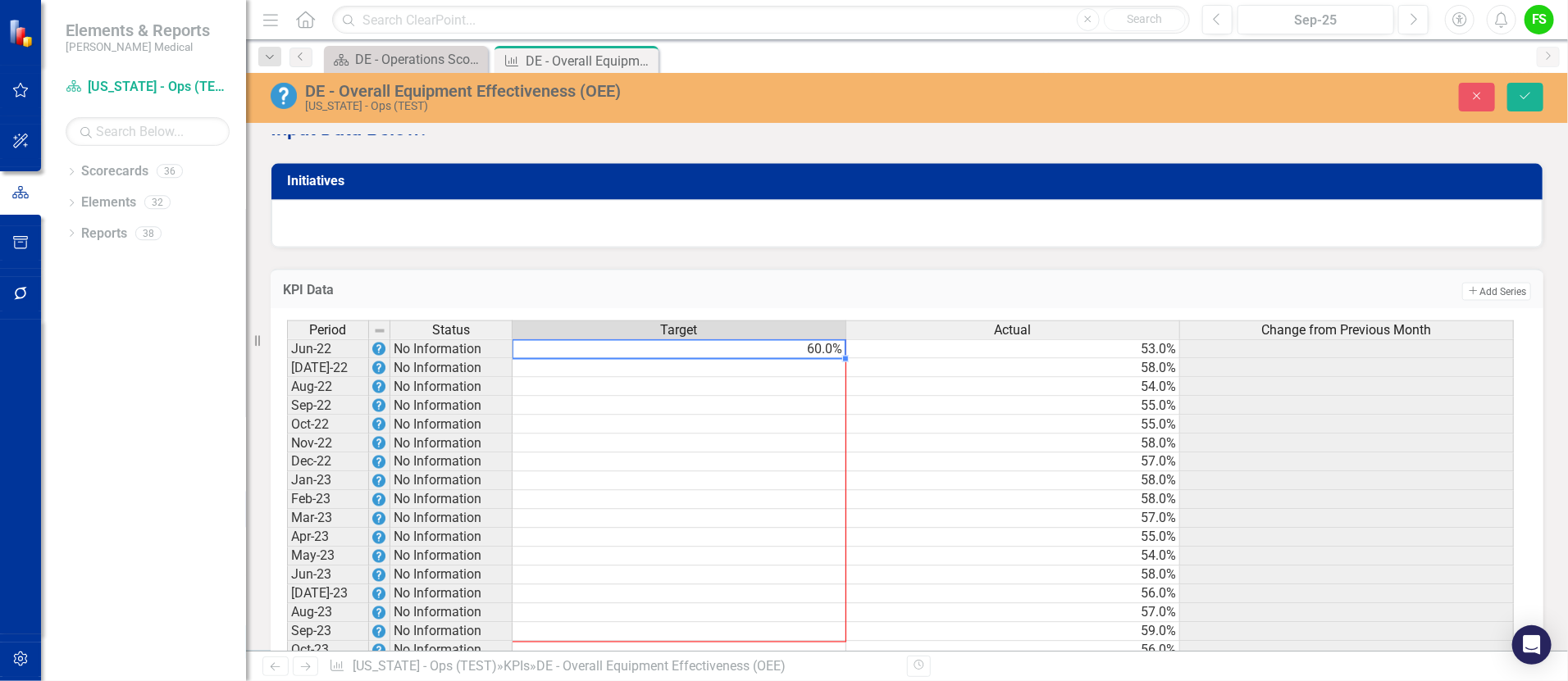
drag, startPoint x: 843, startPoint y: 368, endPoint x: 819, endPoint y: 642, distance: 275.0
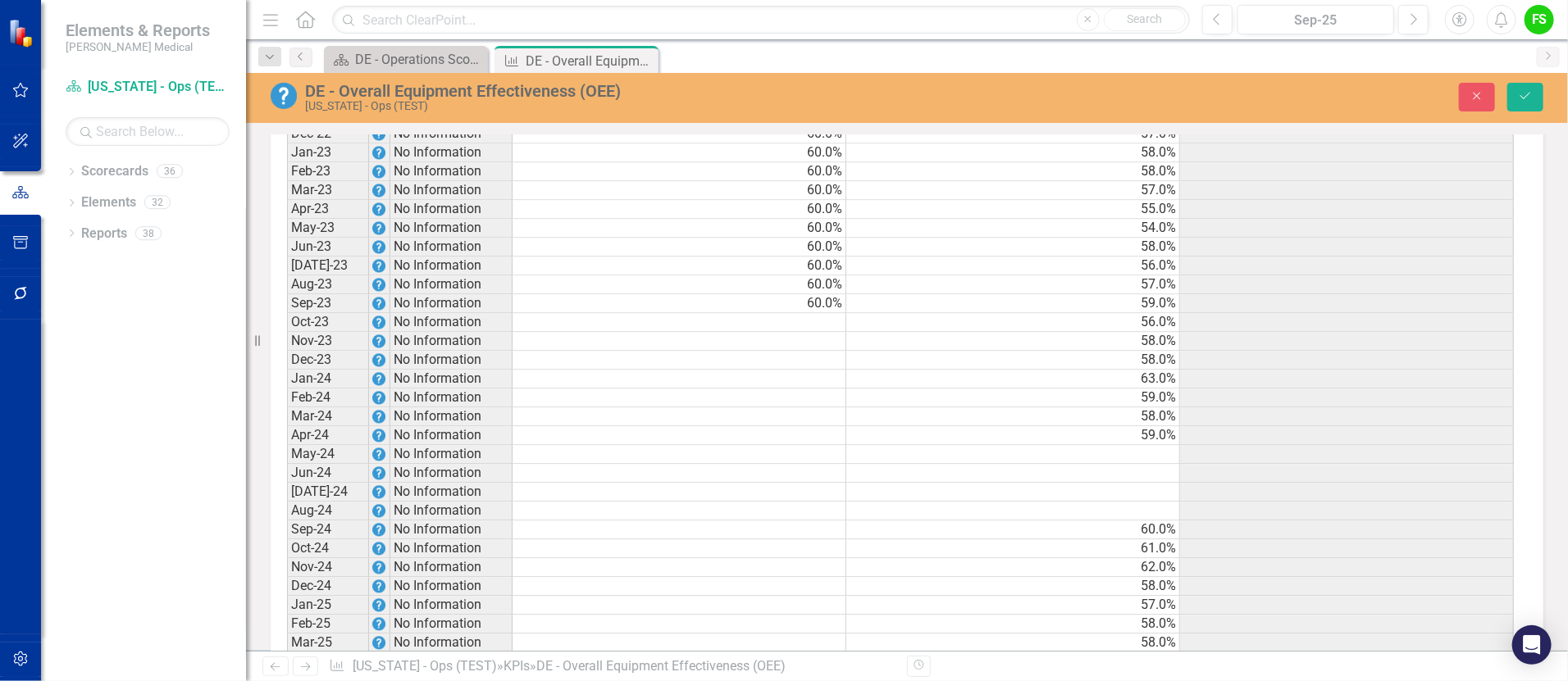
scroll to position [1933, 0]
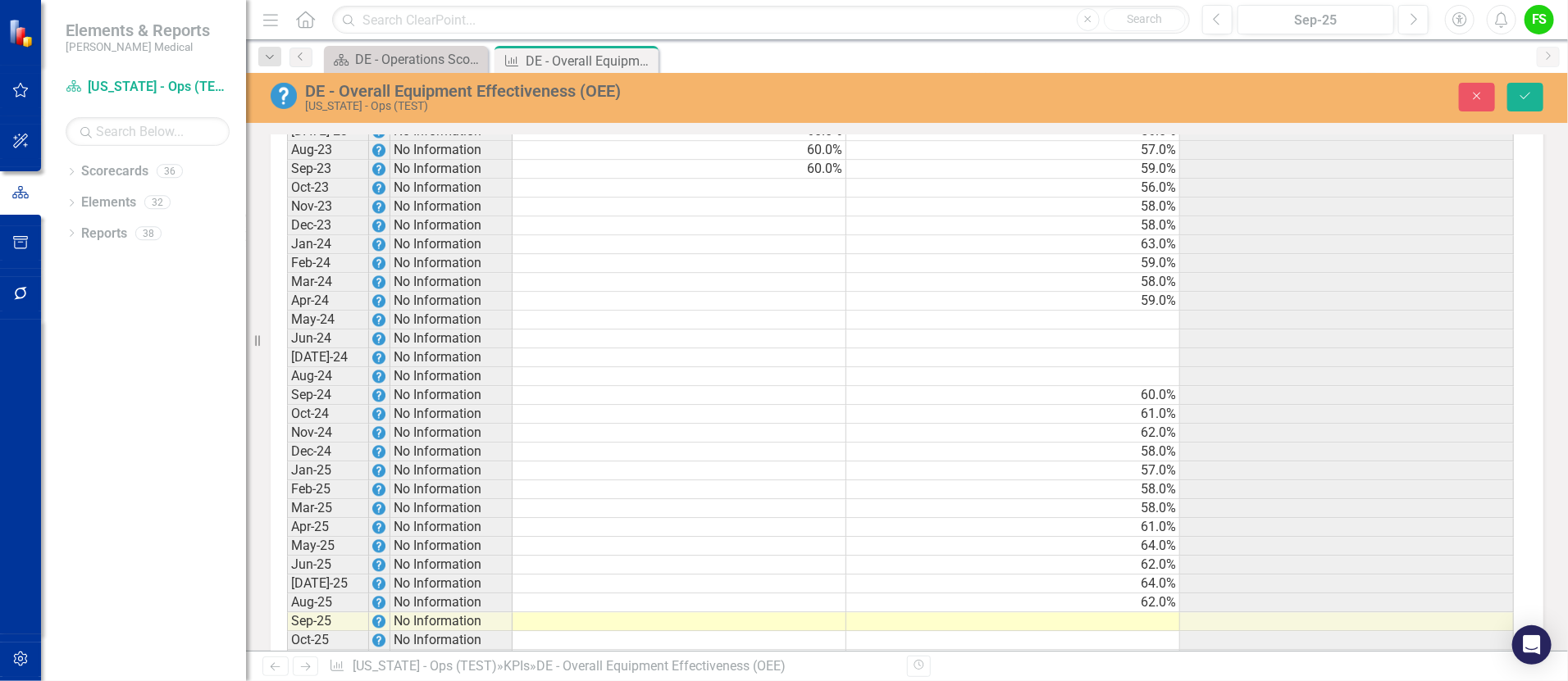
click at [818, 160] on td "60.0%" at bounding box center [679, 150] width 334 height 19
click at [287, 173] on div "Period Status Target Actual Change from Previous Month Jun-22 No Information 60…" at bounding box center [287, 385] width 0 height 1056
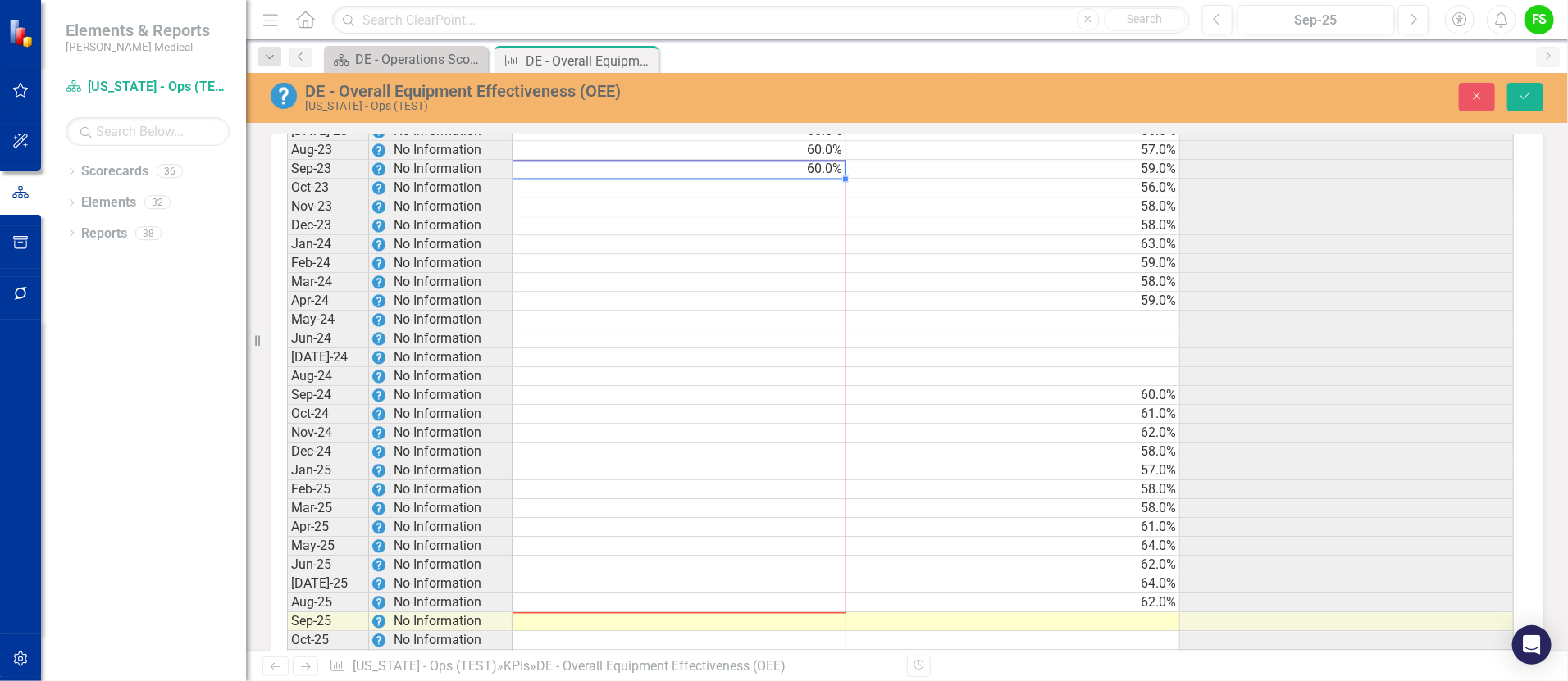
drag, startPoint x: 847, startPoint y: 191, endPoint x: 822, endPoint y: 607, distance: 416.8
click at [287, 607] on div "Period Status Target Actual Change from Previous Month Jun-22 No Information 60…" at bounding box center [287, 385] width 0 height 1056
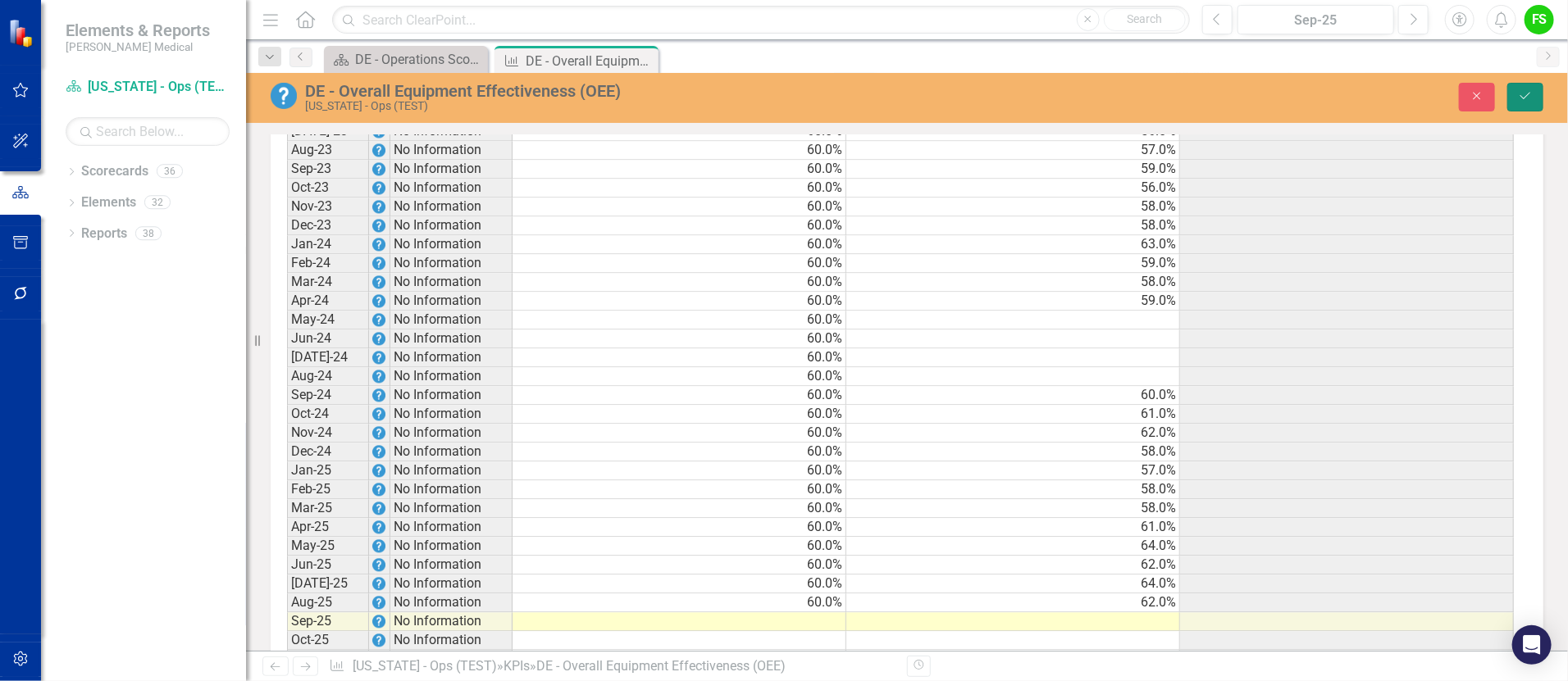
click at [1513, 98] on button "Save" at bounding box center [1525, 97] width 36 height 29
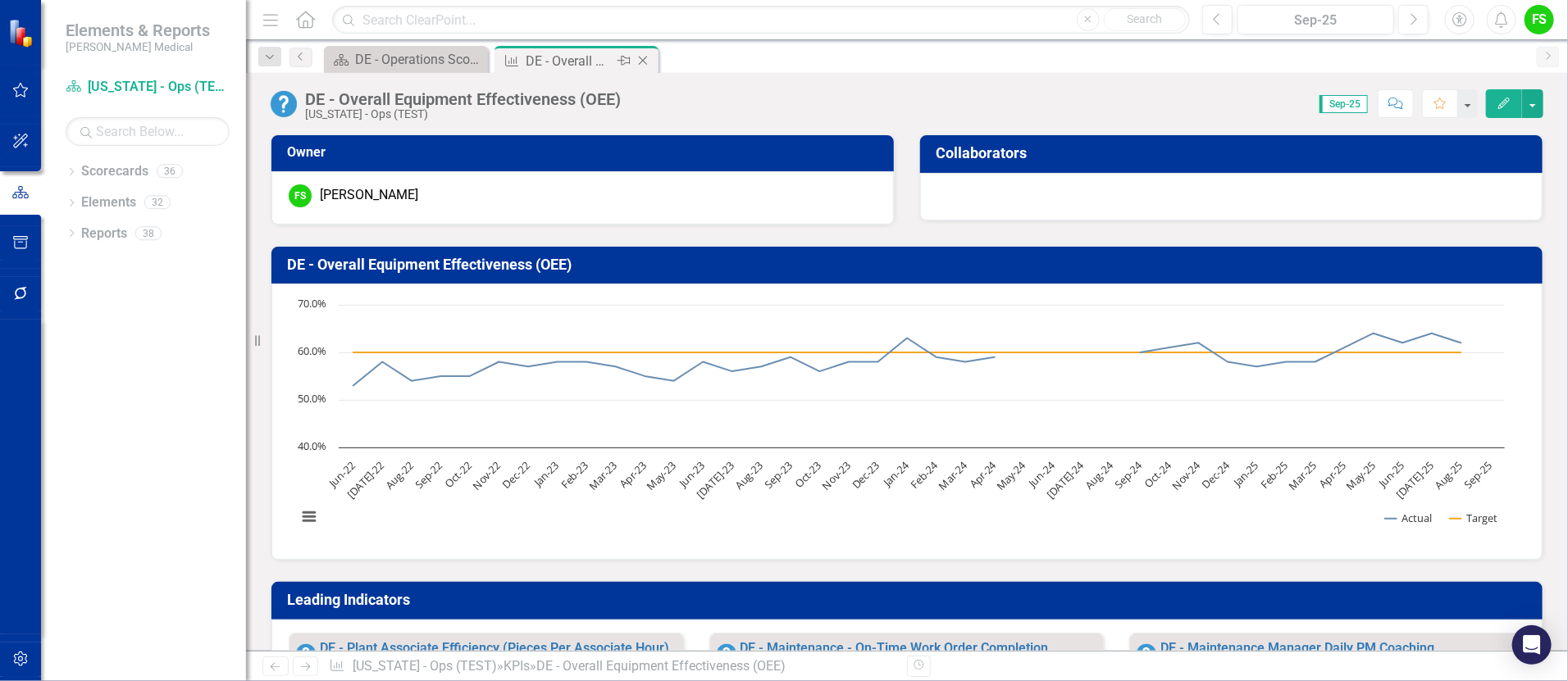
click at [641, 54] on icon "Close" at bounding box center [643, 61] width 16 height 13
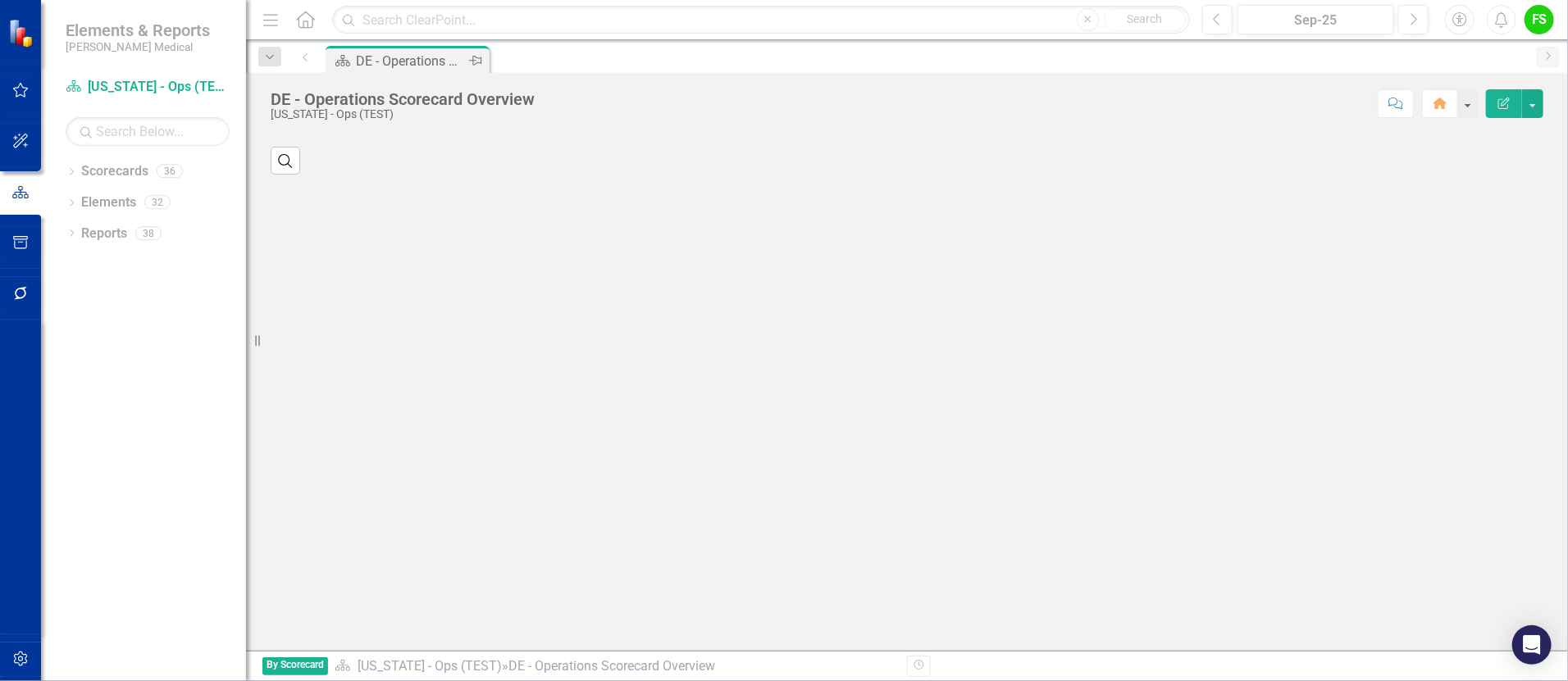
click at [392, 62] on div "DE - Operations Scorecard Overview" at bounding box center [411, 61] width 108 height 20
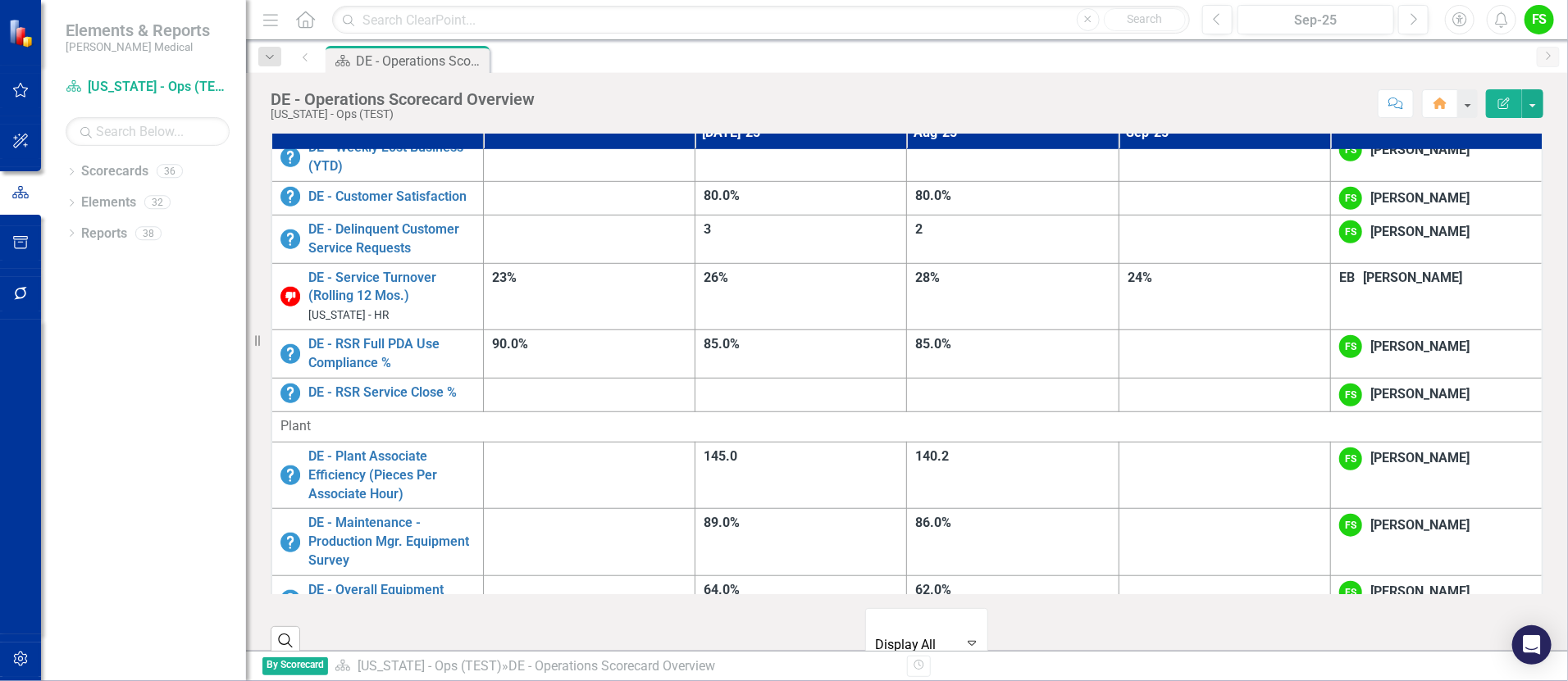
scroll to position [614, 0]
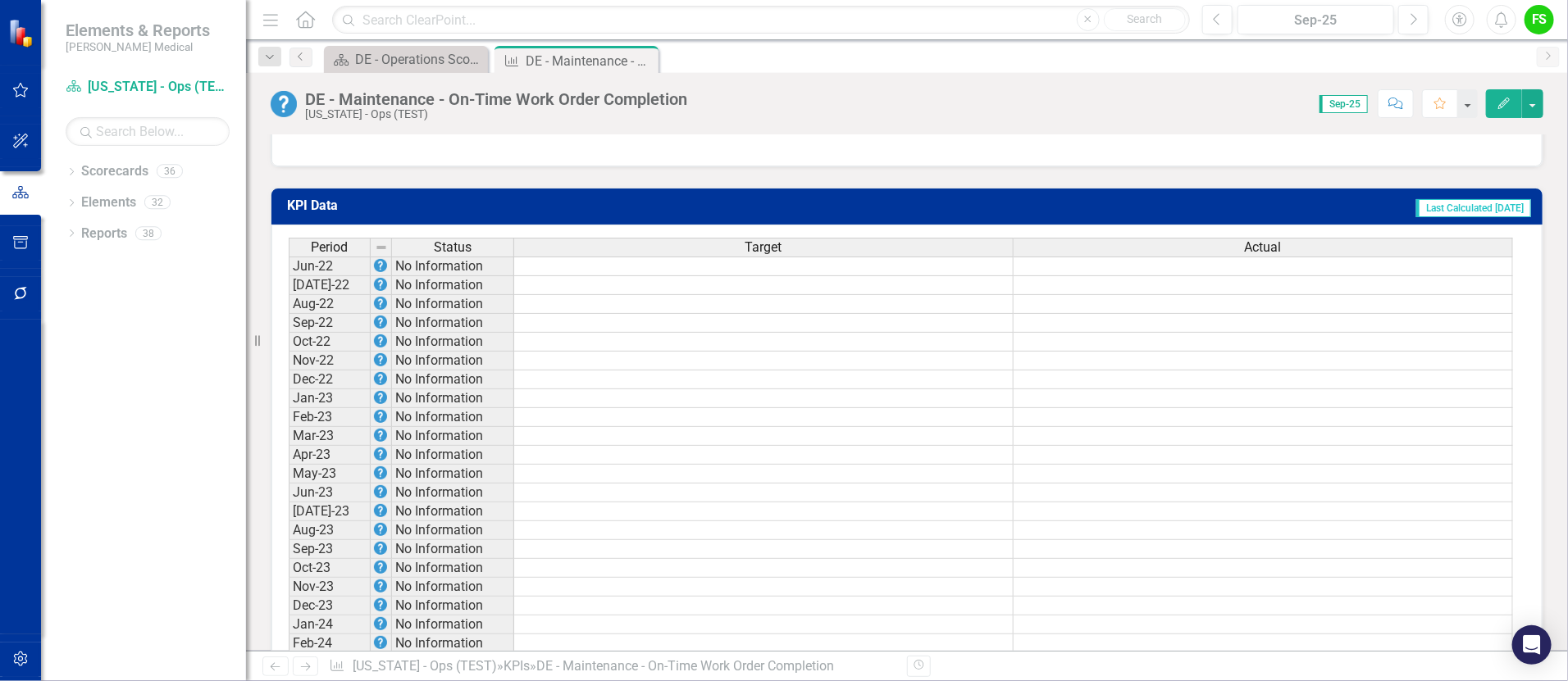
scroll to position [1054, 0]
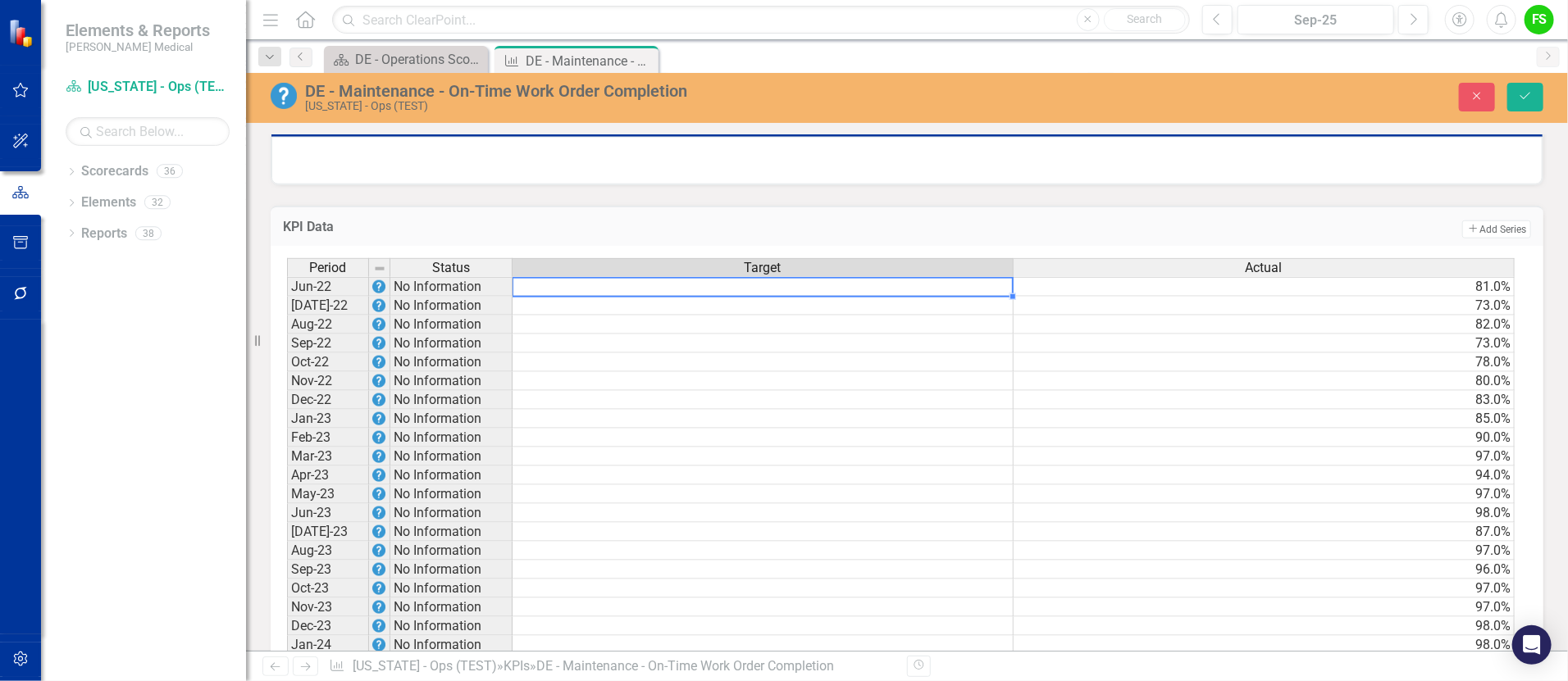
click at [930, 295] on td at bounding box center [763, 287] width 501 height 20
type textarea "96"
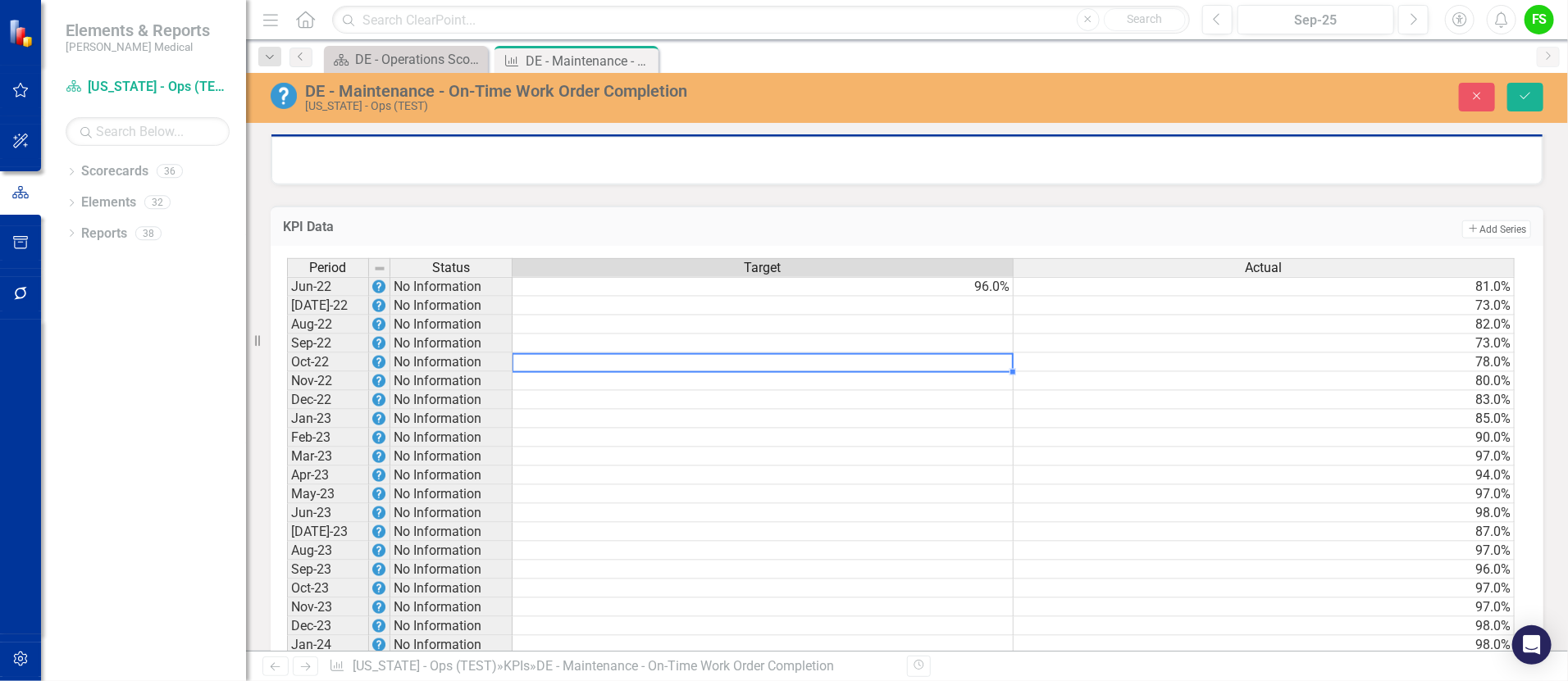
click at [987, 297] on td "96.0%" at bounding box center [763, 287] width 501 height 20
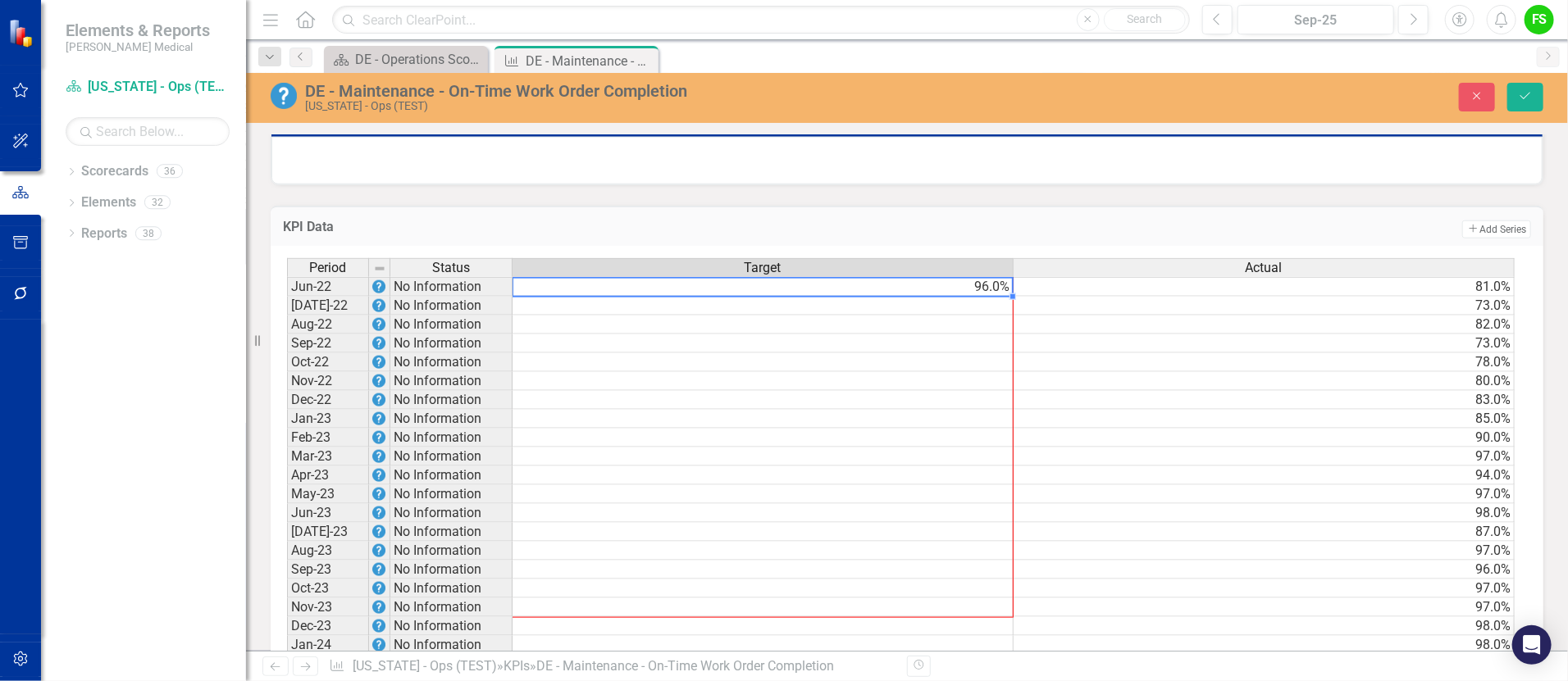
drag, startPoint x: 1010, startPoint y: 308, endPoint x: 1011, endPoint y: 619, distance: 311.0
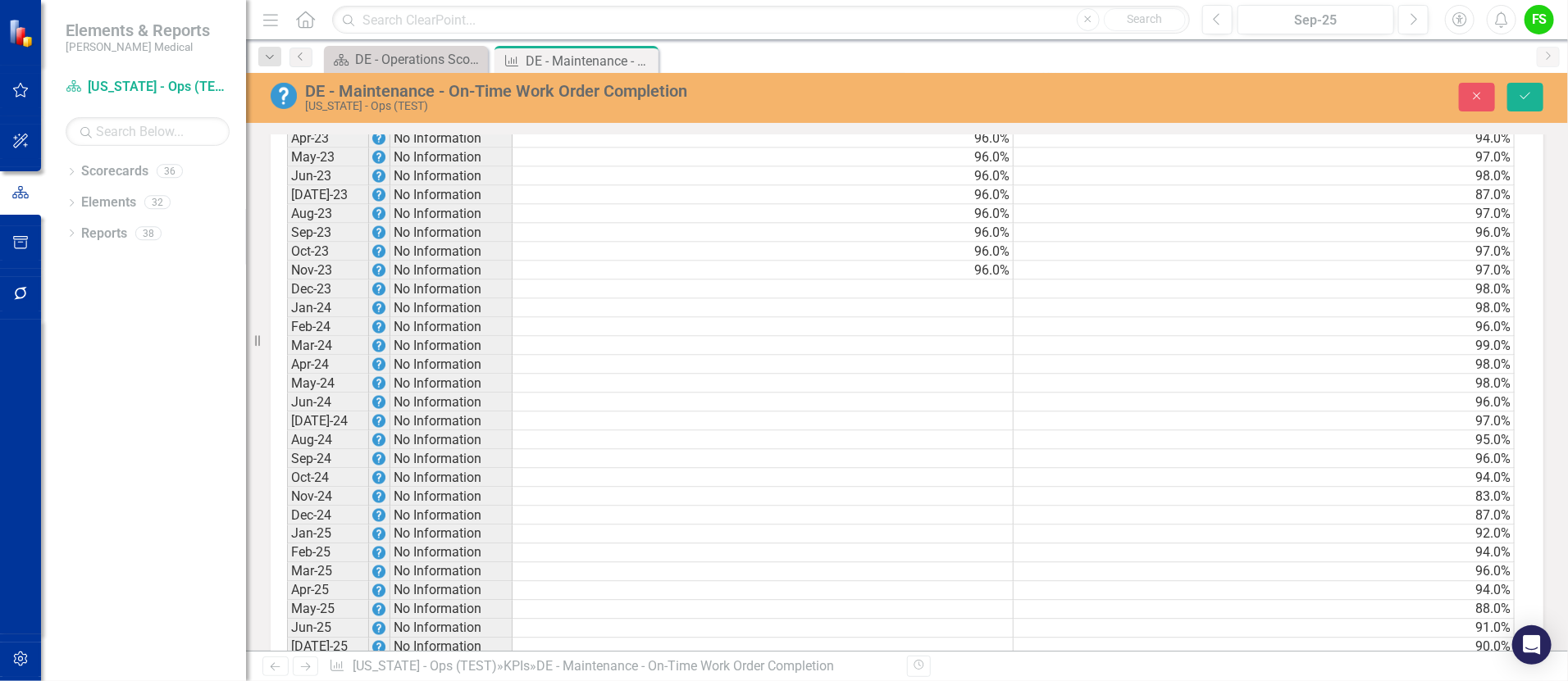
scroll to position [1423, 0]
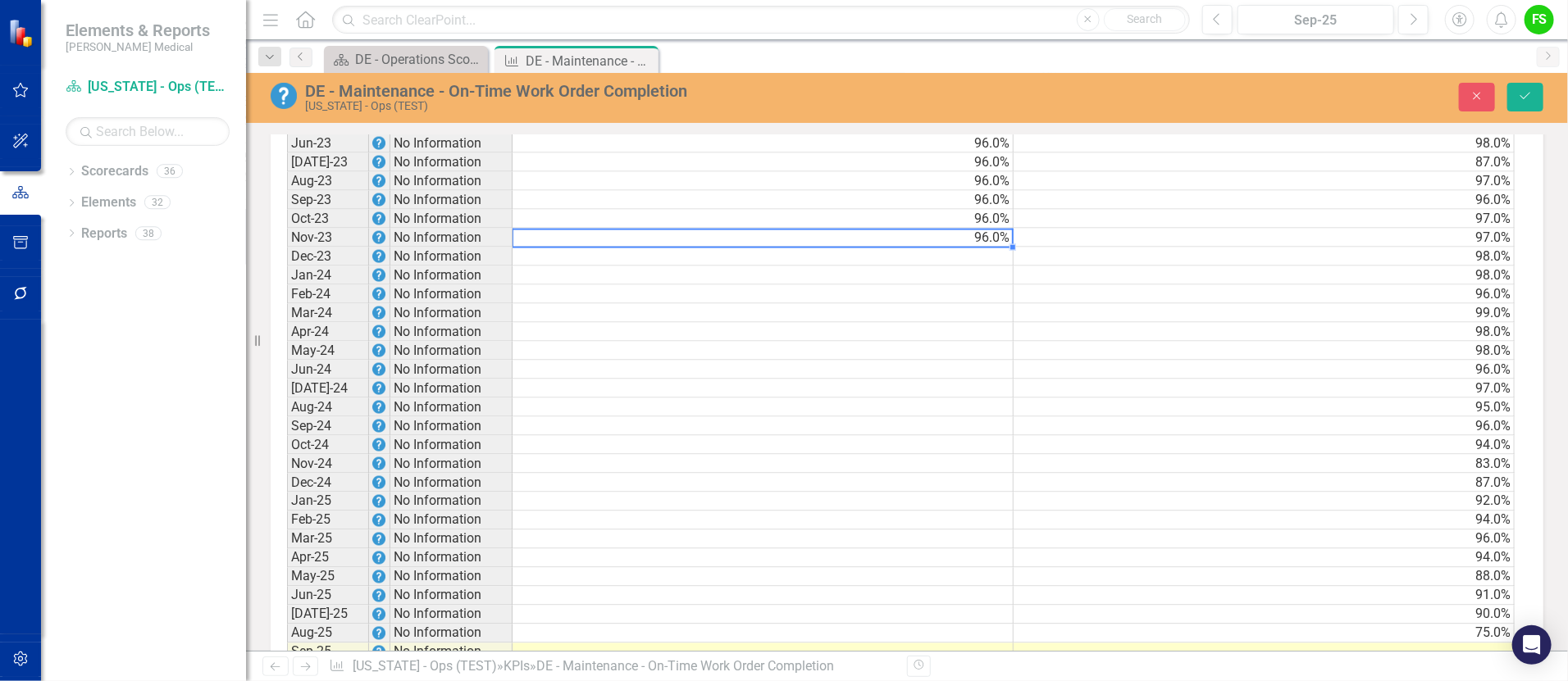
click at [965, 243] on td "96.0%" at bounding box center [763, 238] width 501 height 19
drag, startPoint x: 1012, startPoint y: 257, endPoint x: 1031, endPoint y: 520, distance: 263.7
click at [287, 520] on div "Period Status Target Actual Jun-22 No Information 96.0% 81.0% Jul-22 No Informa…" at bounding box center [287, 416] width 0 height 1056
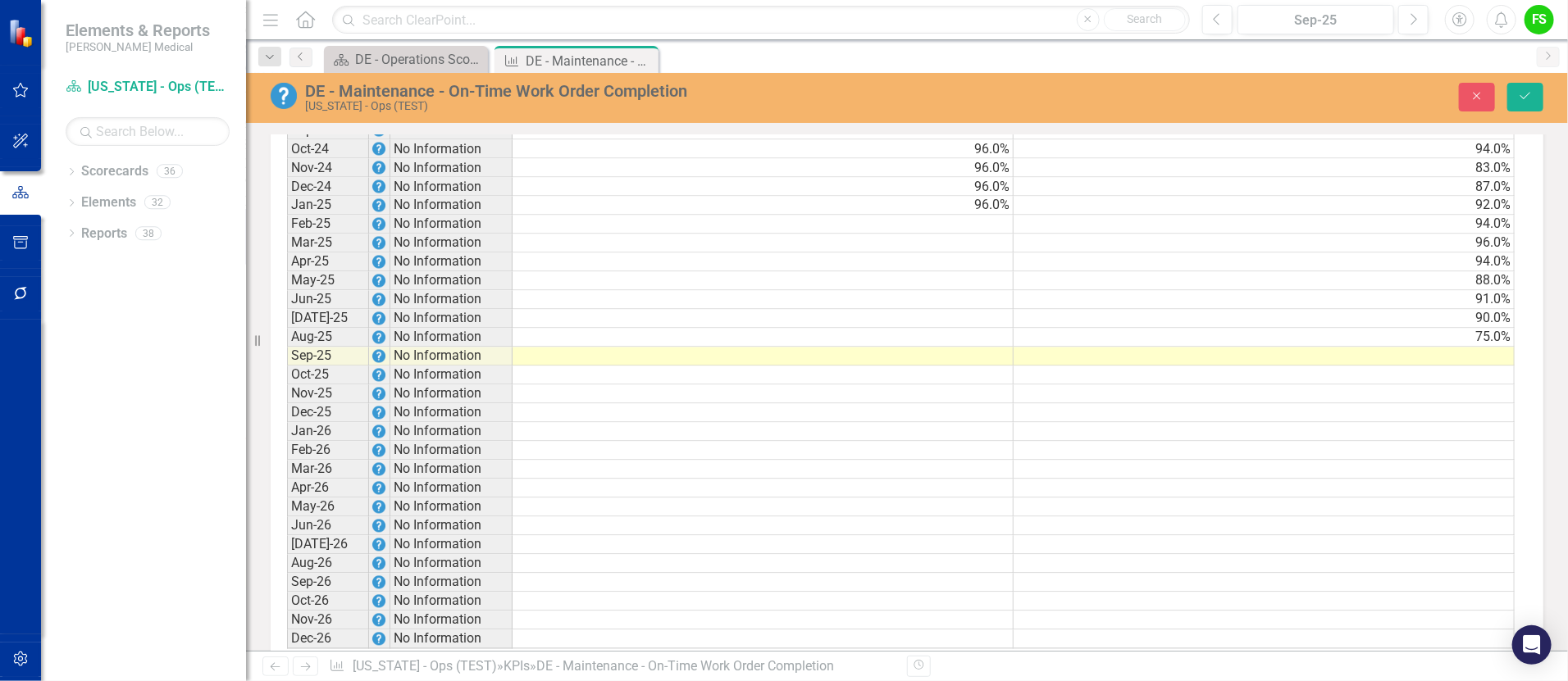
scroll to position [1745, 0]
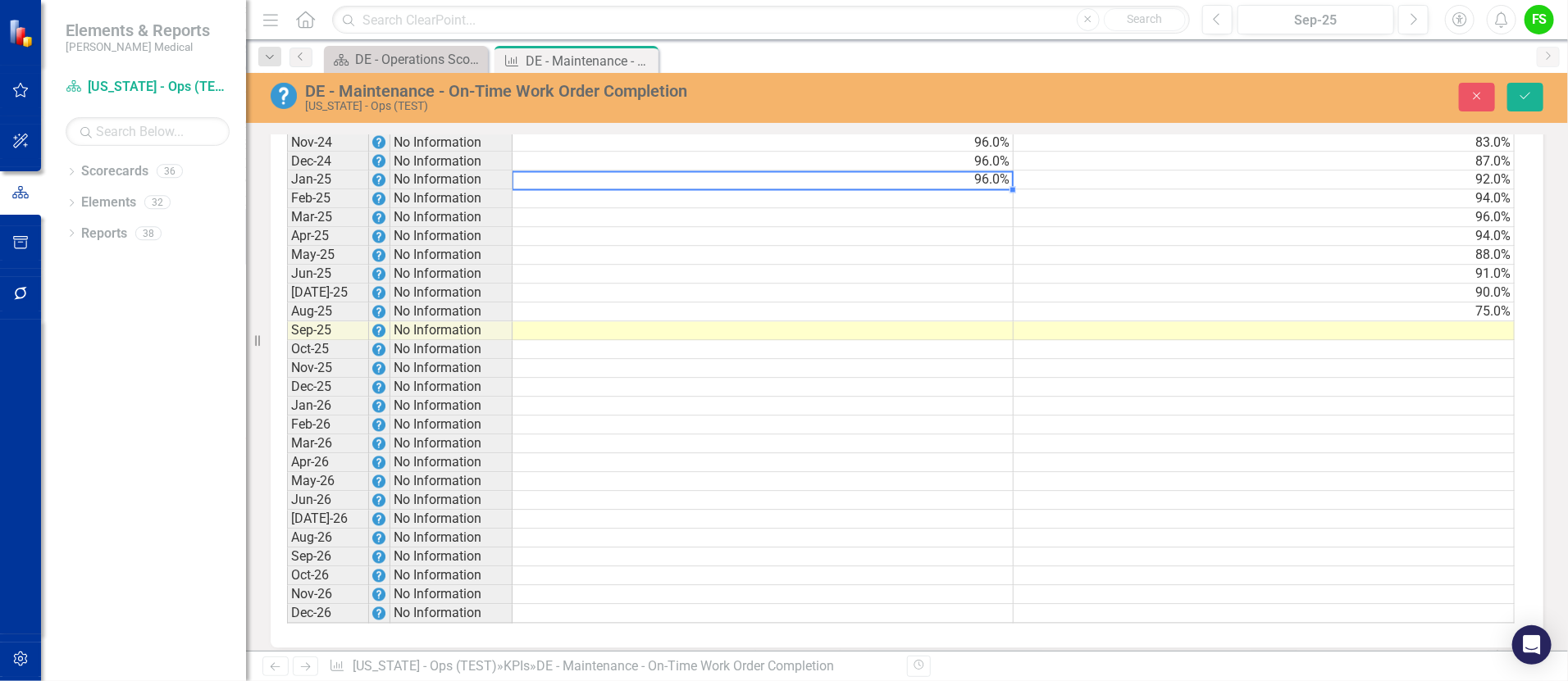
click at [985, 188] on td "96.0%" at bounding box center [763, 180] width 501 height 19
drag, startPoint x: 1010, startPoint y: 199, endPoint x: 1014, endPoint y: 320, distance: 121.1
click at [287, 320] on div "Period Status Target Actual Jun-22 No Information 96.0% 81.0% Jul-22 No Informa…" at bounding box center [287, 95] width 0 height 1056
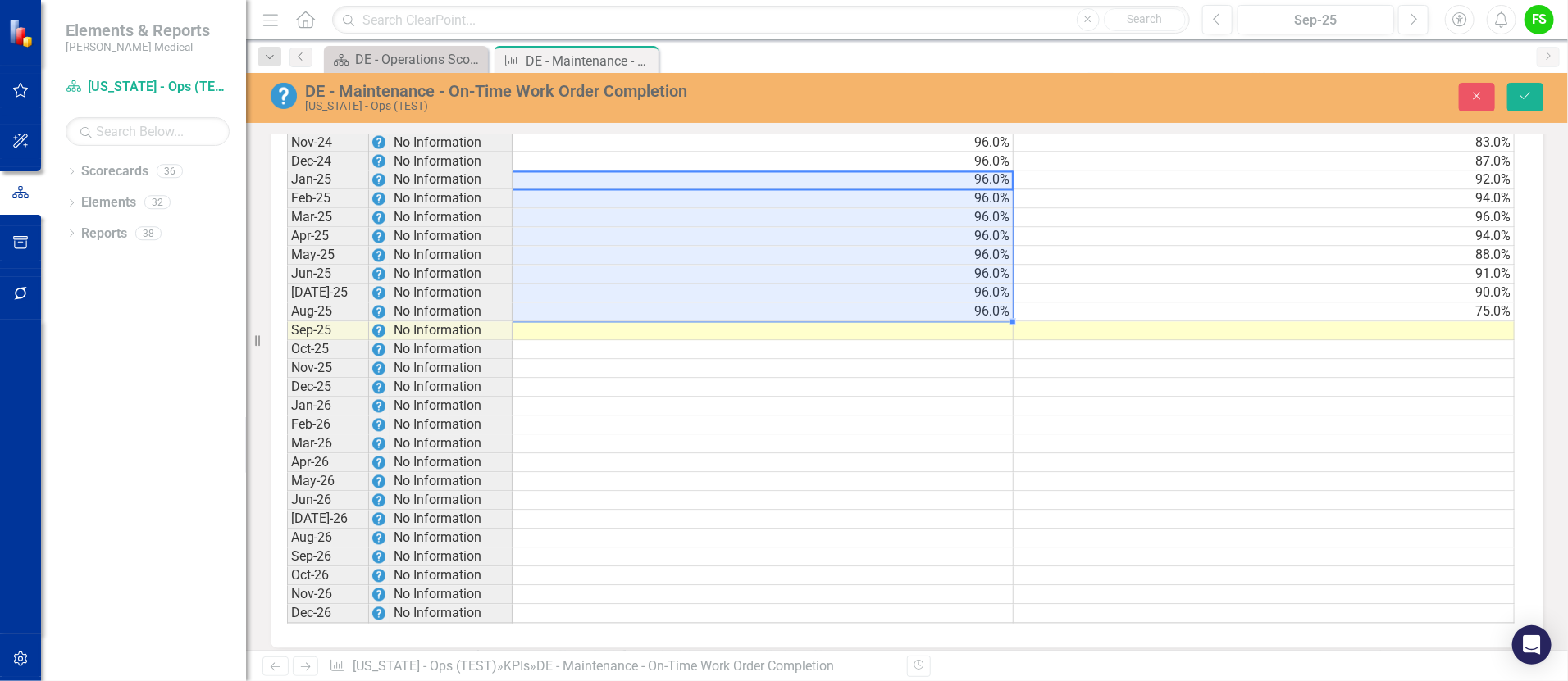
click at [1525, 81] on div "DE - Maintenance - On-Time Work Order Completion Delaware - Ops (TEST) Close Sa…" at bounding box center [907, 97] width 1322 height 31
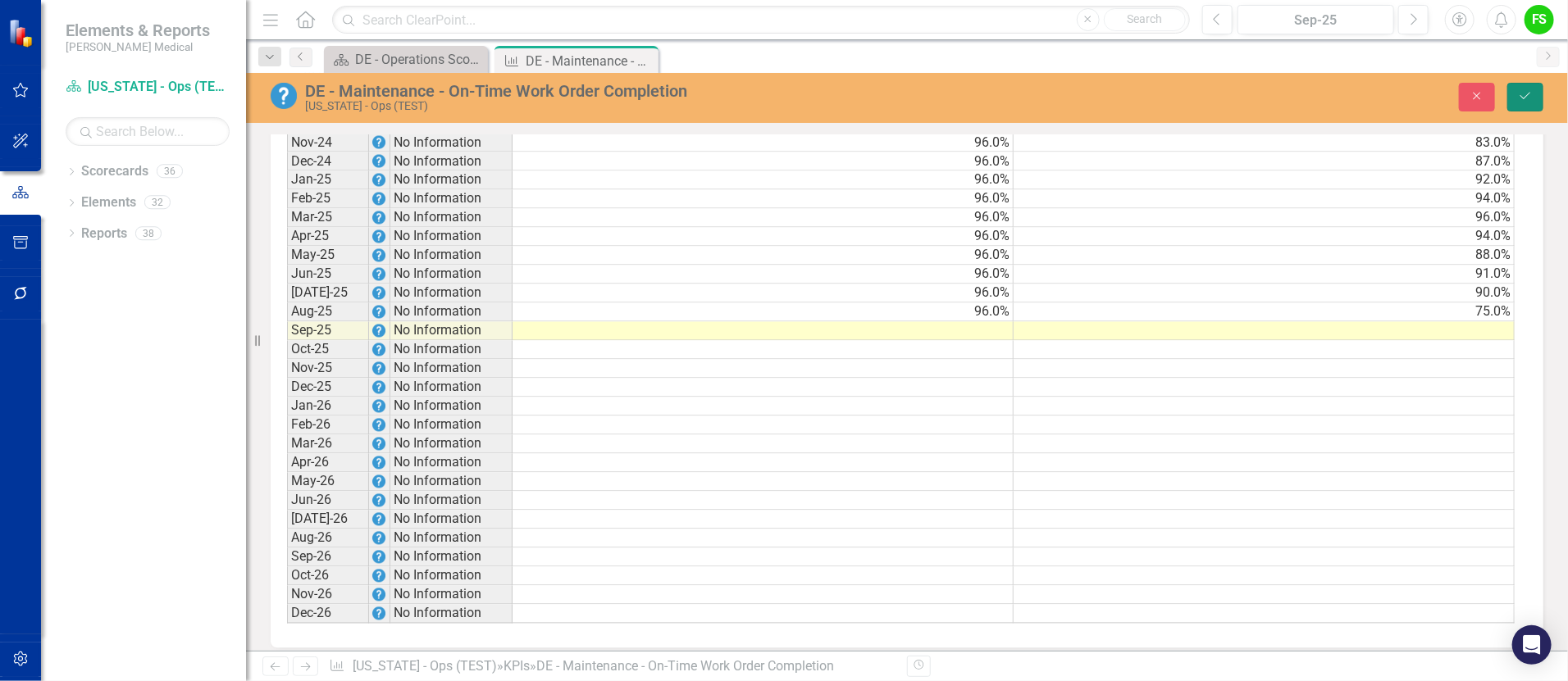
click at [1526, 93] on icon "Save" at bounding box center [1525, 96] width 15 height 11
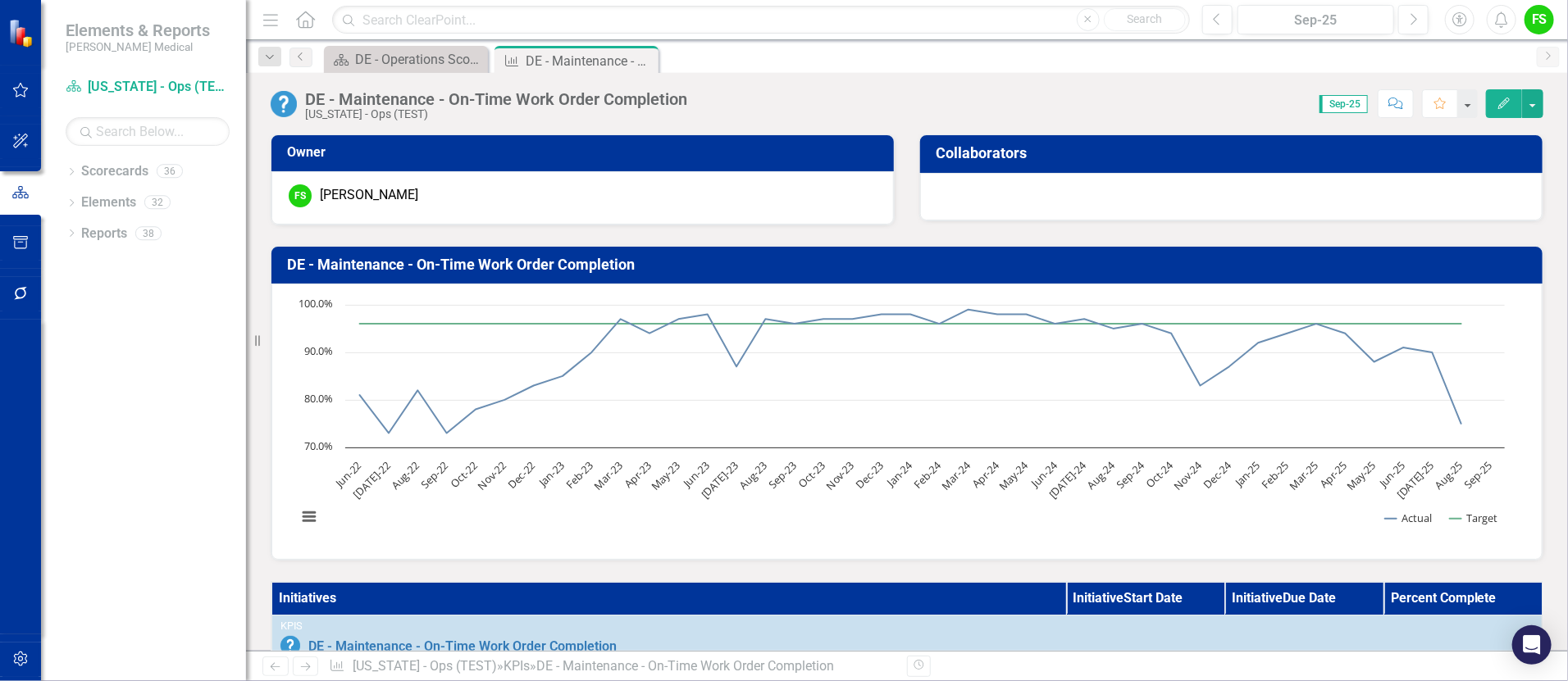
click at [0, 0] on icon "Close" at bounding box center [0, 0] width 0 height 0
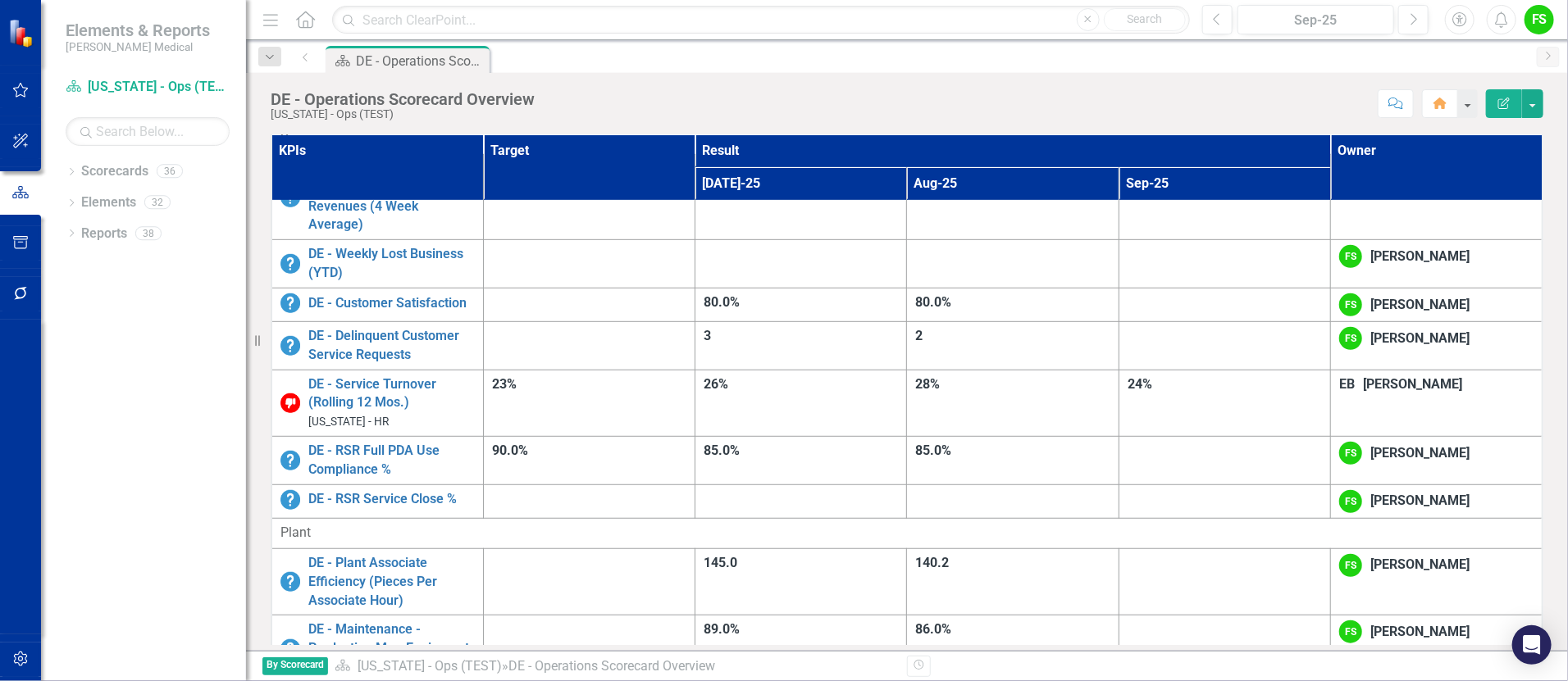
scroll to position [619, 0]
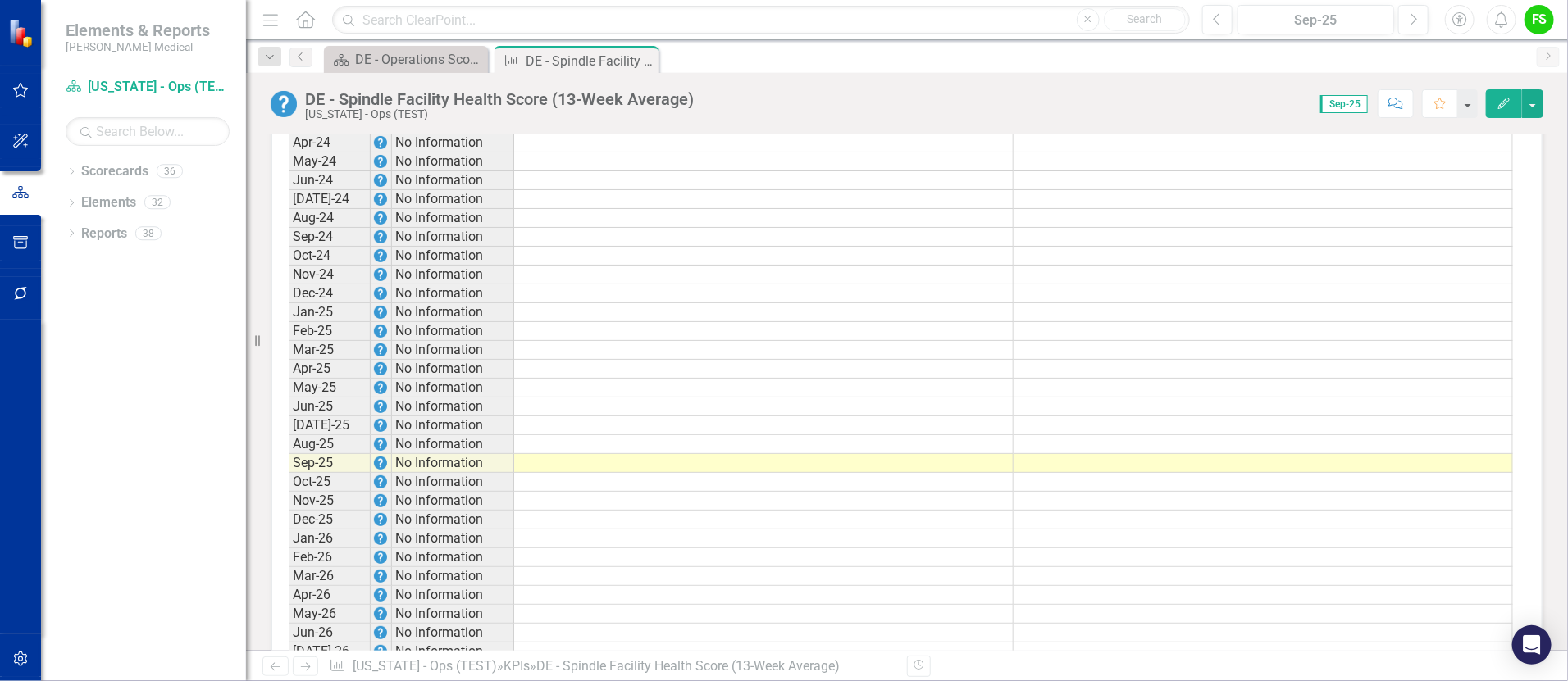
scroll to position [1739, 0]
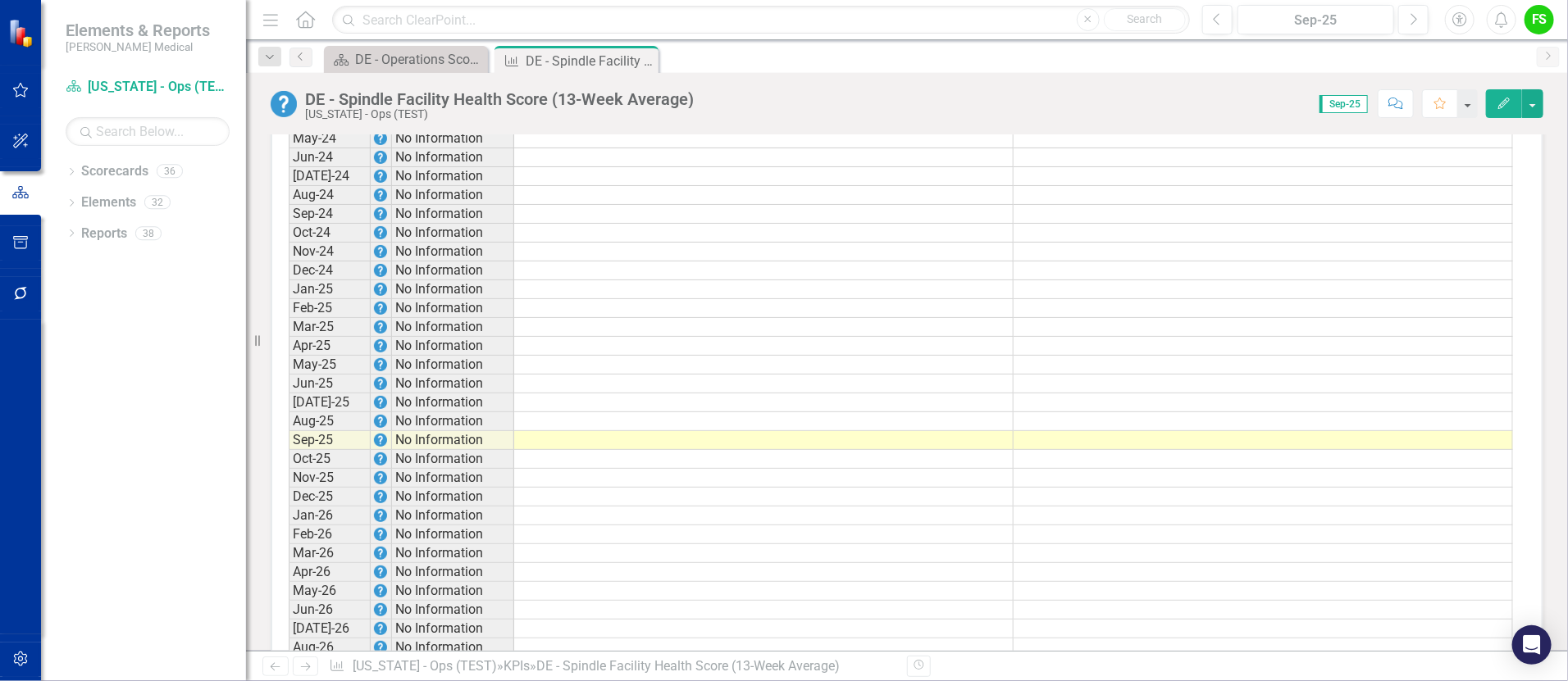
click at [1114, 354] on td at bounding box center [1263, 346] width 499 height 19
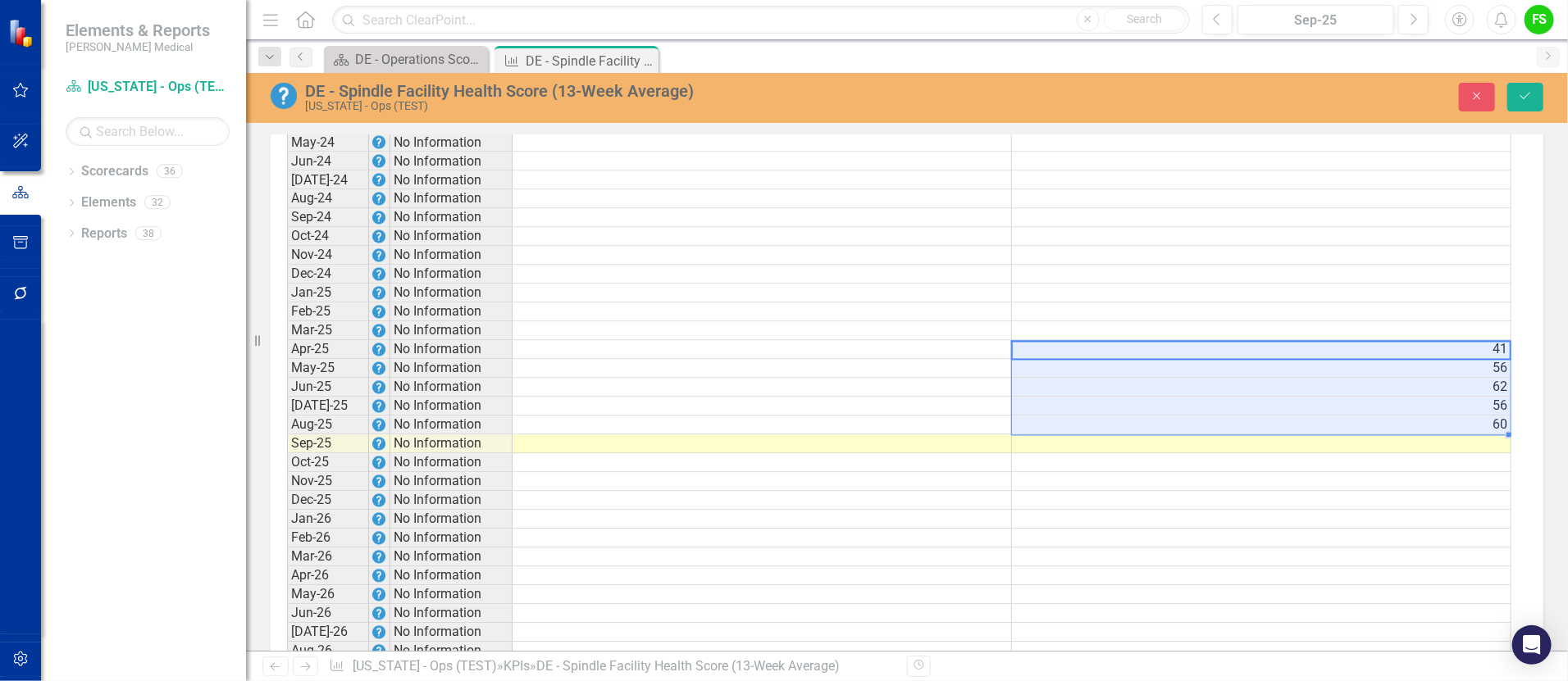
scroll to position [1741, 0]
click at [988, 357] on td at bounding box center [763, 347] width 501 height 19
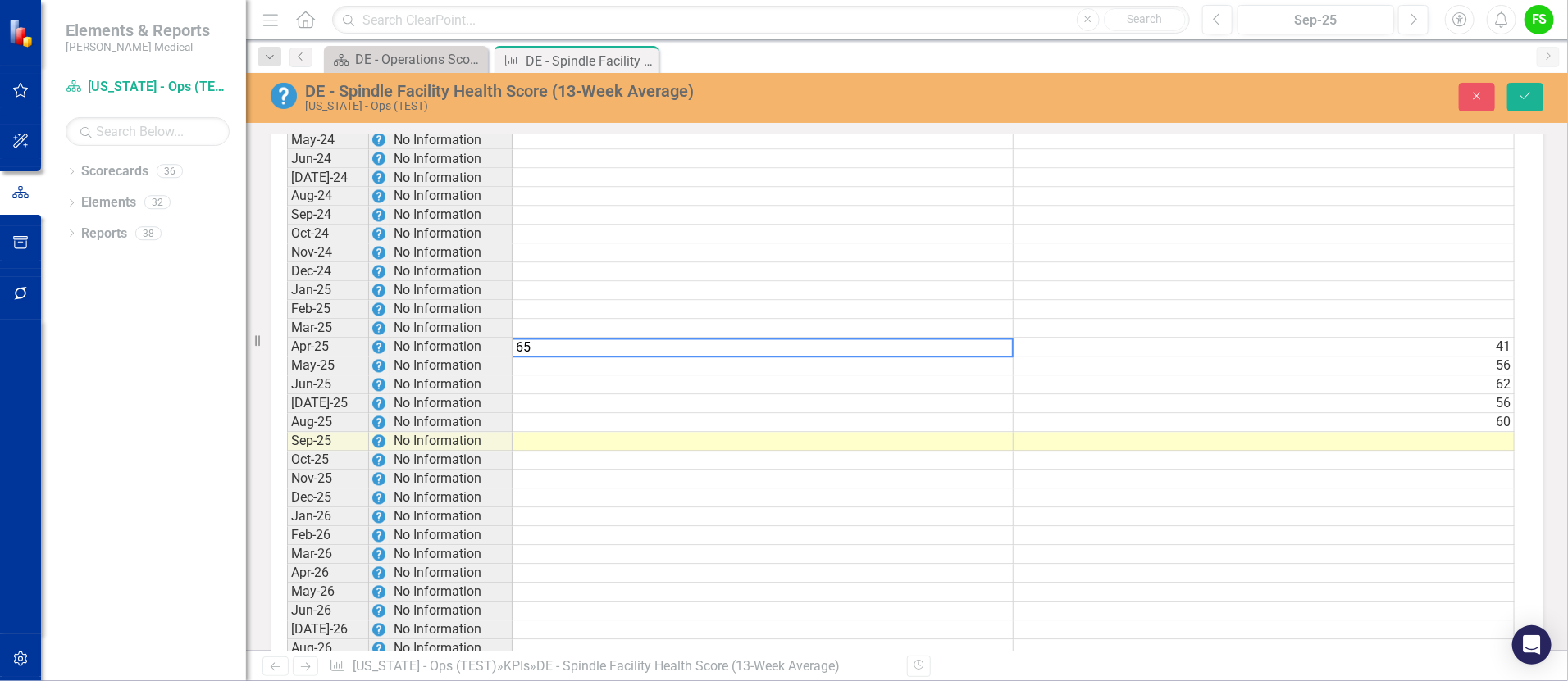
type textarea "65"
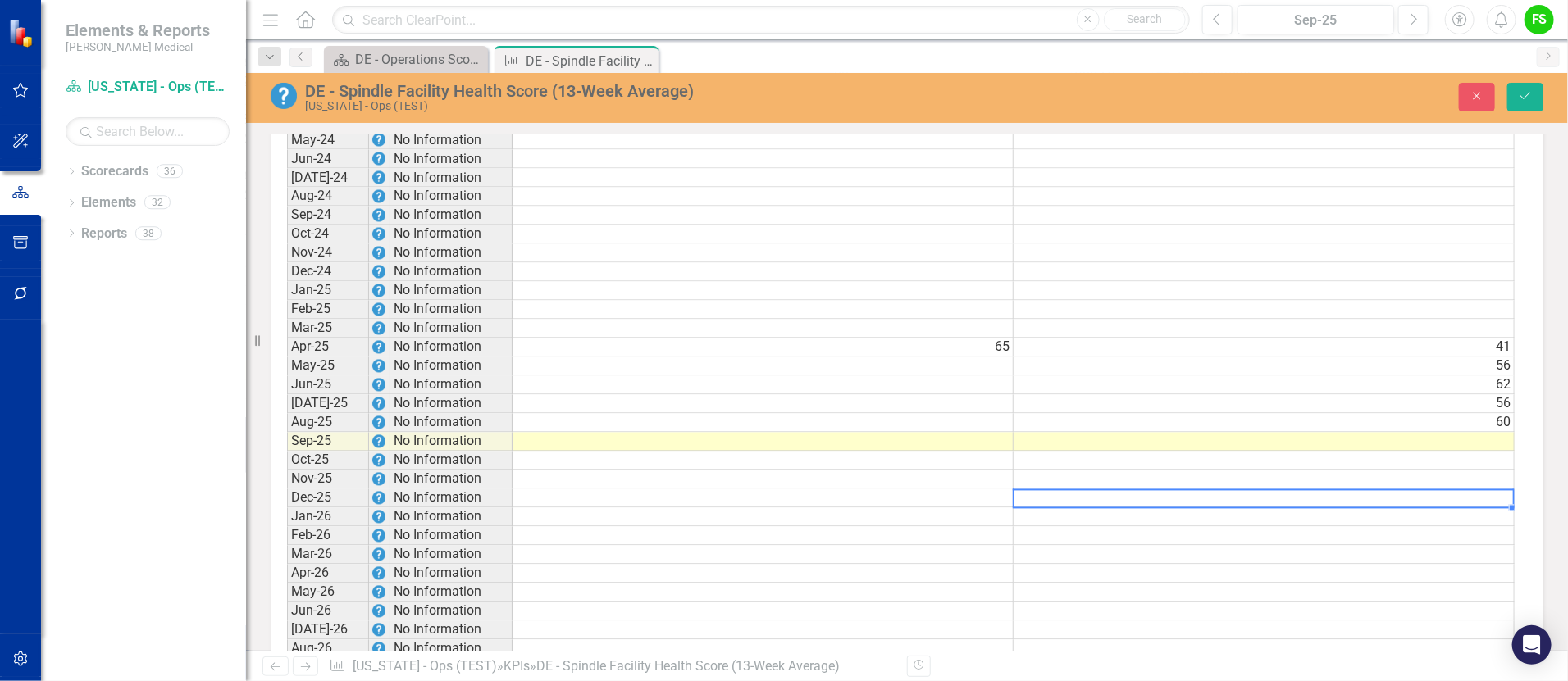
click at [1033, 508] on td at bounding box center [1264, 498] width 501 height 19
click at [985, 357] on td "65" at bounding box center [763, 347] width 501 height 19
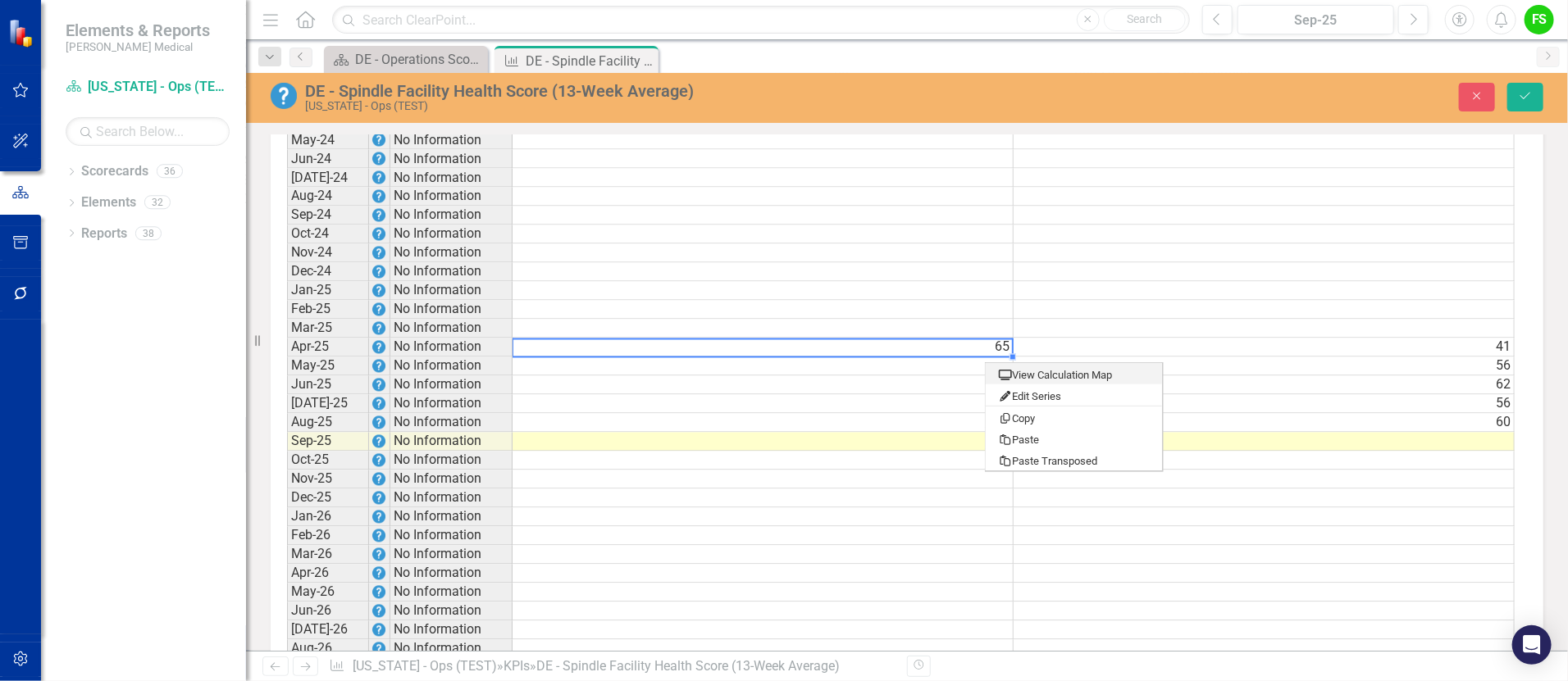
click at [1178, 316] on td at bounding box center [1264, 310] width 501 height 19
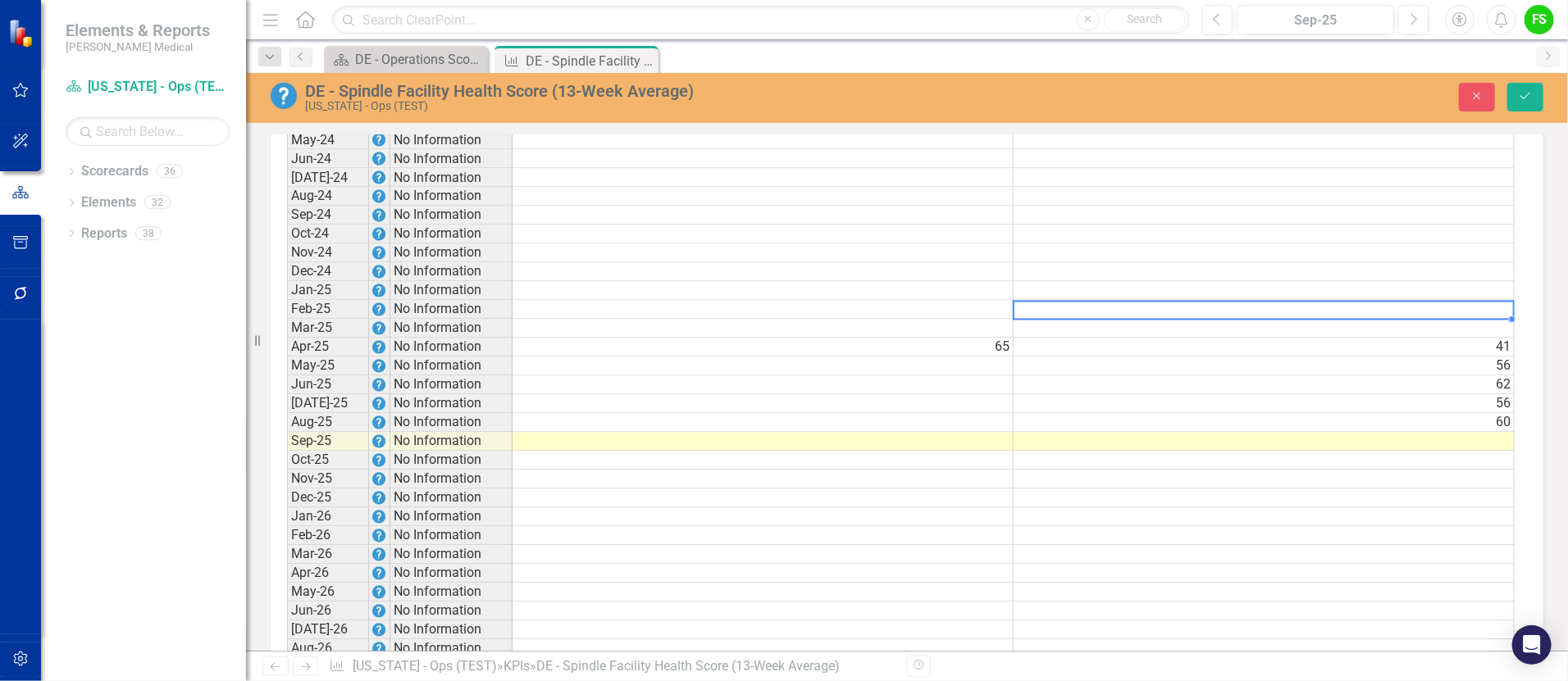
click at [994, 357] on td "65" at bounding box center [763, 347] width 501 height 19
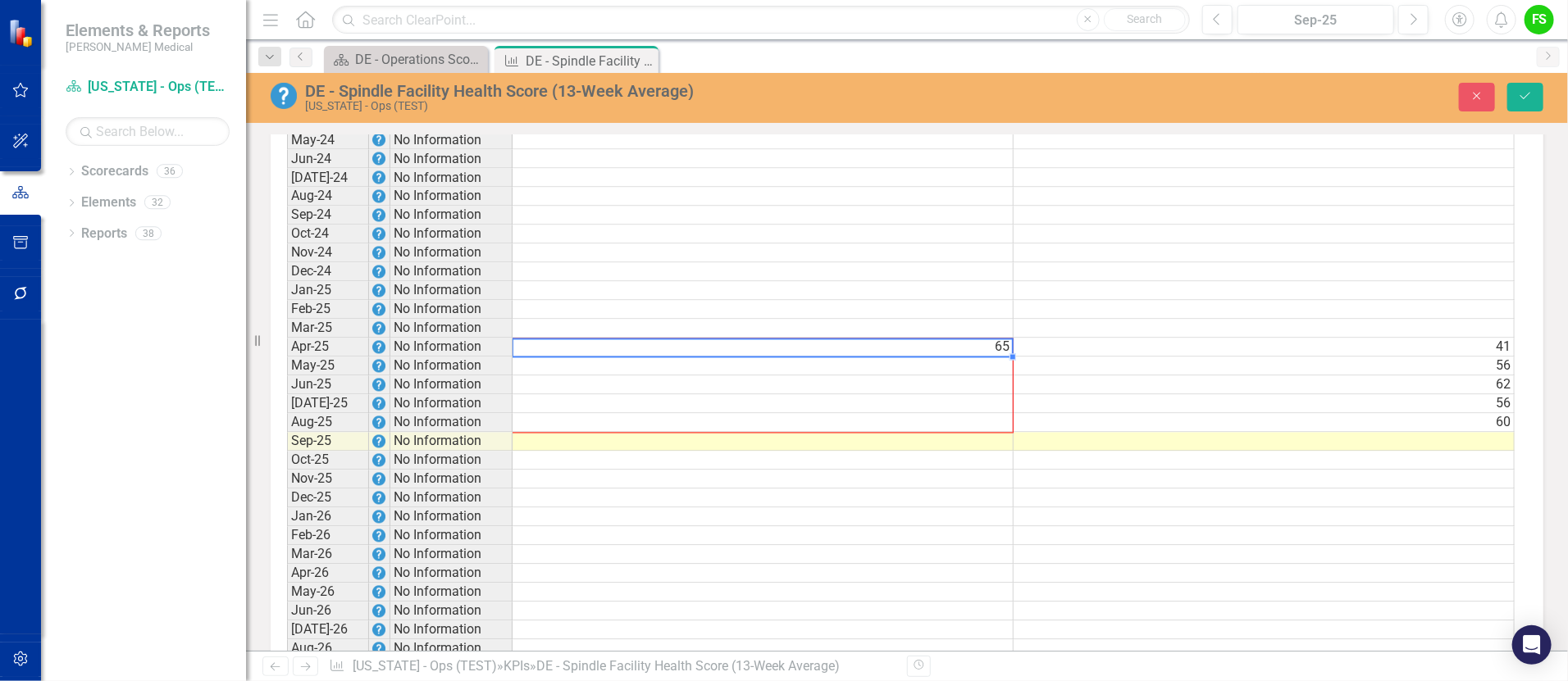
drag, startPoint x: 1009, startPoint y: 368, endPoint x: 1006, endPoint y: 429, distance: 61.1
click at [287, 429] on div "Period Status Target Actual Jun-22 No Information Jul-22 No Information Aug-22 …" at bounding box center [287, 206] width 0 height 1056
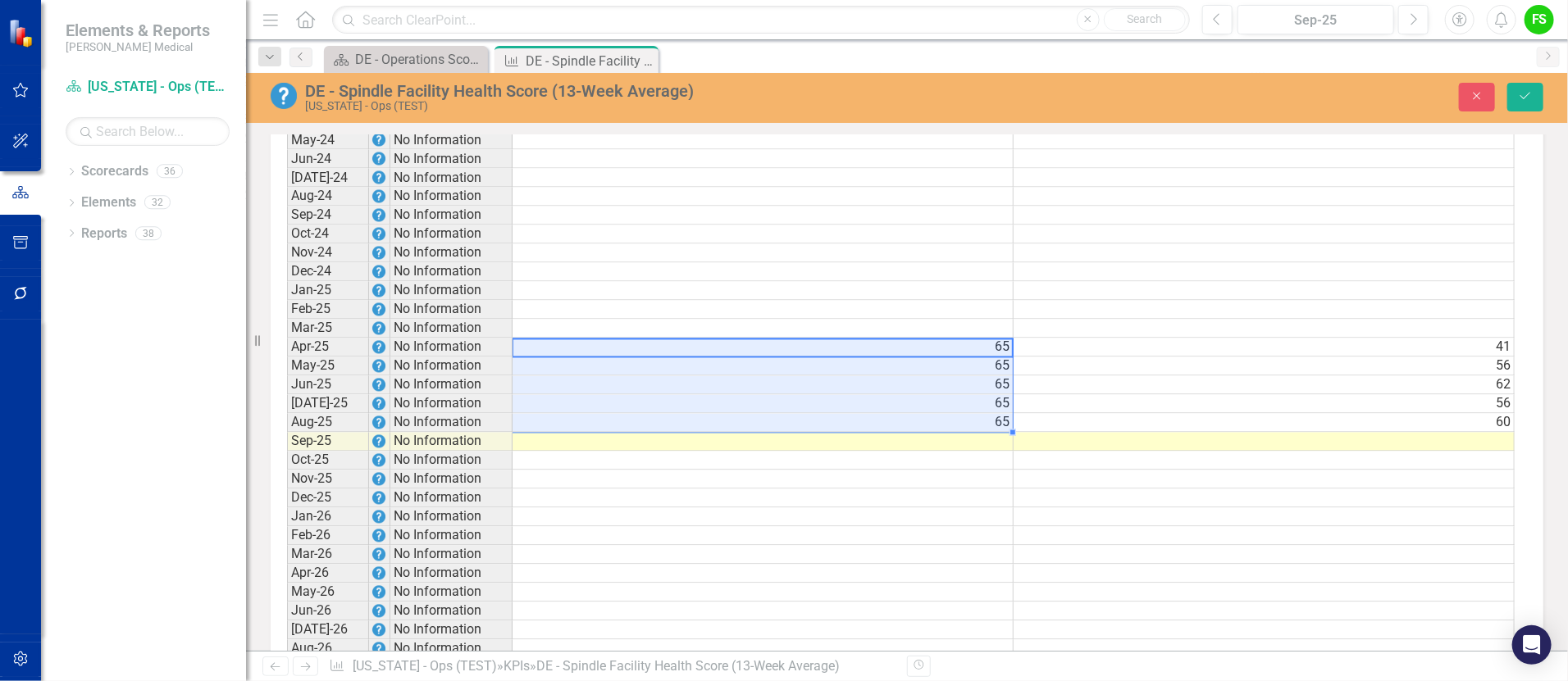
click at [1168, 527] on td at bounding box center [1264, 517] width 501 height 19
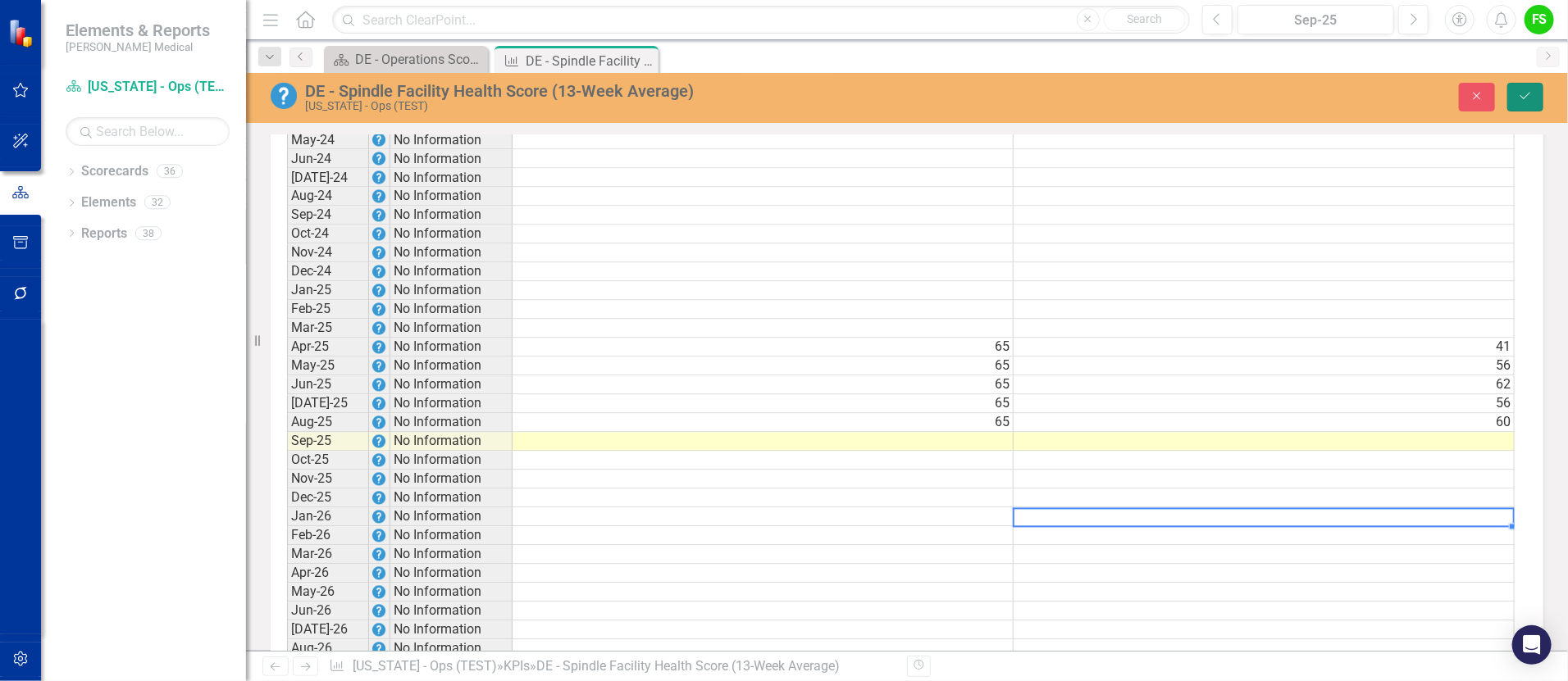
click at [1538, 93] on button "Save" at bounding box center [1525, 97] width 36 height 29
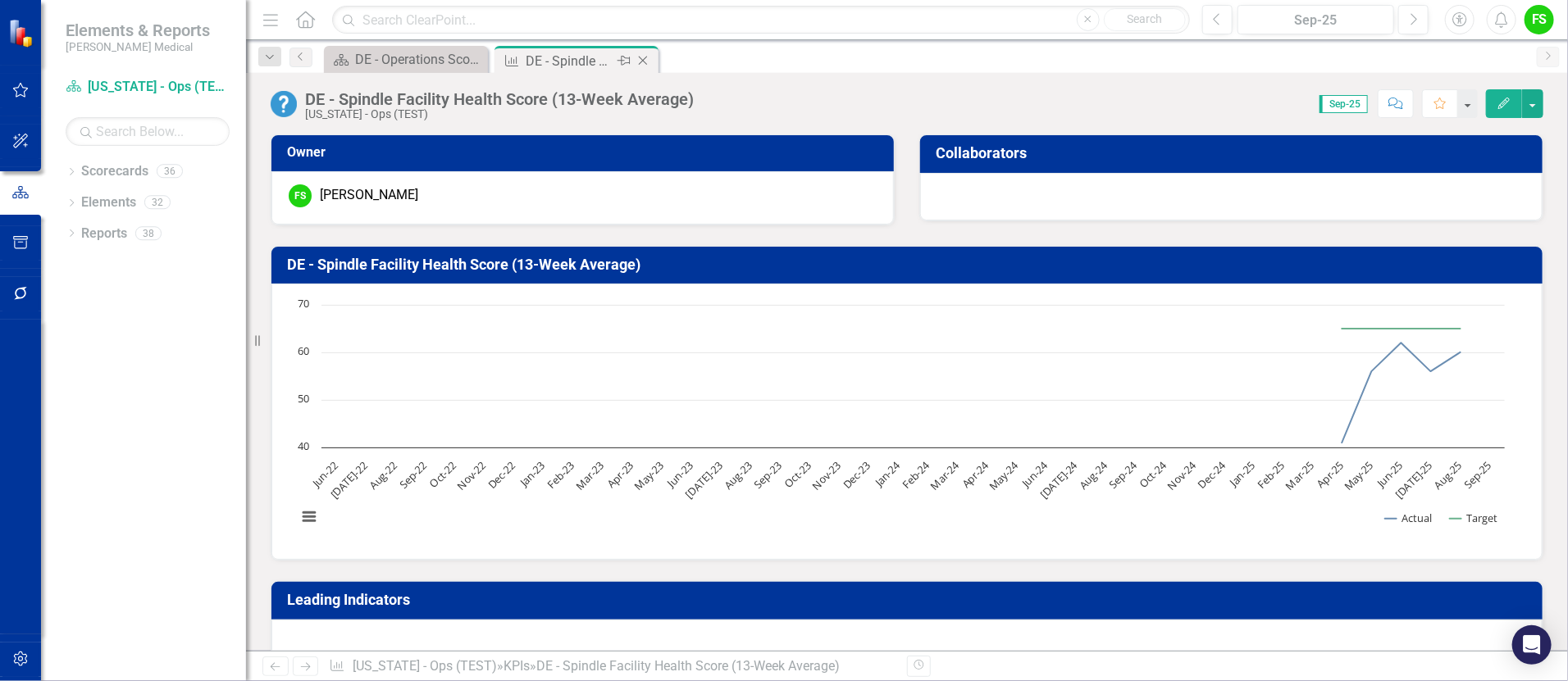
click at [645, 55] on icon "Close" at bounding box center [643, 61] width 16 height 13
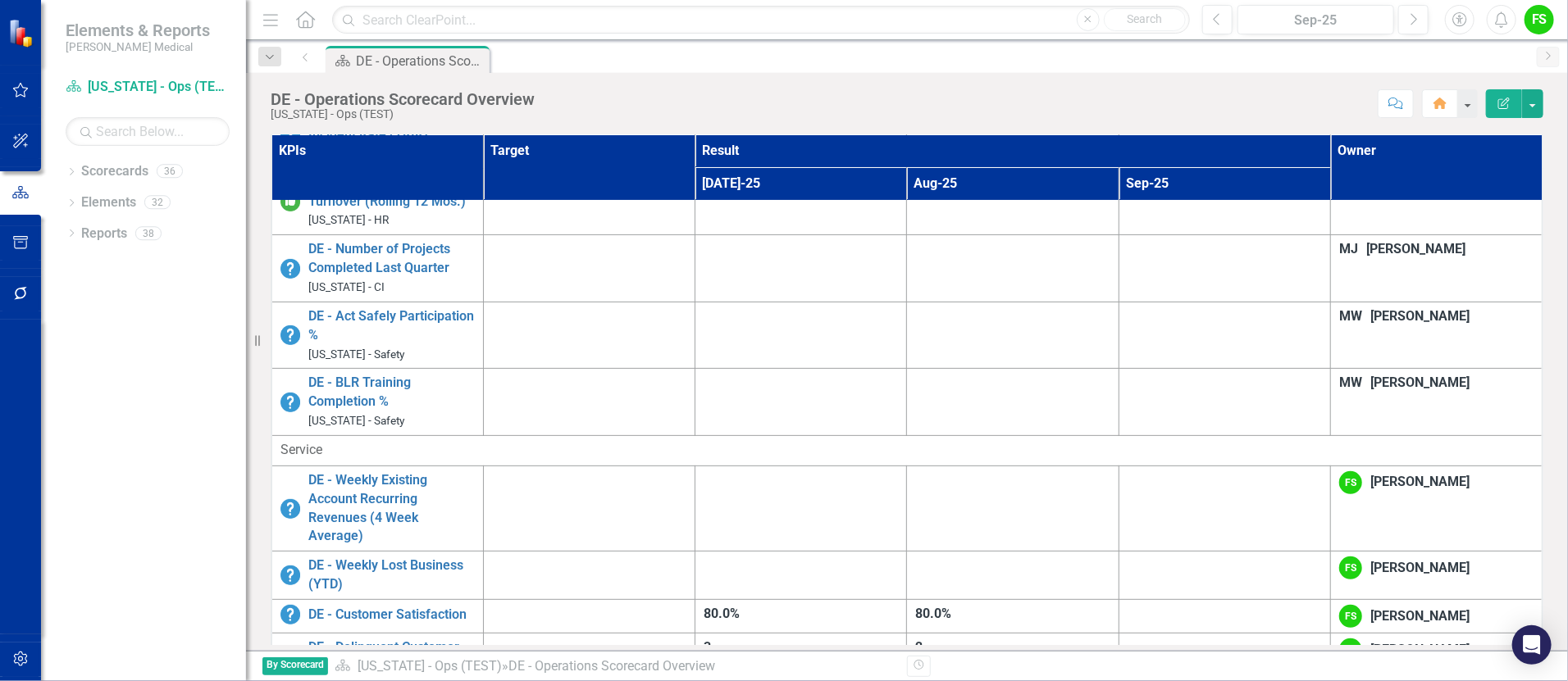
scroll to position [190, 0]
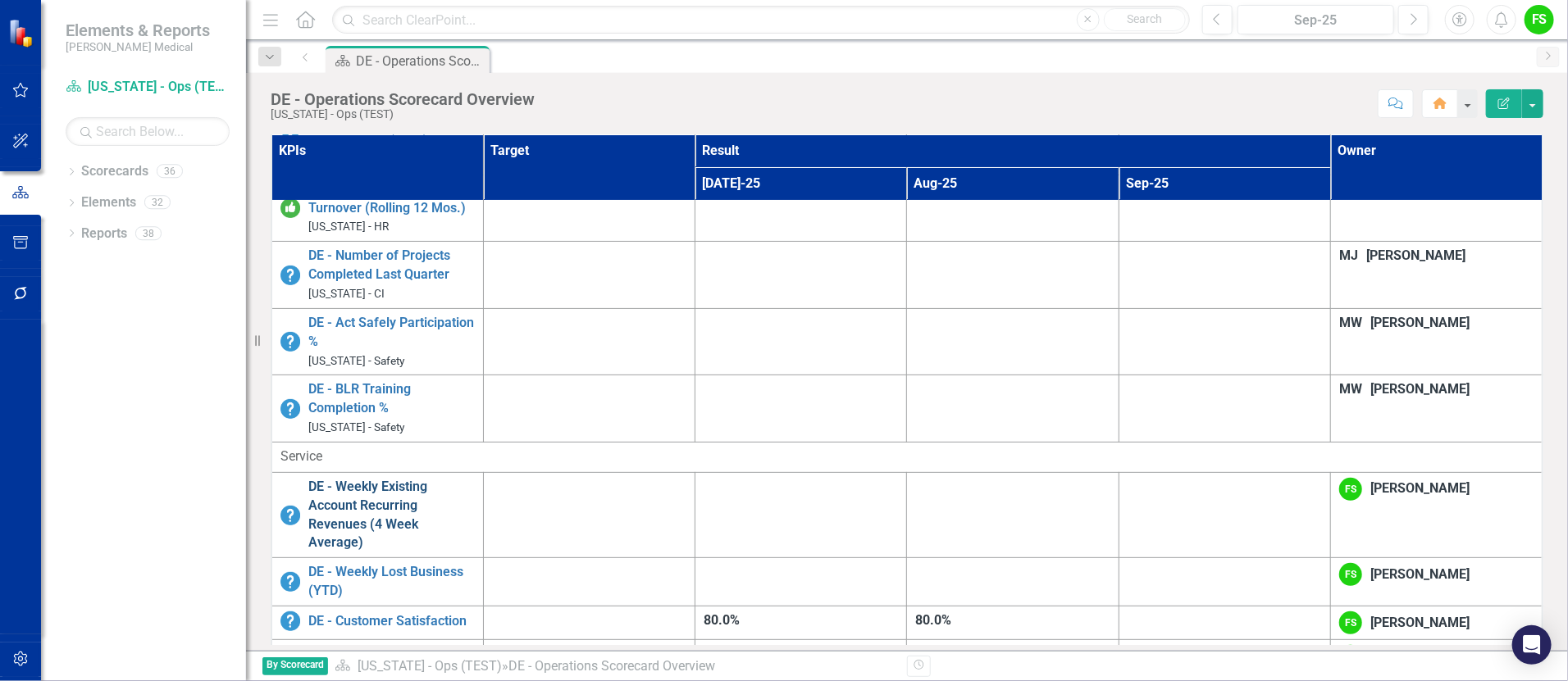
click at [475, 478] on link "DE - Weekly Existing Account Recurring Revenues (4 Week Average)" at bounding box center [391, 515] width 166 height 75
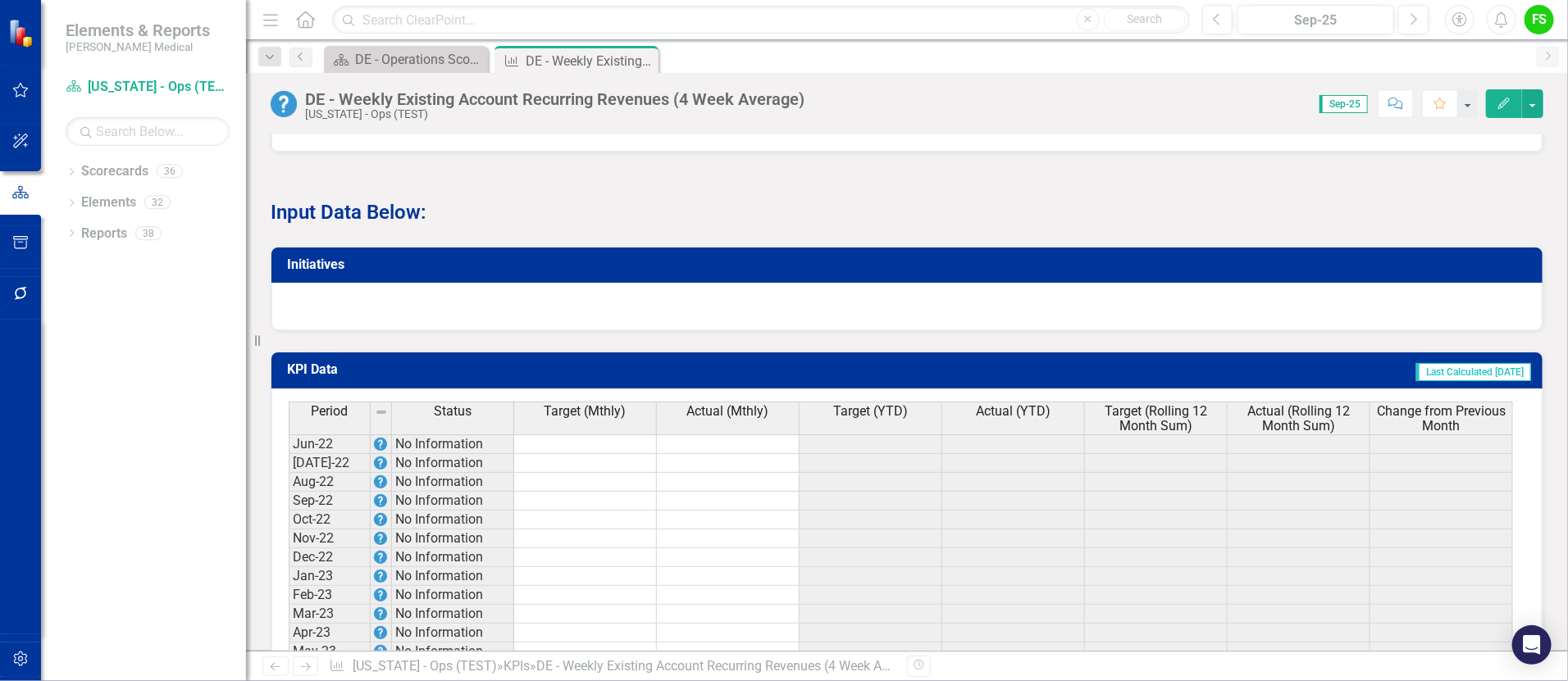
scroll to position [1392, 0]
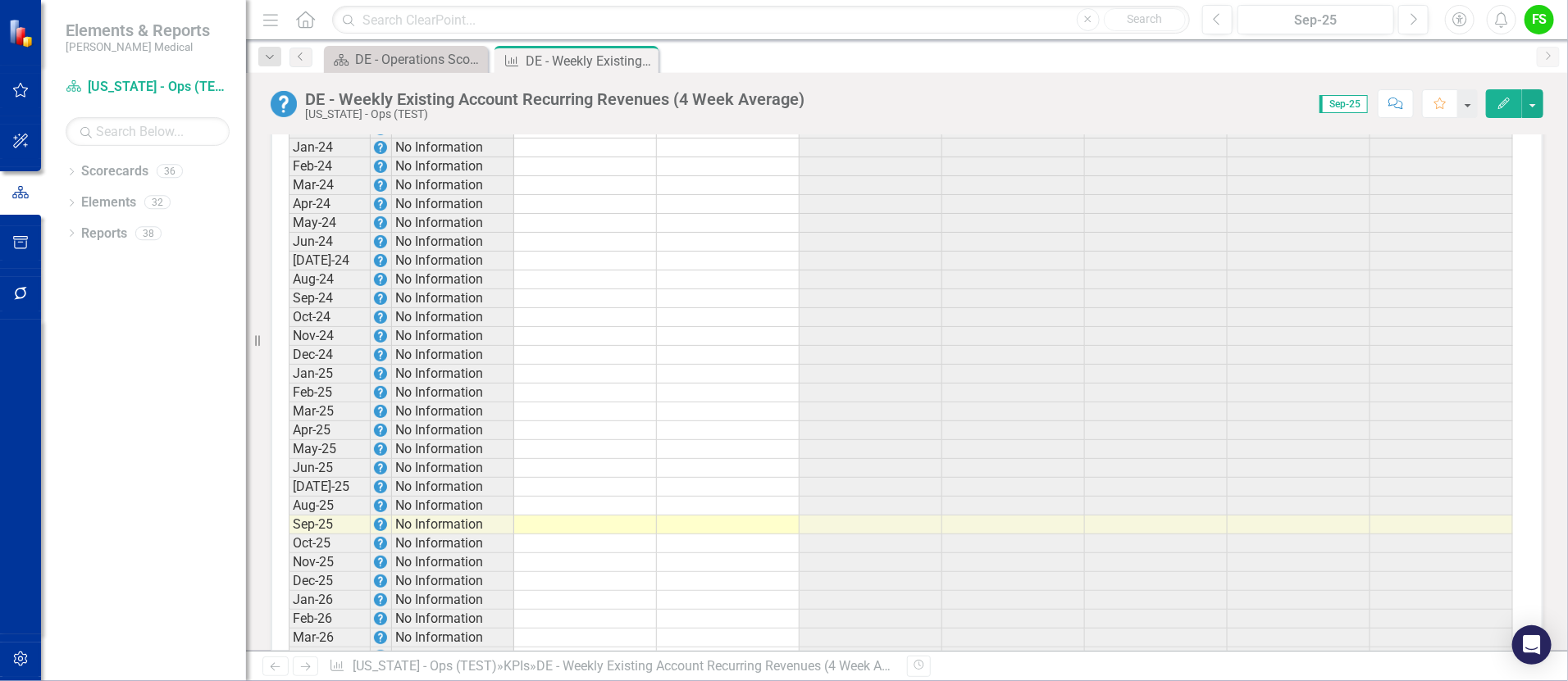
scroll to position [2023, 0]
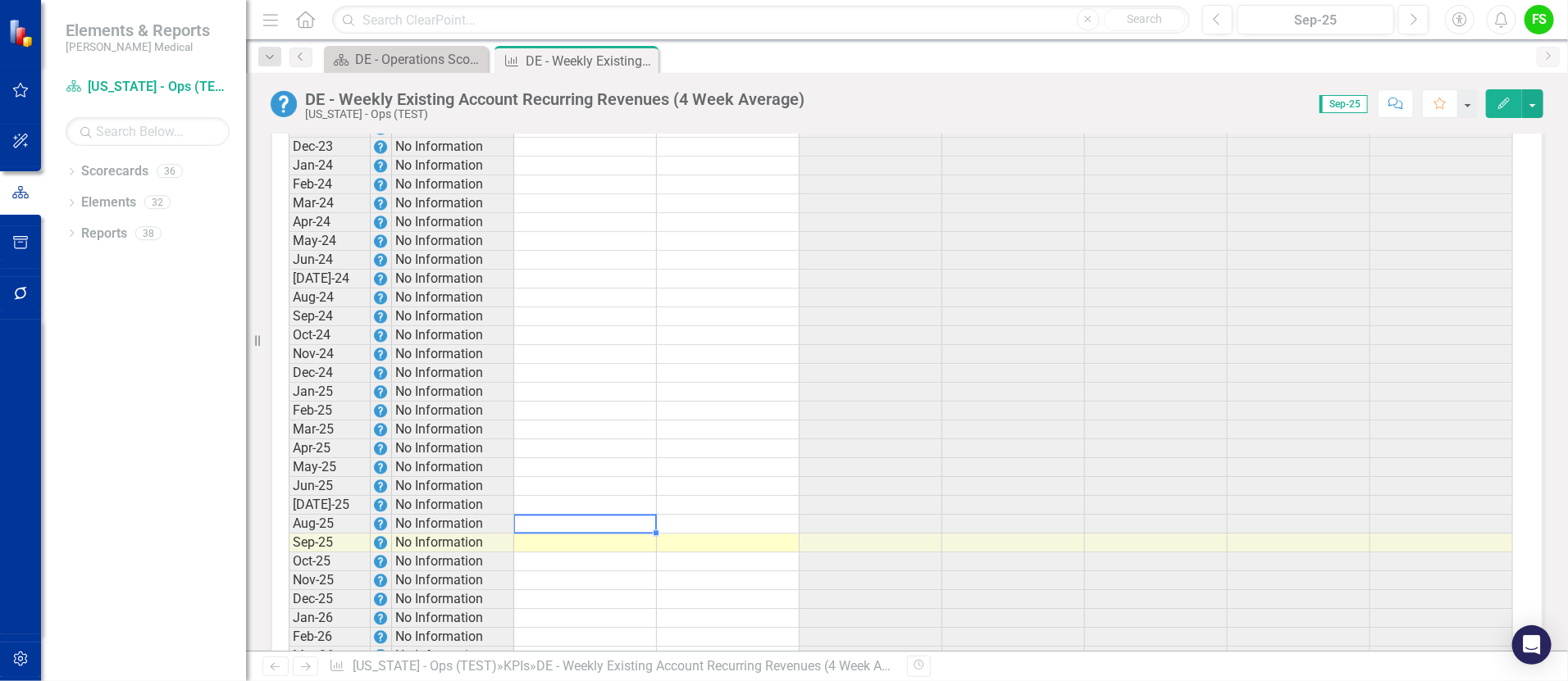
click at [289, 525] on div "Period Status Target (Mthly) Actual (Mthly) Target (YTD) Actual (YTD) Target (R…" at bounding box center [289, 300] width 0 height 1070
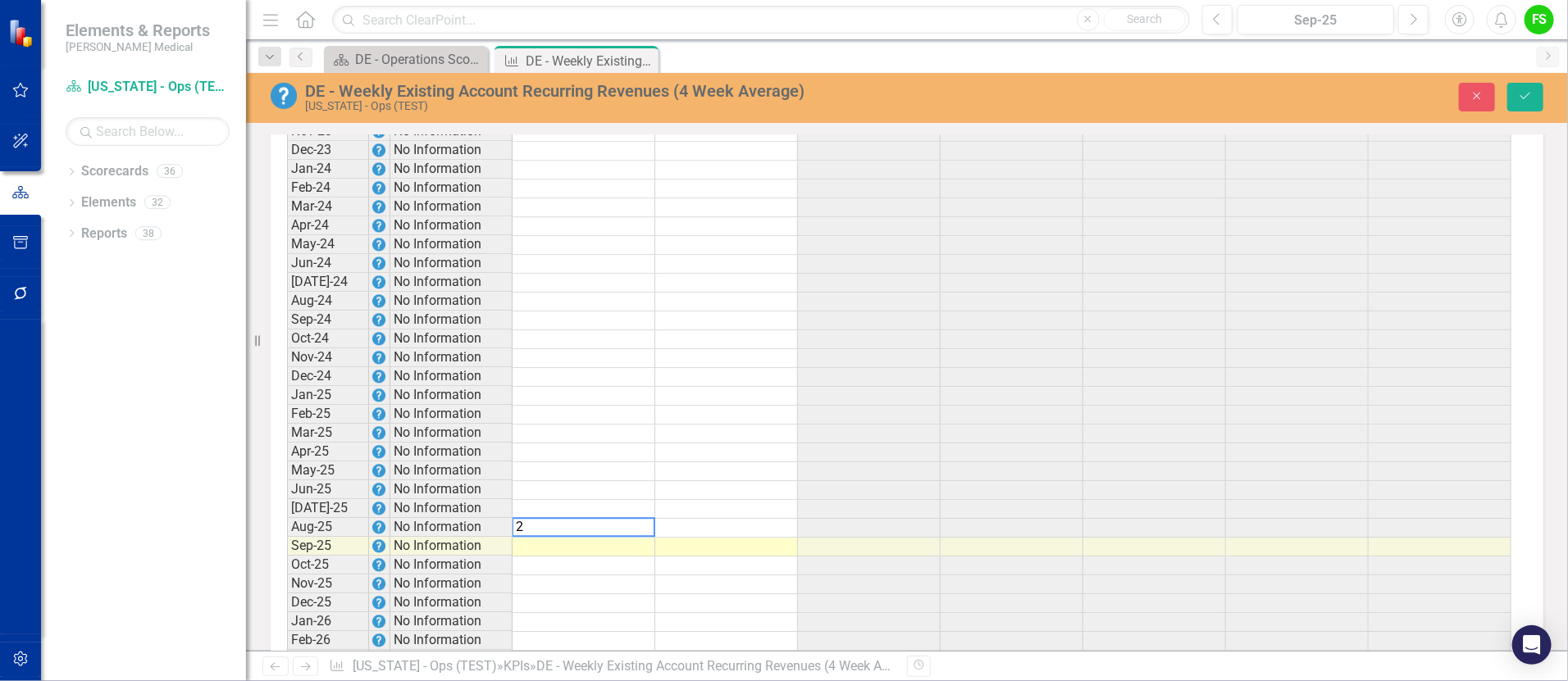
scroll to position [2025, 0]
type textarea "2700964"
click at [713, 534] on td at bounding box center [727, 525] width 143 height 19
click at [883, 535] on td at bounding box center [869, 525] width 143 height 19
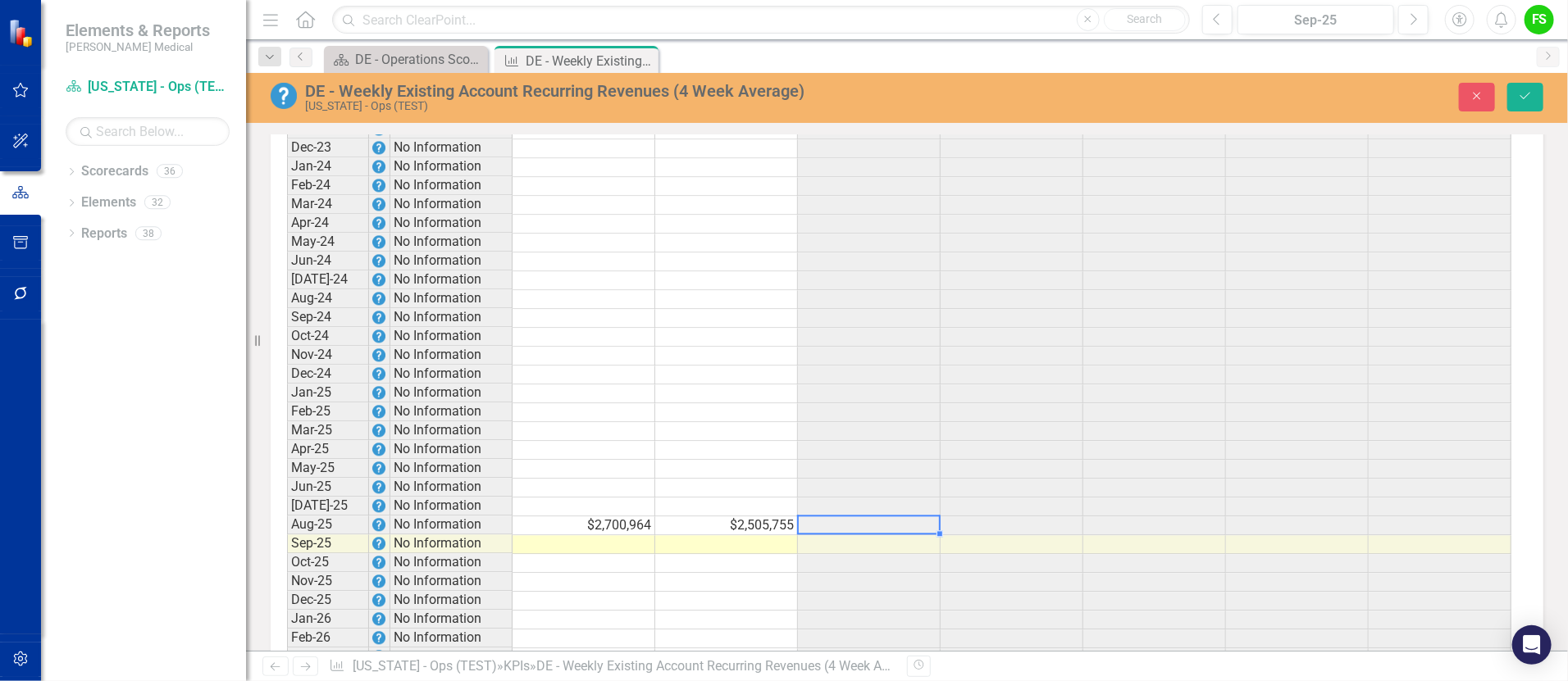
click at [634, 513] on td at bounding box center [584, 506] width 143 height 19
type textarea "2868651"
click at [287, 507] on div "Period Status Target (Mthly) Actual (Mthly) Target (YTD) Actual (YTD) Target (R…" at bounding box center [287, 301] width 0 height 1070
type textarea "2726268"
click at [718, 438] on td at bounding box center [727, 431] width 143 height 19
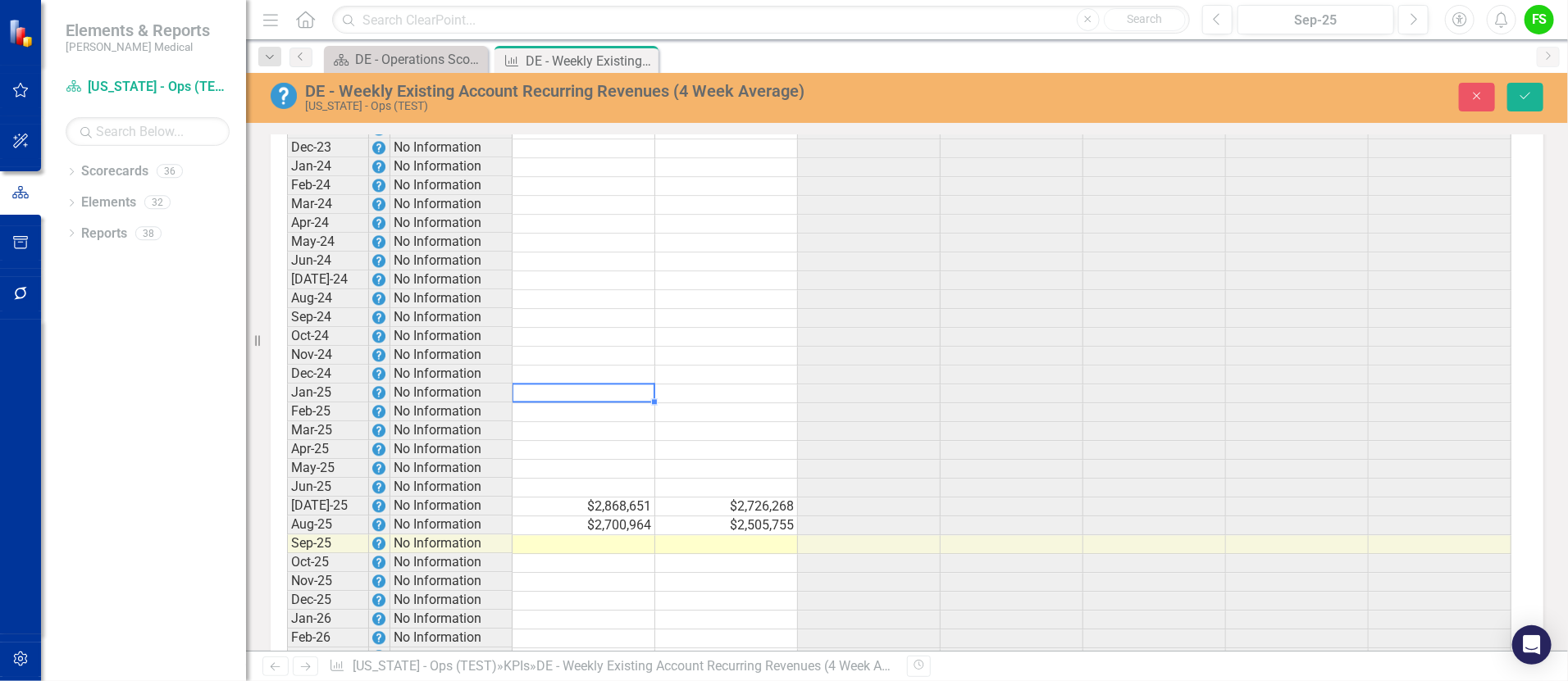
click at [571, 403] on td at bounding box center [584, 393] width 143 height 19
type textarea "2779910"
click at [702, 398] on td at bounding box center [727, 393] width 143 height 19
type textarea "2748514"
click at [688, 421] on td at bounding box center [727, 412] width 143 height 19
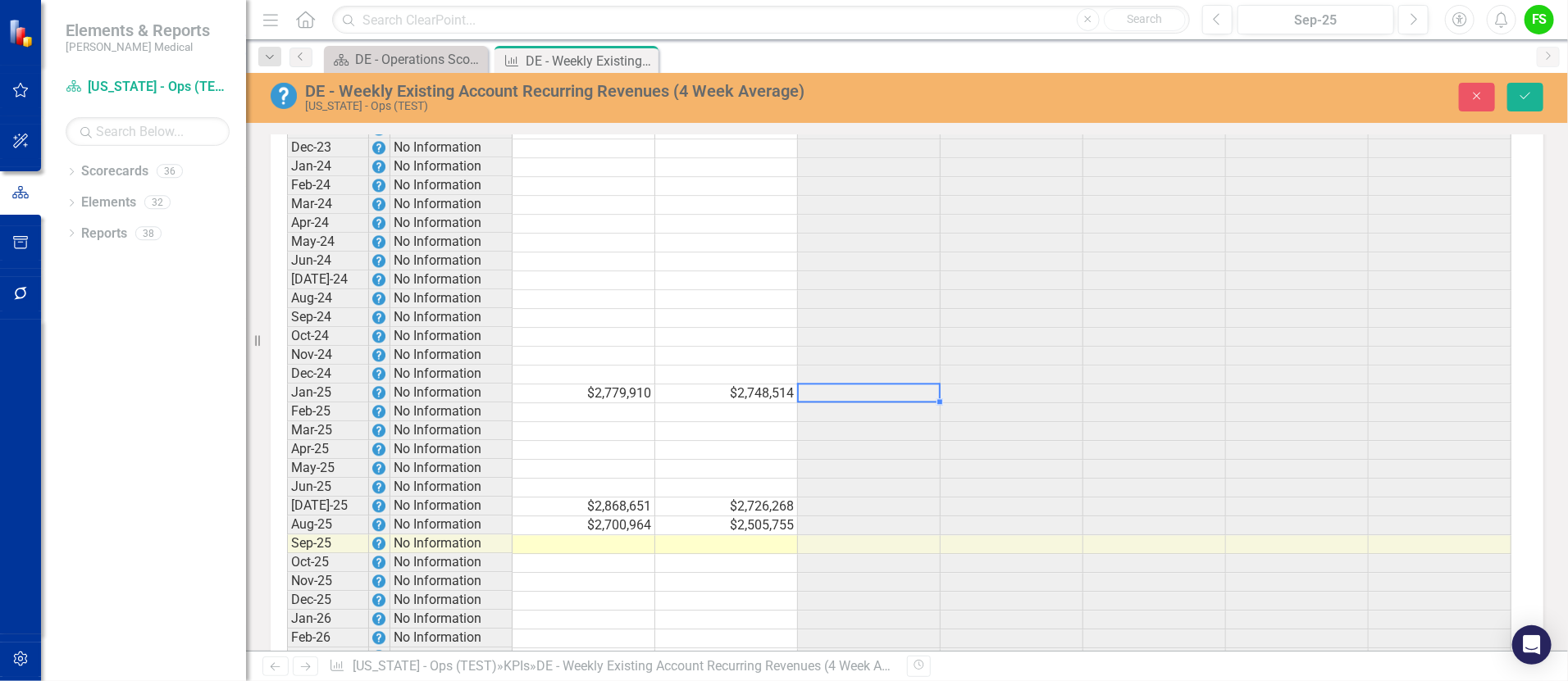
click at [870, 397] on td at bounding box center [869, 393] width 143 height 19
click at [916, 422] on td at bounding box center [869, 412] width 143 height 19
click at [630, 417] on td at bounding box center [584, 412] width 143 height 19
click at [609, 422] on td at bounding box center [584, 412] width 143 height 19
type textarea "2568315"
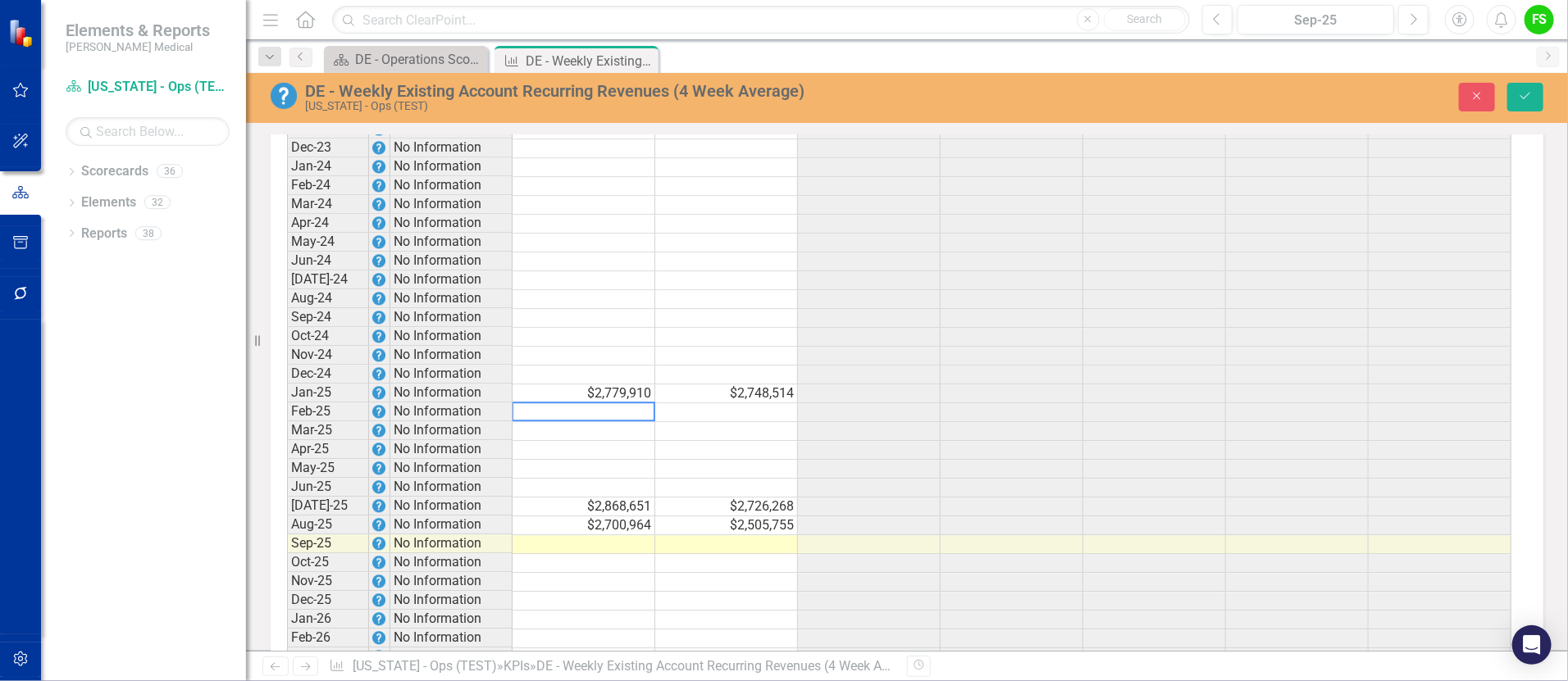
click at [287, 414] on div "Period Status Target (Mthly) Actual (Mthly) Target (YTD) Actual (YTD) Target (R…" at bounding box center [287, 301] width 0 height 1070
type textarea "2549081"
click at [605, 441] on td at bounding box center [584, 431] width 143 height 19
click at [969, 420] on td at bounding box center [1012, 412] width 143 height 19
click at [631, 441] on td at bounding box center [584, 431] width 143 height 19
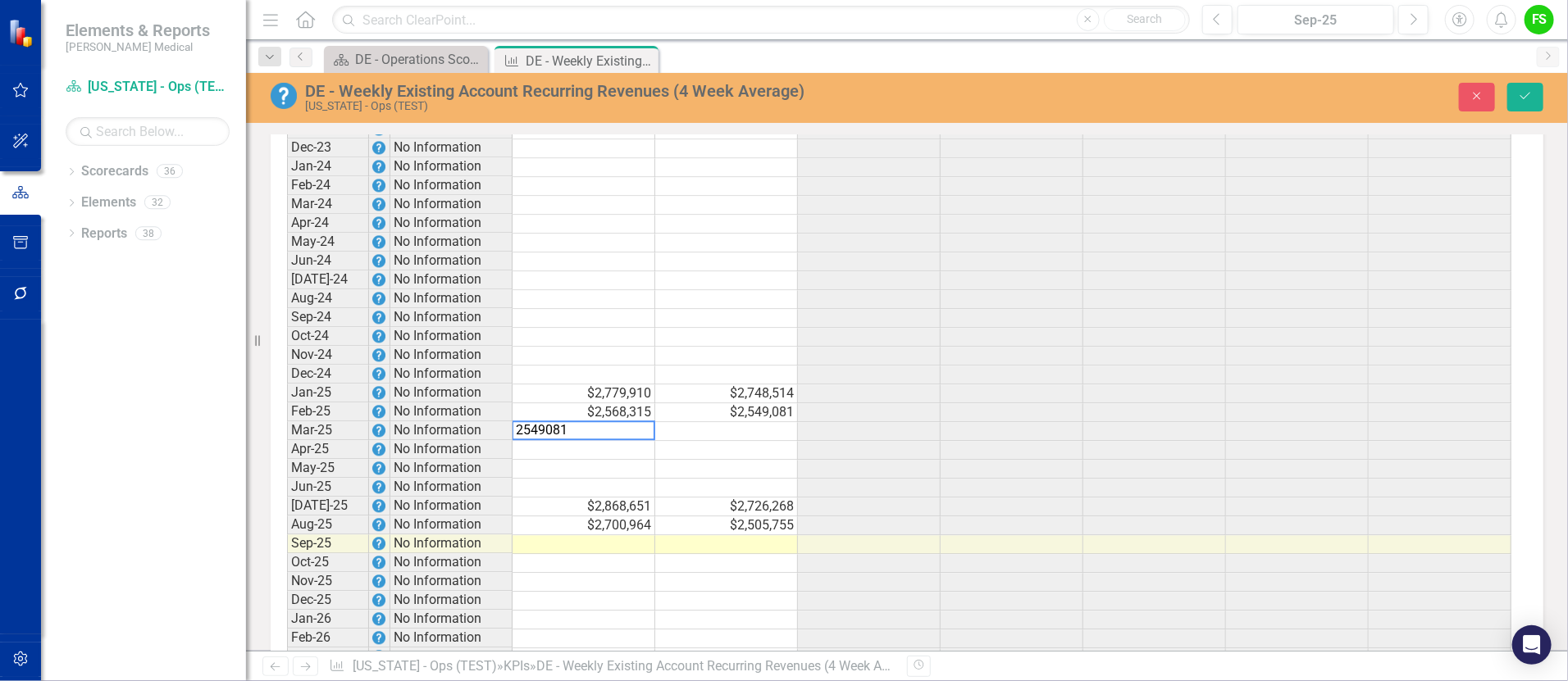
click at [287, 431] on div "Period Status Target (Mthly) Actual (Mthly) Target (YTD) Actual (YTD) Target (R…" at bounding box center [287, 301] width 0 height 1070
click at [717, 441] on td at bounding box center [727, 431] width 143 height 19
type textarea "2550272"
click at [615, 460] on td at bounding box center [584, 450] width 143 height 19
click at [575, 459] on td at bounding box center [584, 450] width 143 height 19
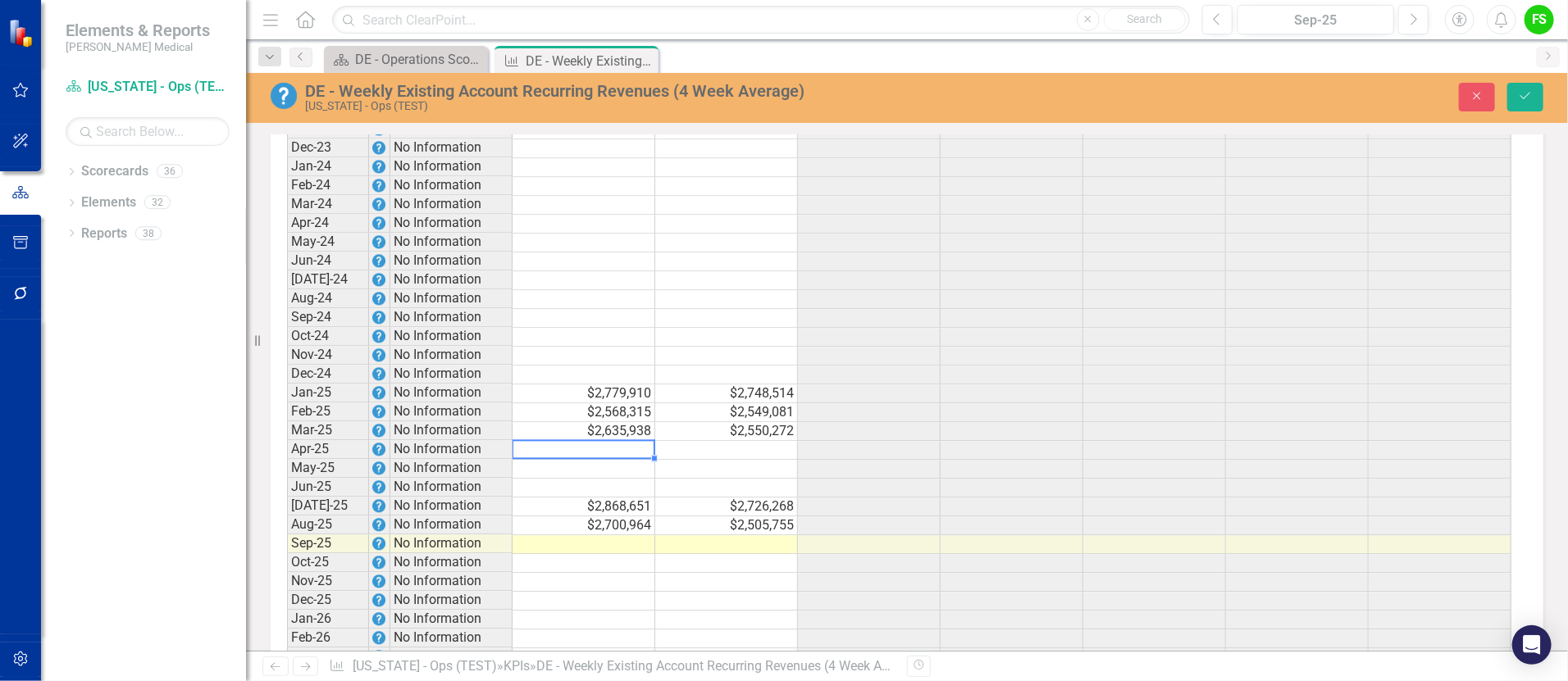
click at [614, 460] on td at bounding box center [584, 450] width 143 height 19
type textarea "2607419"
click at [770, 456] on td at bounding box center [727, 450] width 143 height 19
click at [595, 457] on td "$2,607,419" at bounding box center [584, 450] width 143 height 19
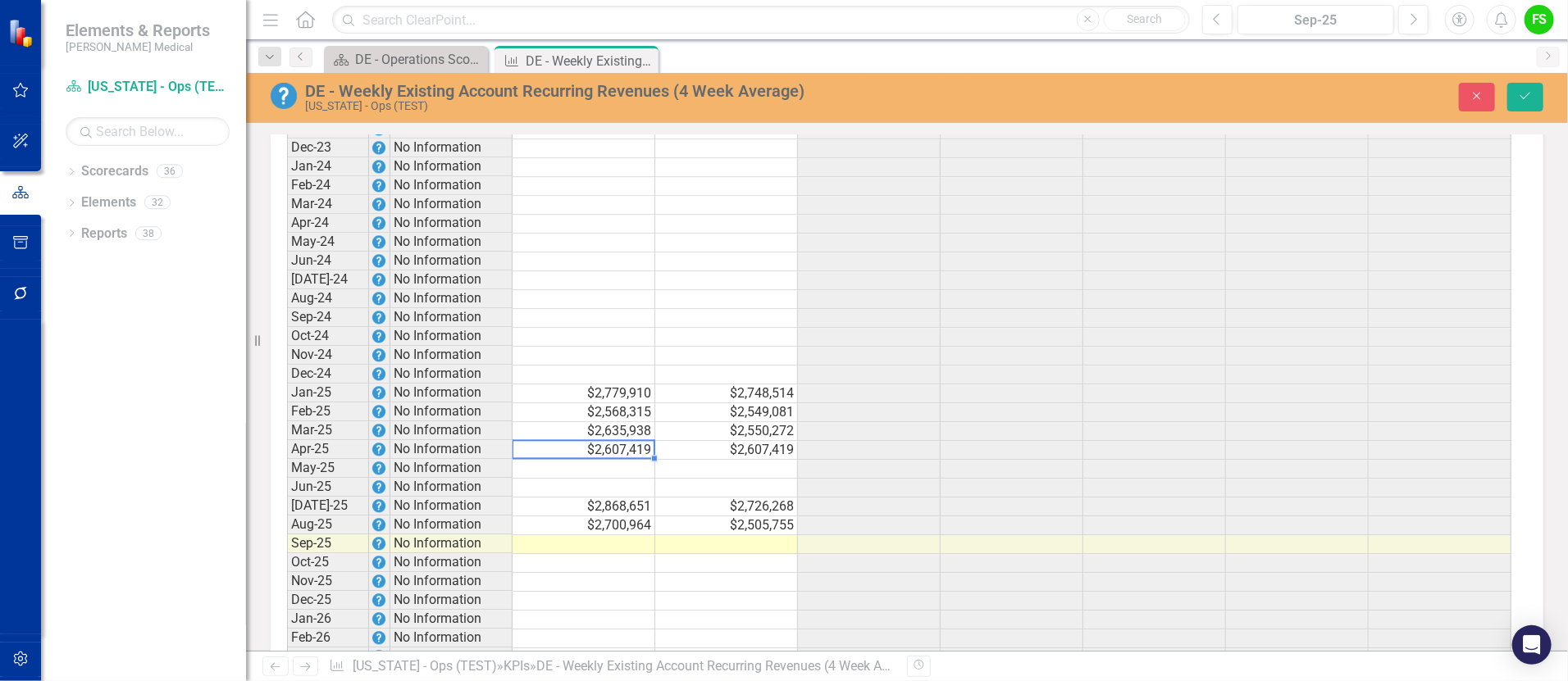
click at [984, 397] on td at bounding box center [1012, 393] width 143 height 19
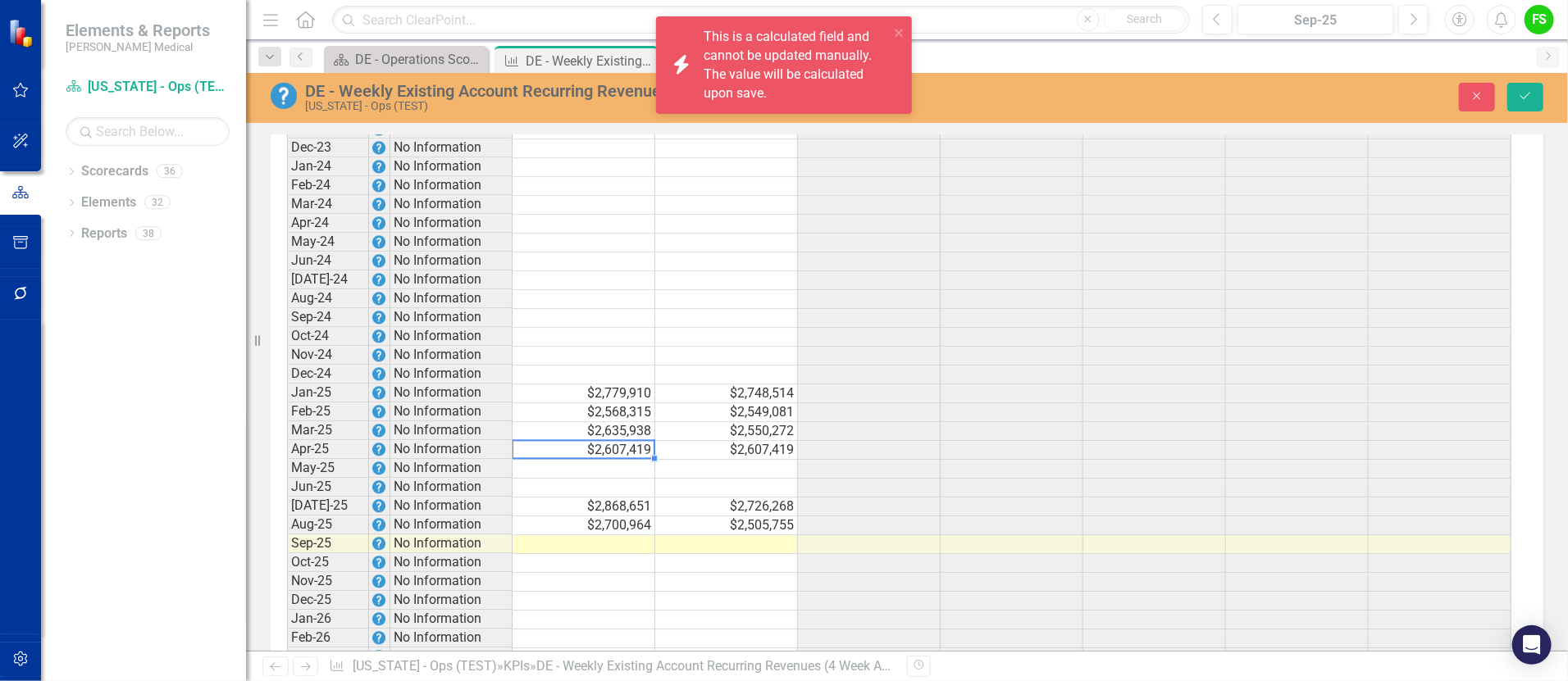
click at [647, 454] on td "$2,607,419" at bounding box center [584, 450] width 143 height 19
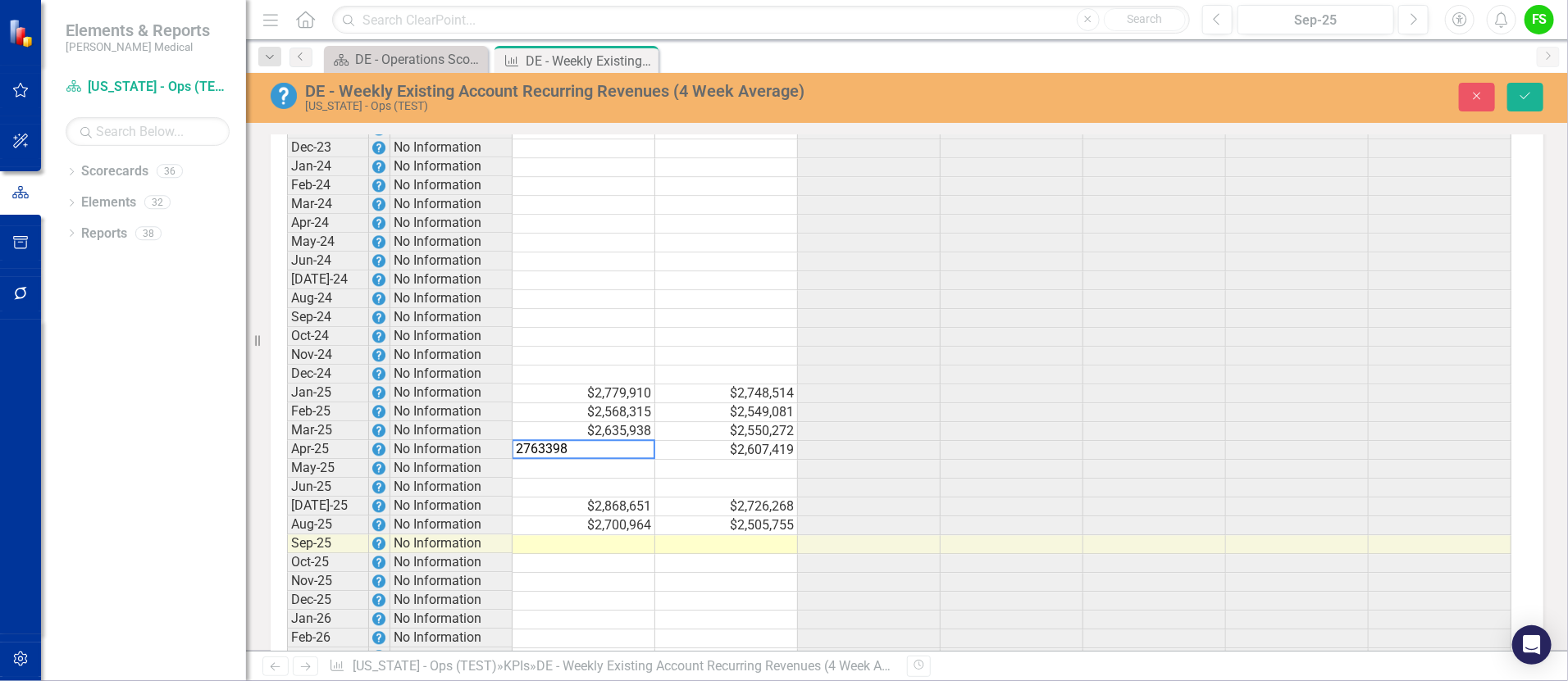
type textarea "2763398"
click at [770, 479] on td at bounding box center [727, 469] width 143 height 19
click at [612, 476] on td at bounding box center [584, 469] width 143 height 19
type textarea "2873582"
click at [764, 472] on td at bounding box center [727, 469] width 143 height 19
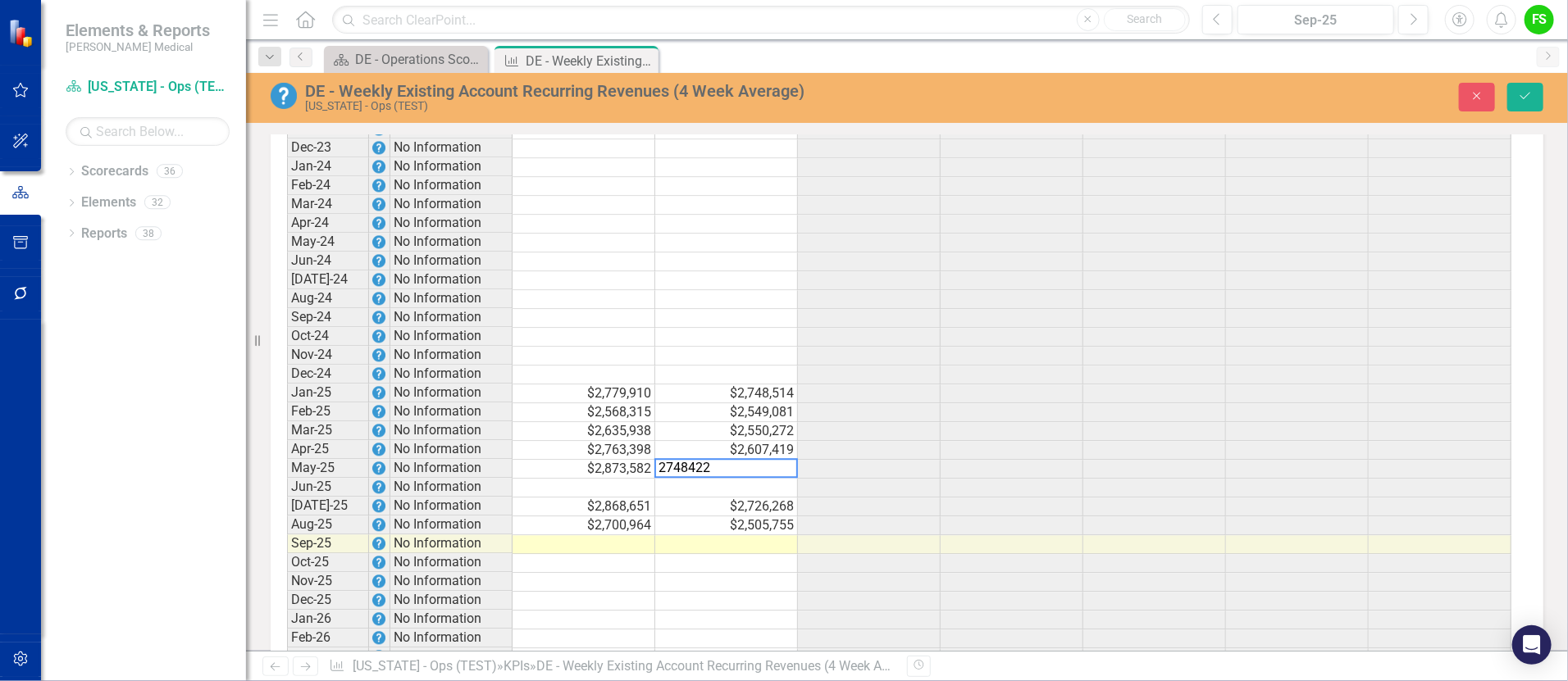
type textarea "2748422"
click at [615, 495] on td at bounding box center [584, 488] width 143 height 19
click at [626, 497] on td at bounding box center [584, 488] width 143 height 19
type textarea "2601603"
click at [730, 495] on td at bounding box center [727, 488] width 143 height 19
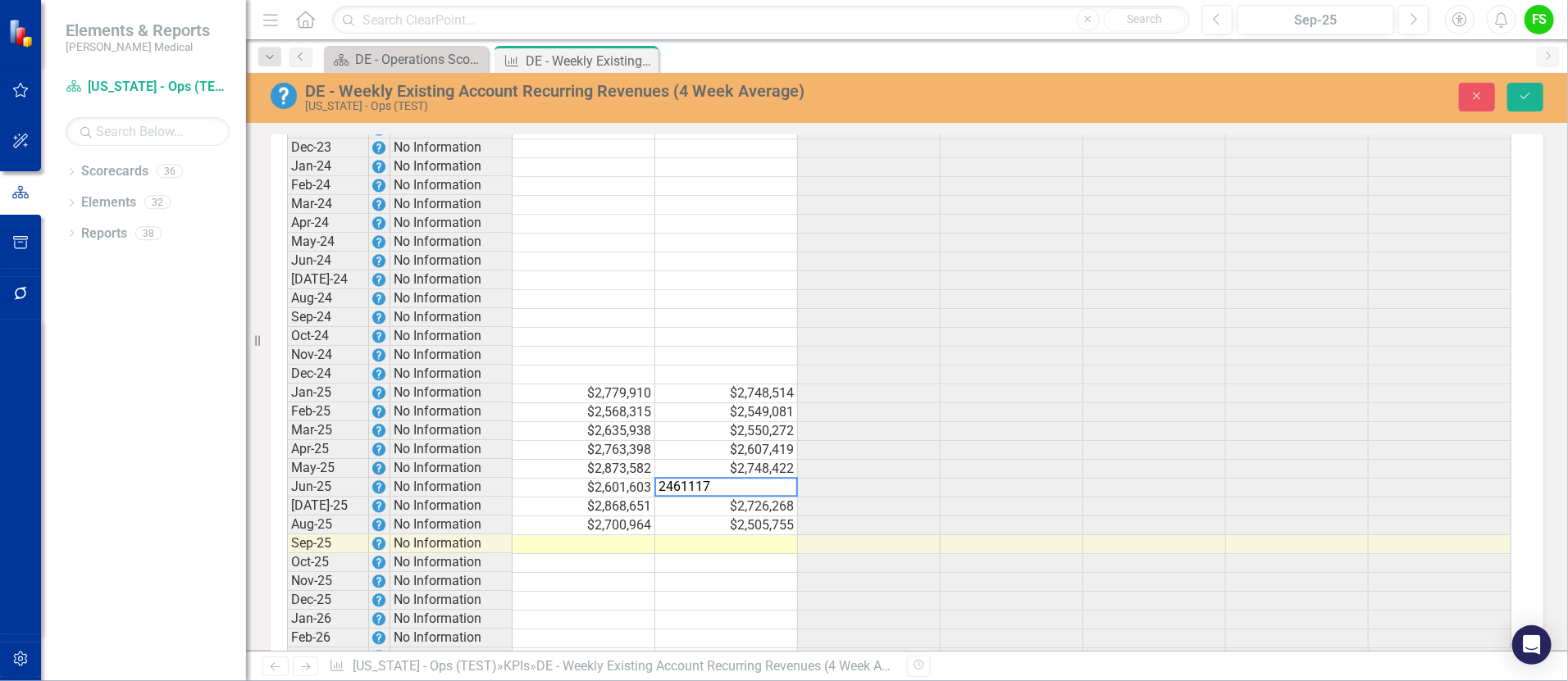
type textarea "2461117"
click at [948, 441] on td at bounding box center [1012, 431] width 143 height 19
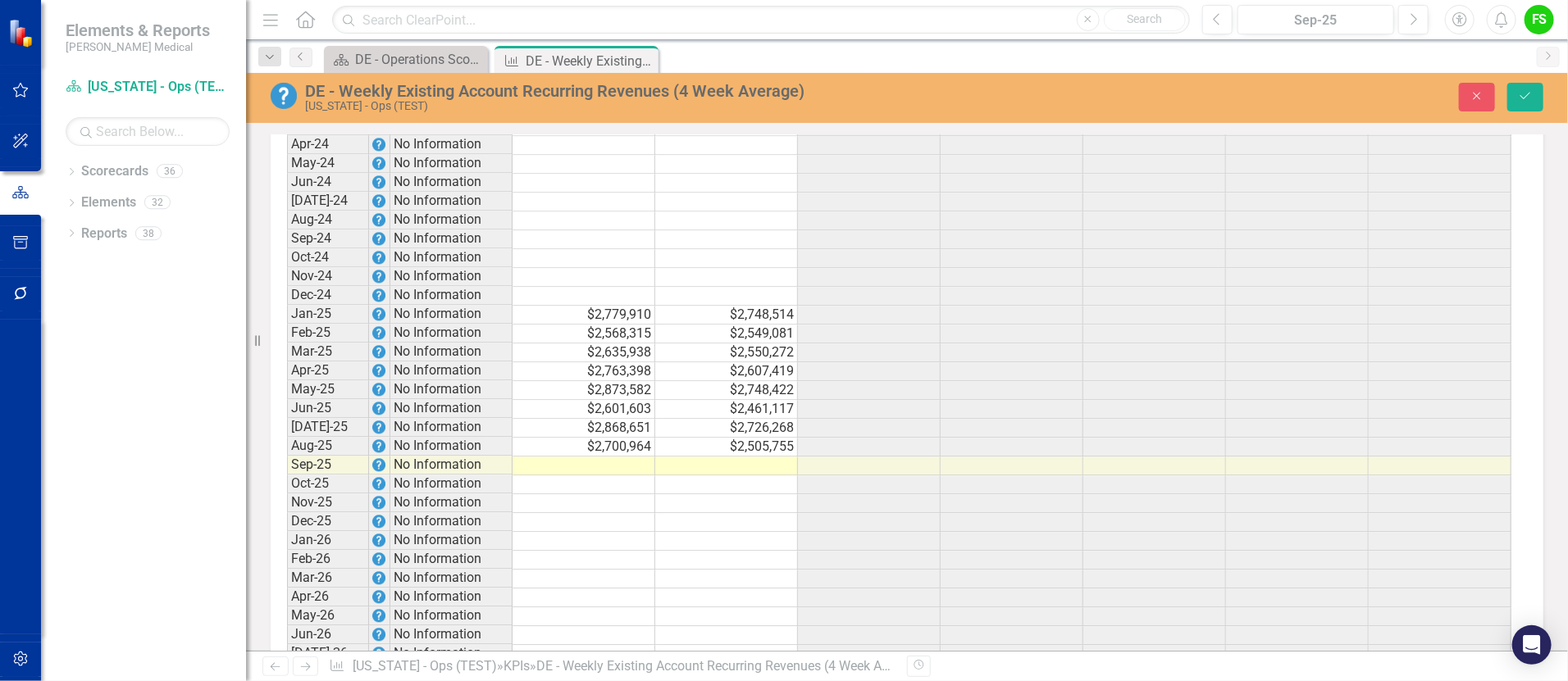
scroll to position [1950, 0]
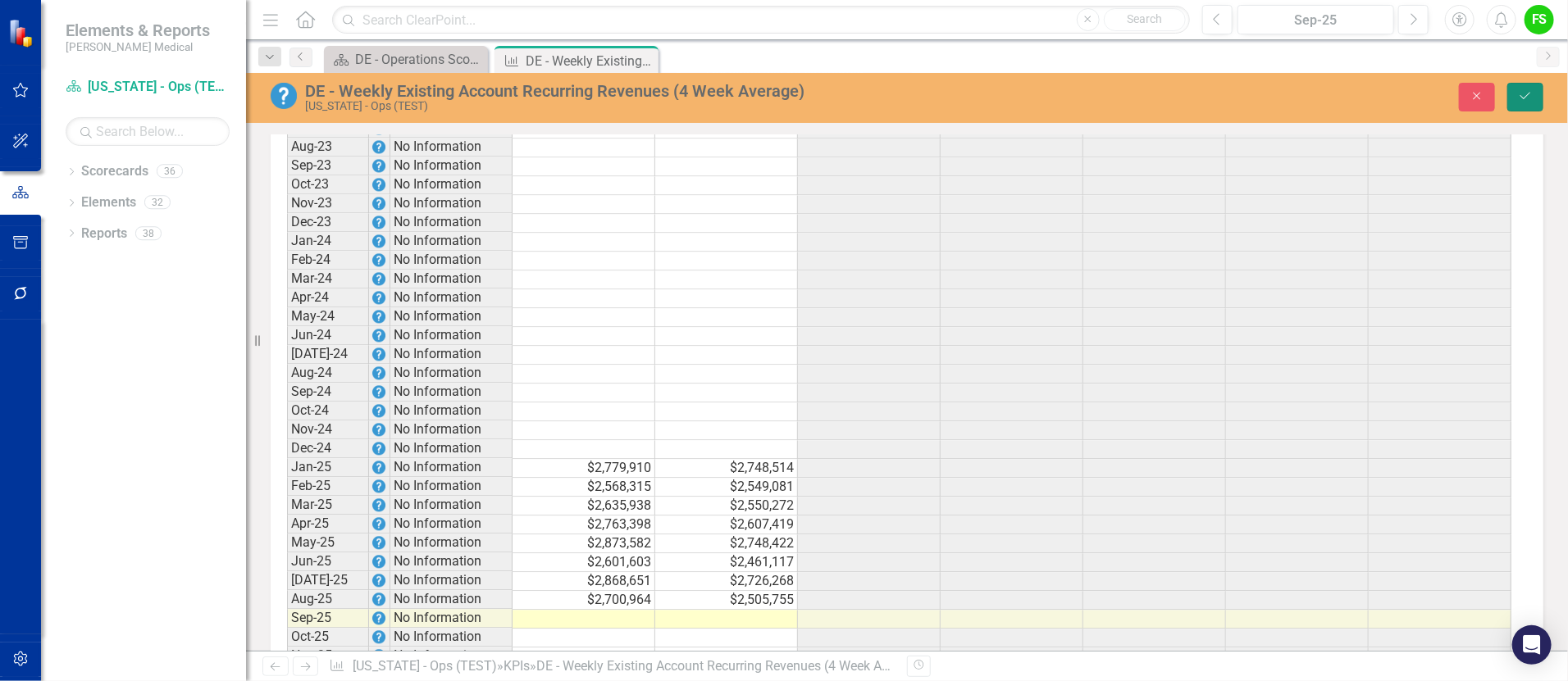
click at [1533, 83] on button "Save" at bounding box center [1525, 97] width 36 height 29
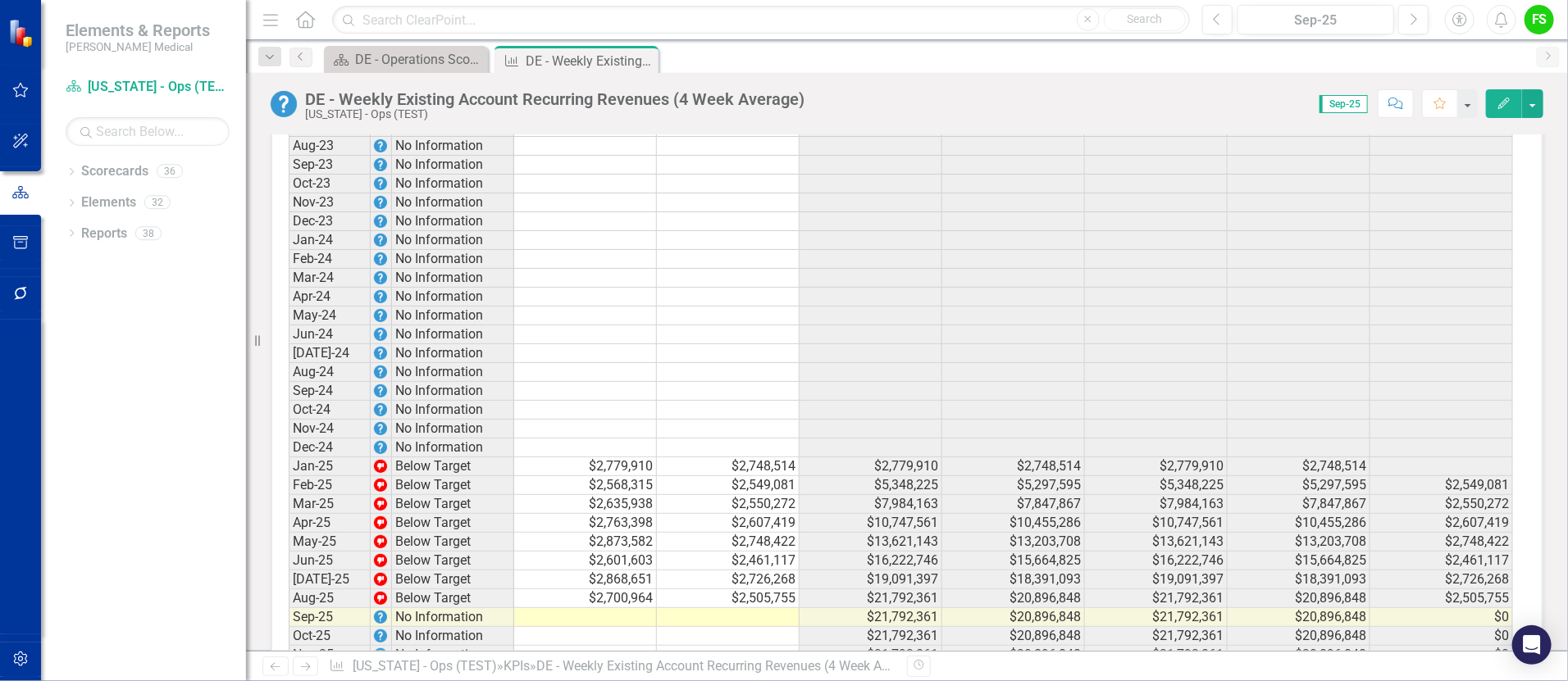
scroll to position [1970, 0]
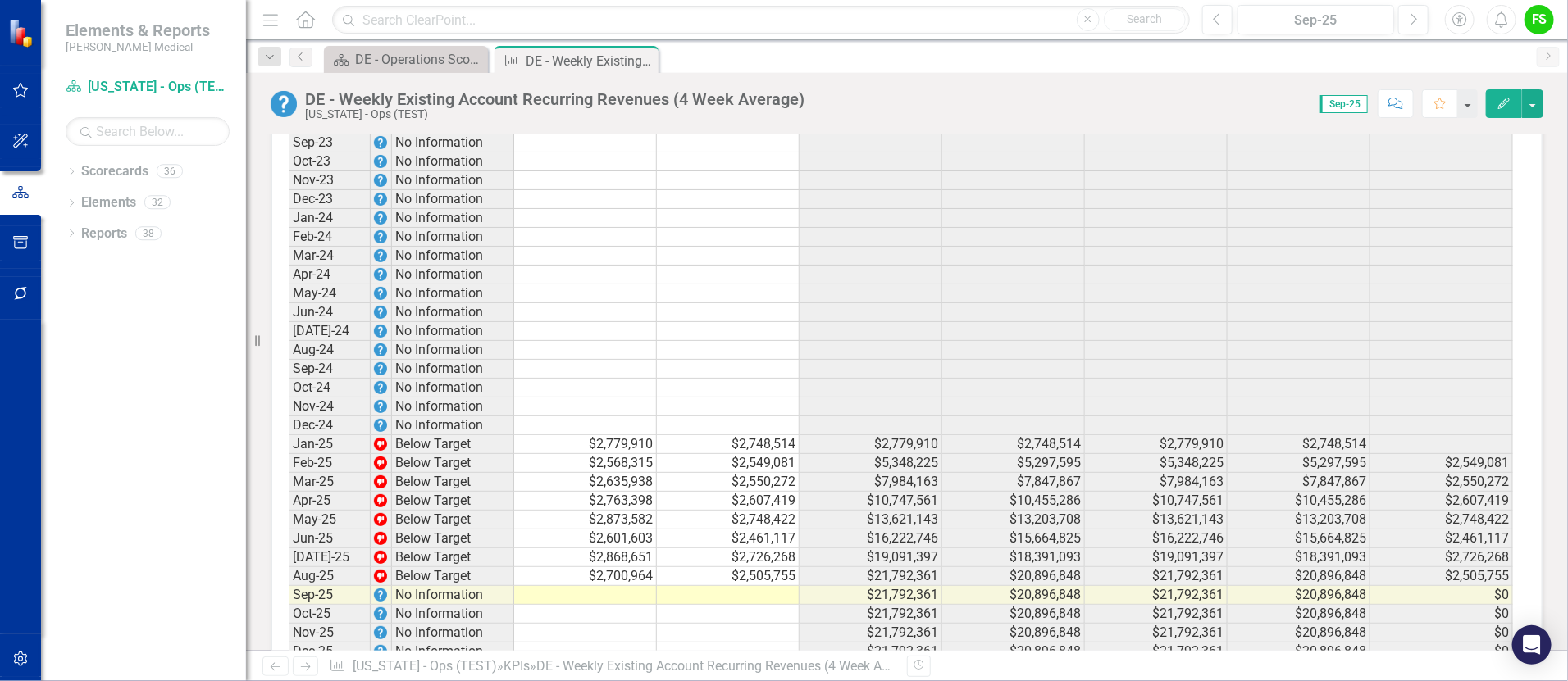
click at [631, 391] on td at bounding box center [586, 388] width 143 height 19
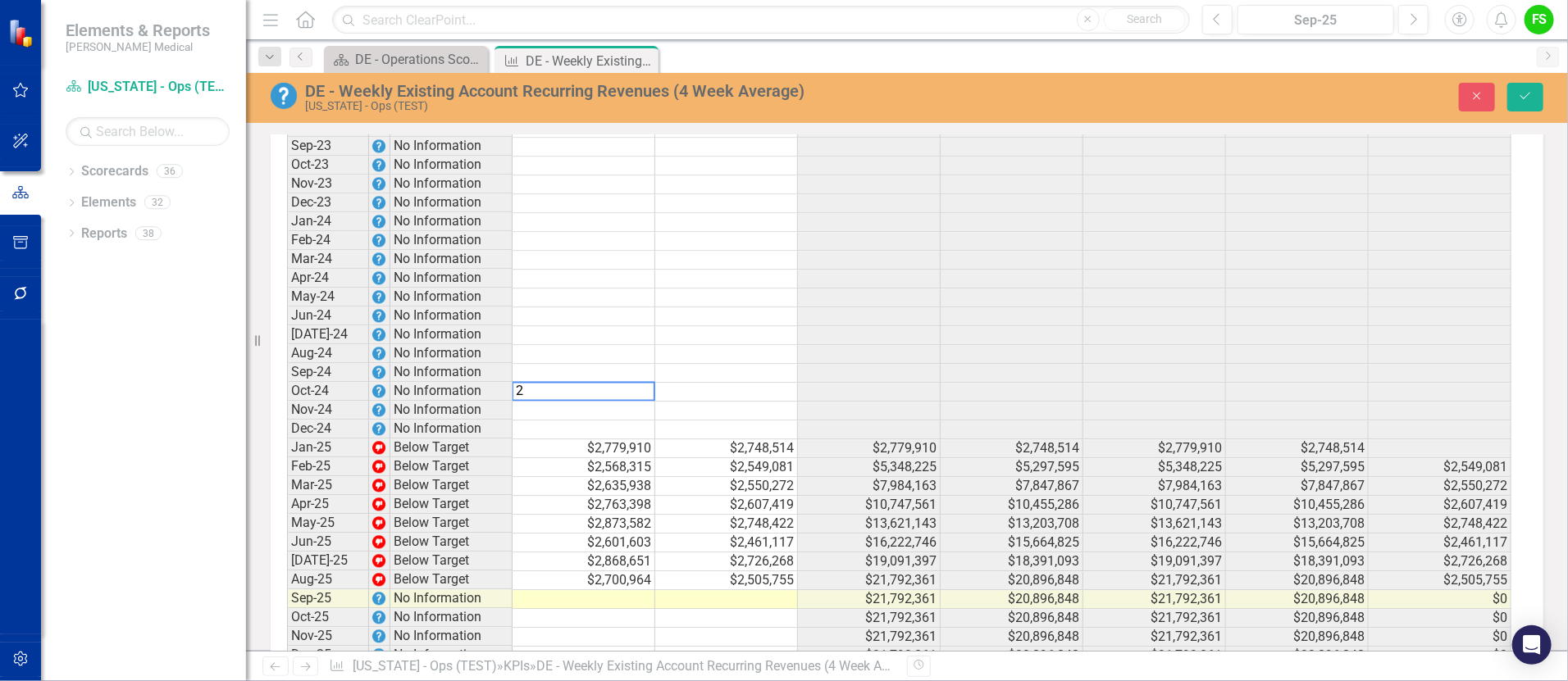
scroll to position [1973, 0]
type textarea "2660652"
click at [754, 397] on td at bounding box center [727, 389] width 143 height 19
click at [611, 399] on td "$2,660,652" at bounding box center [584, 389] width 143 height 19
click at [622, 411] on td at bounding box center [584, 408] width 143 height 19
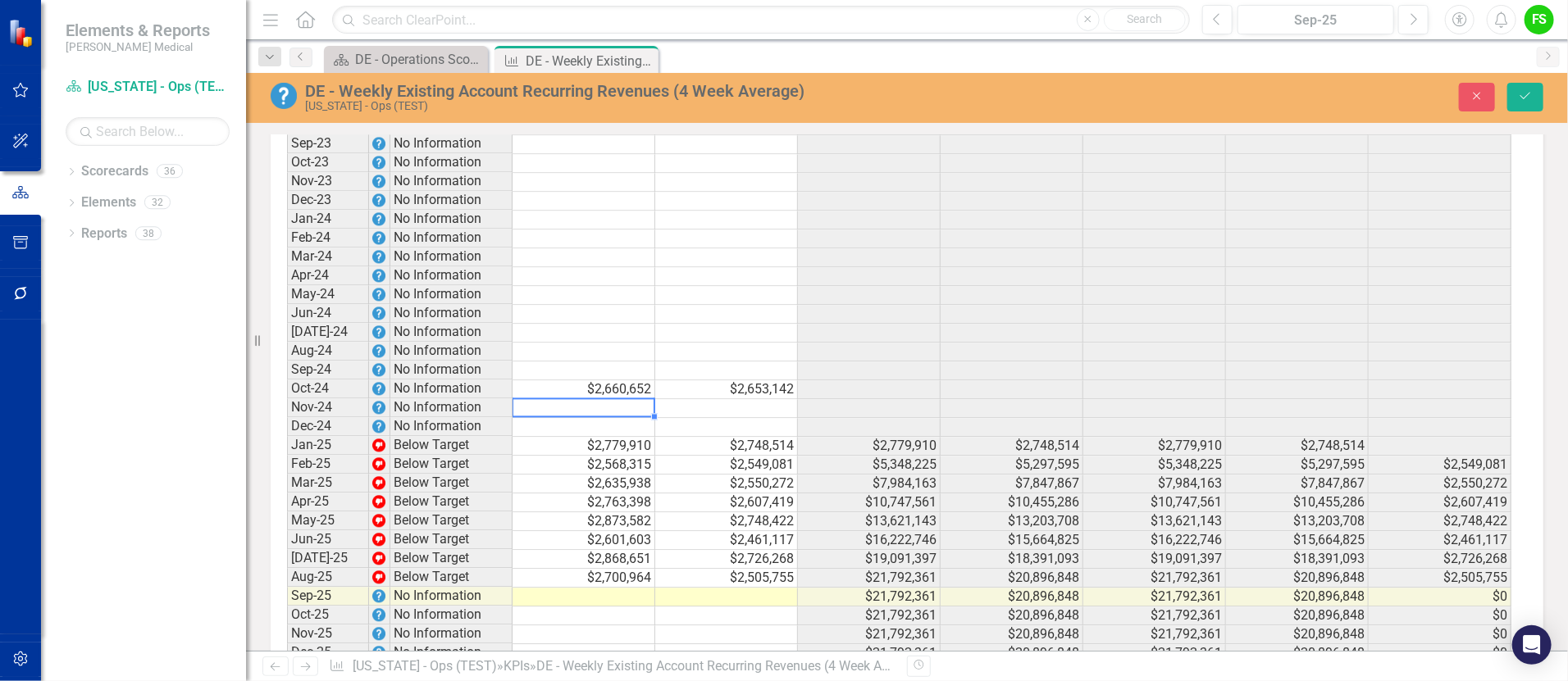
click at [581, 414] on td at bounding box center [584, 408] width 143 height 19
type textarea "2494496"
click at [754, 411] on td at bounding box center [727, 408] width 143 height 19
type textarea "2501559"
click at [618, 429] on td at bounding box center [584, 427] width 143 height 19
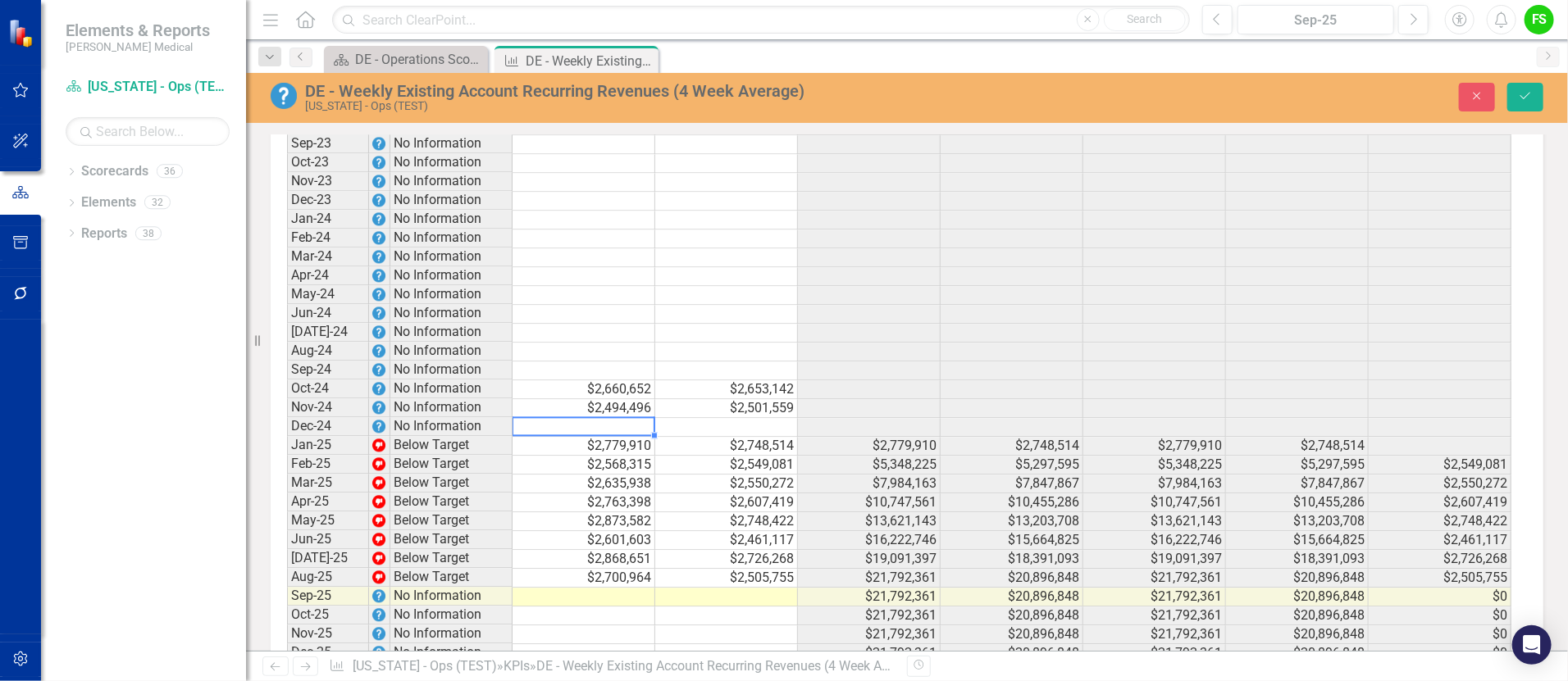
click at [594, 435] on td at bounding box center [584, 427] width 143 height 19
type textarea "2506042"
click at [746, 431] on td at bounding box center [727, 427] width 143 height 19
type textarea "2546039"
click at [955, 418] on td at bounding box center [1012, 408] width 143 height 19
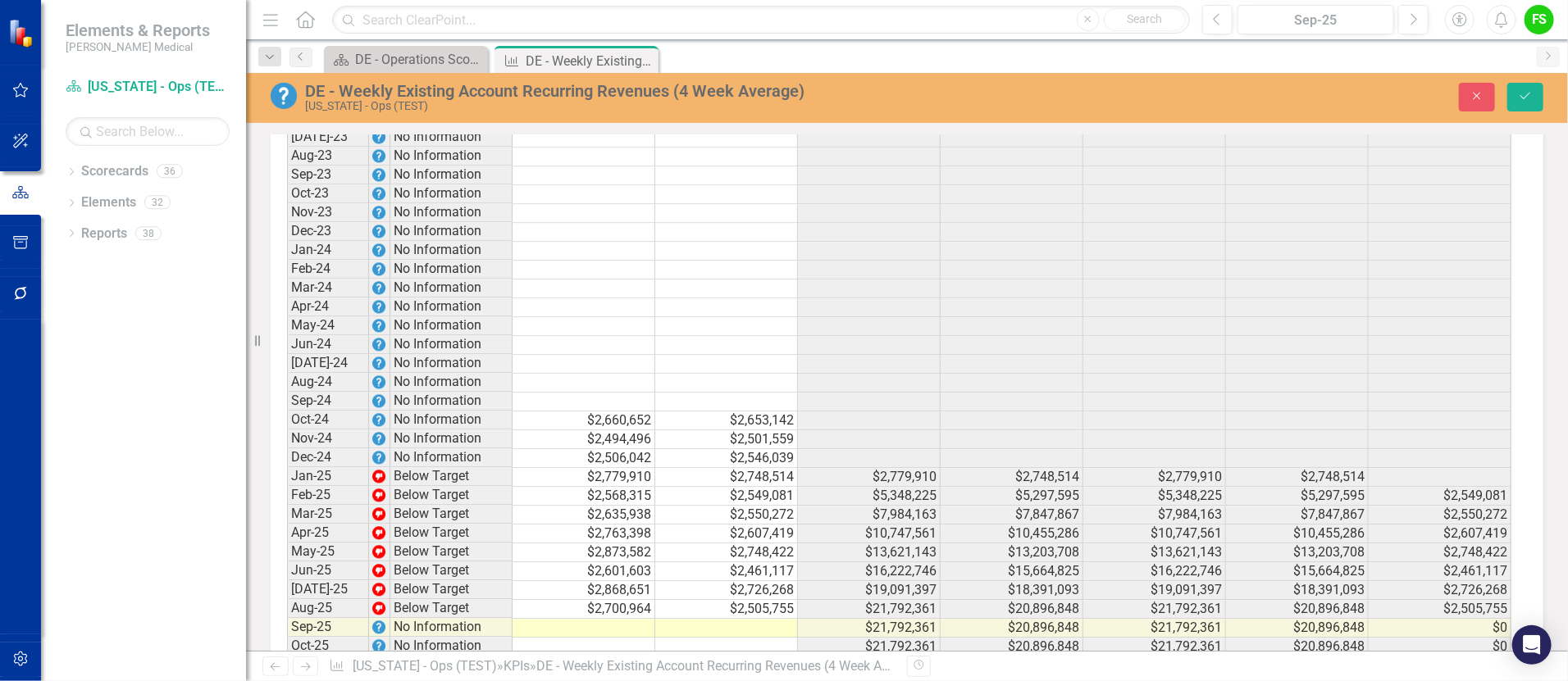
scroll to position [1936, 0]
drag, startPoint x: 1521, startPoint y: 99, endPoint x: 1563, endPoint y: 214, distance: 122.4
click at [1521, 99] on icon "Save" at bounding box center [1525, 96] width 15 height 11
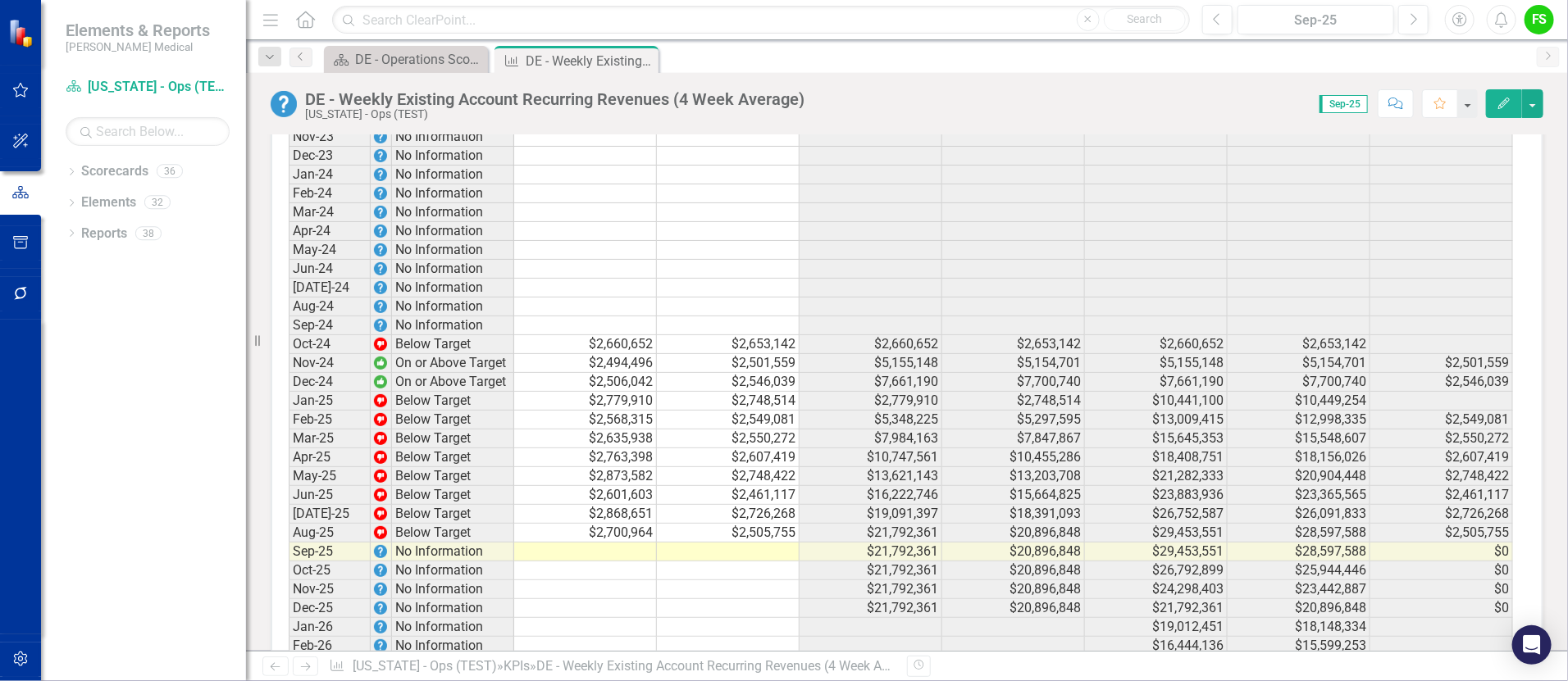
scroll to position [2023, 0]
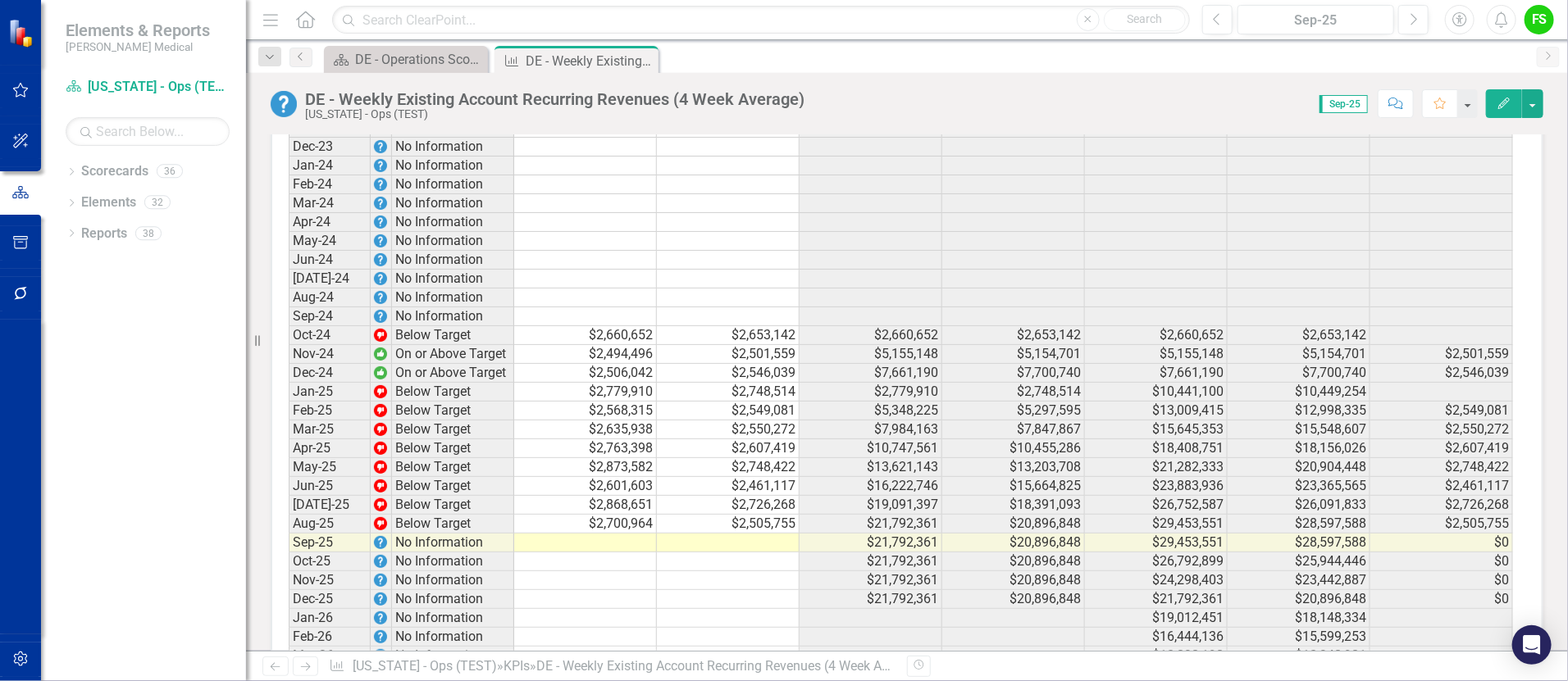
click at [601, 326] on td at bounding box center [586, 316] width 143 height 19
click at [597, 324] on td at bounding box center [586, 316] width 143 height 19
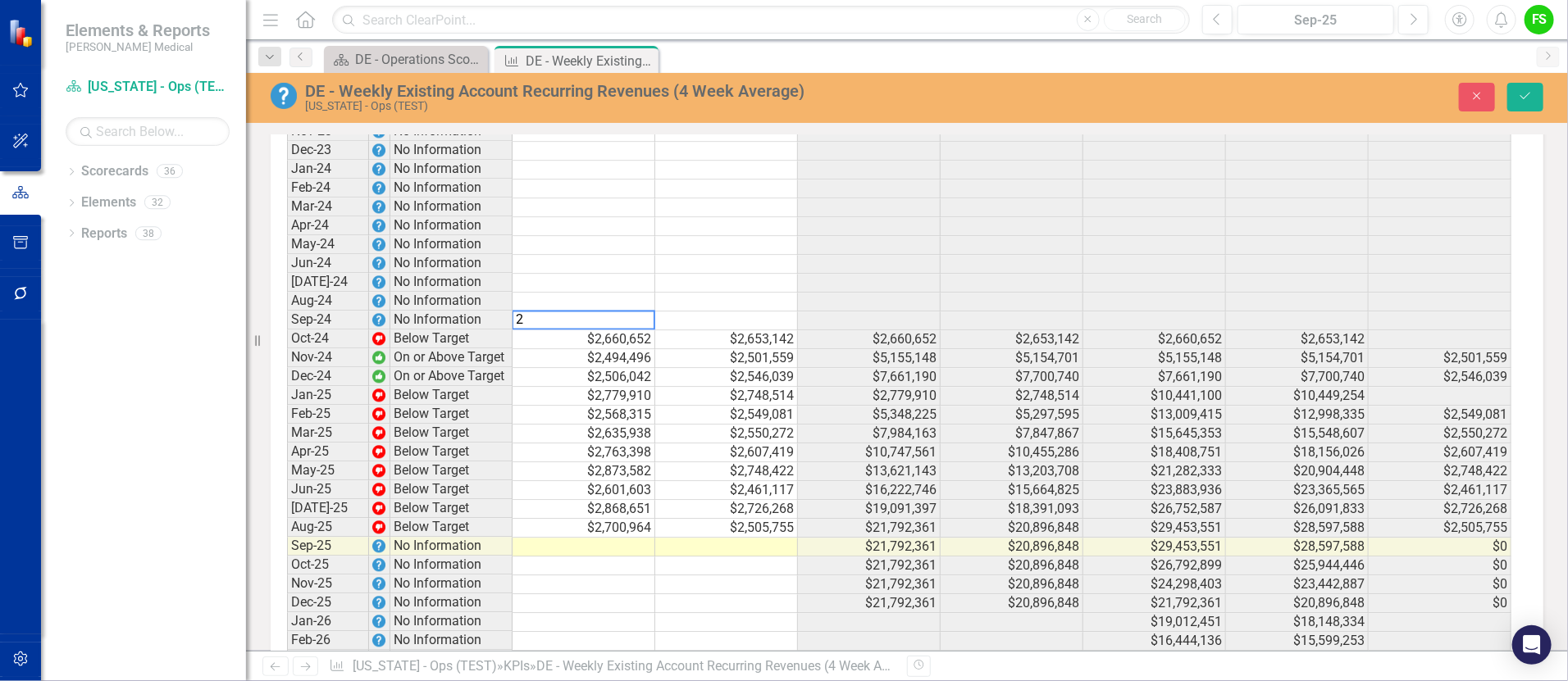
scroll to position [2025, 0]
type textarea "2414137"
click at [712, 321] on td at bounding box center [727, 318] width 143 height 19
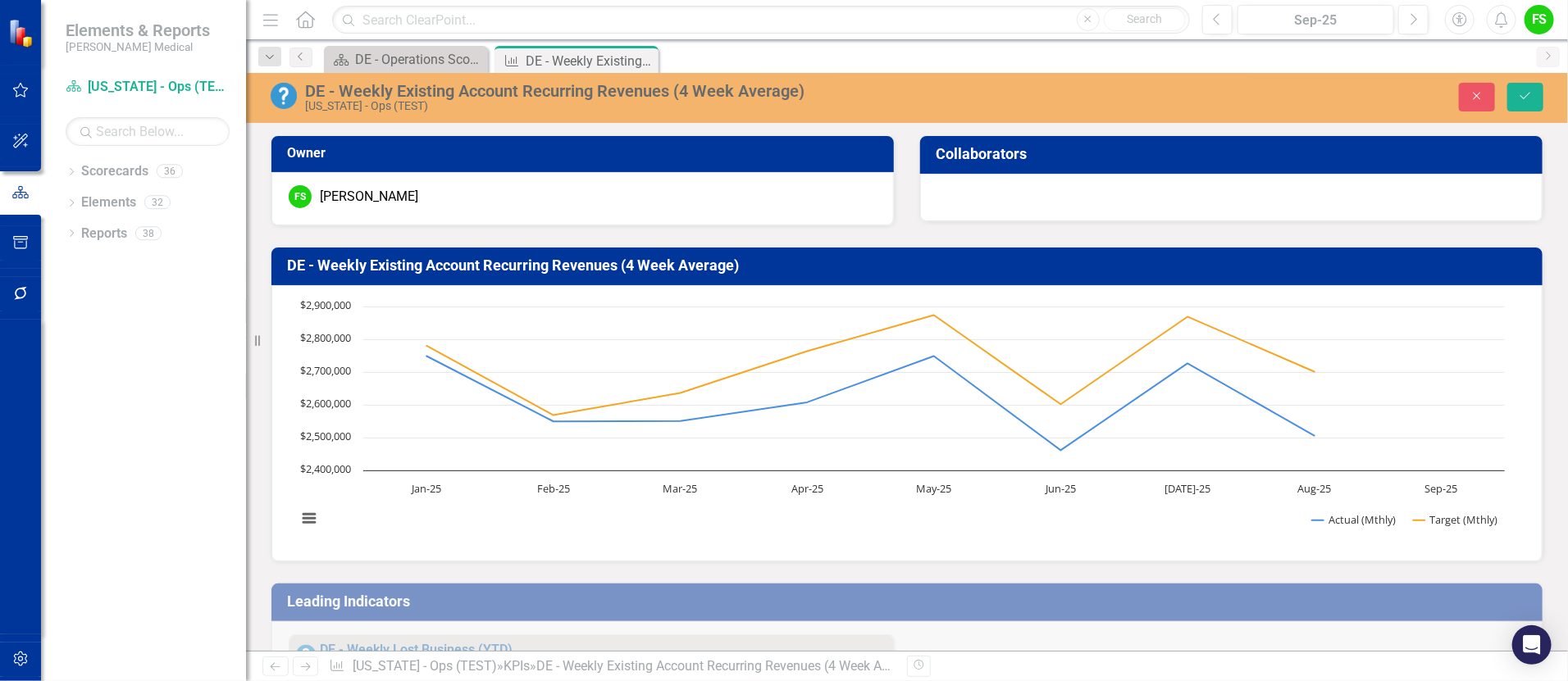
scroll to position [2025, 0]
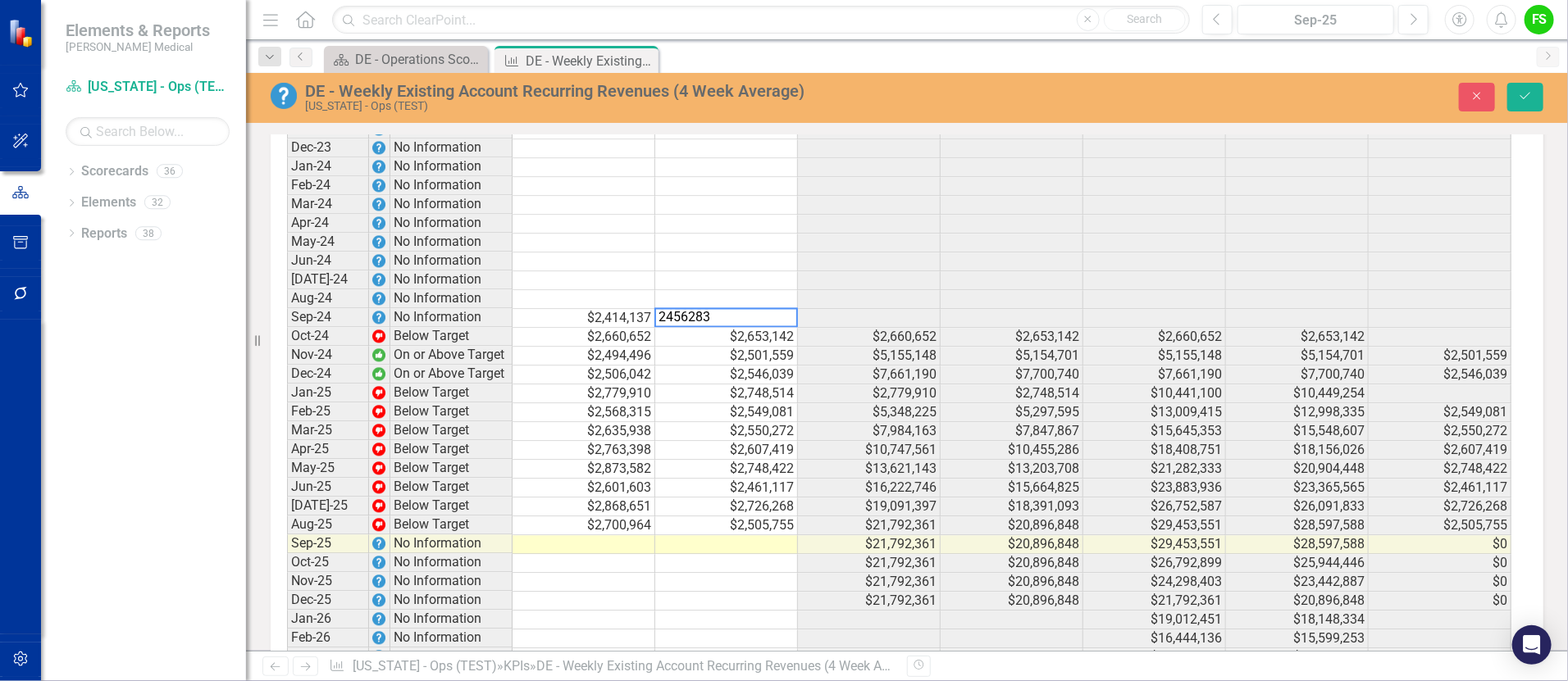
type textarea "2456283"
click at [585, 306] on td at bounding box center [584, 299] width 143 height 19
click at [600, 309] on td at bounding box center [584, 299] width 143 height 19
type textarea "2672639"
click at [287, 301] on div "Period Status Target (Mthly) Actual (Mthly) Target (YTD) Actual (YTD) Target (R…" at bounding box center [287, 301] width 0 height 1070
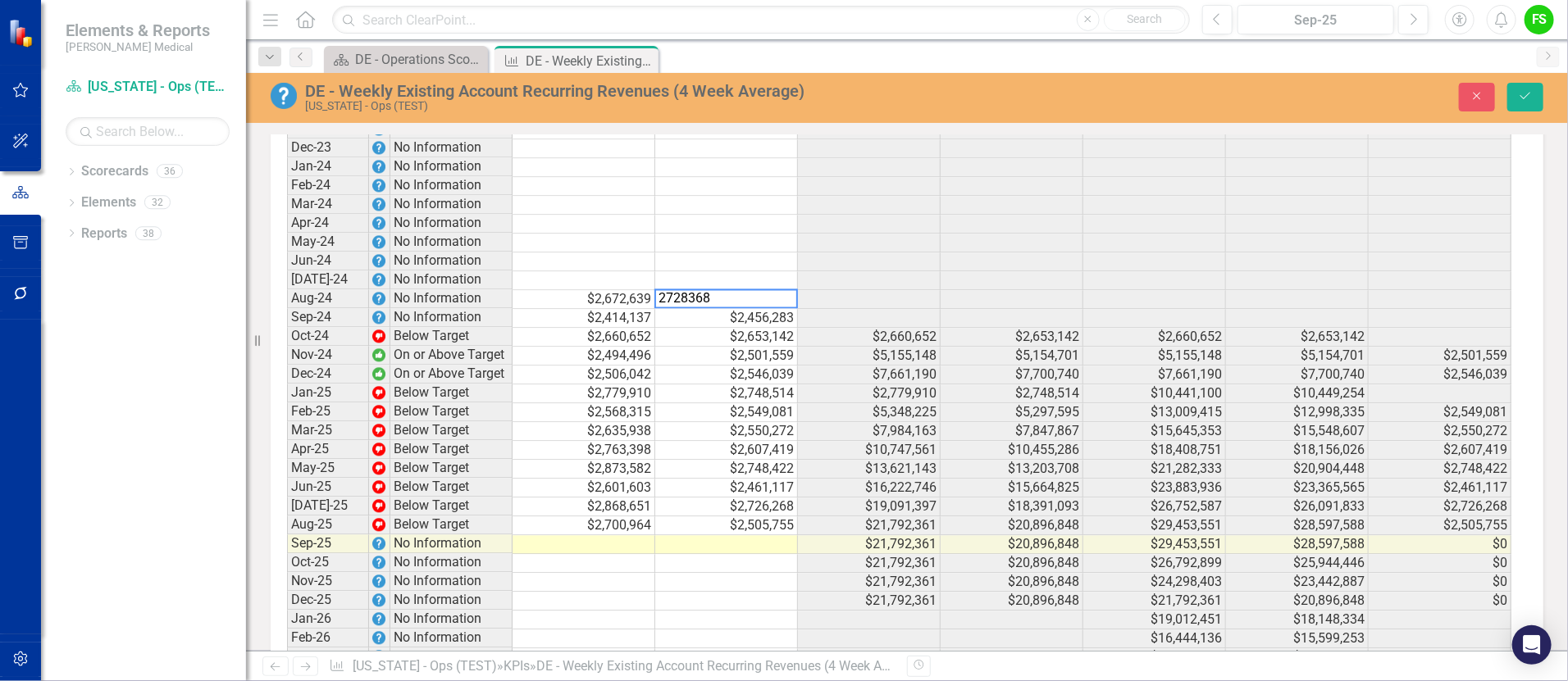
type textarea "2728368"
click at [595, 283] on td at bounding box center [584, 280] width 143 height 19
click at [582, 288] on td at bounding box center [584, 280] width 143 height 19
type textarea "2632040"
click at [750, 290] on td at bounding box center [727, 280] width 143 height 19
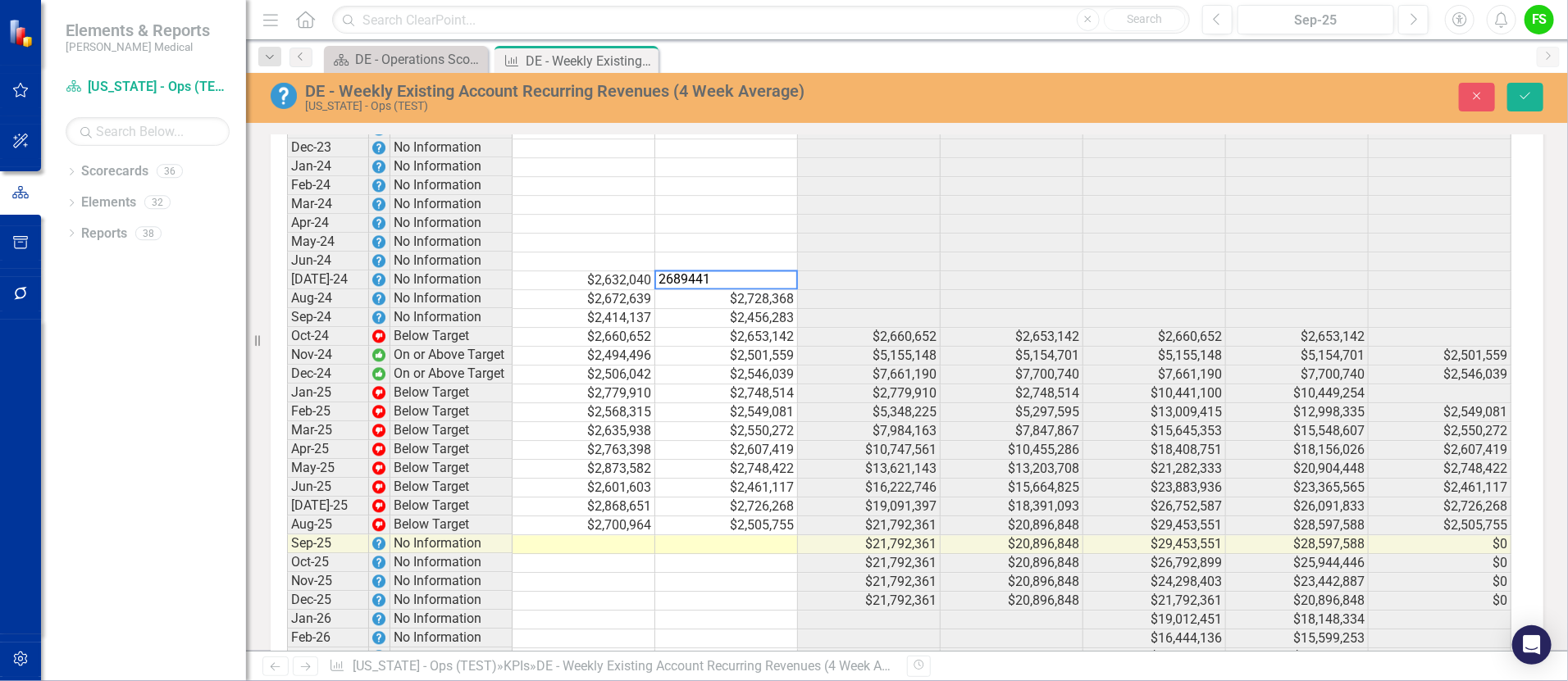
click at [703, 365] on td "$2,501,559" at bounding box center [727, 356] width 143 height 19
type textarea "2501559"
click at [603, 271] on td at bounding box center [584, 261] width 143 height 19
drag, startPoint x: 1533, startPoint y: 90, endPoint x: 1561, endPoint y: 119, distance: 40.3
click at [1533, 90] on button "Save" at bounding box center [1525, 97] width 36 height 29
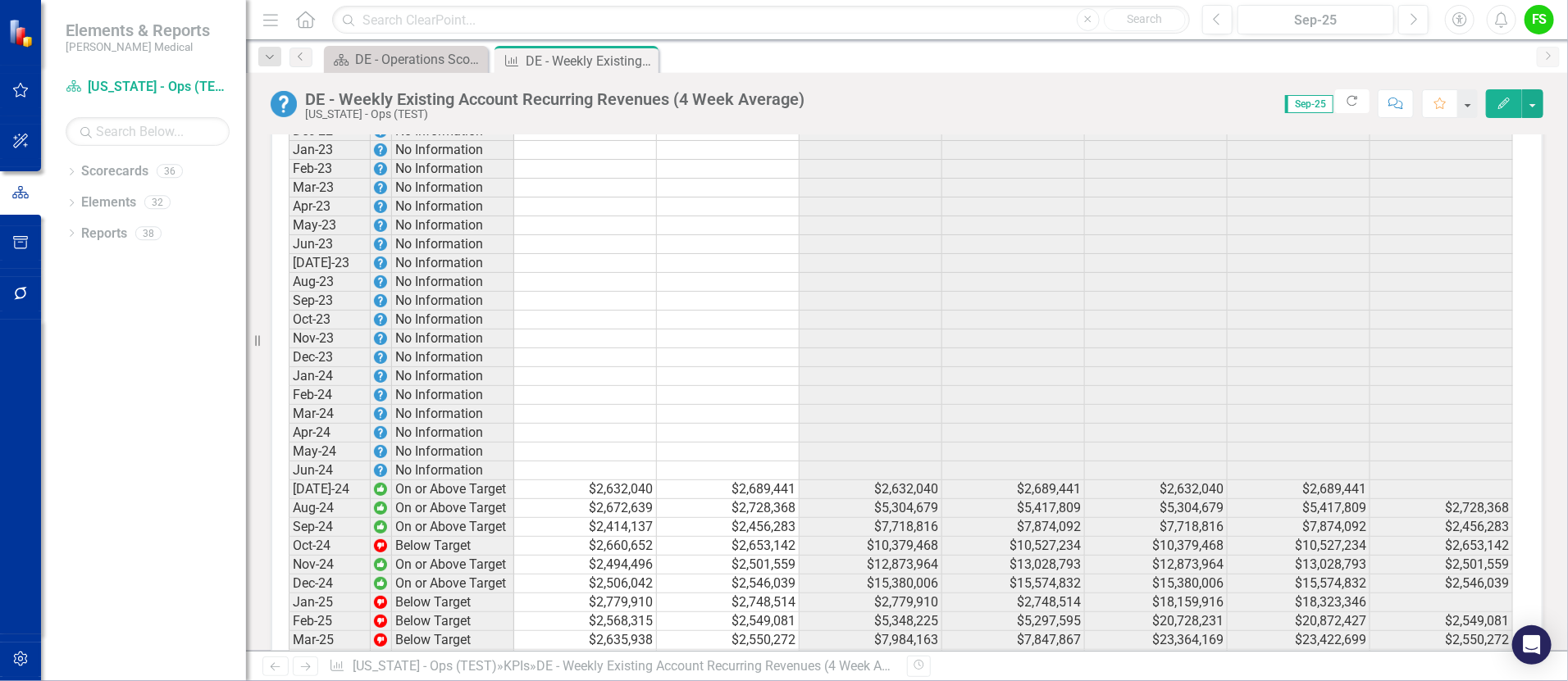
scroll to position [1855, 0]
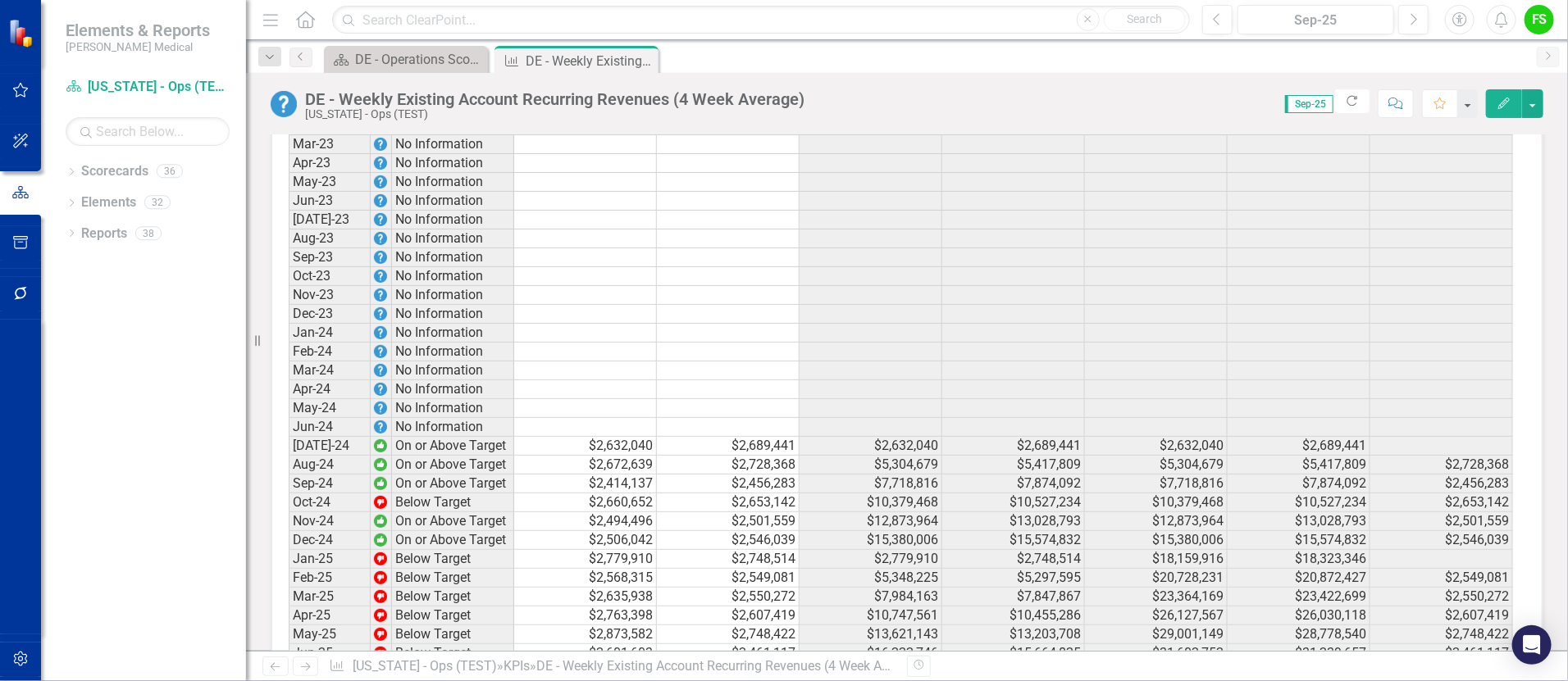
click at [582, 434] on td at bounding box center [586, 427] width 143 height 19
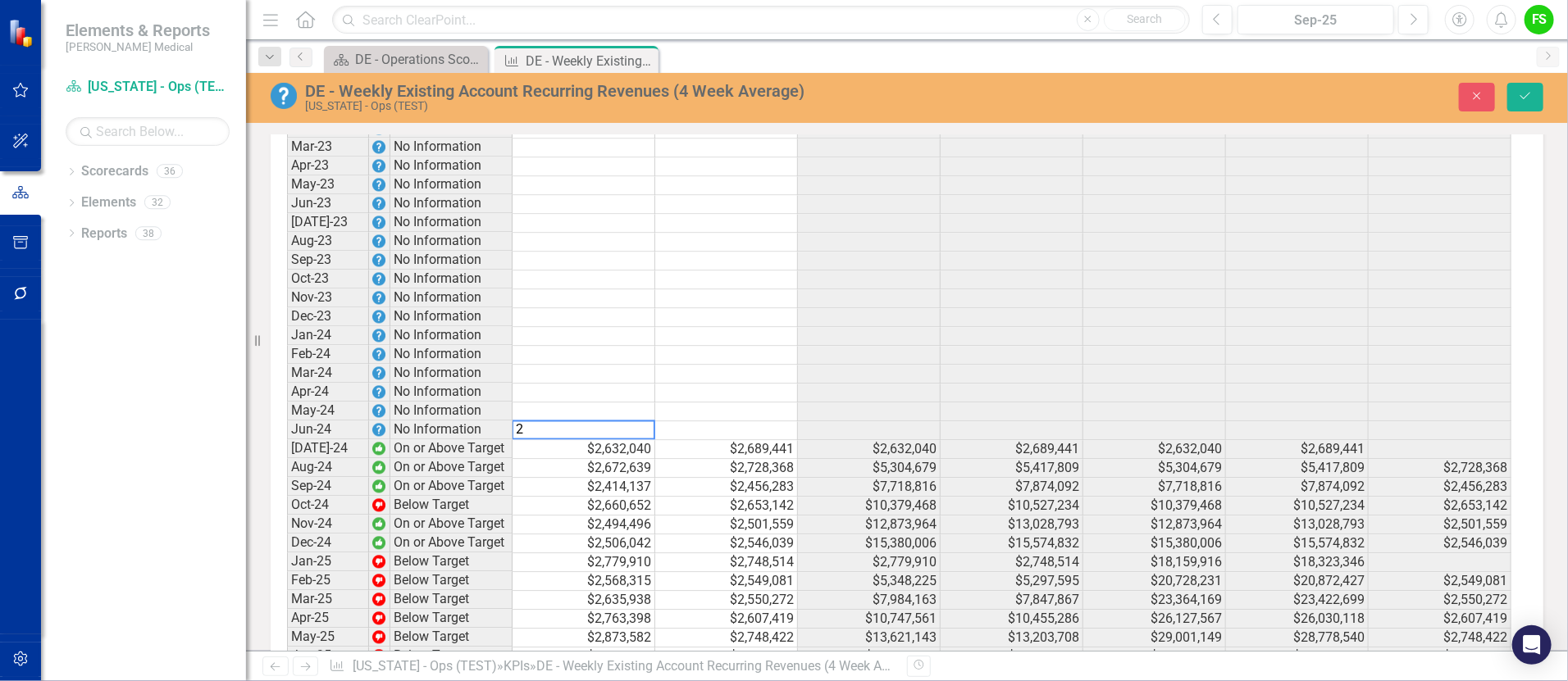
scroll to position [1858, 0]
type textarea "2374550"
click at [287, 428] on div "Period Status Target (Mthly) Actual (Mthly) Target (YTD) Actual (YTD) Target (R…" at bounding box center [287, 468] width 0 height 1070
click at [745, 436] on td at bounding box center [727, 429] width 143 height 19
type textarea "2425588"
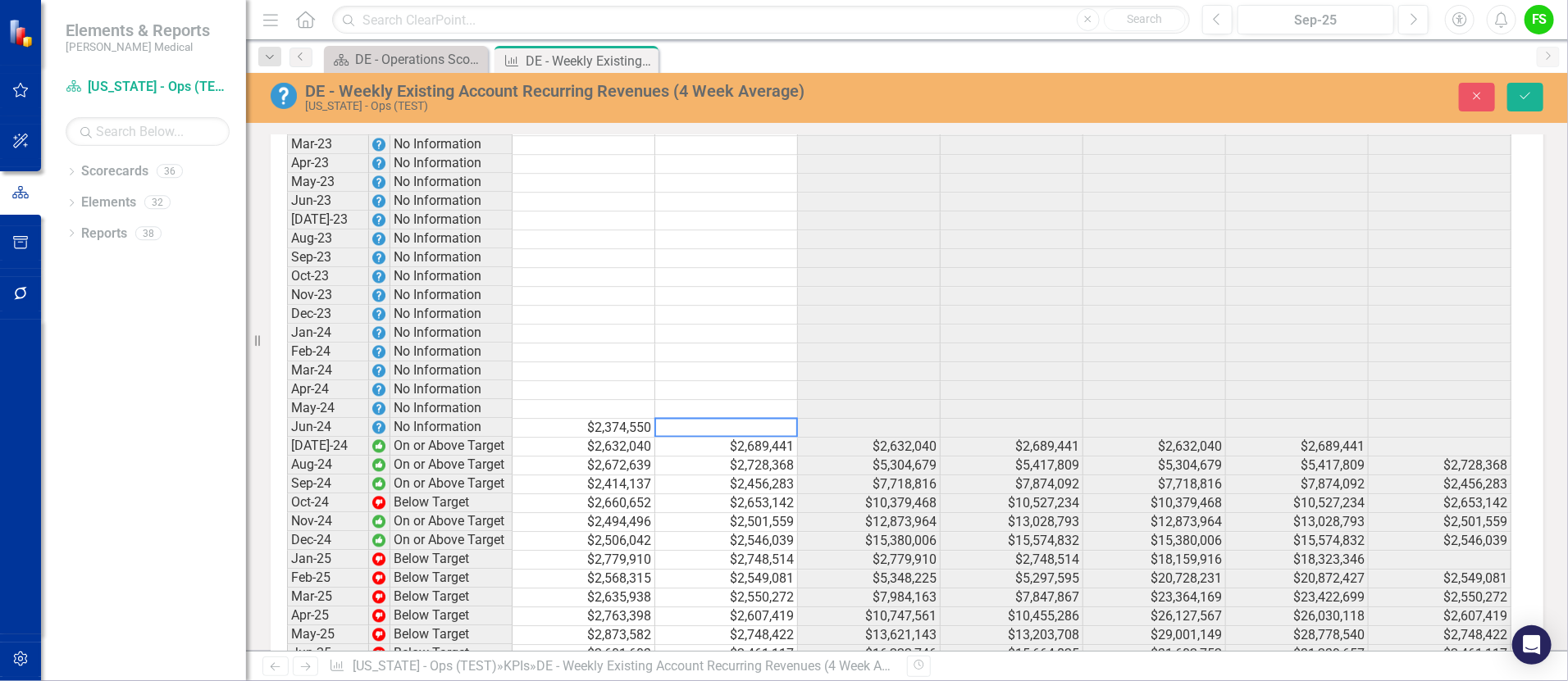
click at [557, 418] on td at bounding box center [584, 410] width 143 height 19
click at [603, 420] on td at bounding box center [584, 410] width 143 height 19
type textarea "2823038"
click at [709, 415] on td at bounding box center [727, 410] width 143 height 19
type textarea "2872769"
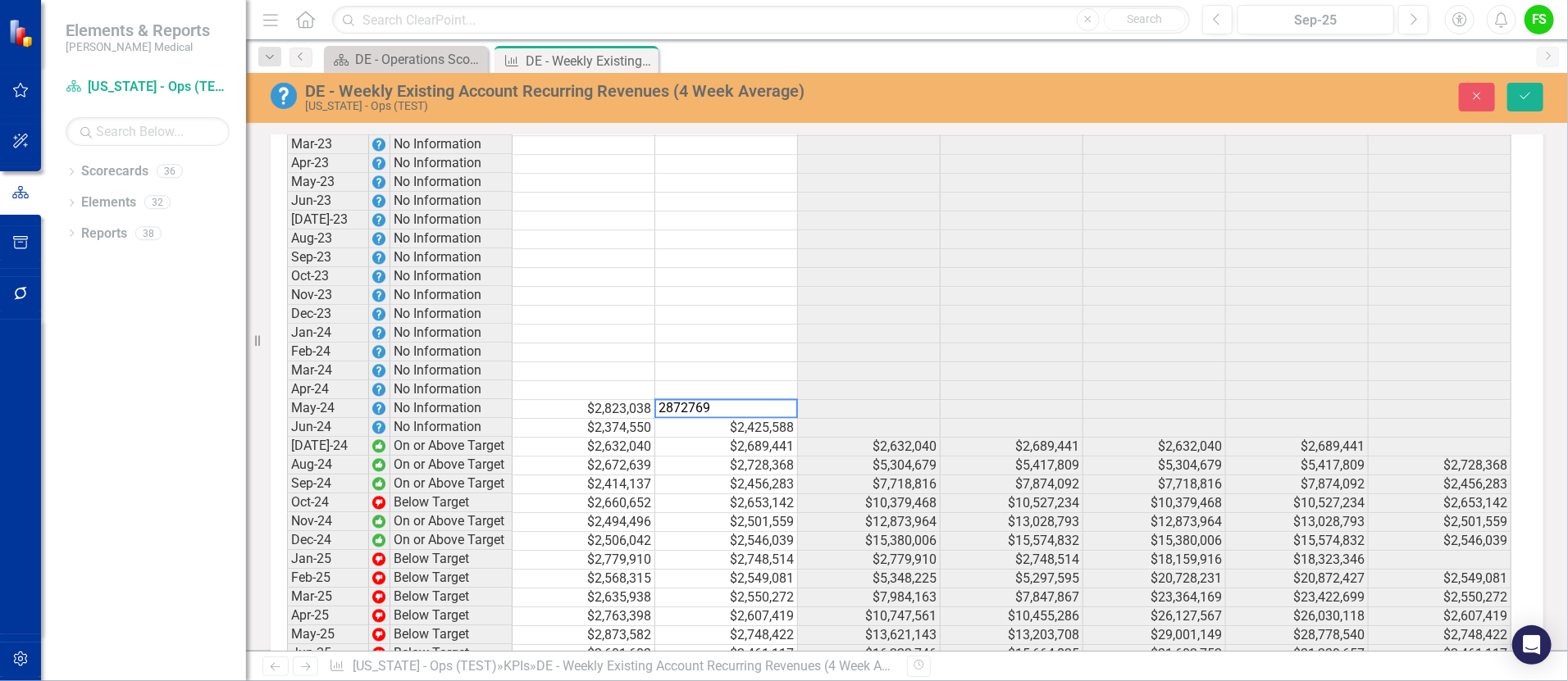
click at [568, 393] on td at bounding box center [584, 391] width 143 height 19
click at [634, 394] on td at bounding box center [584, 391] width 143 height 19
type textarea "2568335"
click at [687, 393] on td at bounding box center [727, 391] width 143 height 19
type textarea "2603503"
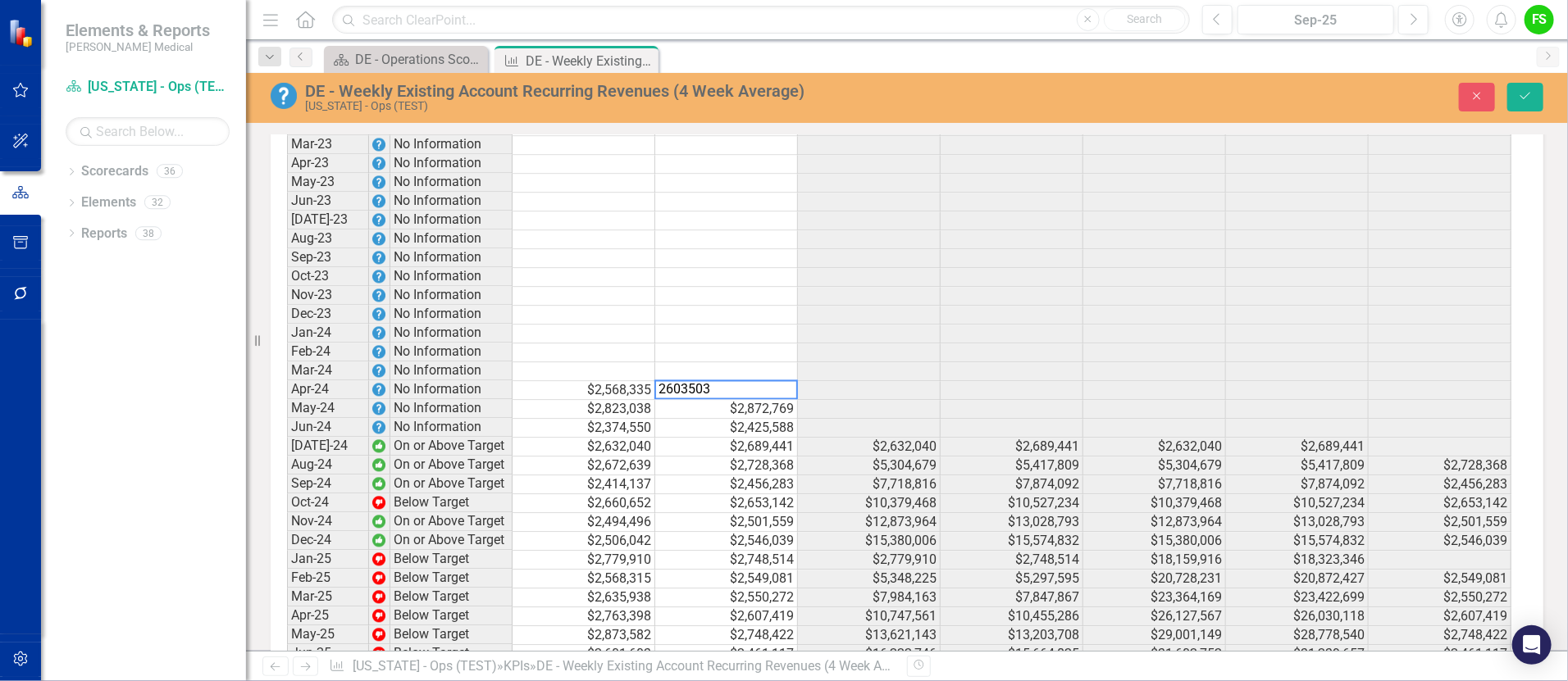
click at [605, 379] on td at bounding box center [584, 372] width 143 height 19
click at [605, 363] on div at bounding box center [583, 362] width 143 height 2
type textarea "2464271"
click at [287, 370] on div "Period Status Target (Mthly) Actual (Mthly) Target (YTD) Actual (YTD) Target (R…" at bounding box center [287, 468] width 0 height 1070
click at [709, 381] on td at bounding box center [727, 372] width 143 height 19
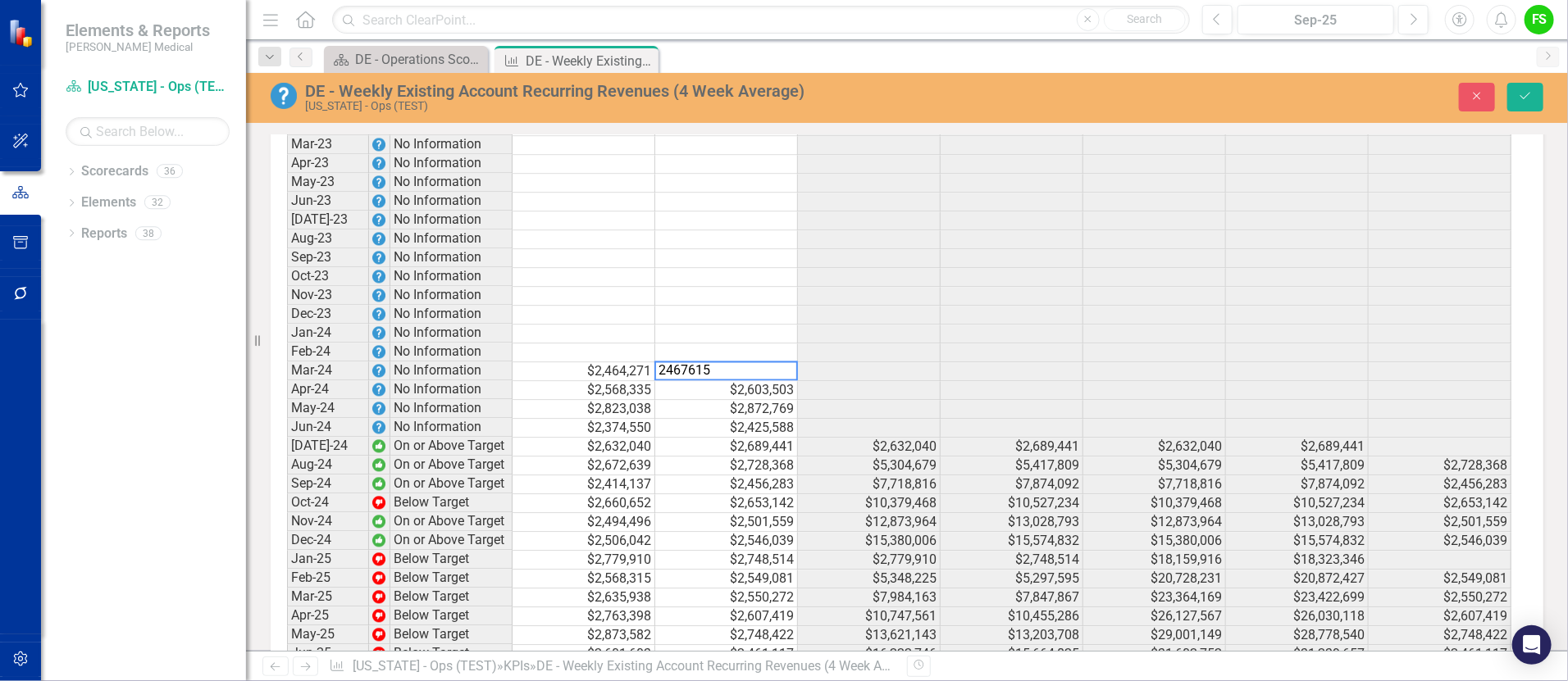
type textarea "2467615"
click at [572, 361] on td at bounding box center [584, 353] width 143 height 19
click at [588, 360] on td at bounding box center [584, 353] width 143 height 19
type textarea "2442615"
click at [700, 359] on td at bounding box center [727, 353] width 143 height 19
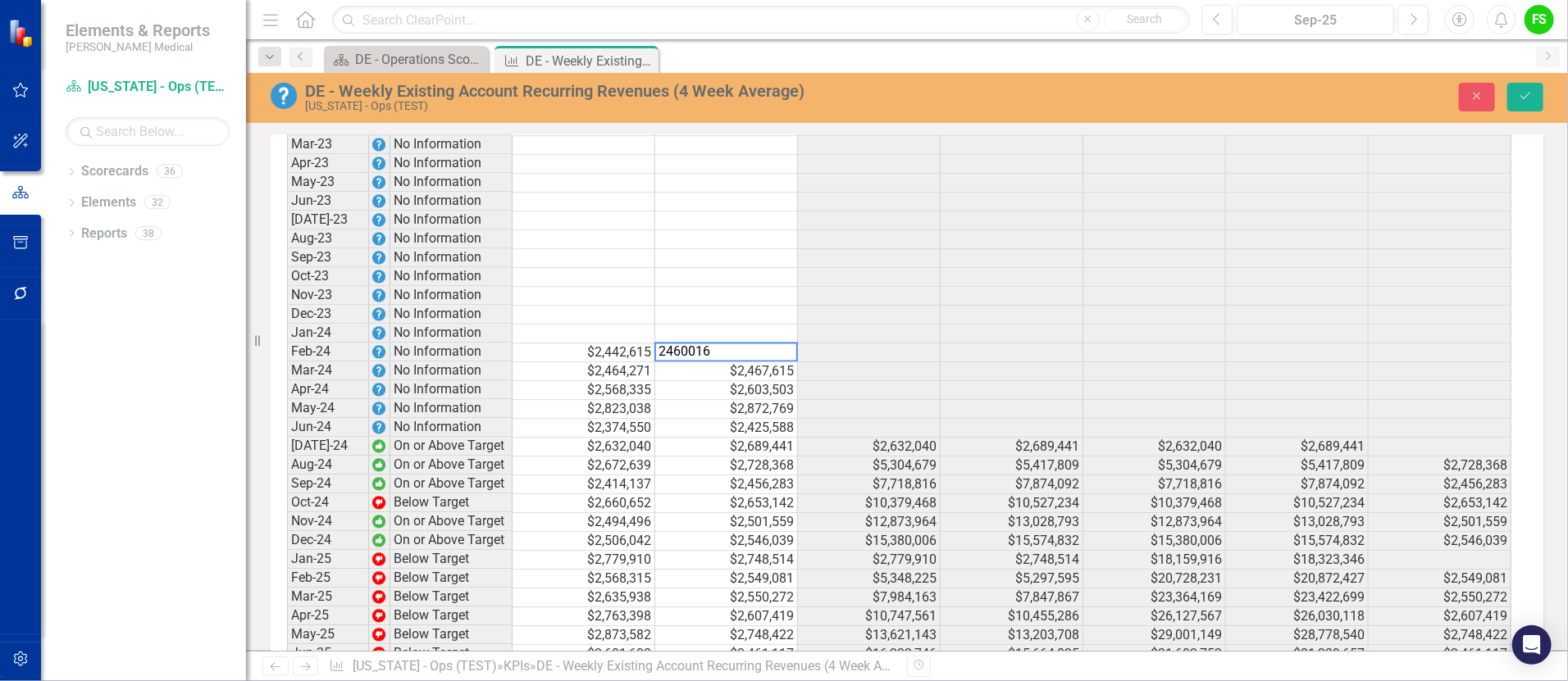
type textarea "2460016"
click at [554, 338] on td at bounding box center [584, 334] width 143 height 19
click at [631, 339] on td at bounding box center [584, 334] width 143 height 19
type textarea "2541018"
click at [704, 342] on td at bounding box center [727, 334] width 143 height 19
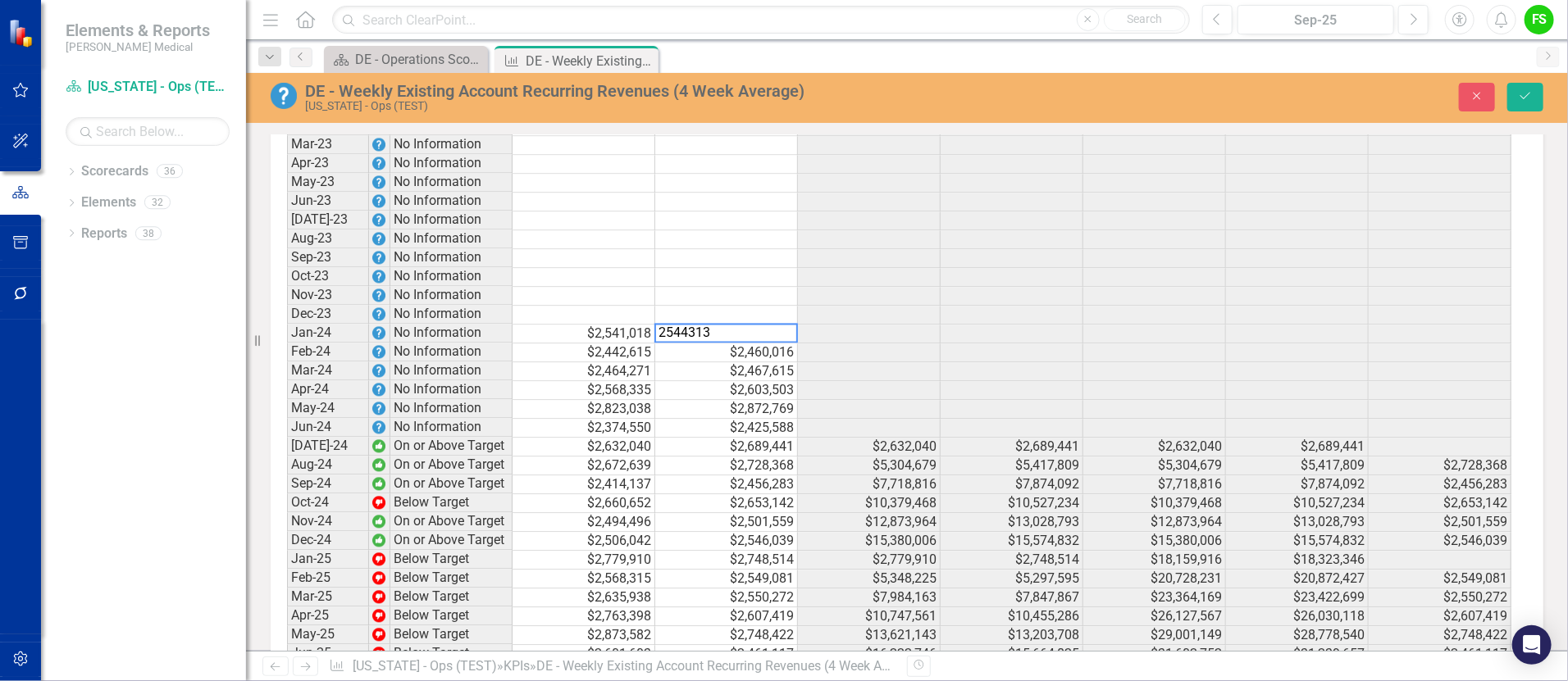
type textarea "2603503"
click at [735, 401] on td "$2,603,503" at bounding box center [727, 391] width 143 height 19
click at [1531, 90] on icon "Save" at bounding box center [1525, 96] width 15 height 11
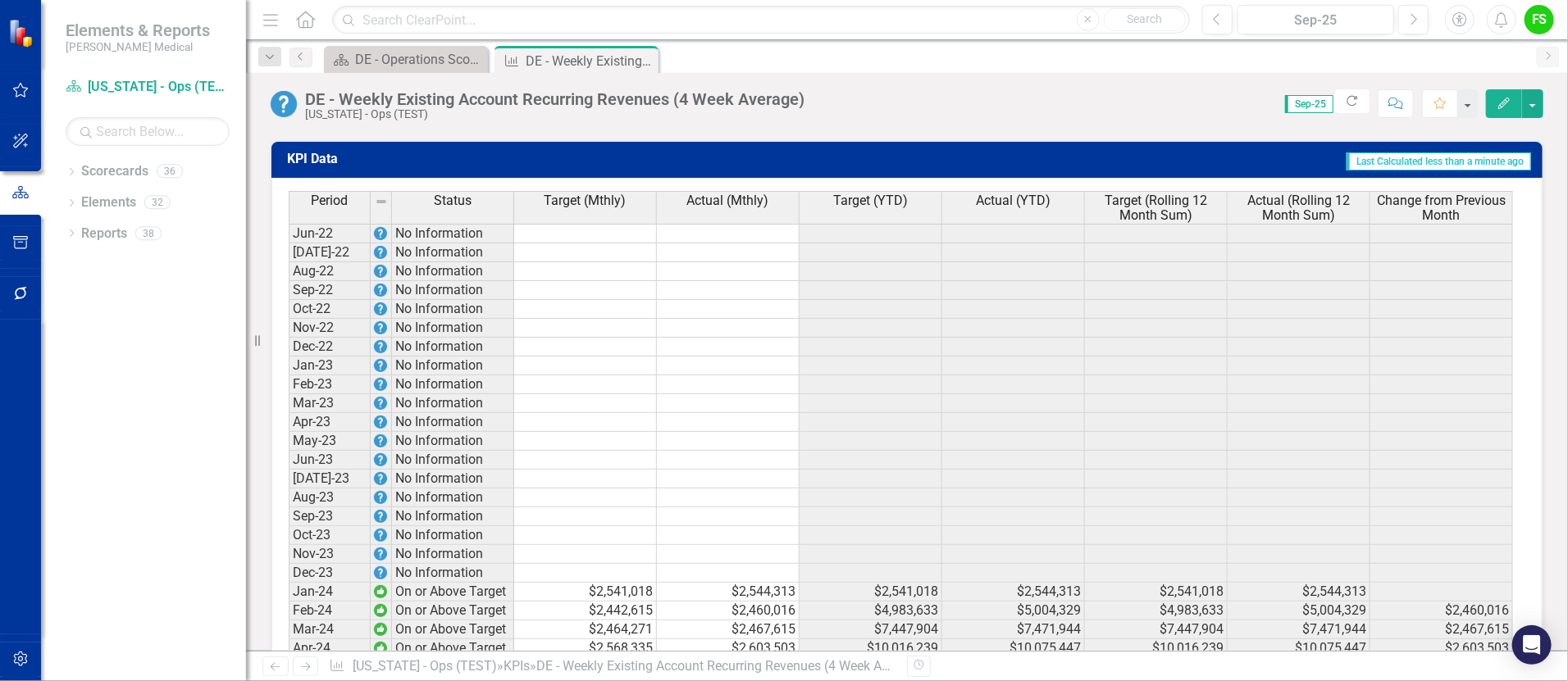
scroll to position [1598, 0]
click at [588, 240] on td at bounding box center [586, 233] width 143 height 20
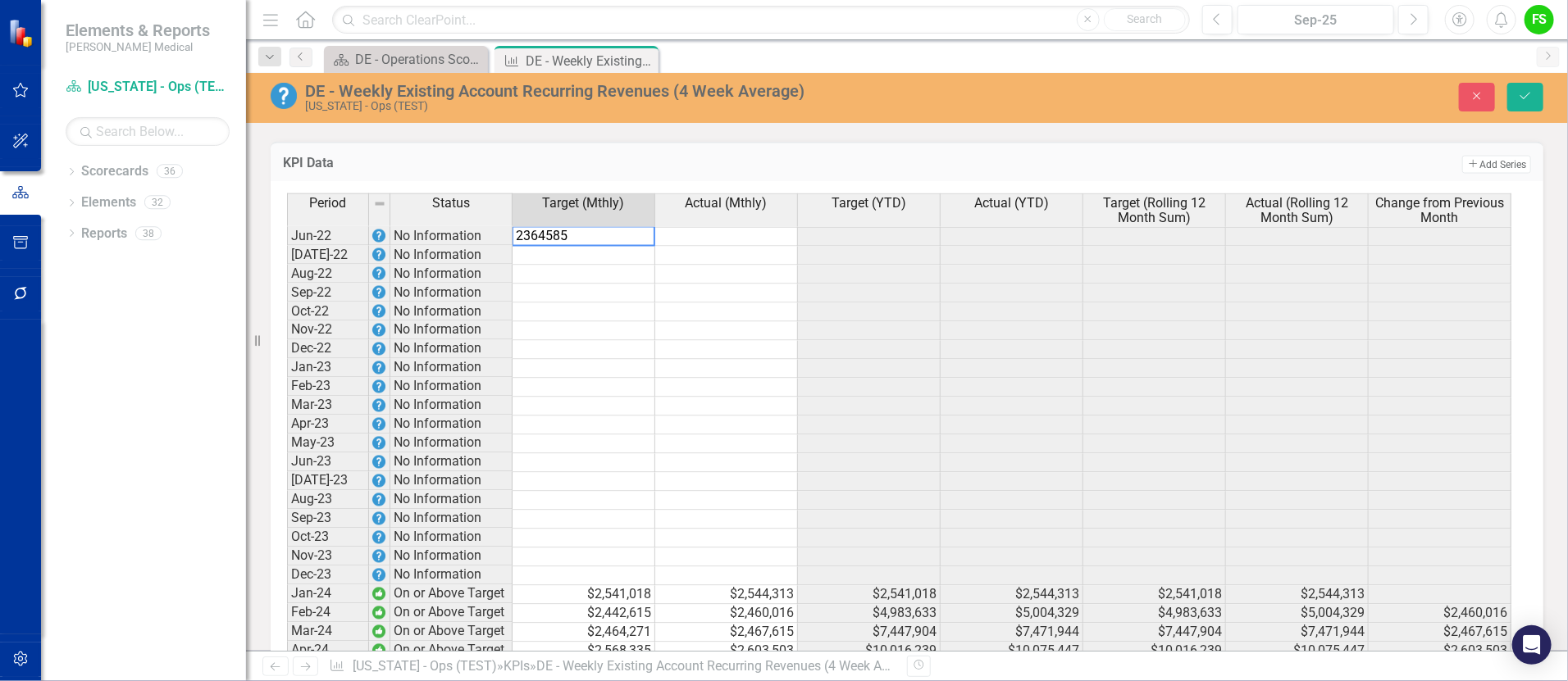
type textarea "2364585"
click at [731, 247] on td at bounding box center [727, 237] width 143 height 20
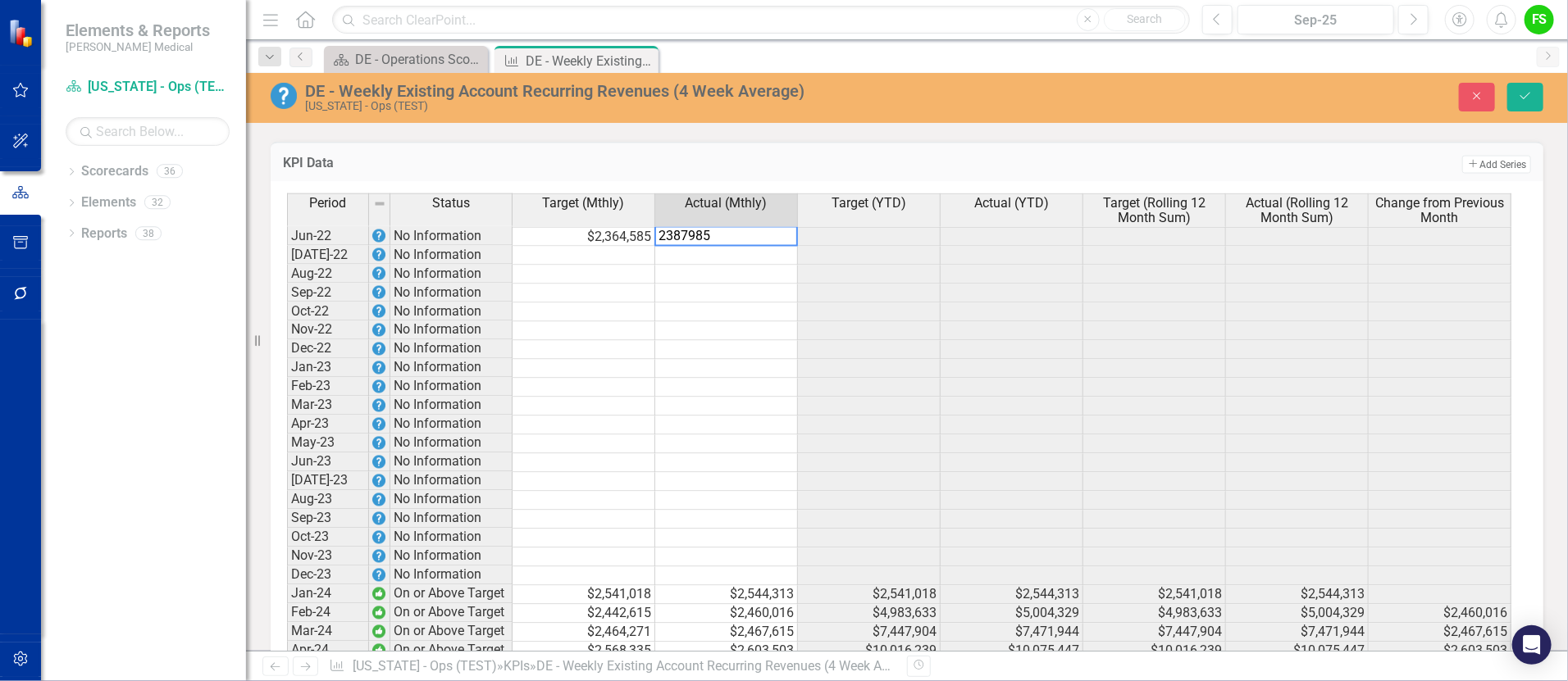
type textarea "2387985"
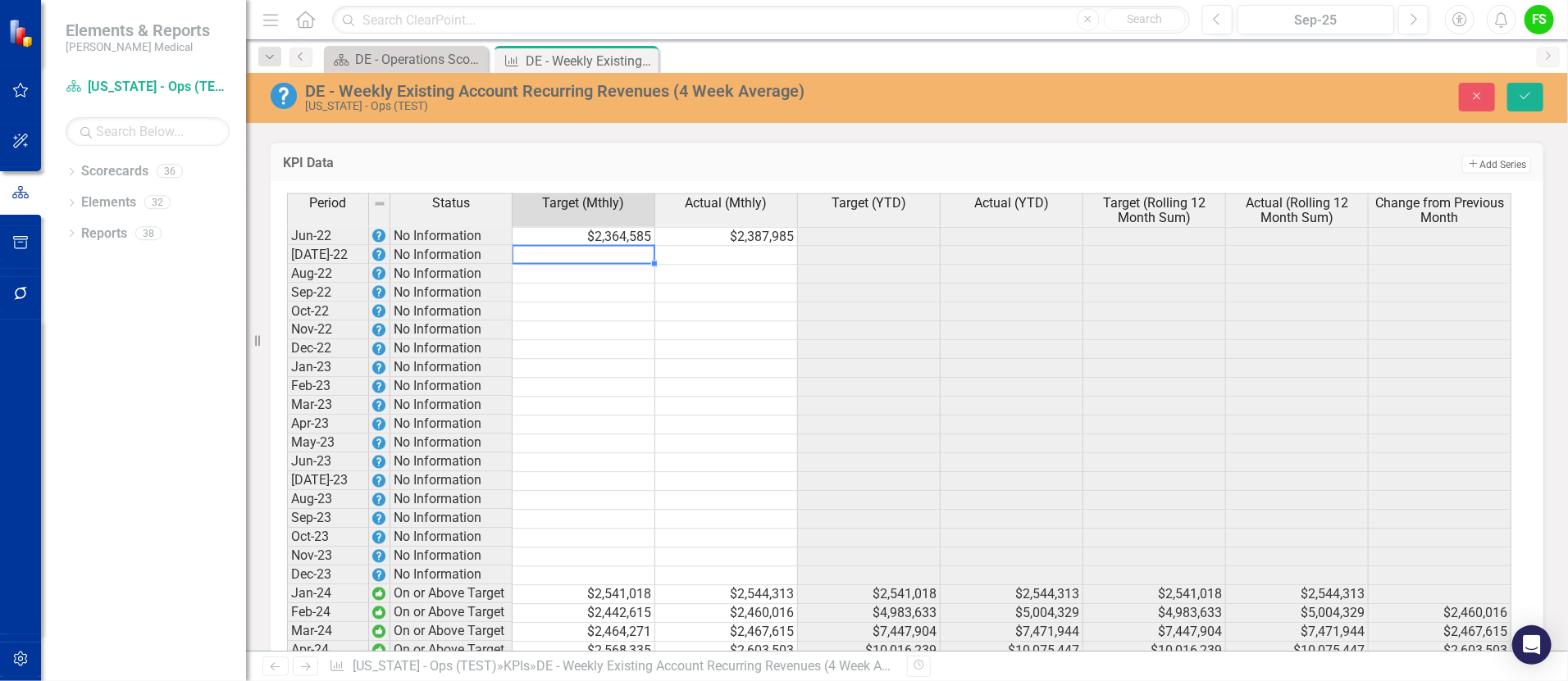
click at [545, 263] on td at bounding box center [584, 256] width 143 height 19
click at [622, 258] on td at bounding box center [584, 256] width 143 height 19
type textarea "2266353"
click at [709, 261] on td at bounding box center [727, 256] width 143 height 19
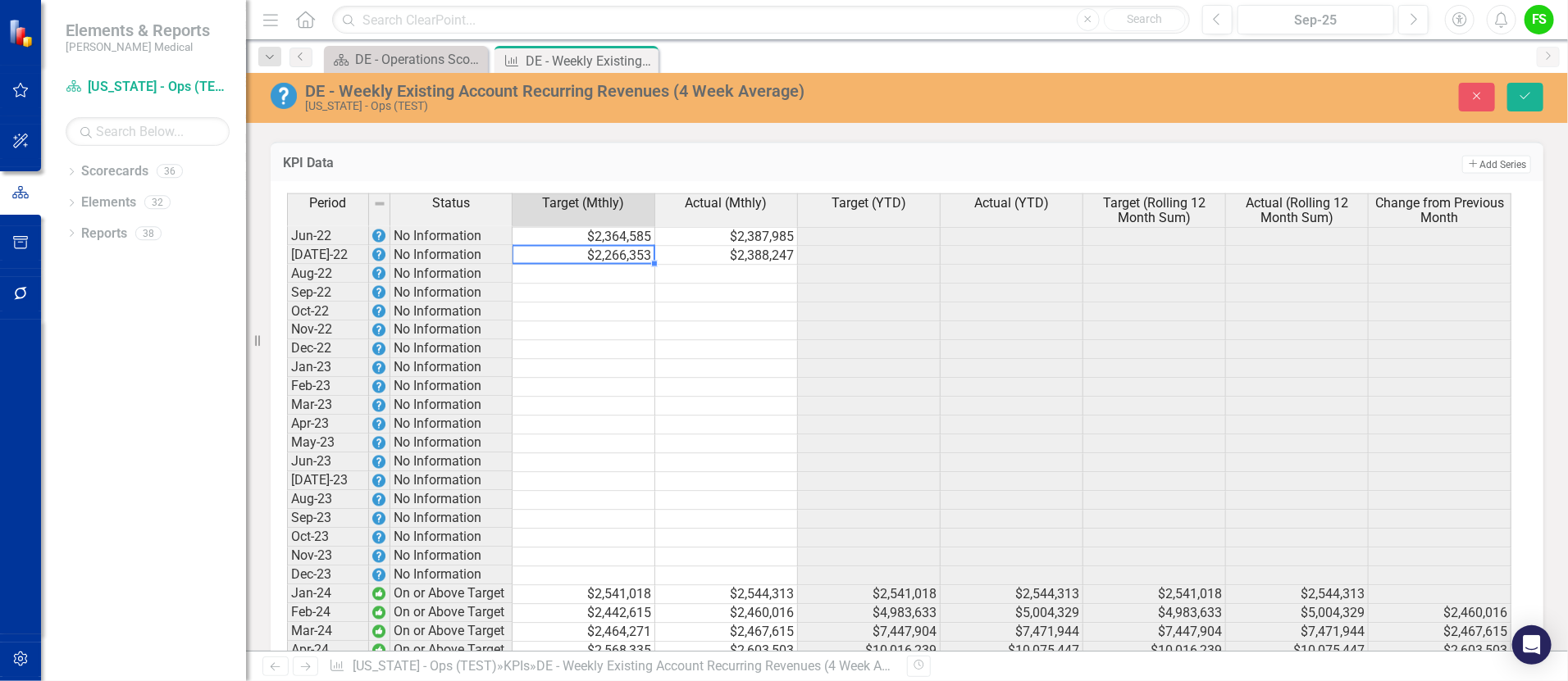
click at [608, 284] on td at bounding box center [584, 275] width 143 height 19
type textarea "2373702"
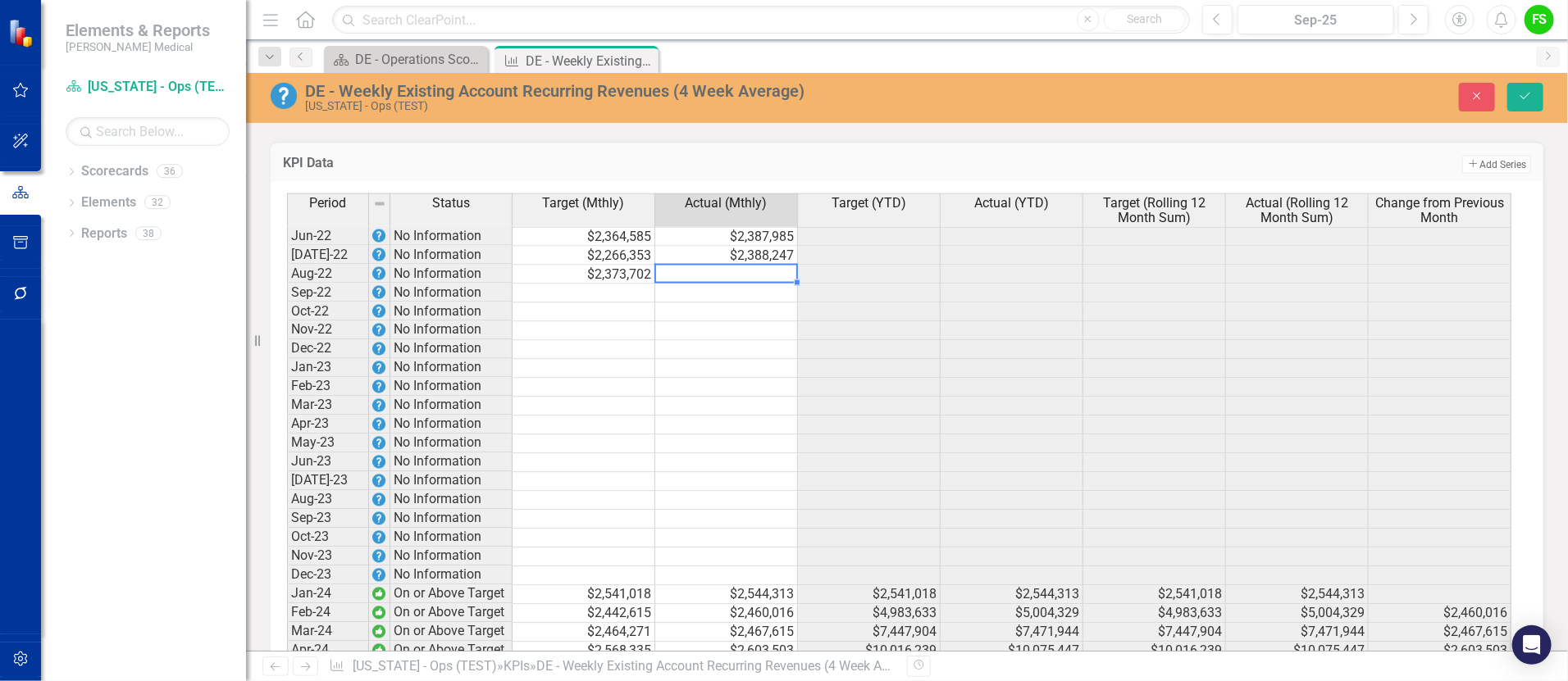
type textarea "2410119"
click at [626, 303] on td at bounding box center [584, 293] width 143 height 19
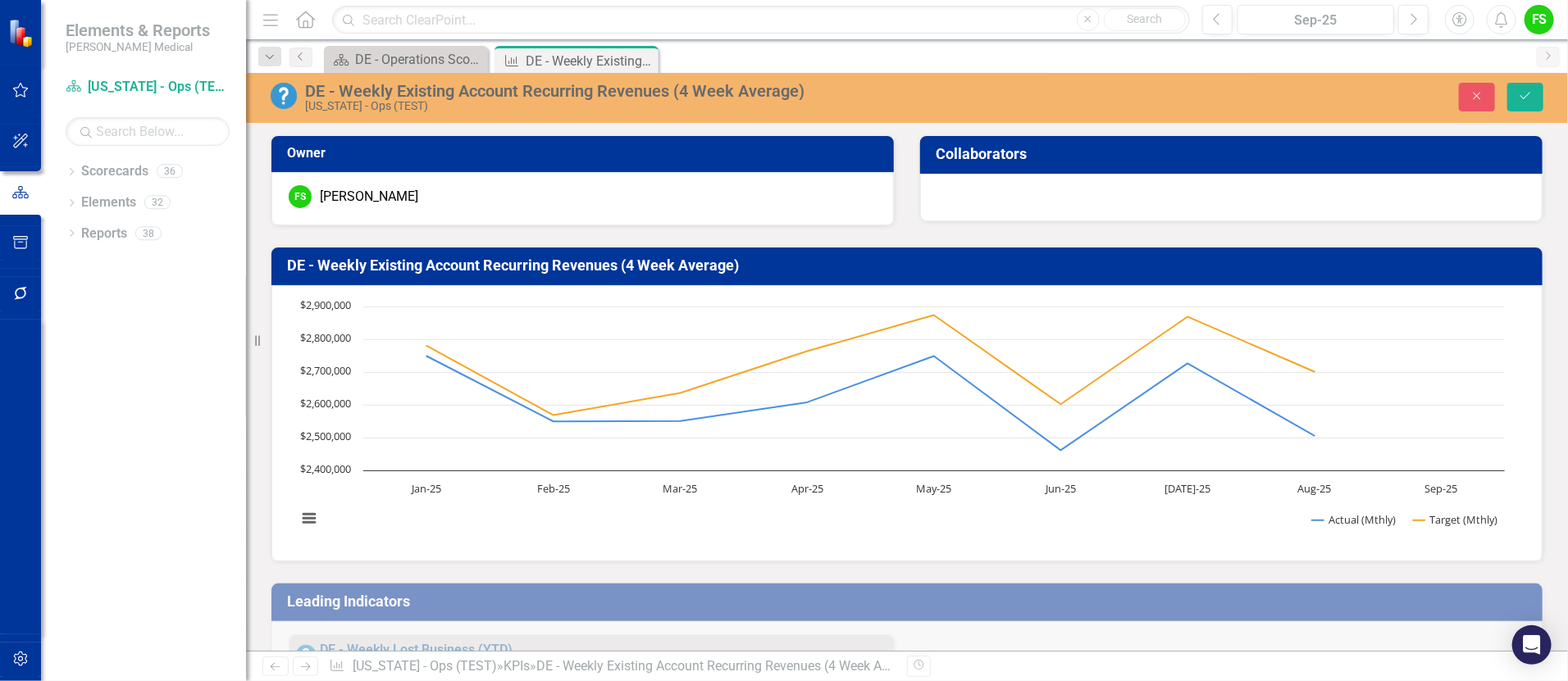
scroll to position [1598, 0]
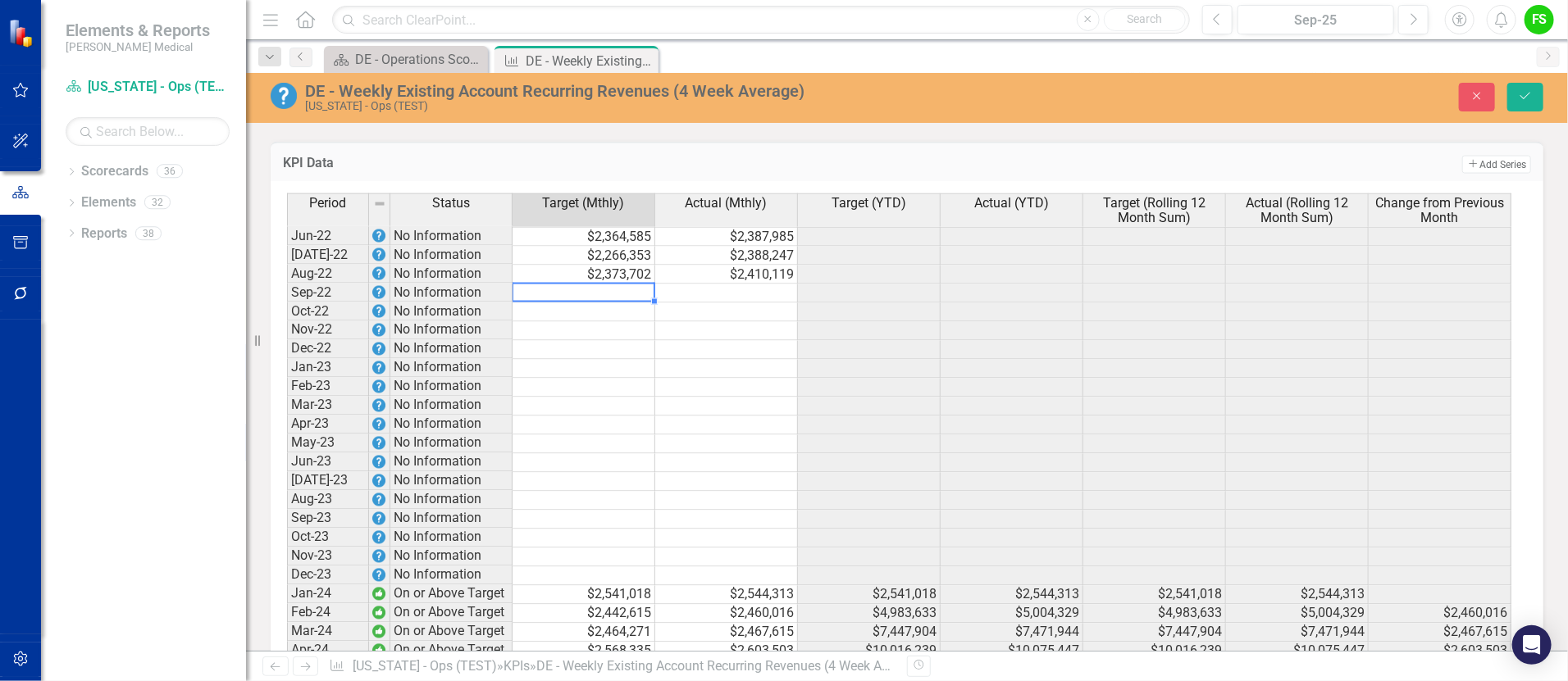
click at [604, 302] on td at bounding box center [584, 293] width 143 height 19
type textarea "2380378"
click at [726, 297] on td at bounding box center [727, 293] width 143 height 19
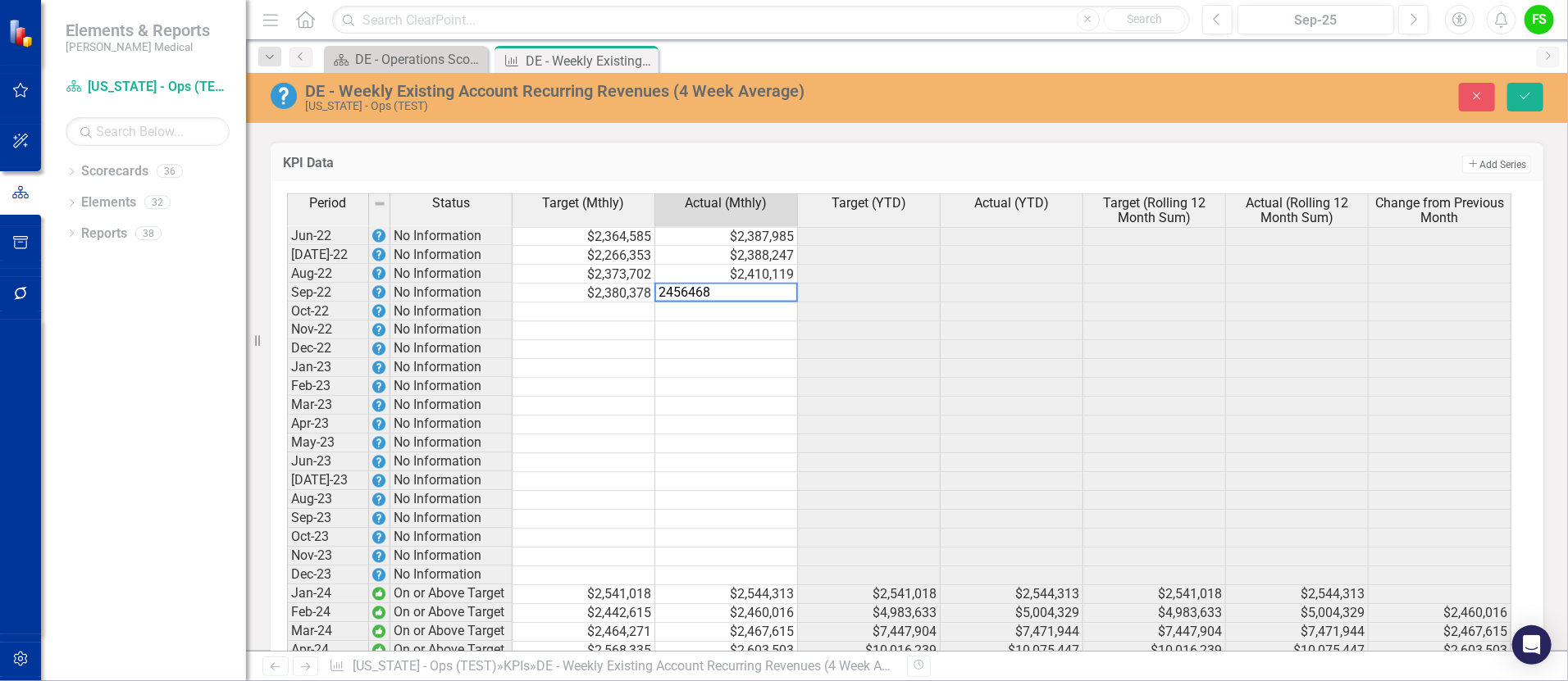
type textarea "2456468"
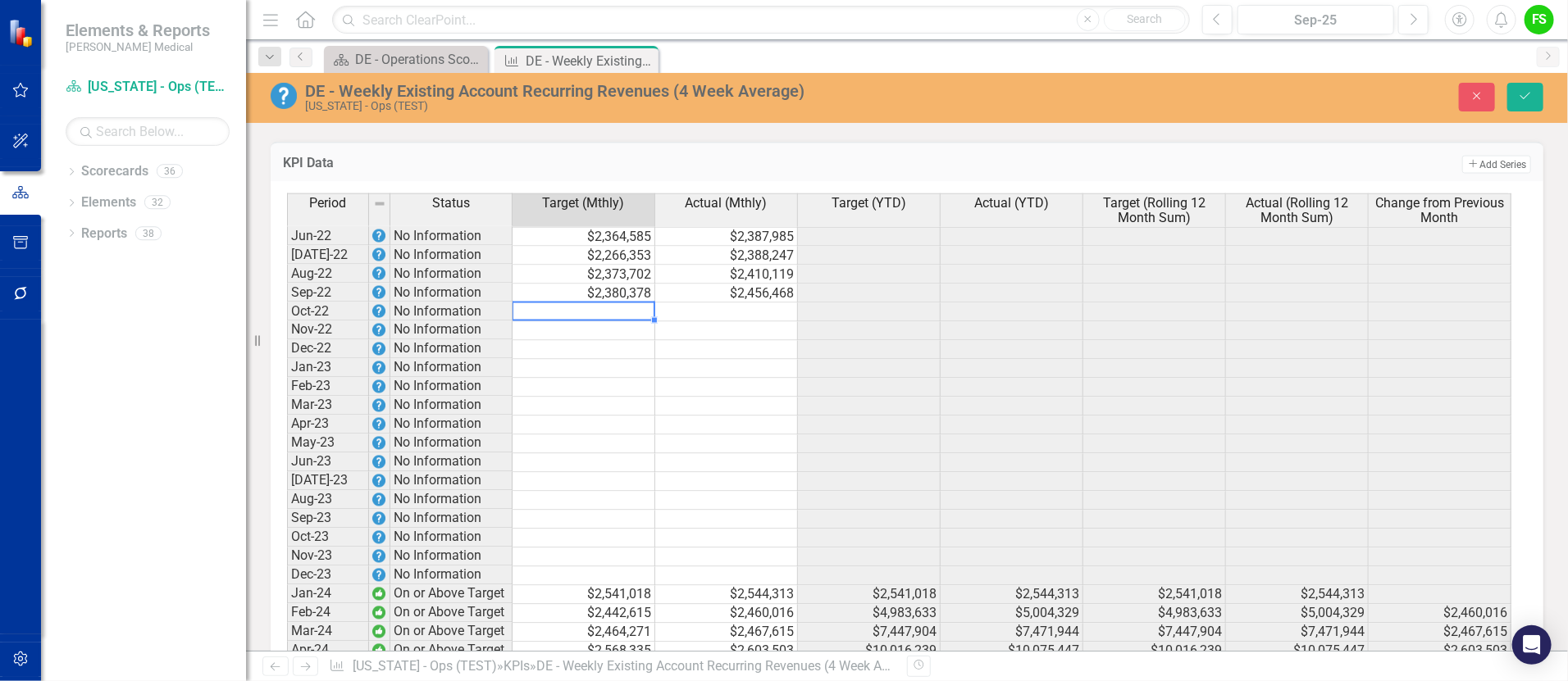
click at [599, 320] on td at bounding box center [584, 312] width 143 height 19
click at [595, 316] on td at bounding box center [584, 312] width 143 height 19
type textarea "2168422"
click at [734, 320] on td at bounding box center [727, 312] width 143 height 19
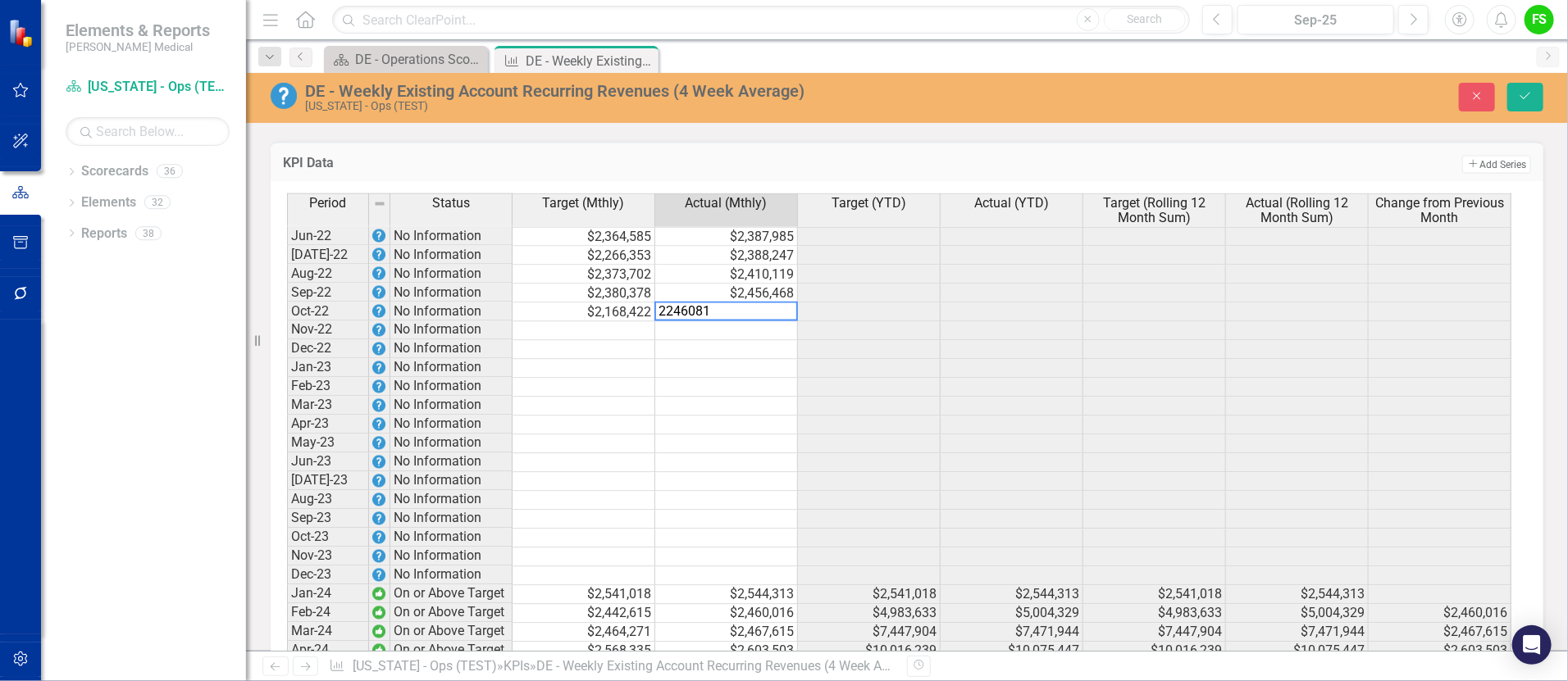
type textarea "2246081"
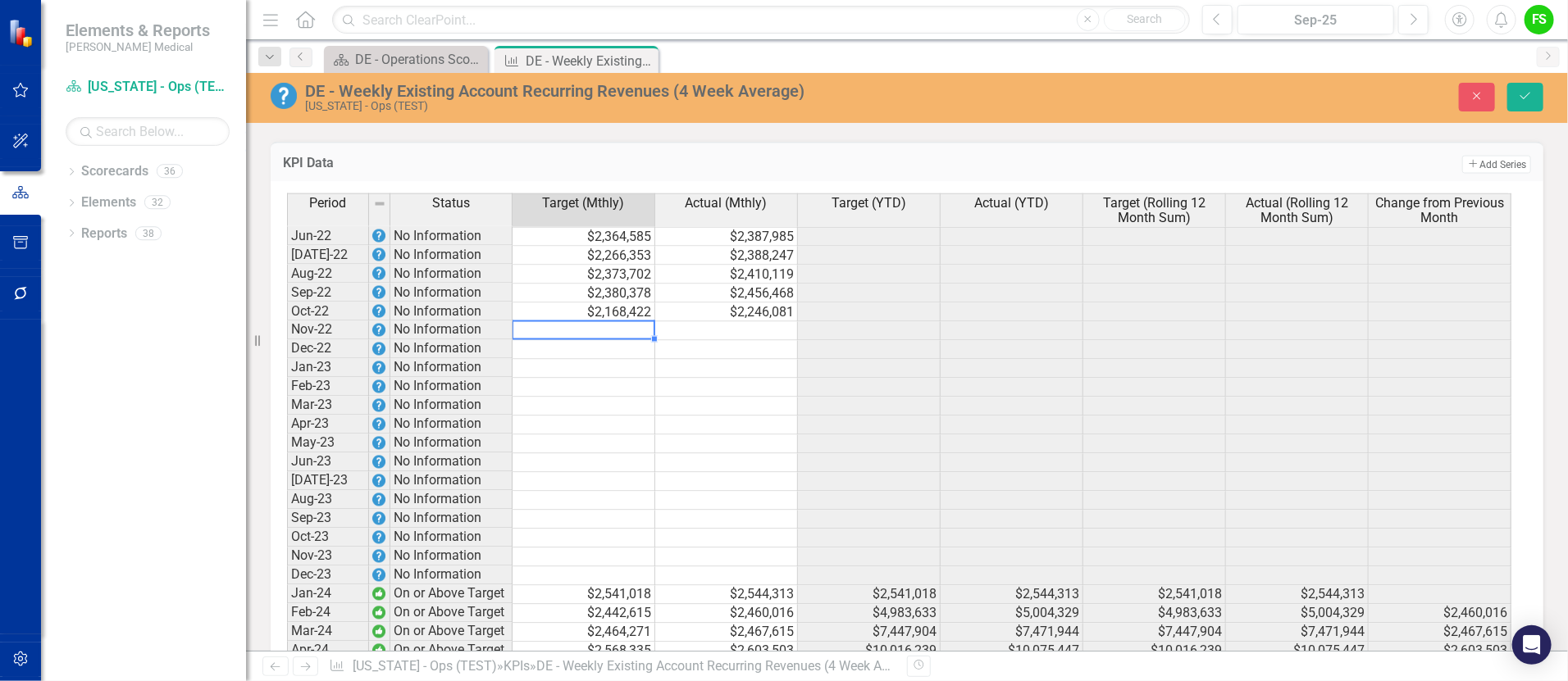
click at [588, 339] on td at bounding box center [584, 331] width 143 height 19
click at [598, 322] on div at bounding box center [583, 321] width 143 height 2
type textarea "2273448"
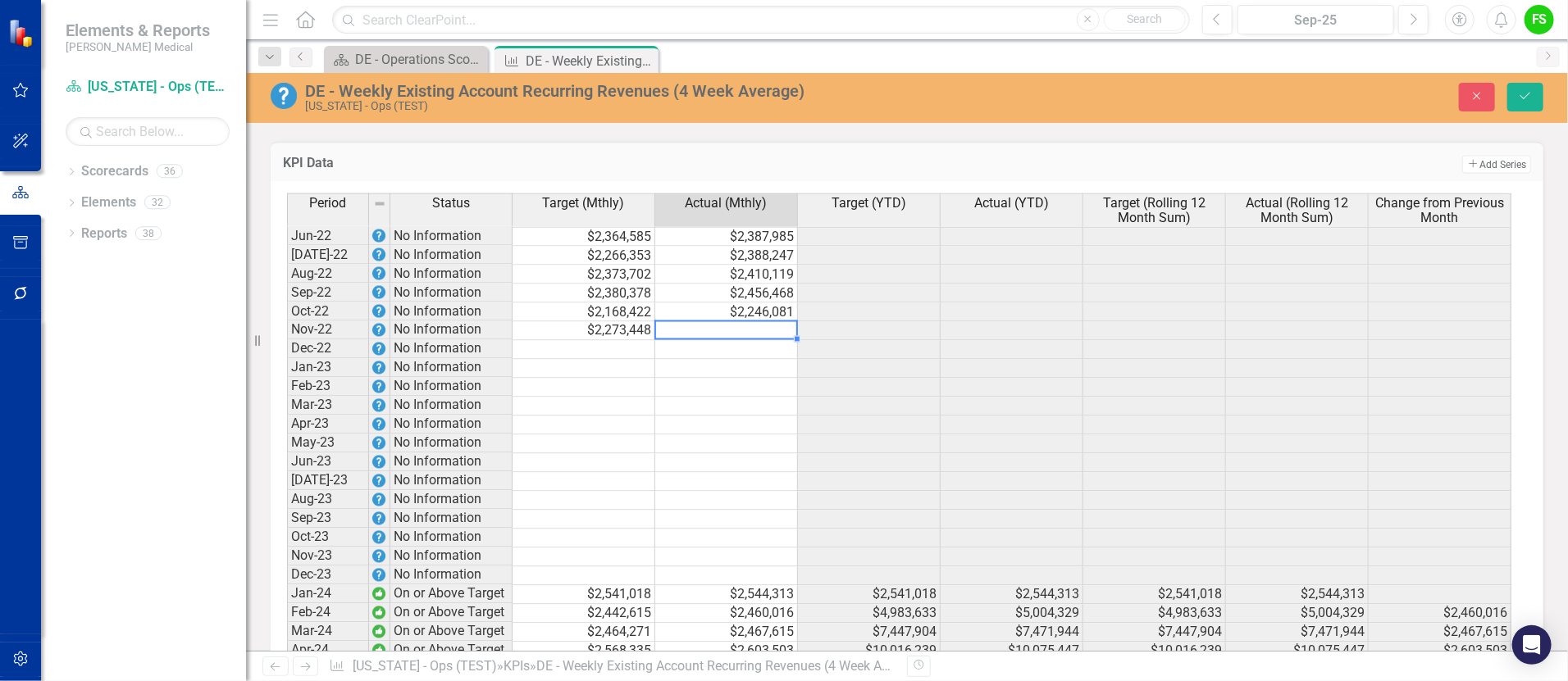
click at [711, 338] on td at bounding box center [727, 331] width 143 height 19
type textarea "2327949"
click at [618, 352] on td at bounding box center [584, 350] width 143 height 19
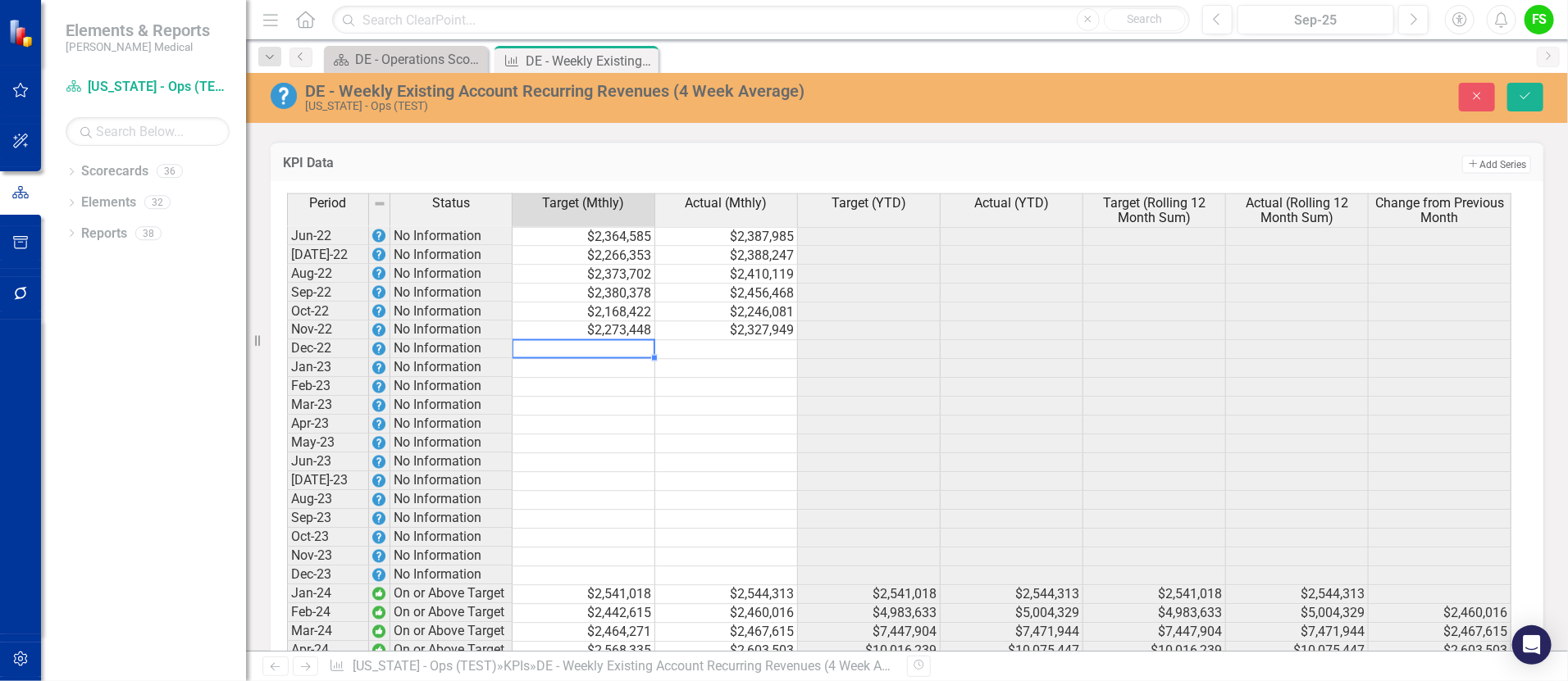
click at [616, 356] on td at bounding box center [584, 350] width 143 height 19
type textarea "22997223"
click at [723, 356] on td at bounding box center [727, 350] width 143 height 19
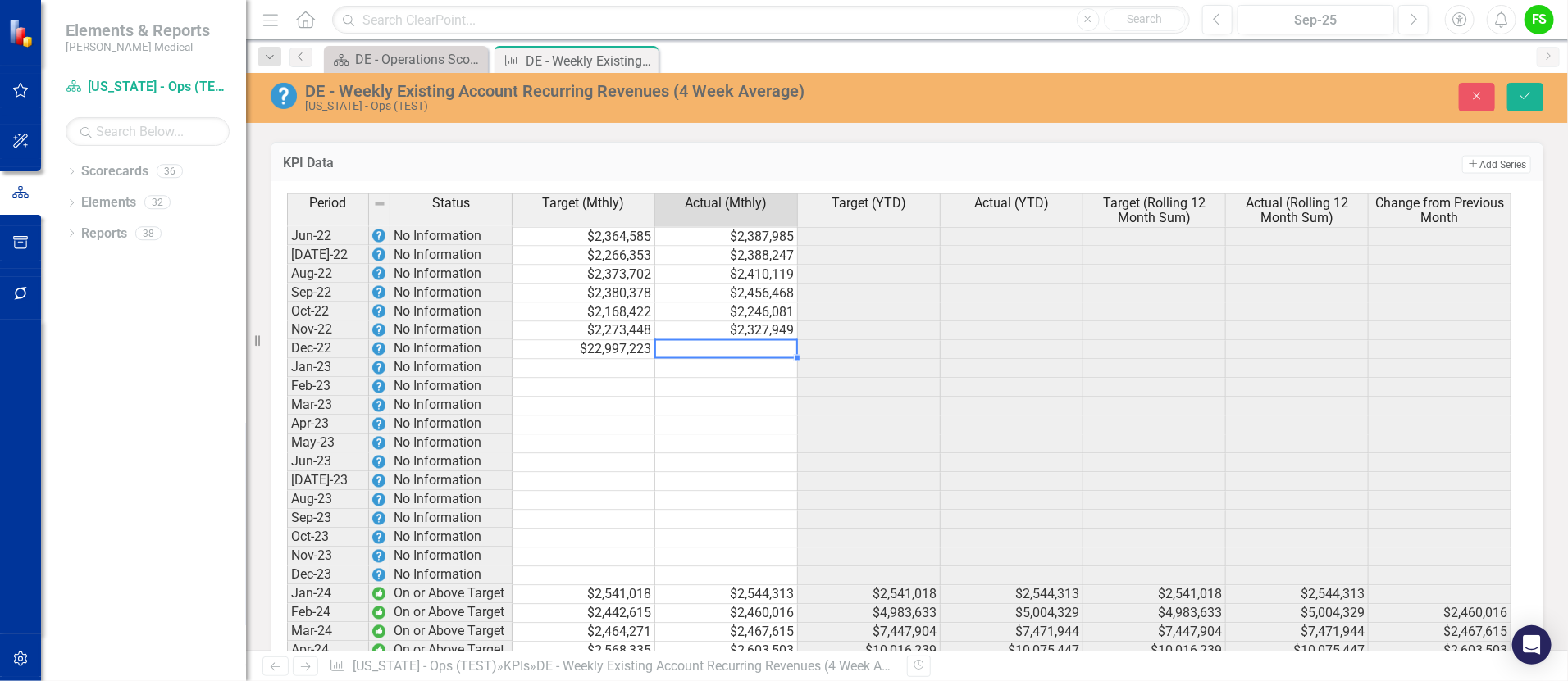
click at [626, 360] on td "$22,997,223" at bounding box center [584, 350] width 143 height 19
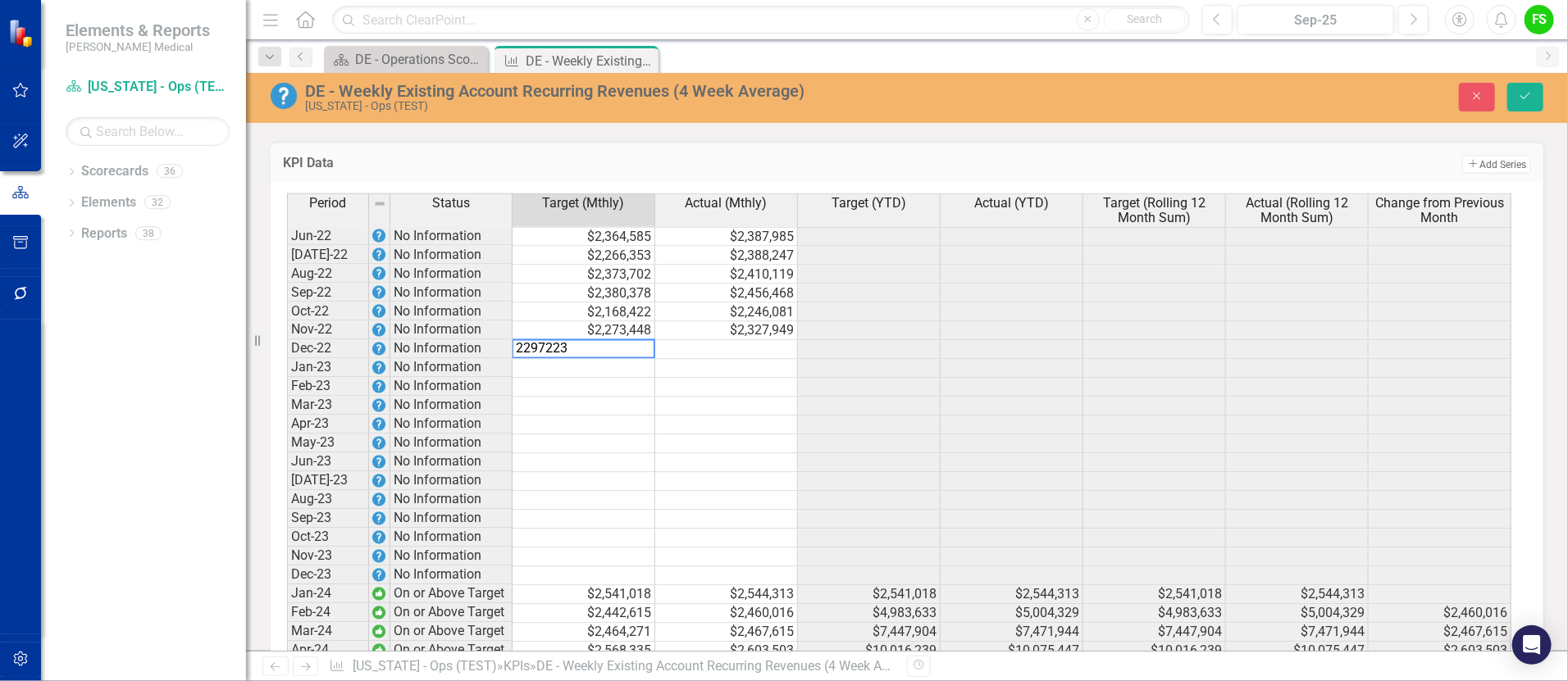
type textarea "2297223"
click at [758, 355] on td at bounding box center [727, 350] width 143 height 19
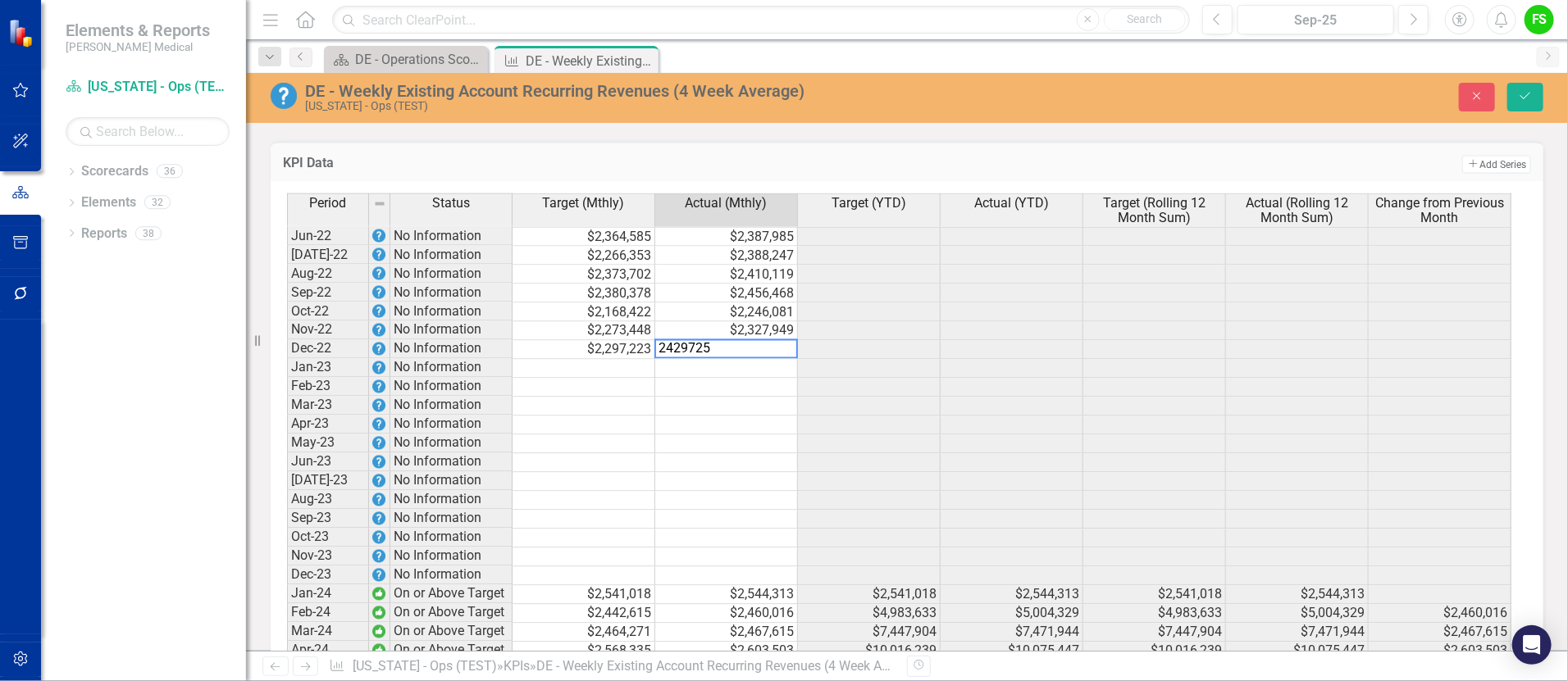
type textarea "2429725"
click at [576, 379] on td at bounding box center [584, 369] width 143 height 19
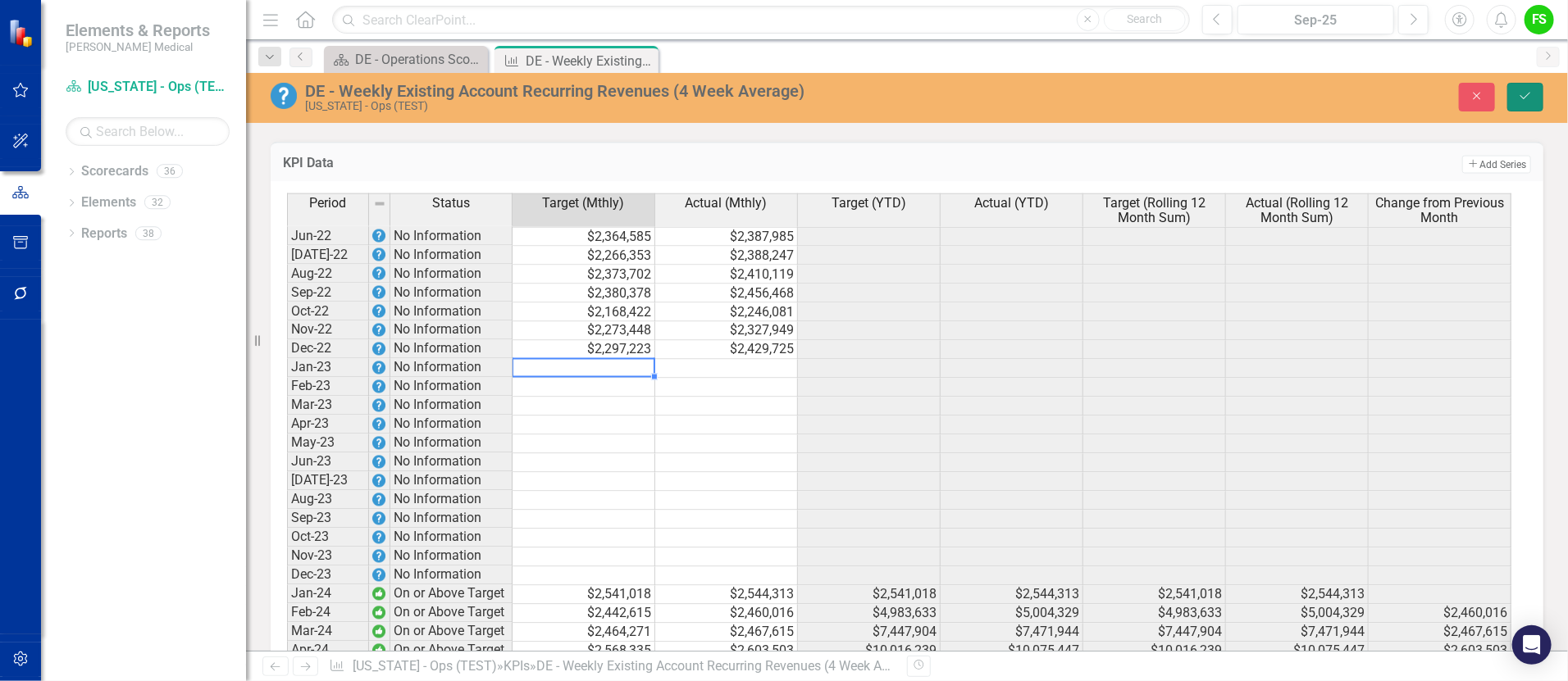
click at [1529, 93] on icon "Save" at bounding box center [1525, 96] width 15 height 11
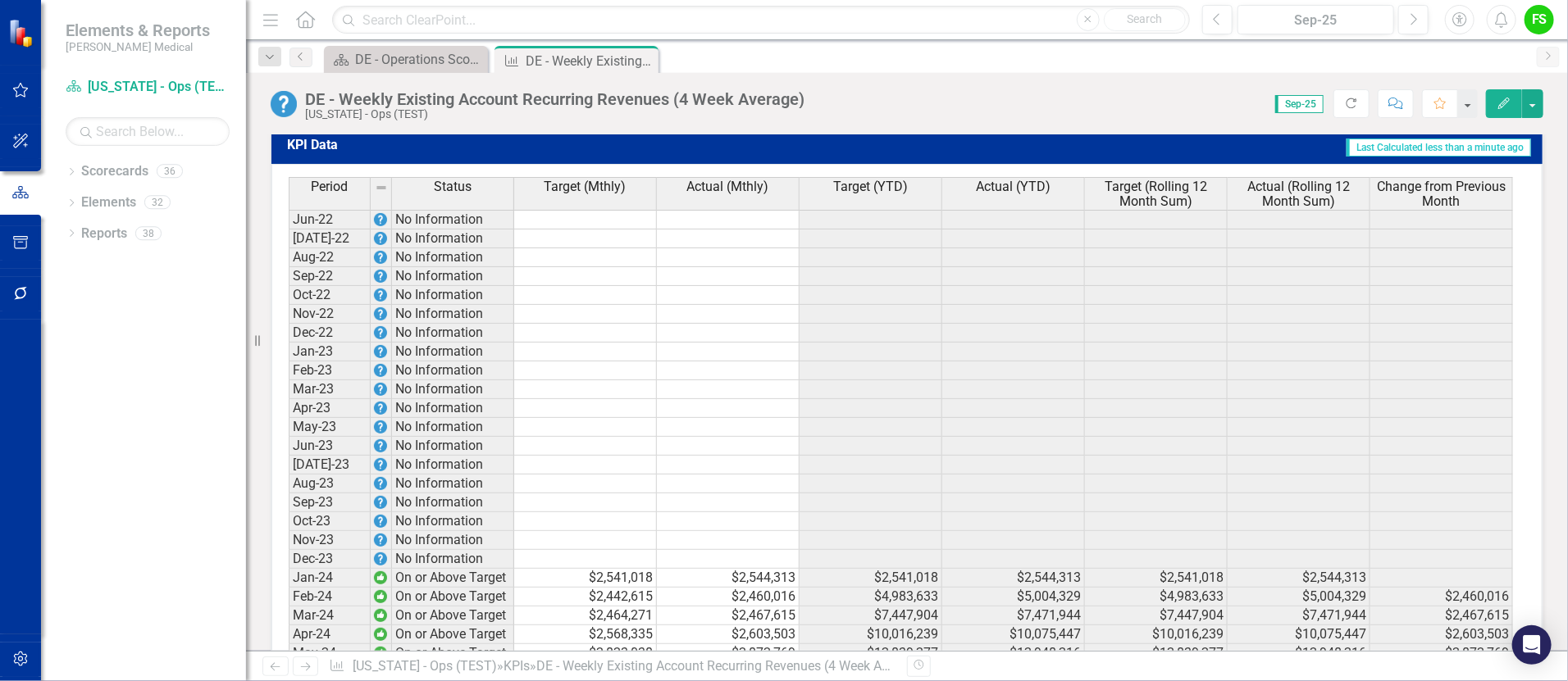
scroll to position [1351, 0]
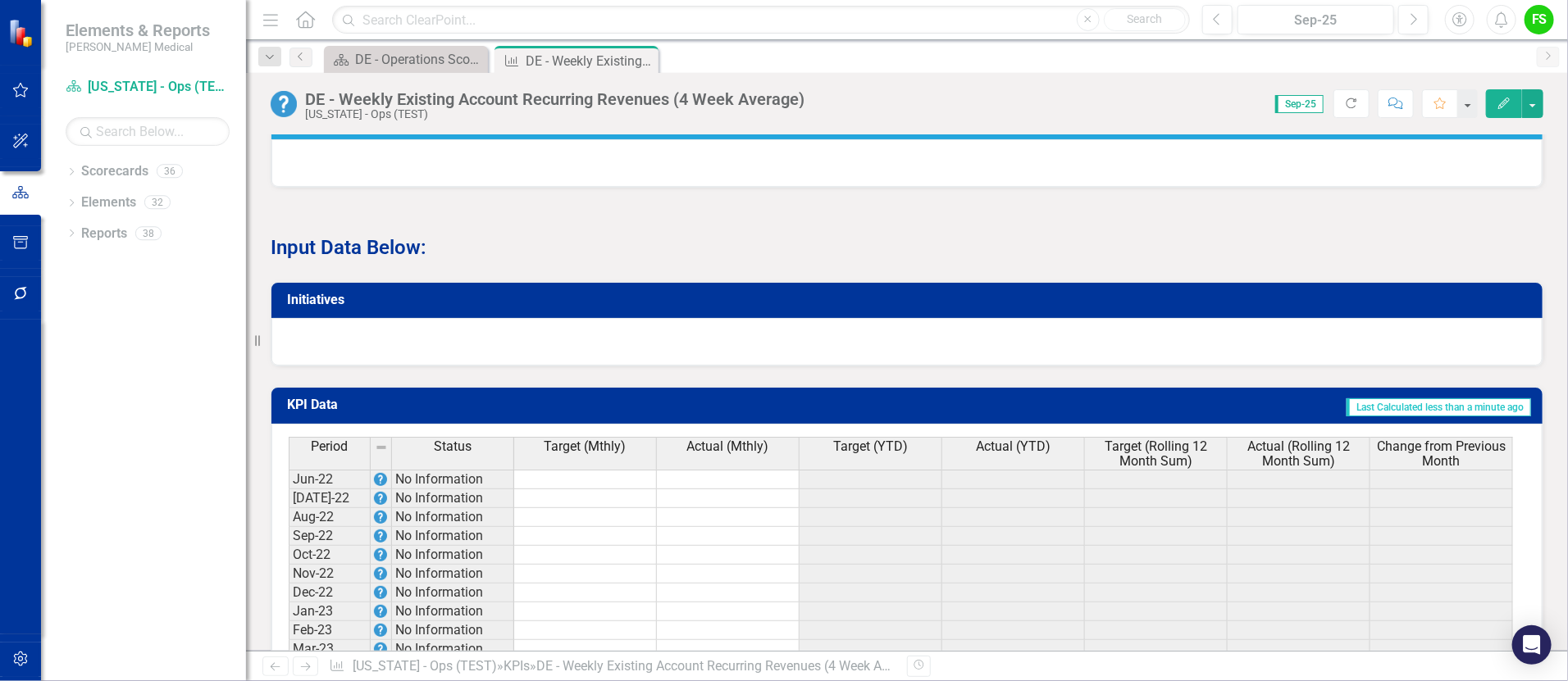
click at [1411, 415] on span "Last Calculated less than a minute ago" at bounding box center [1438, 407] width 185 height 18
click at [1506, 92] on button "Edit" at bounding box center [1504, 103] width 36 height 29
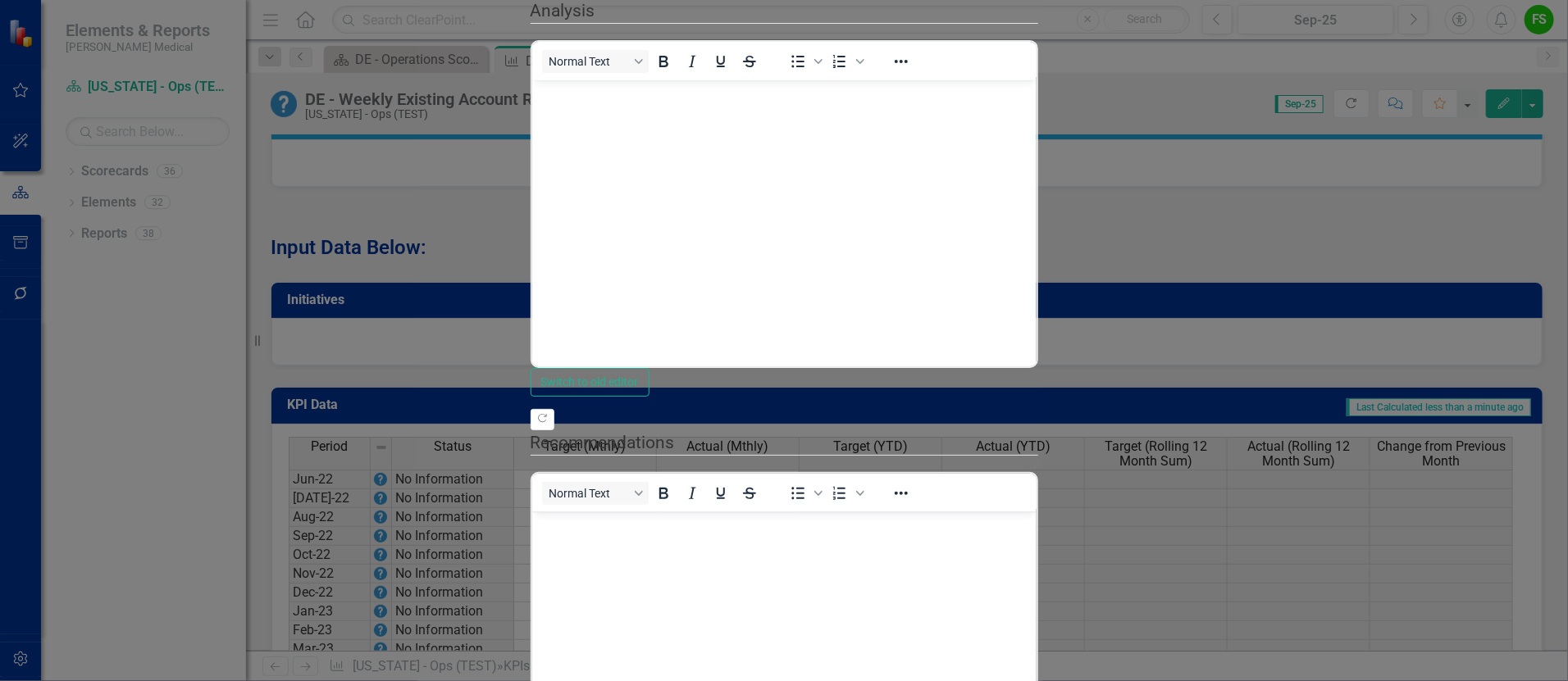
scroll to position [0, 0]
drag, startPoint x: 192, startPoint y: 87, endPoint x: 428, endPoint y: 116, distance: 237.8
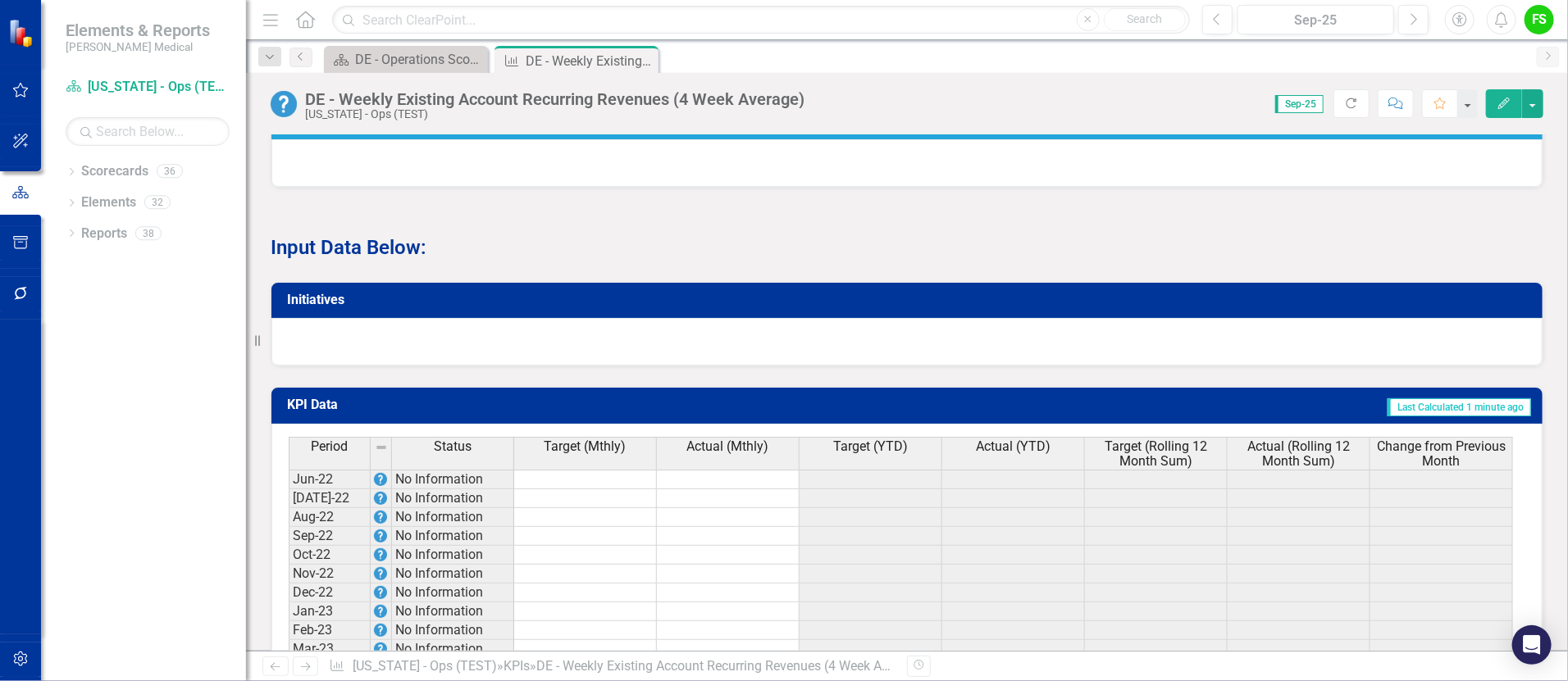
click at [1119, 582] on td at bounding box center [1156, 574] width 143 height 19
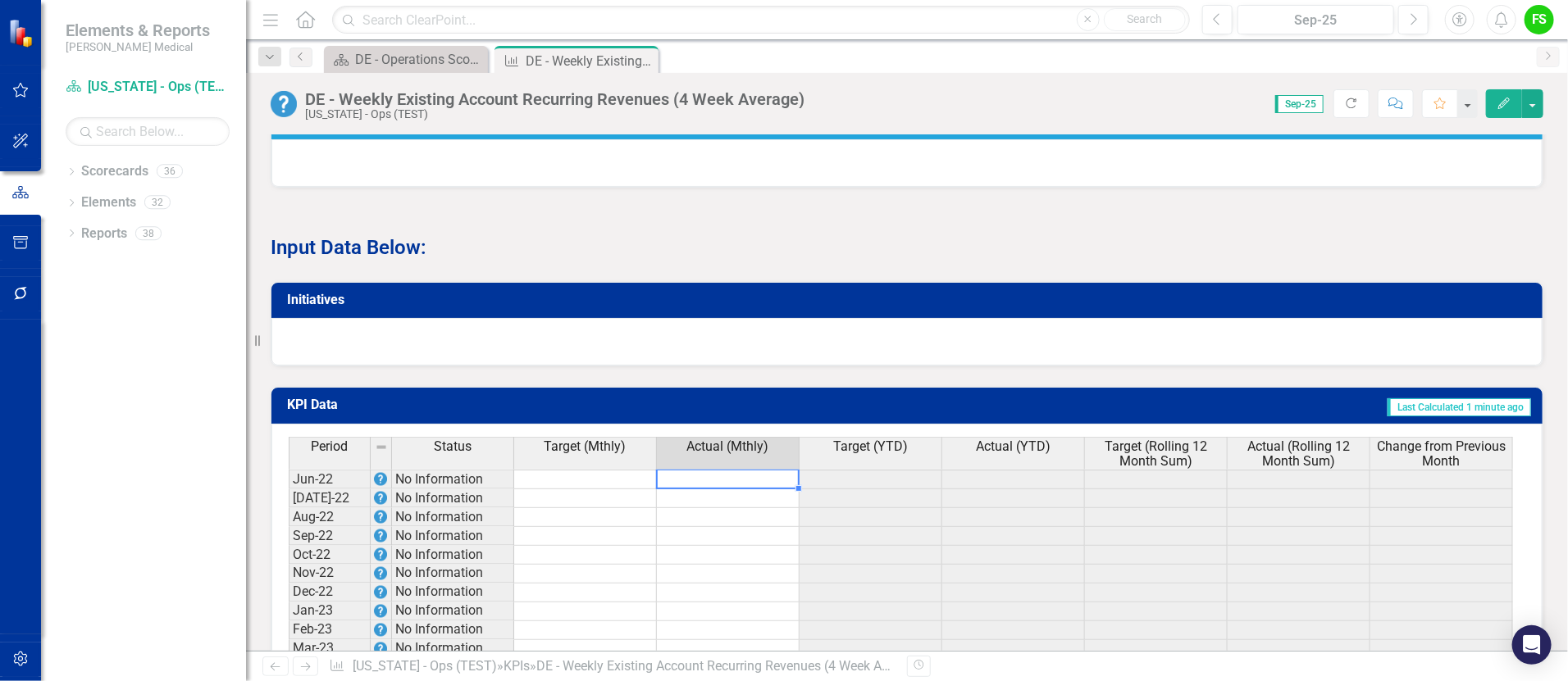
click at [595, 470] on th "Target (Mthly)" at bounding box center [586, 453] width 143 height 33
click at [736, 484] on td at bounding box center [728, 479] width 143 height 20
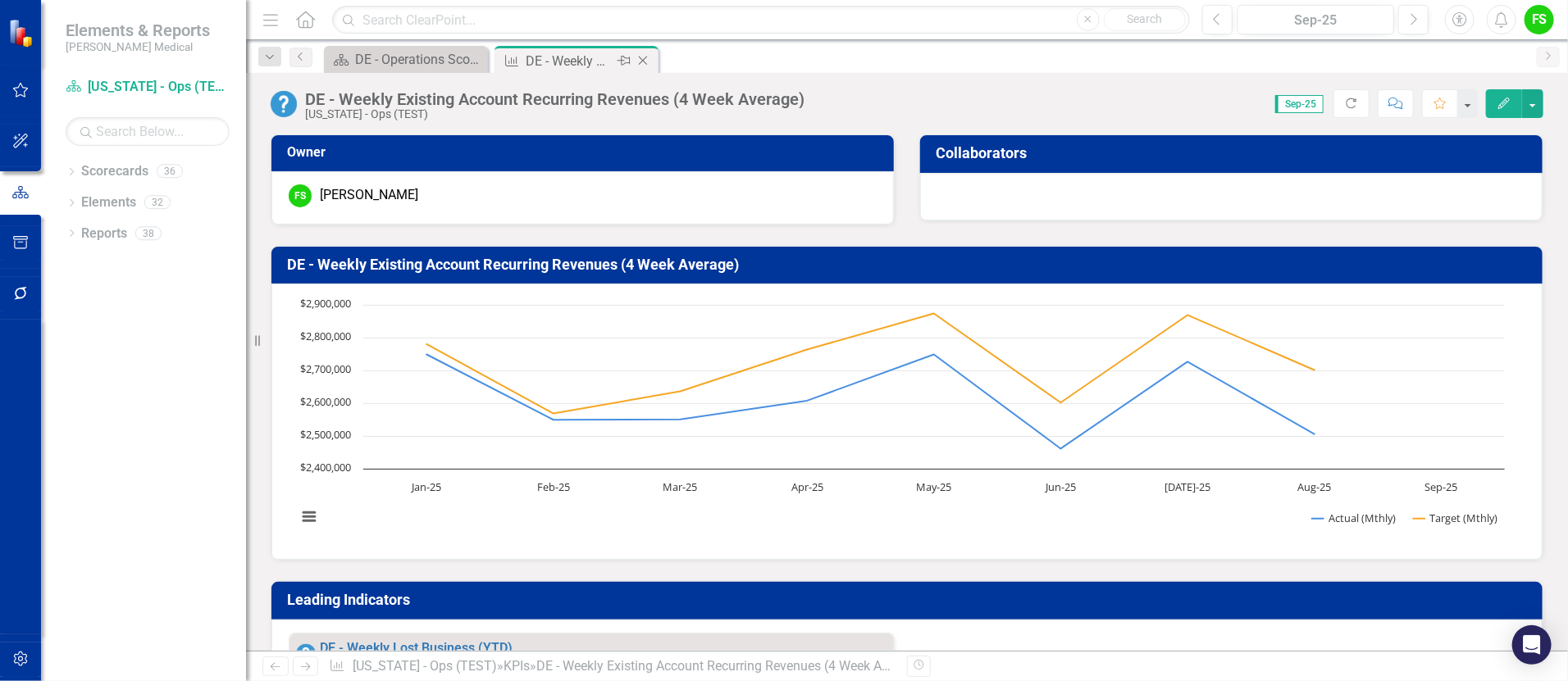
click at [641, 52] on div "Close" at bounding box center [644, 61] width 21 height 20
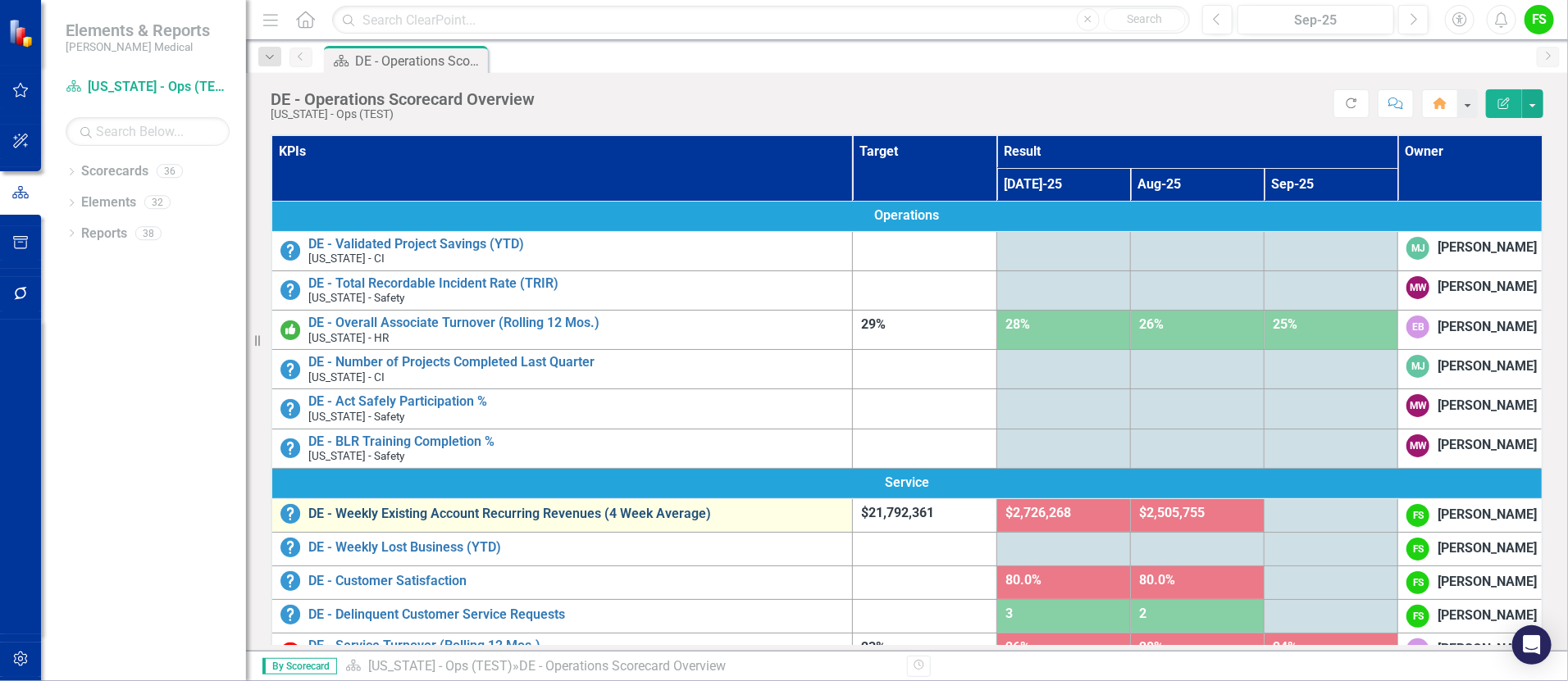
click at [463, 509] on link "DE - Weekly Existing Account Recurring Revenues (4 Week Average)" at bounding box center [576, 514] width 536 height 15
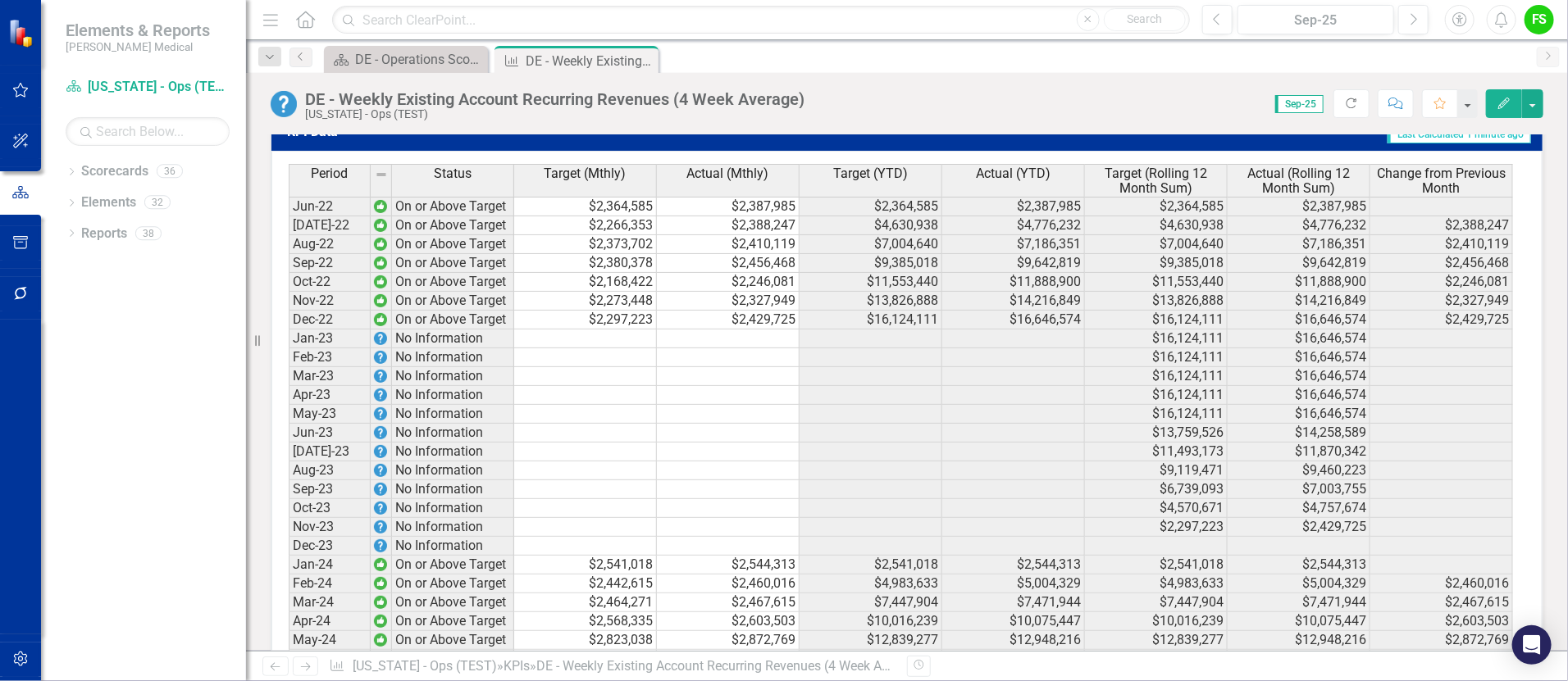
scroll to position [1721, 0]
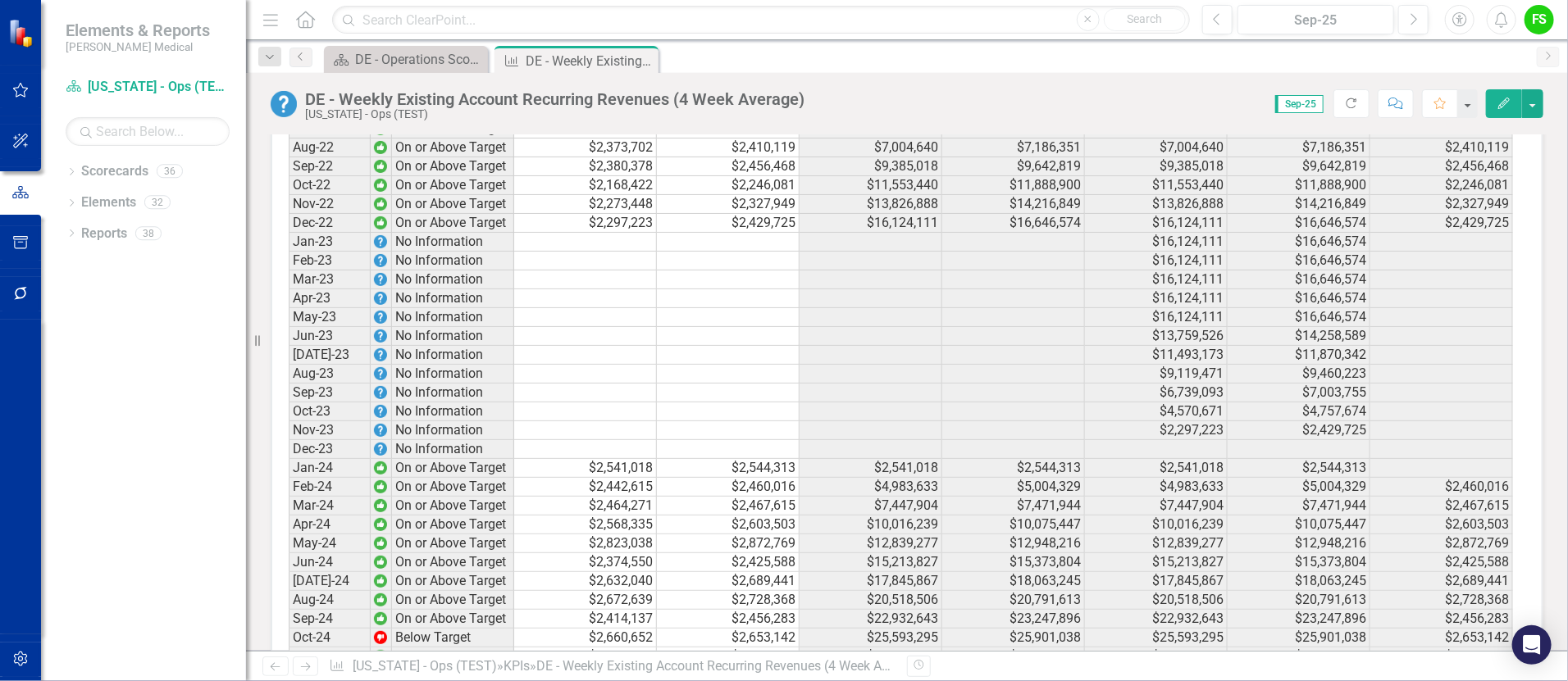
click at [612, 250] on td at bounding box center [586, 242] width 143 height 19
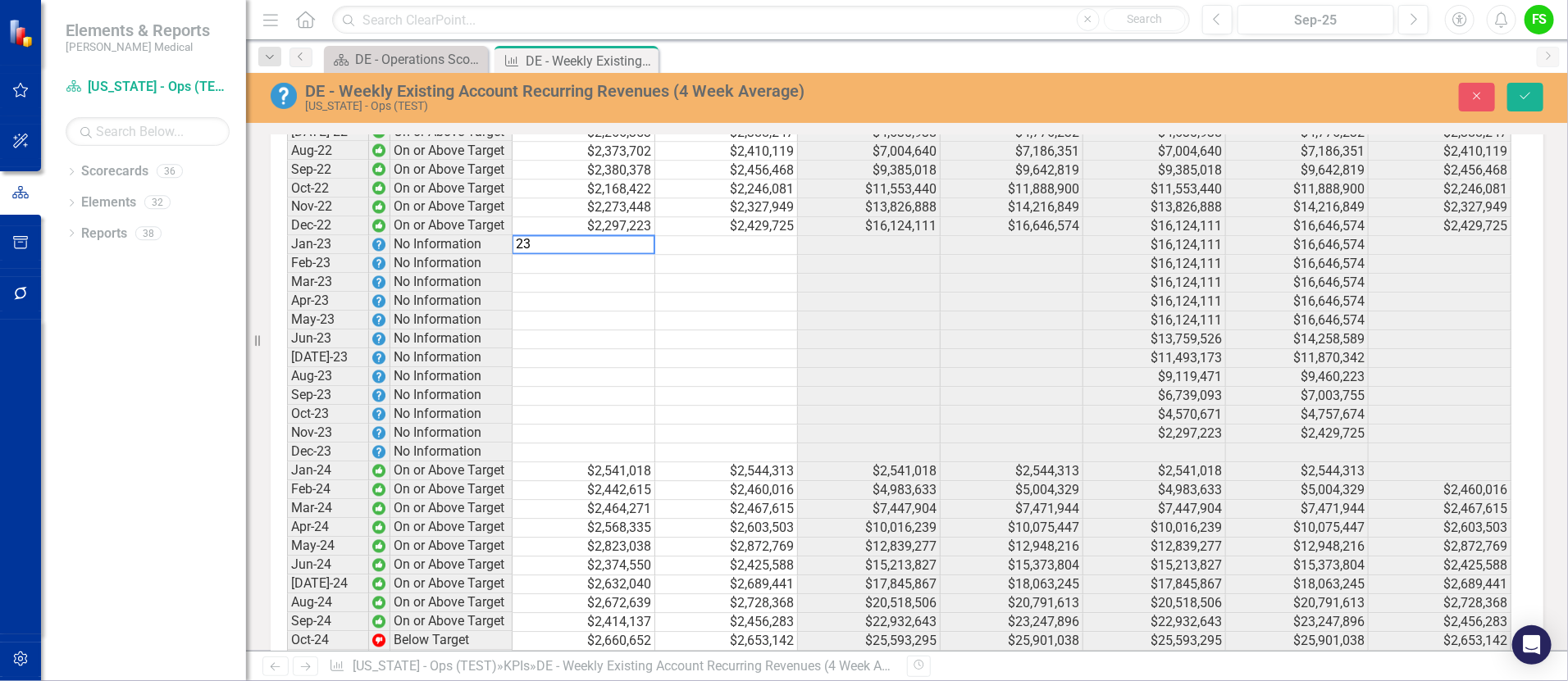
scroll to position [1723, 0]
click at [287, 243] on div "Period Status Target (Mthly) Actual (Mthly) Target (YTD) Actual (YTD) Target (R…" at bounding box center [287, 603] width 0 height 1070
click at [711, 253] on td at bounding box center [727, 243] width 143 height 19
click at [287, 262] on div "Period Status Target (Mthly) Actual (Mthly) Target (YTD) Actual (YTD) Target (R…" at bounding box center [287, 603] width 0 height 1070
click at [626, 266] on td at bounding box center [584, 262] width 143 height 19
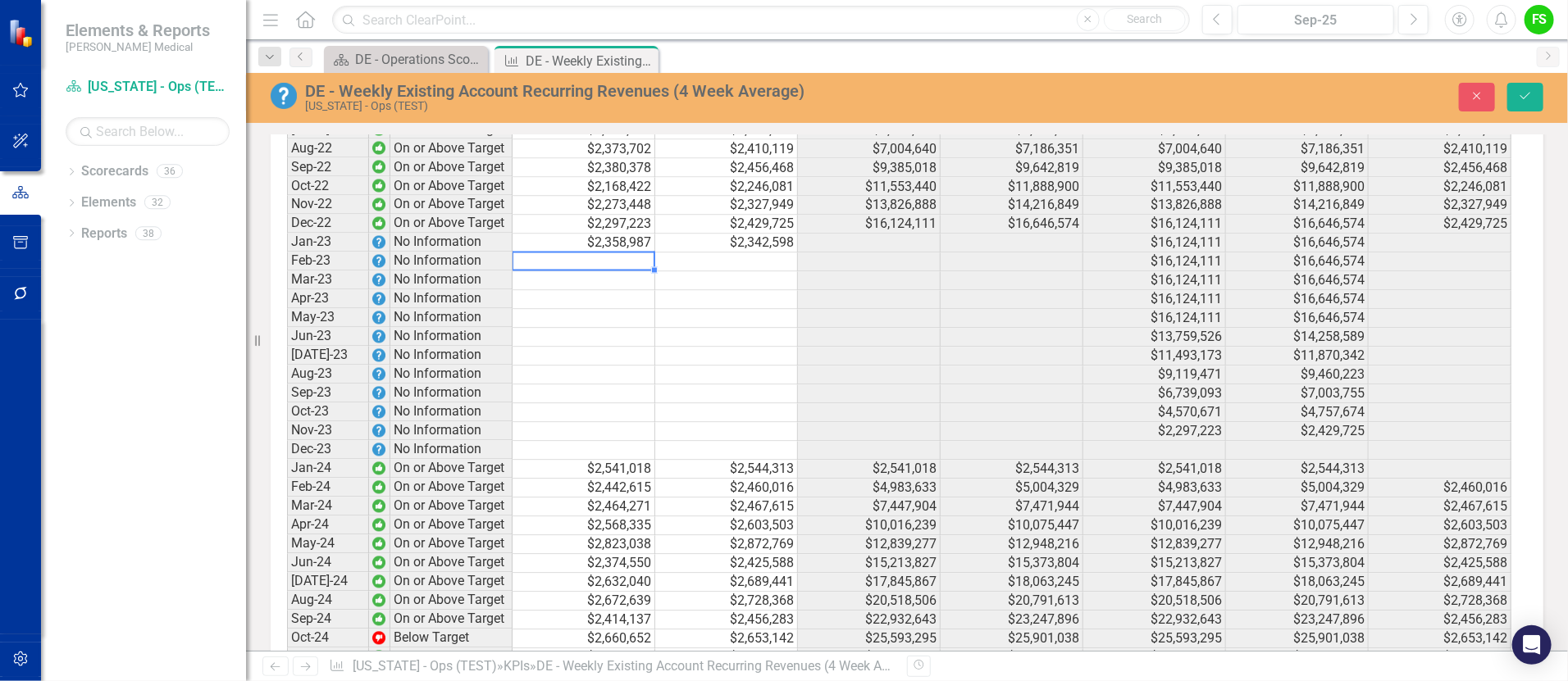
click at [636, 268] on td at bounding box center [584, 262] width 143 height 19
type textarea "2235989"
click at [708, 270] on td at bounding box center [727, 262] width 143 height 19
type textarea "2186610"
click at [619, 291] on td at bounding box center [584, 281] width 143 height 19
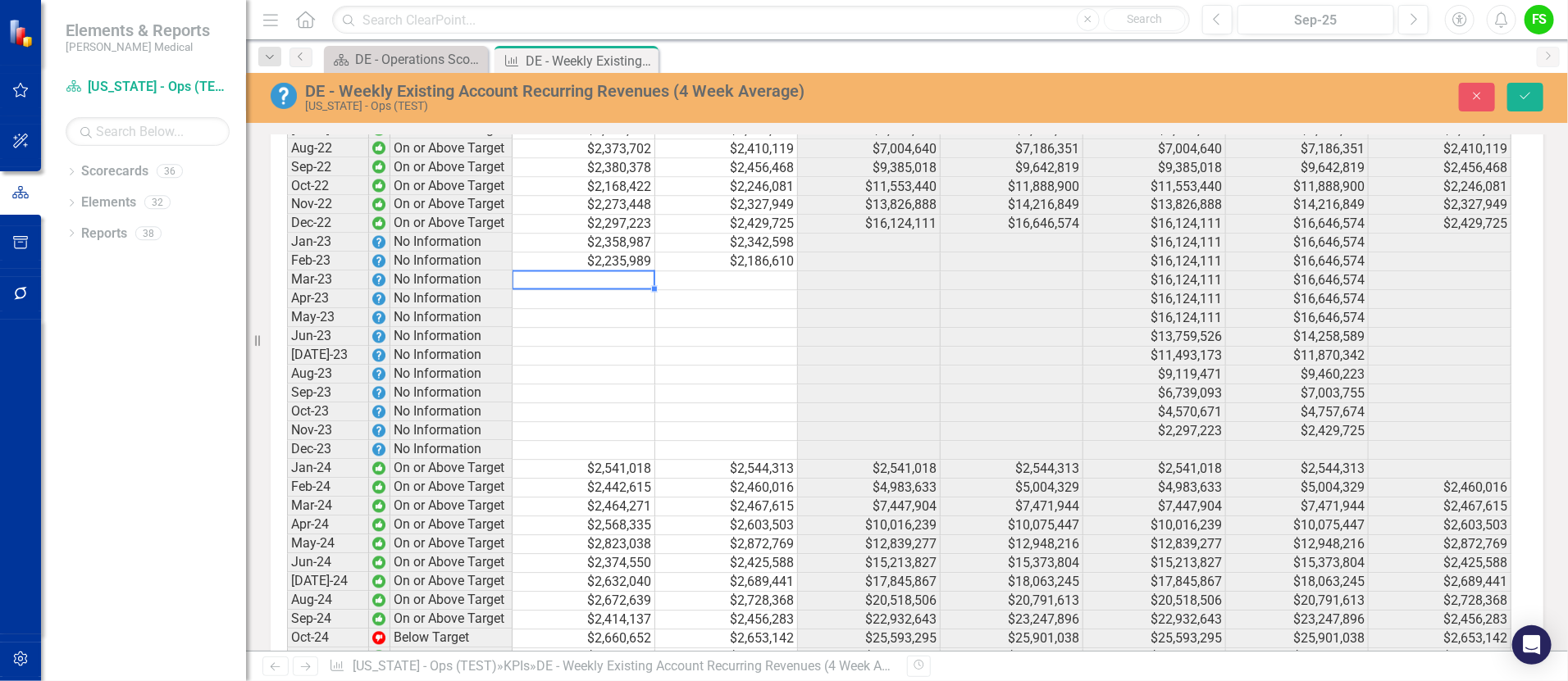
click at [569, 284] on td at bounding box center [584, 281] width 143 height 19
type textarea "2633681"
click at [743, 288] on td at bounding box center [727, 281] width 143 height 19
type textarea "2599526"
click at [608, 310] on td at bounding box center [584, 300] width 143 height 19
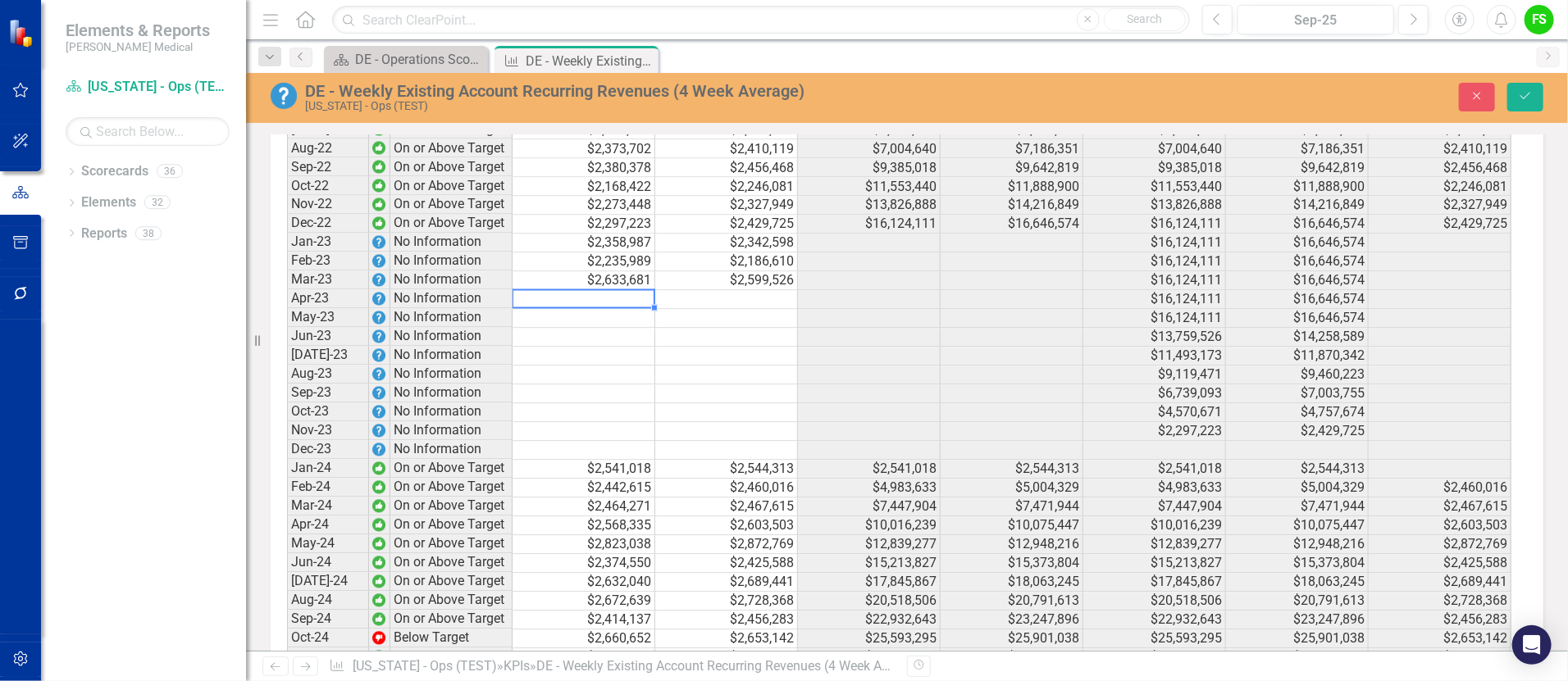
click at [597, 305] on td at bounding box center [584, 300] width 143 height 19
type textarea "2349274"
click at [707, 310] on td at bounding box center [727, 300] width 143 height 19
type textarea "2325174"
click at [595, 323] on td at bounding box center [584, 319] width 143 height 19
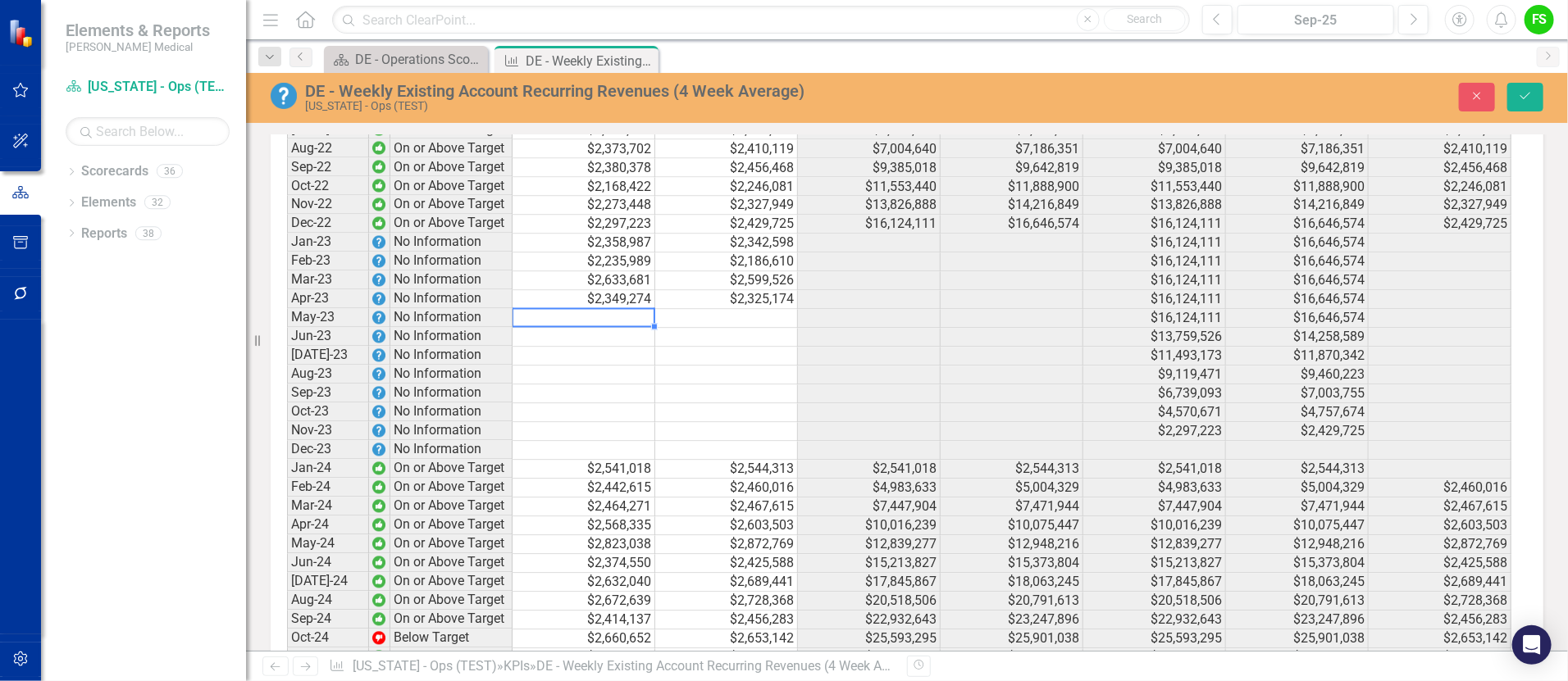
click at [615, 329] on td at bounding box center [584, 319] width 143 height 19
type textarea "2595413"
click at [720, 329] on td at bounding box center [727, 319] width 143 height 19
type textarea "2590559"
click at [623, 346] on td at bounding box center [584, 338] width 143 height 19
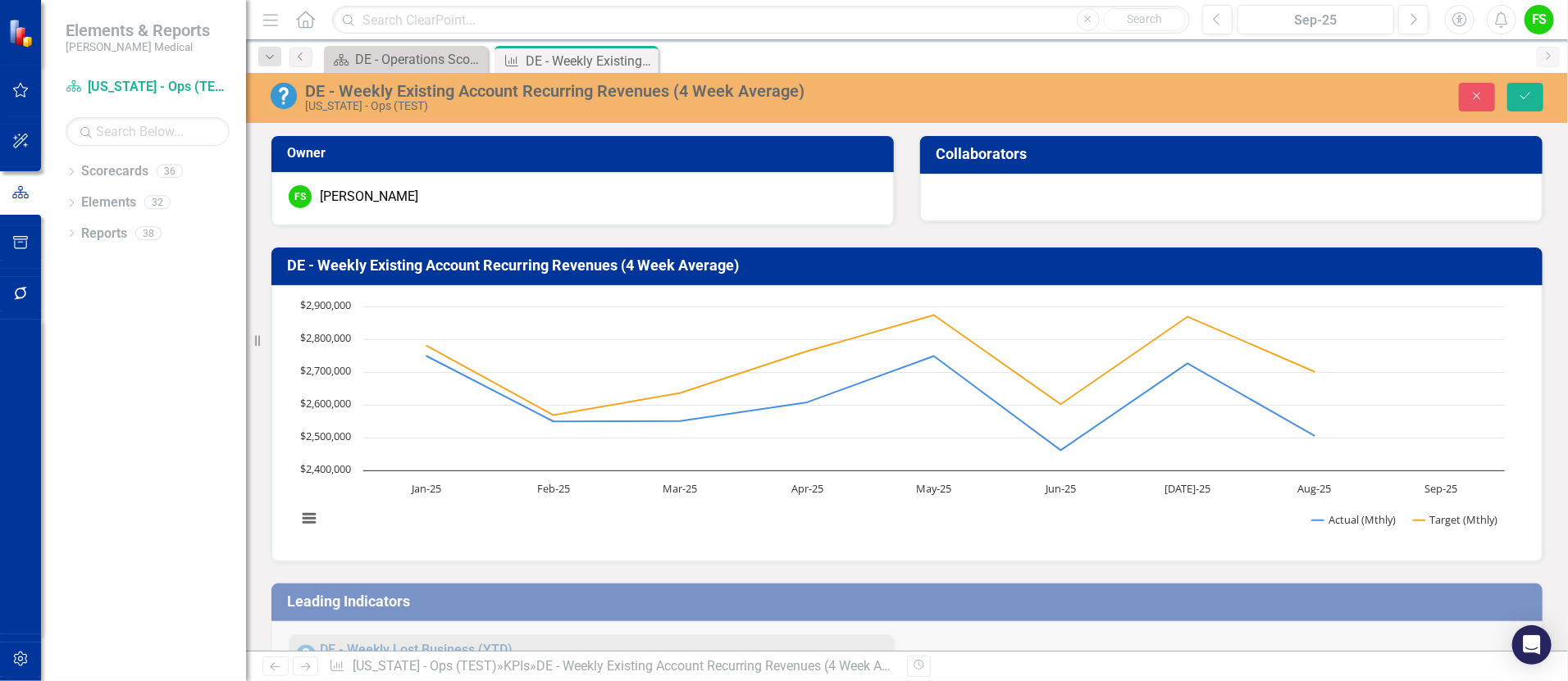
scroll to position [1723, 0]
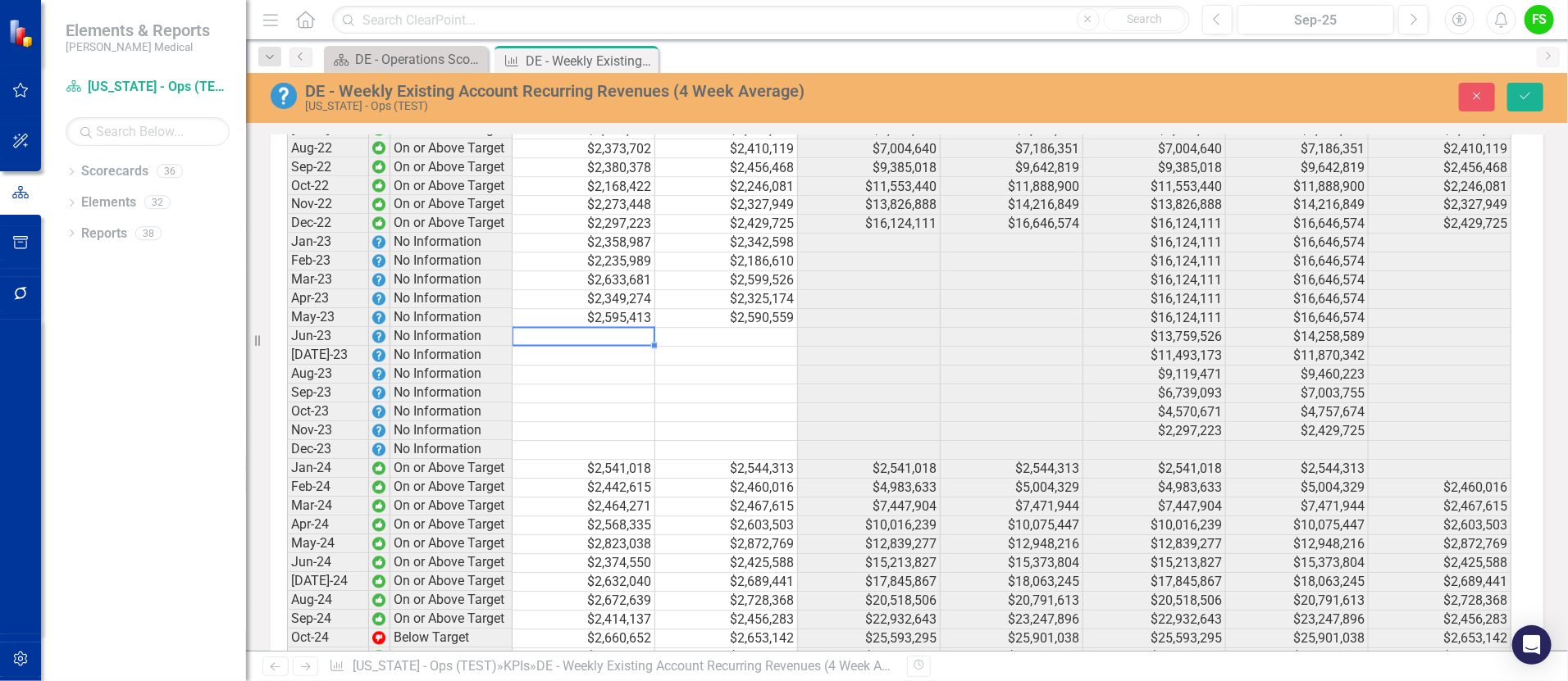
click at [621, 346] on td at bounding box center [584, 338] width 143 height 19
type textarea "2624150"
click at [743, 343] on td at bounding box center [727, 338] width 143 height 19
type textarea "2600350"
click at [617, 365] on td at bounding box center [584, 356] width 143 height 19
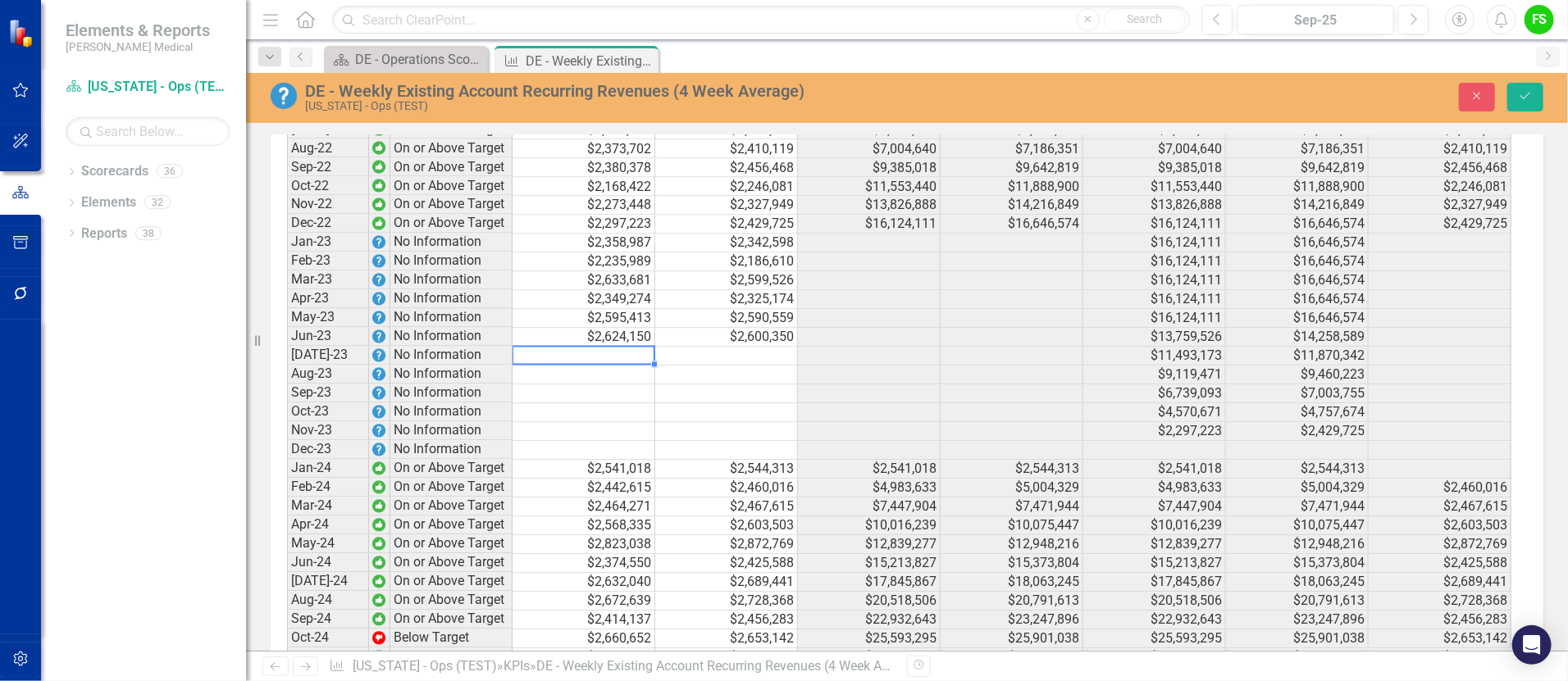
click at [593, 363] on td at bounding box center [584, 356] width 143 height 19
type textarea "2365885"
click at [709, 366] on td at bounding box center [727, 356] width 143 height 19
click at [606, 366] on td "$2,365,885" at bounding box center [584, 356] width 143 height 19
click at [287, 377] on div "Period Status Target (Mthly) Actual (Mthly) Target (YTD) Actual (YTD) Target (R…" at bounding box center [287, 603] width 0 height 1070
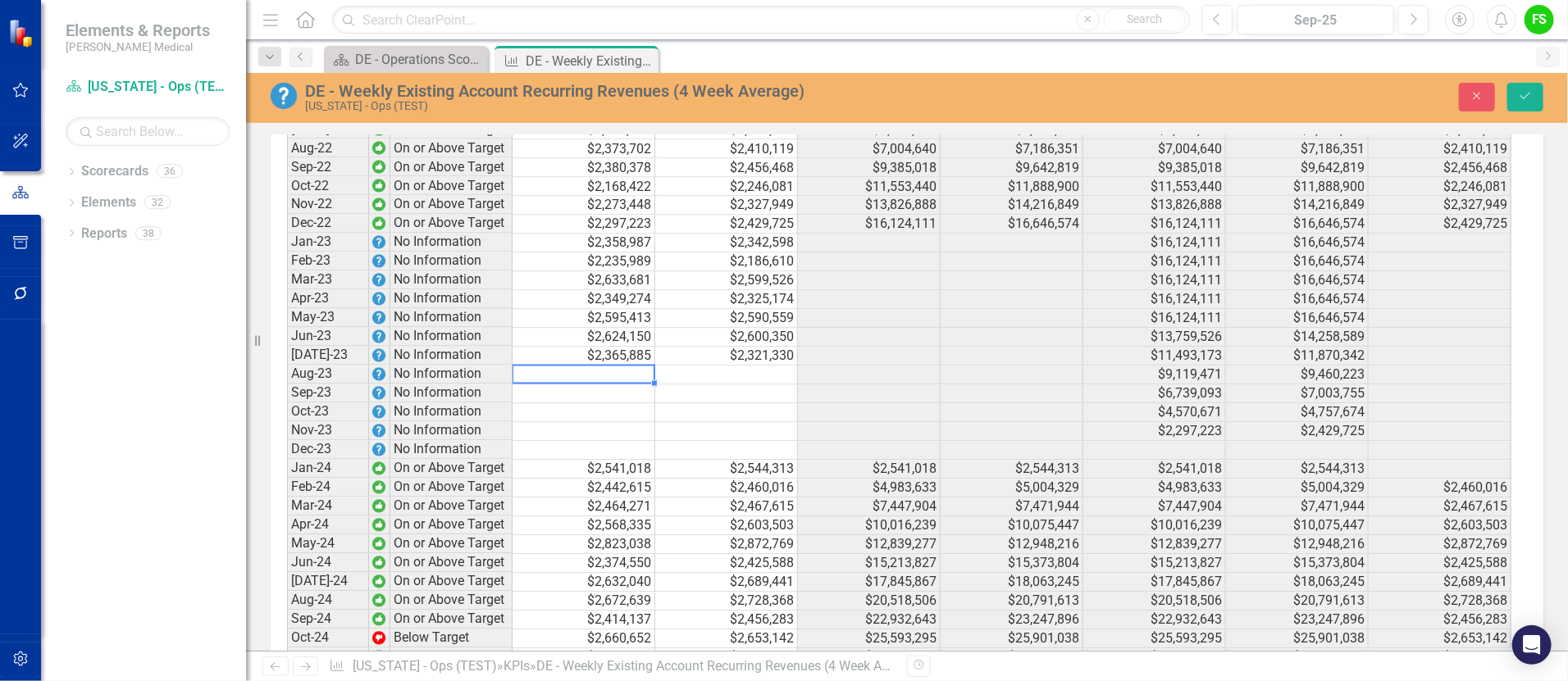
click at [584, 383] on td at bounding box center [584, 375] width 143 height 19
type textarea "2609329"
click at [729, 383] on td at bounding box center [727, 375] width 143 height 19
type textarea "2589570"
click at [611, 402] on td at bounding box center [584, 394] width 143 height 19
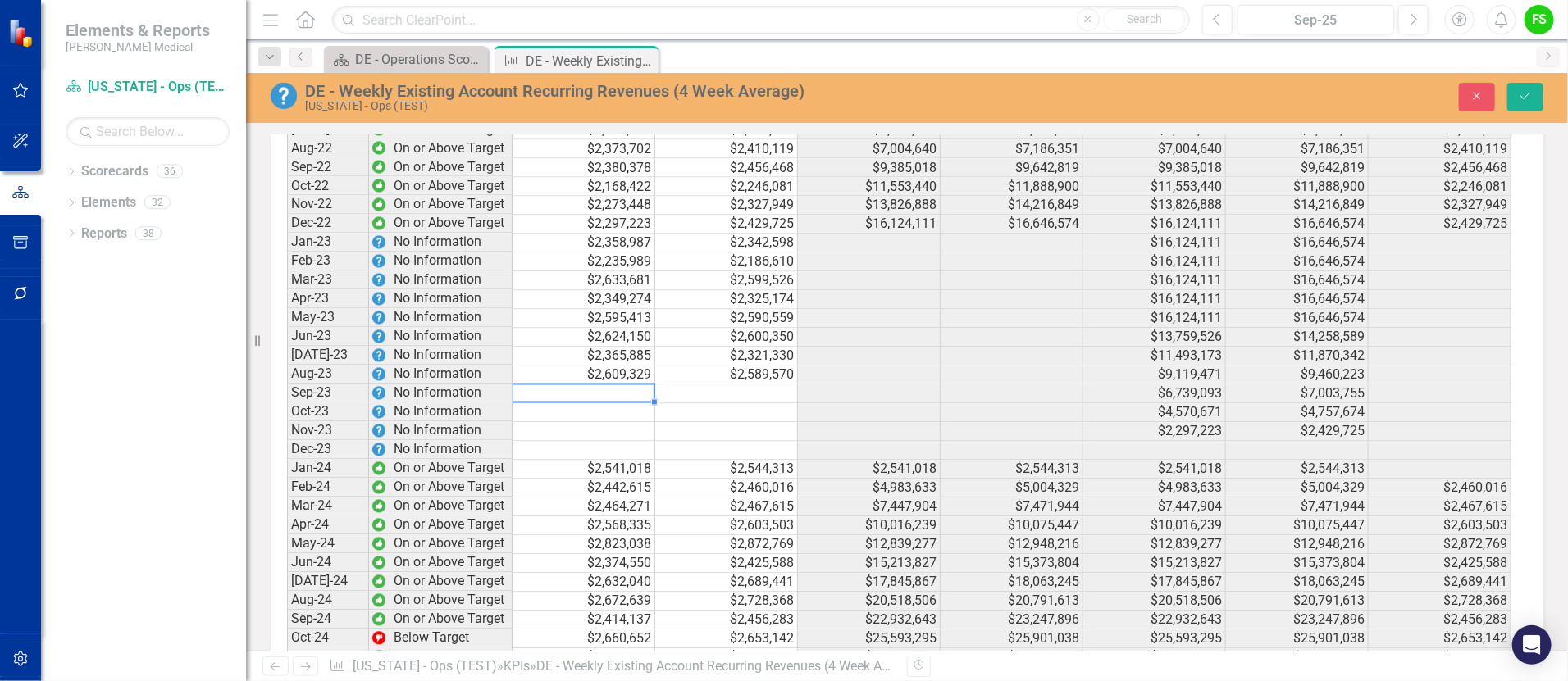
click at [628, 385] on div at bounding box center [583, 384] width 143 height 2
type textarea "2447625"
click at [686, 397] on td at bounding box center [727, 394] width 143 height 19
type textarea "2443358"
click at [287, 415] on div "Period Status Target (Mthly) Actual (Mthly) Target (YTD) Actual (YTD) Target (R…" at bounding box center [287, 603] width 0 height 1070
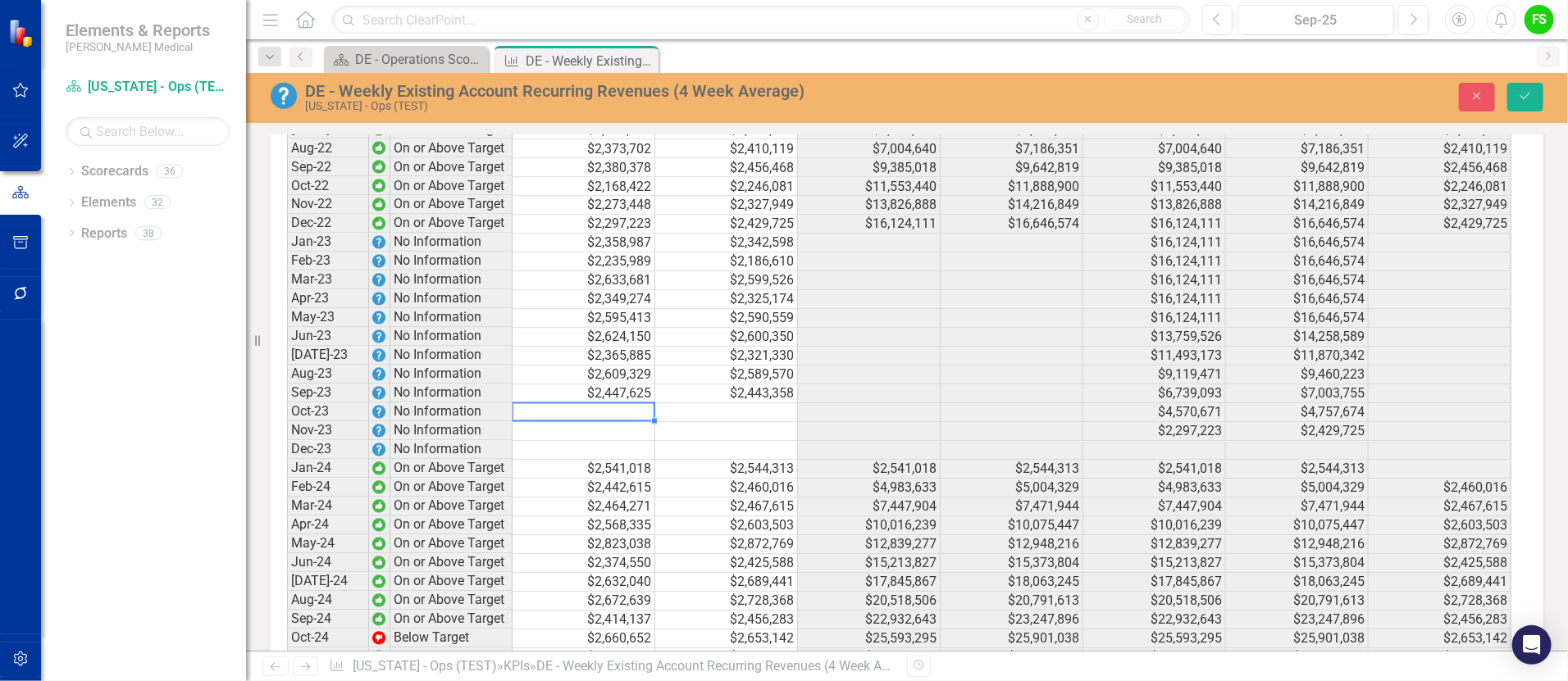
click at [629, 420] on td at bounding box center [584, 413] width 143 height 19
type textarea "2408958"
click at [718, 418] on td at bounding box center [727, 413] width 143 height 19
type textarea "2385536"
click at [626, 442] on td at bounding box center [584, 432] width 143 height 19
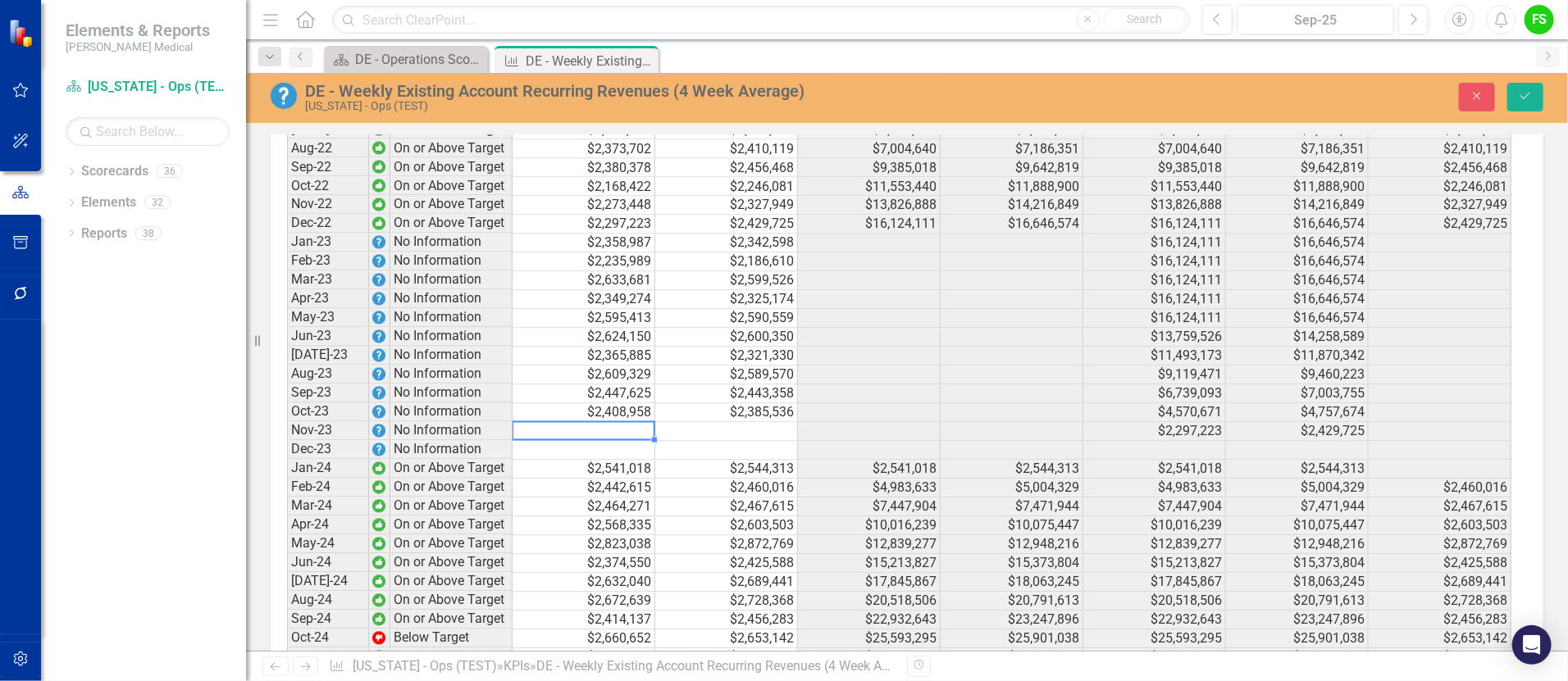
click at [628, 441] on td at bounding box center [584, 432] width 143 height 19
type textarea "2488513"
click at [764, 442] on td at bounding box center [727, 432] width 143 height 19
type textarea "2471081"
click at [616, 461] on td at bounding box center [584, 451] width 143 height 19
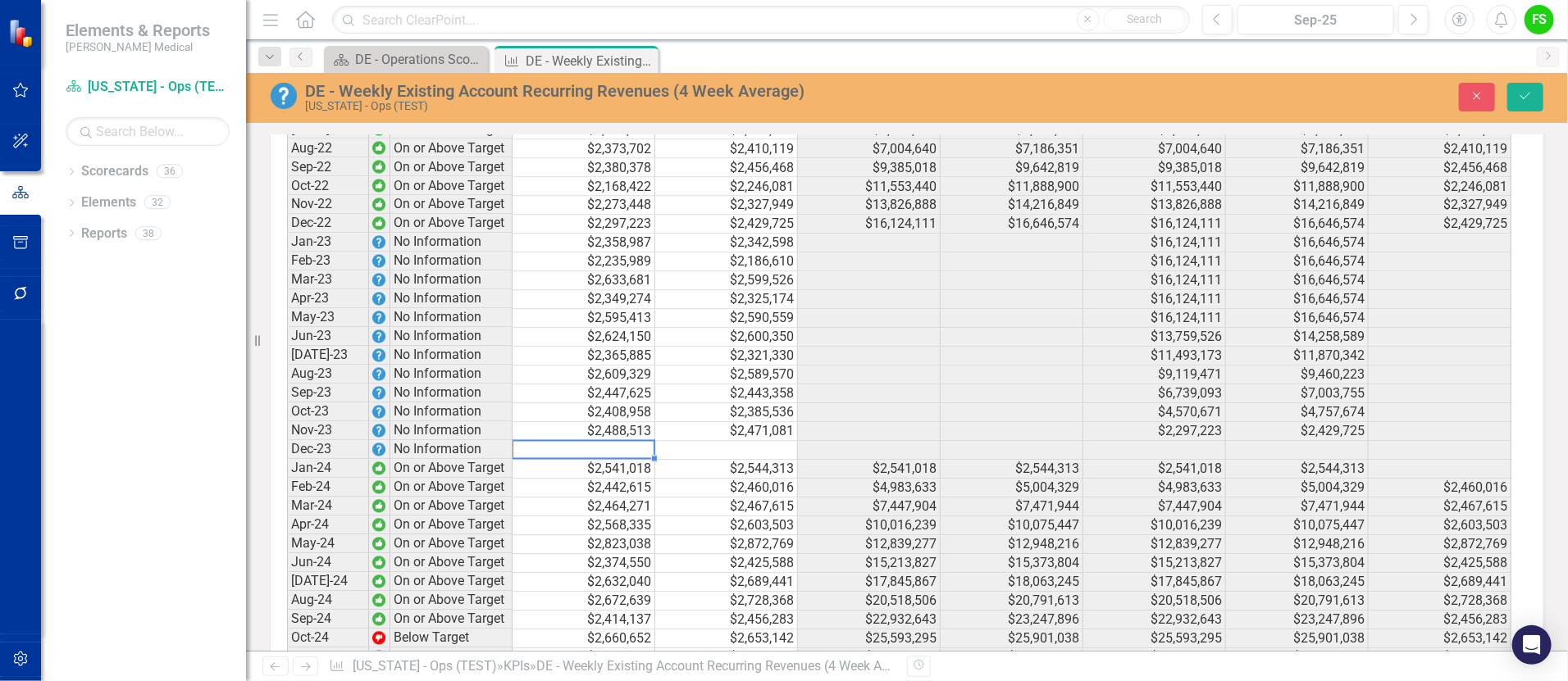
click at [601, 442] on div at bounding box center [583, 441] width 143 height 2
click at [719, 442] on td "$2,471,081" at bounding box center [727, 432] width 143 height 19
click at [287, 469] on div "Period Status Target (Mthly) Actual (Mthly) Target (YTD) Actual (YTD) Target (R…" at bounding box center [287, 603] width 0 height 1070
type textarea "2435459"
click at [985, 516] on td "$7,471,944" at bounding box center [1012, 507] width 143 height 19
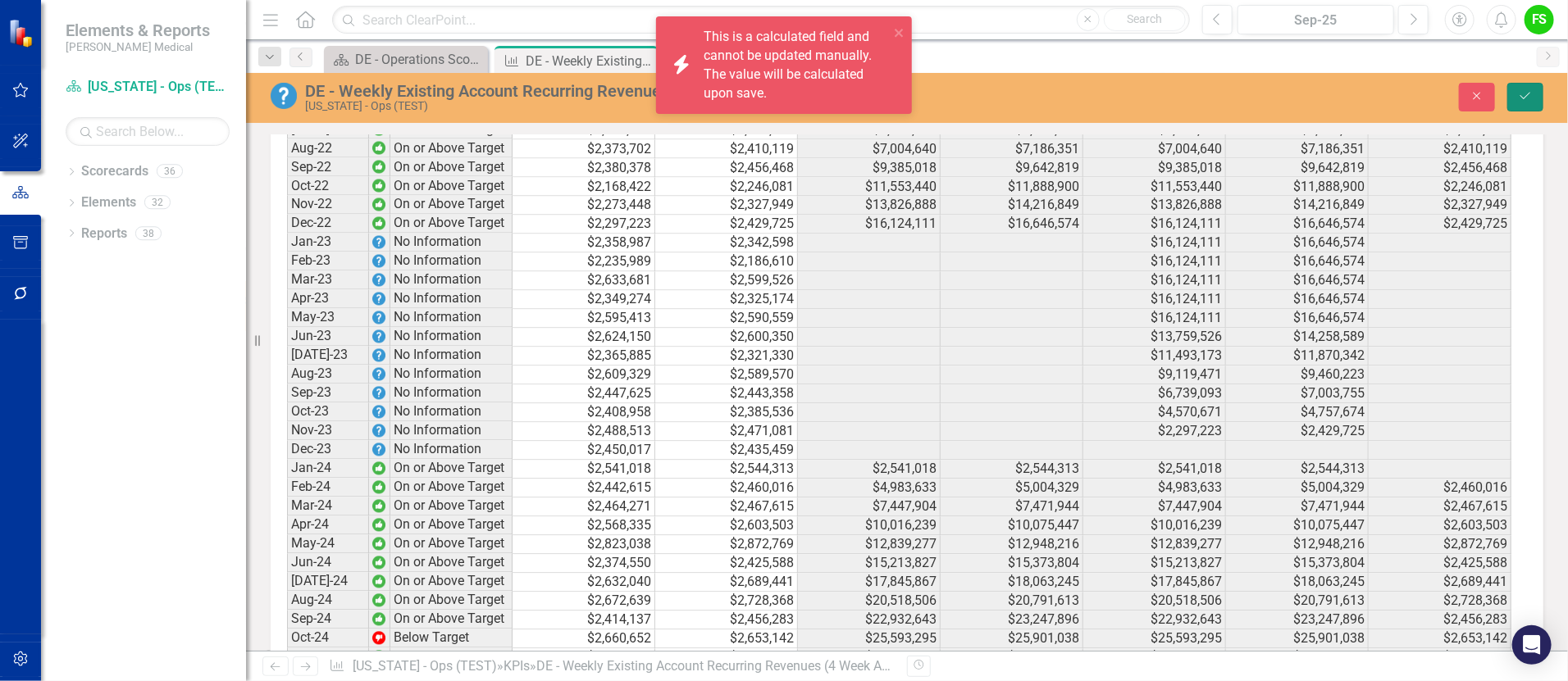
click at [1537, 86] on button "Save" at bounding box center [1525, 97] width 36 height 29
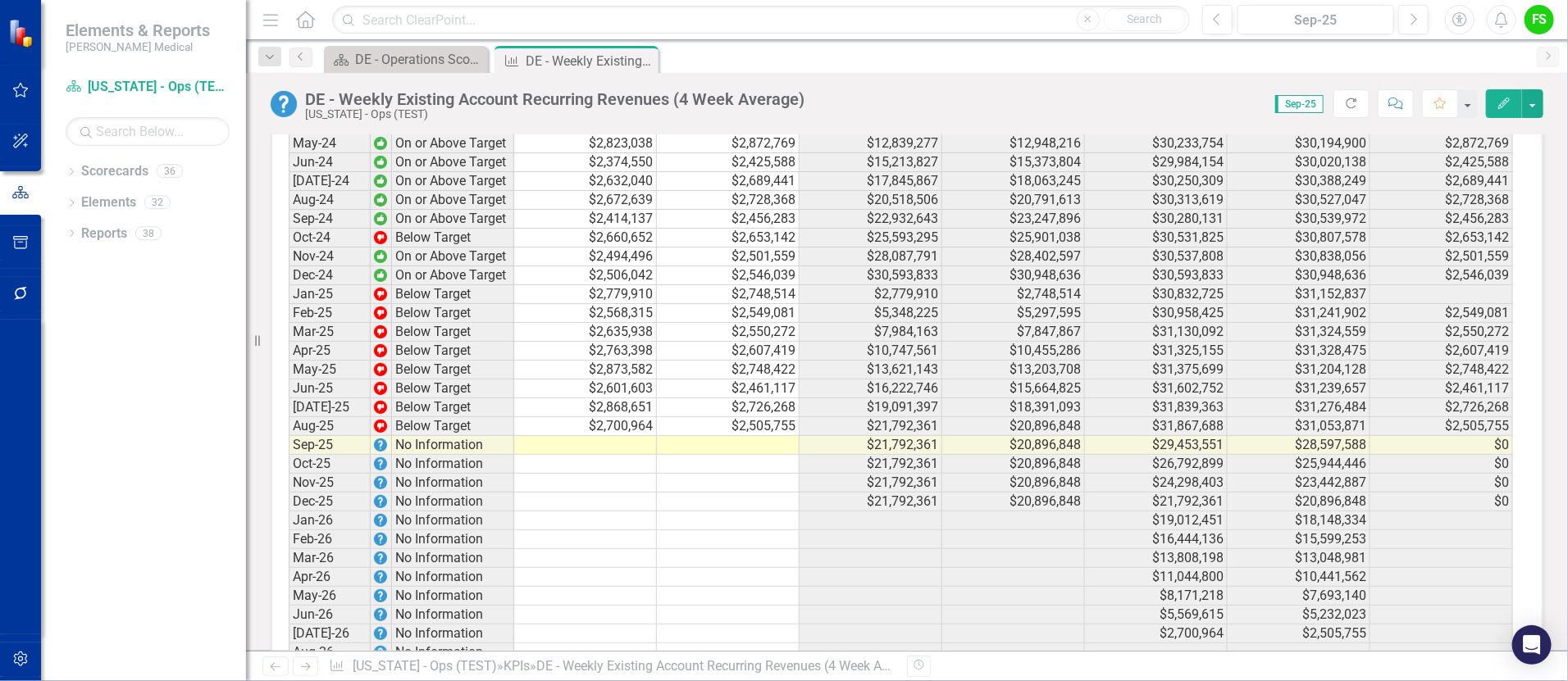
scroll to position [2260, 0]
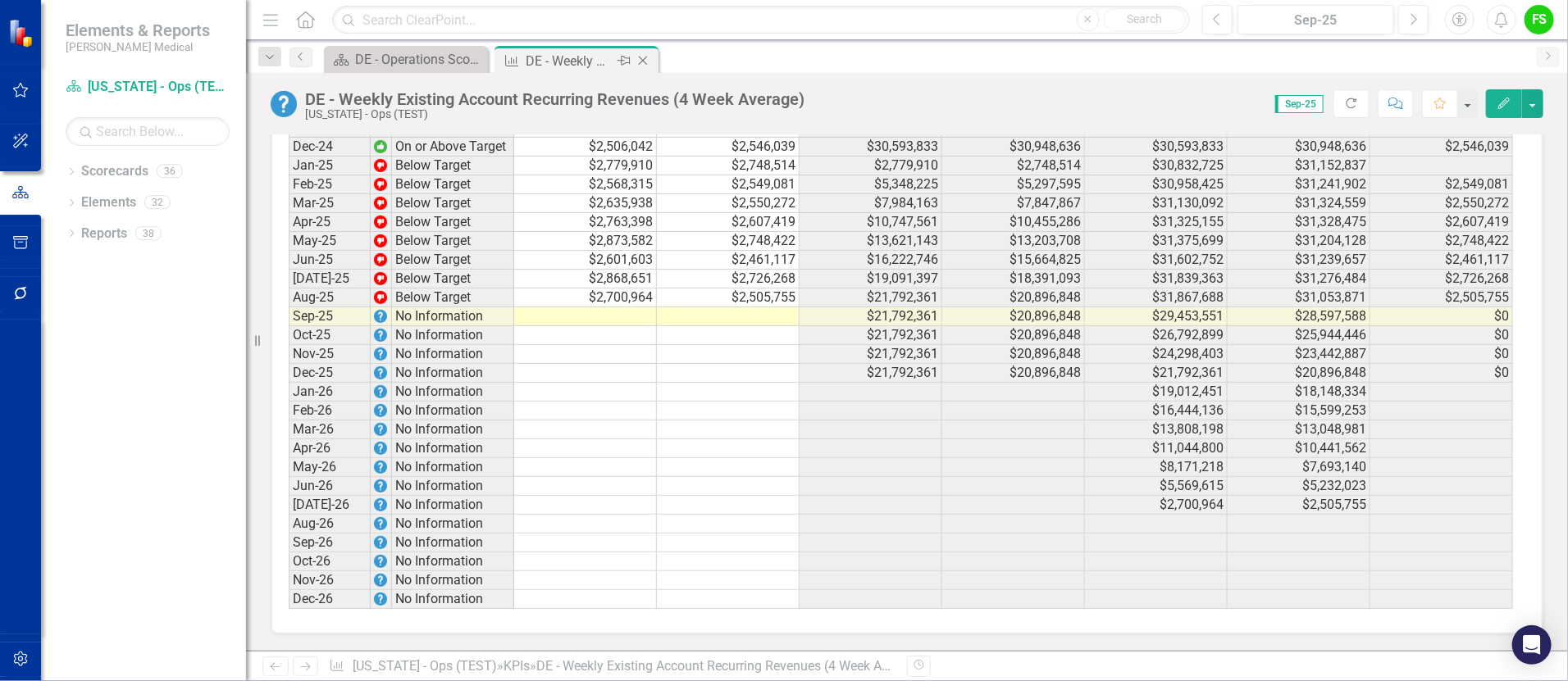
click at [641, 57] on icon "Close" at bounding box center [643, 61] width 16 height 13
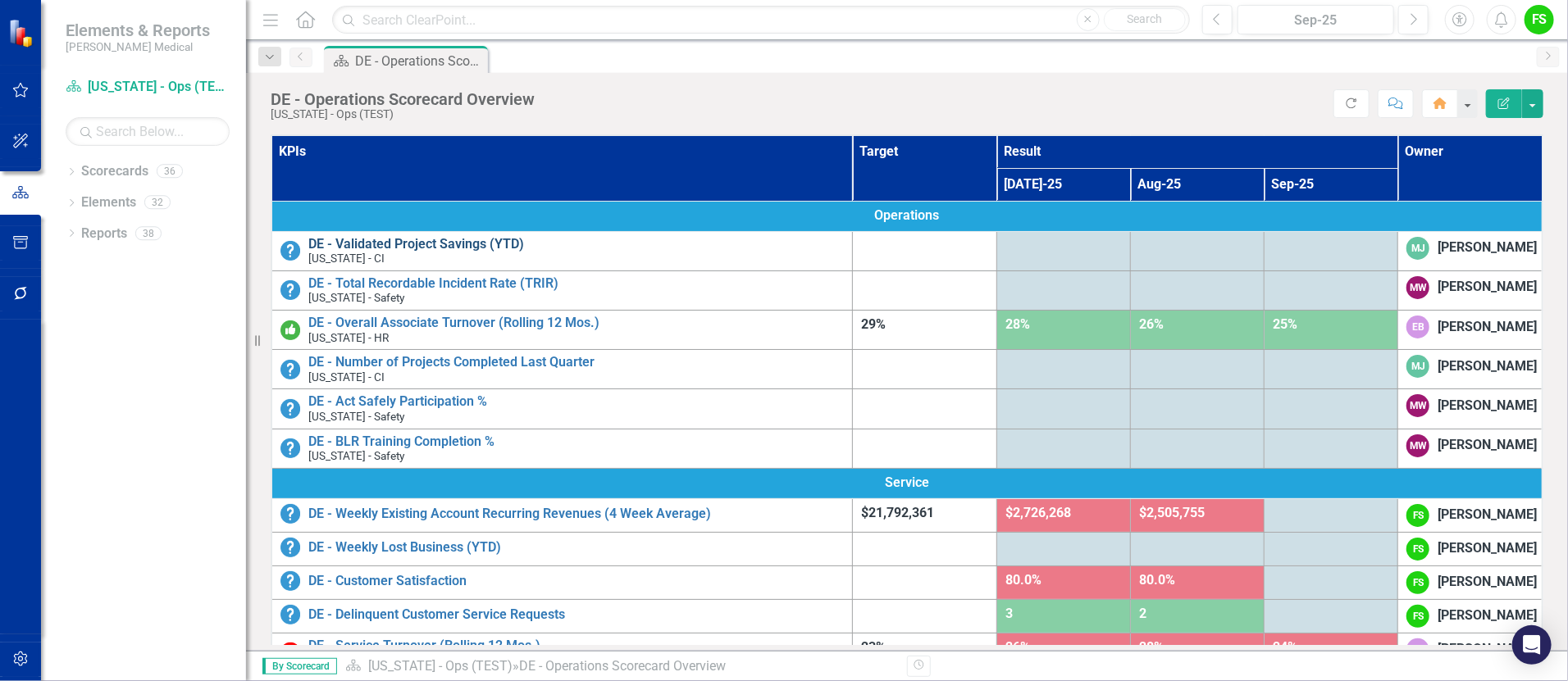
click at [443, 239] on link "DE - Validated Project Savings (YTD)" at bounding box center [576, 244] width 536 height 15
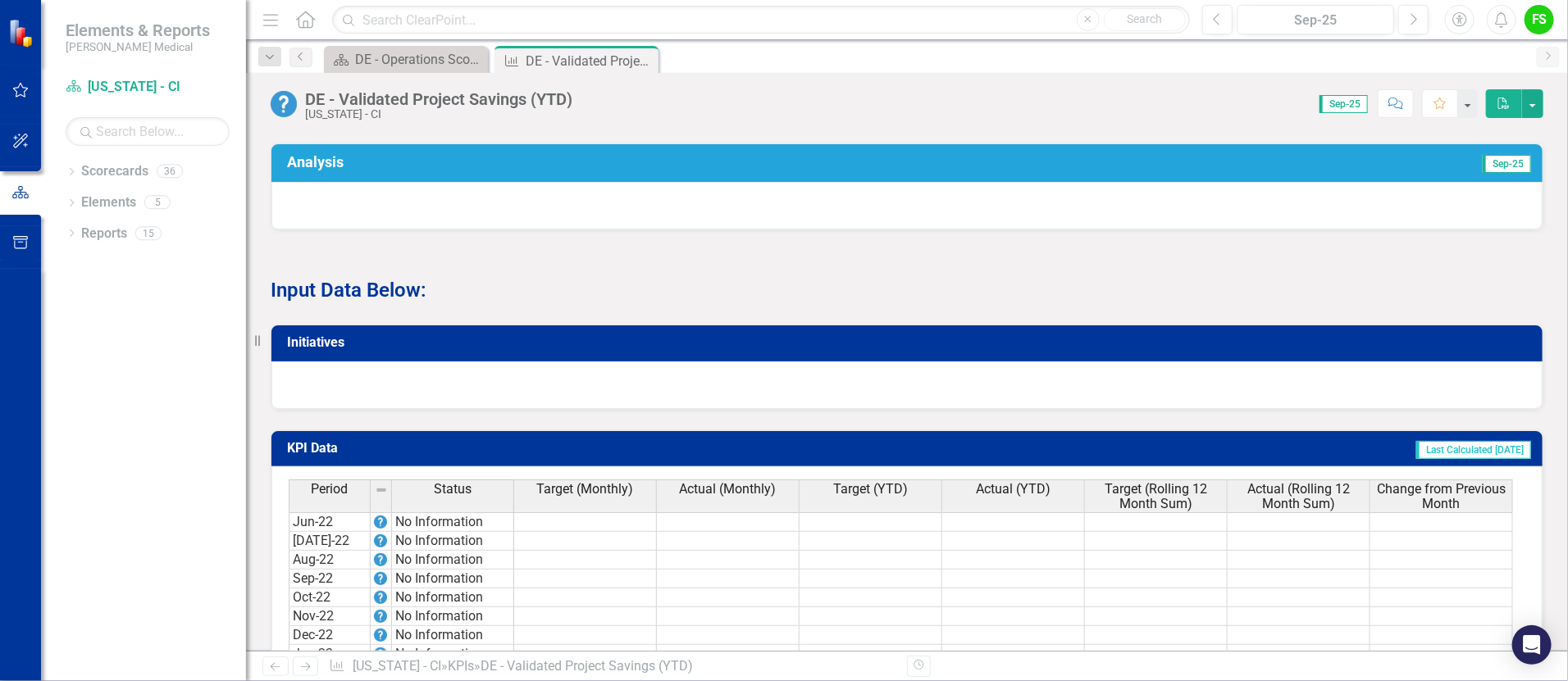
scroll to position [1347, 0]
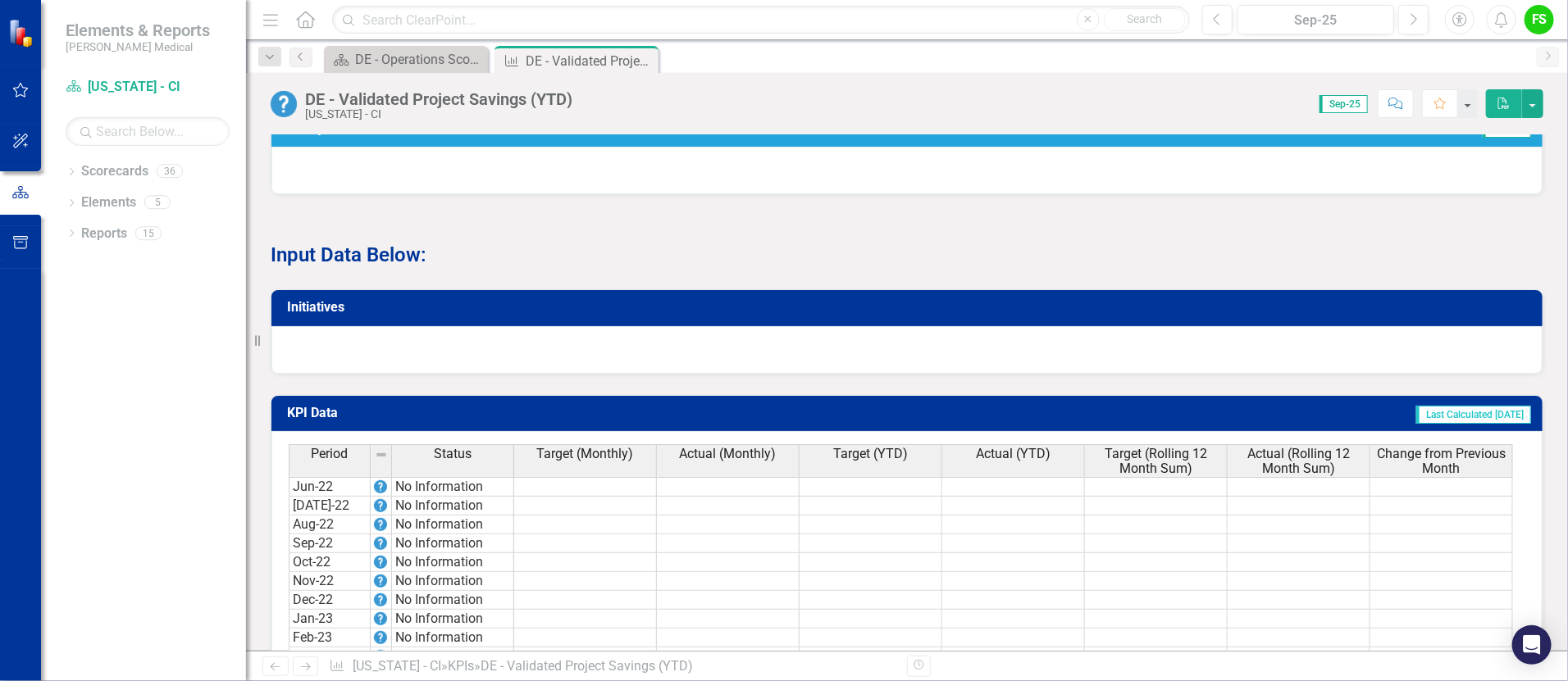
click at [604, 489] on td at bounding box center [586, 487] width 143 height 20
click at [774, 479] on div "Period Status Target (Monthly) Actual (Monthly) Target (YTD) Actual (YTD) Targe…" at bounding box center [900, 461] width 1224 height 35
click at [764, 491] on td at bounding box center [728, 487] width 143 height 20
drag, startPoint x: 759, startPoint y: 554, endPoint x: 774, endPoint y: 555, distance: 15.0
click at [763, 553] on td at bounding box center [728, 543] width 143 height 19
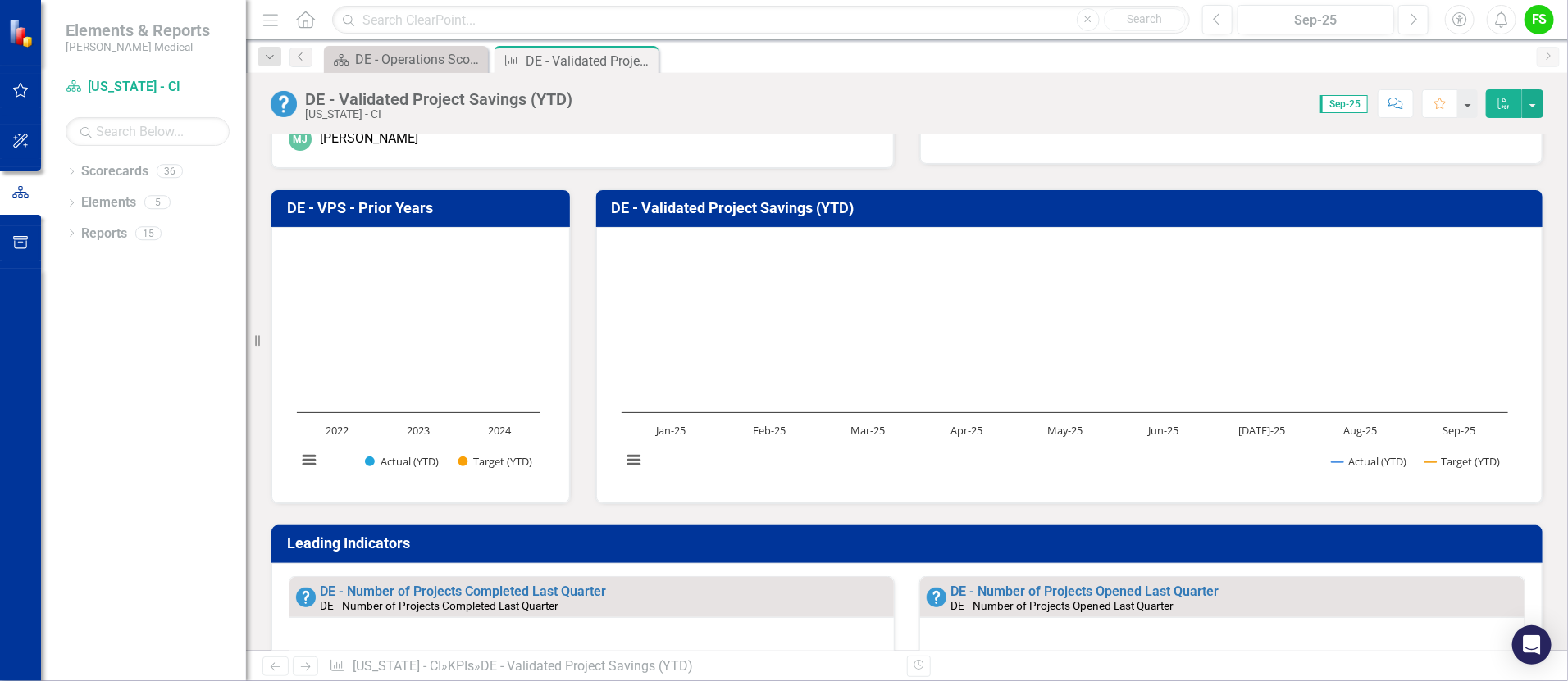
scroll to position [0, 0]
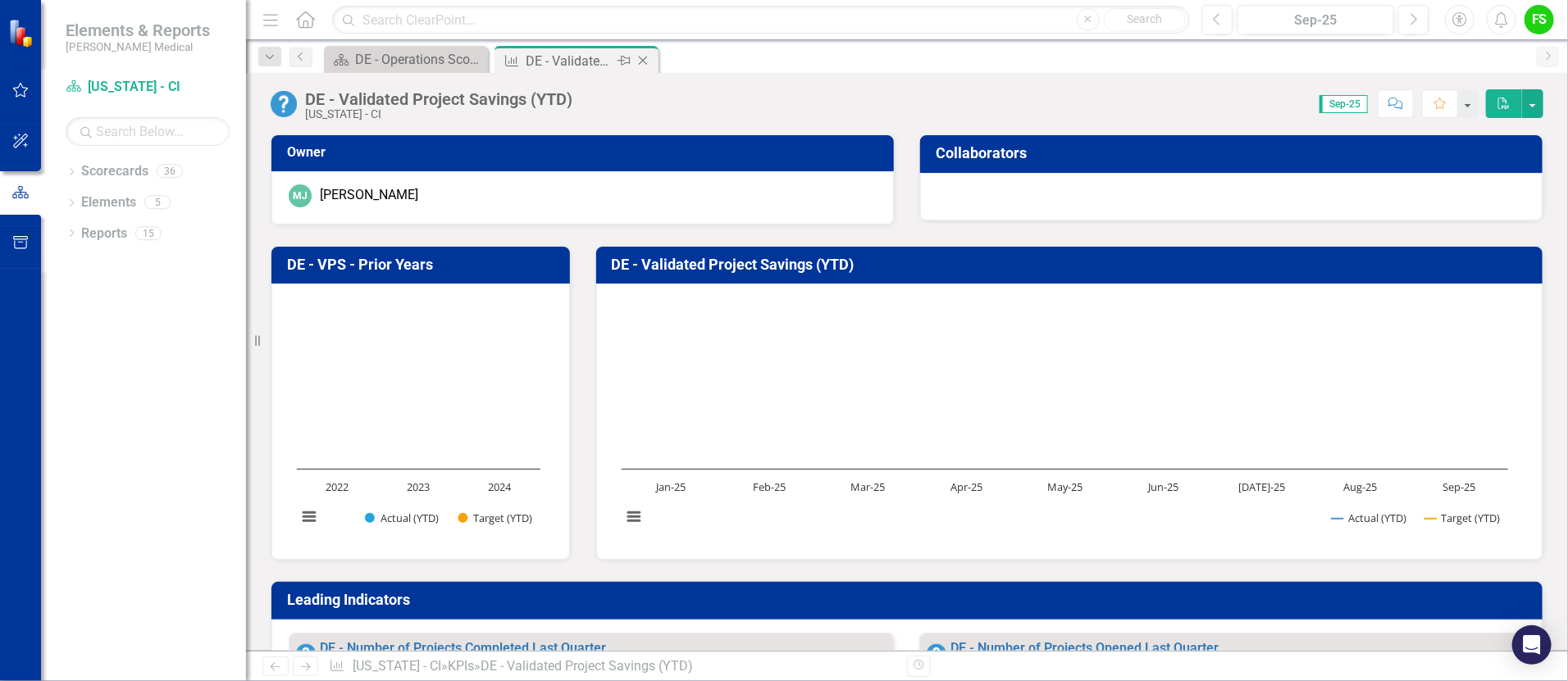
click at [645, 61] on icon "Close" at bounding box center [643, 61] width 16 height 13
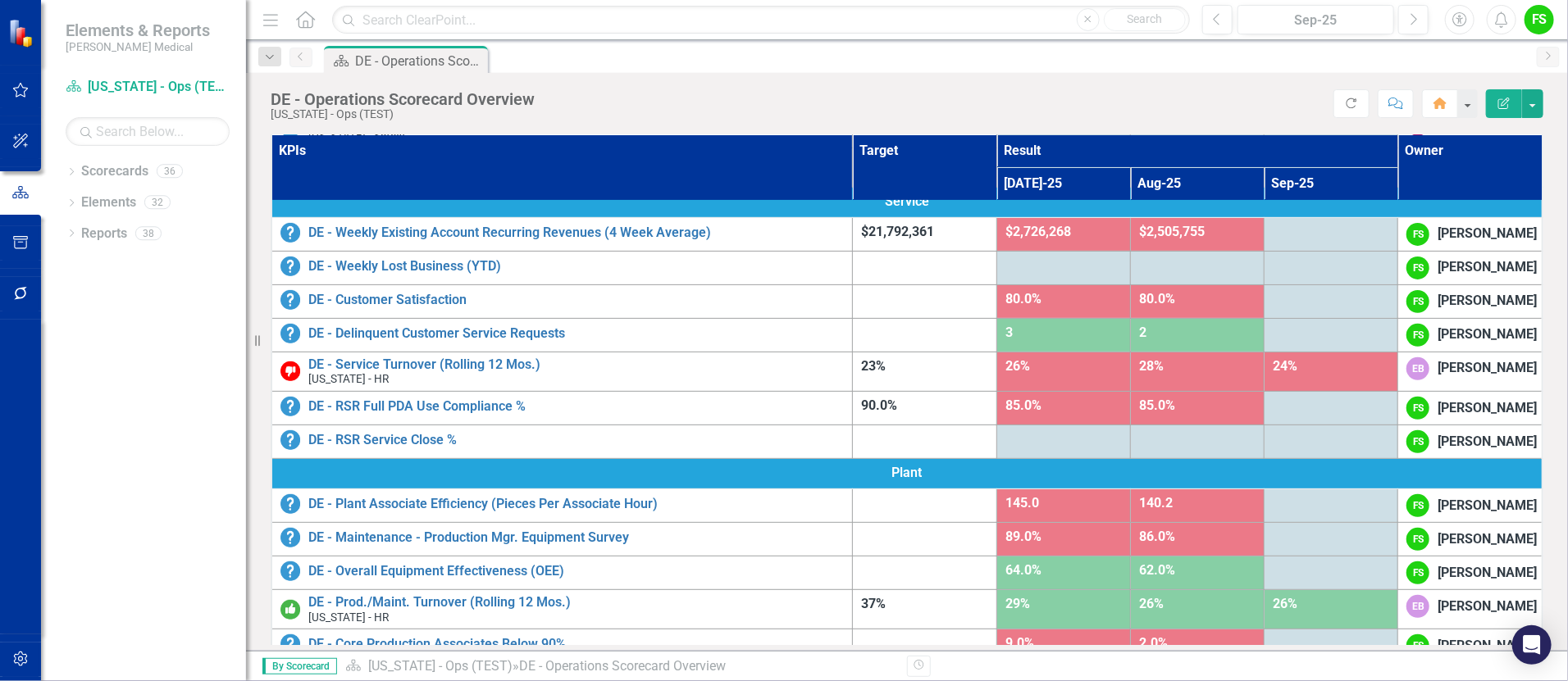
scroll to position [276, 0]
